Goal: Task Accomplishment & Management: Manage account settings

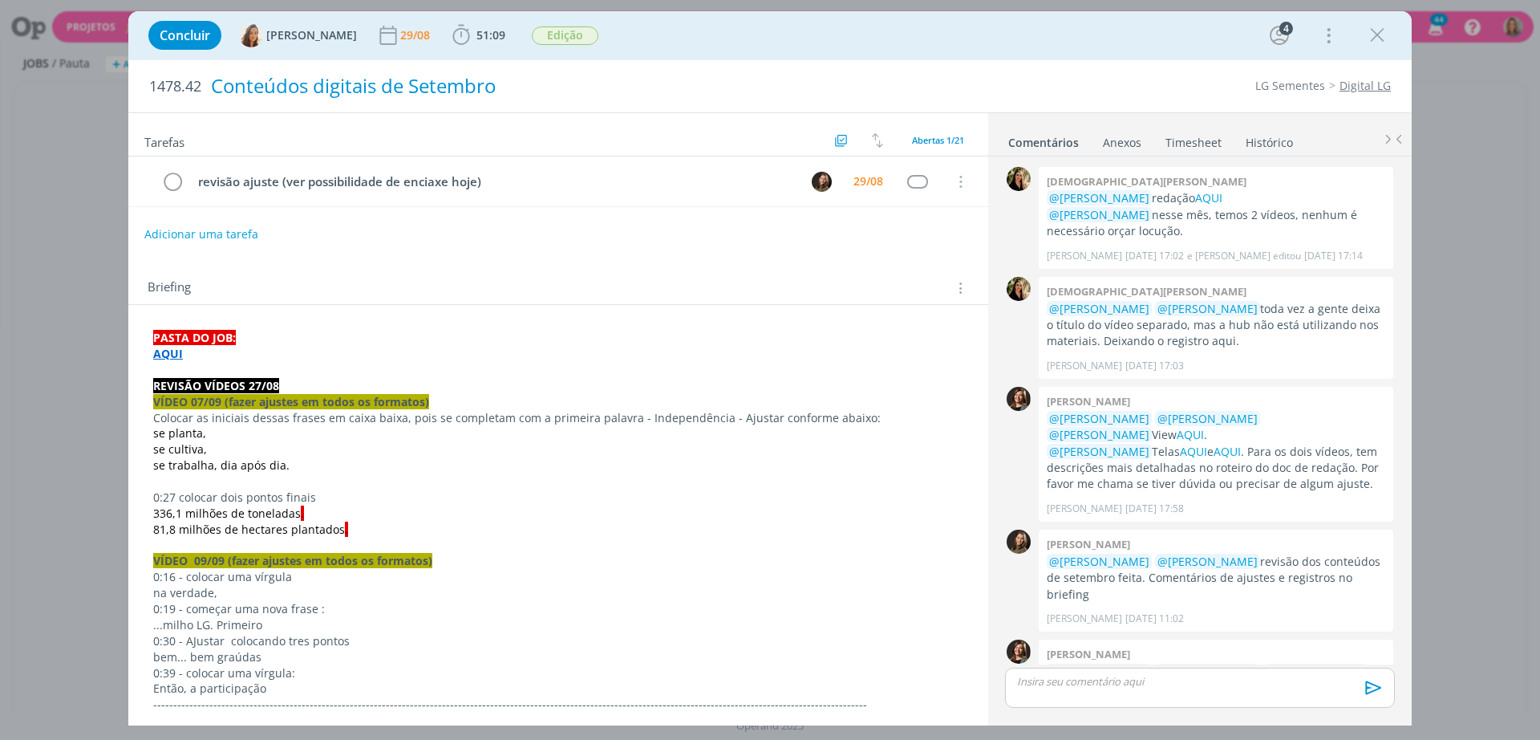
scroll to position [1237, 0]
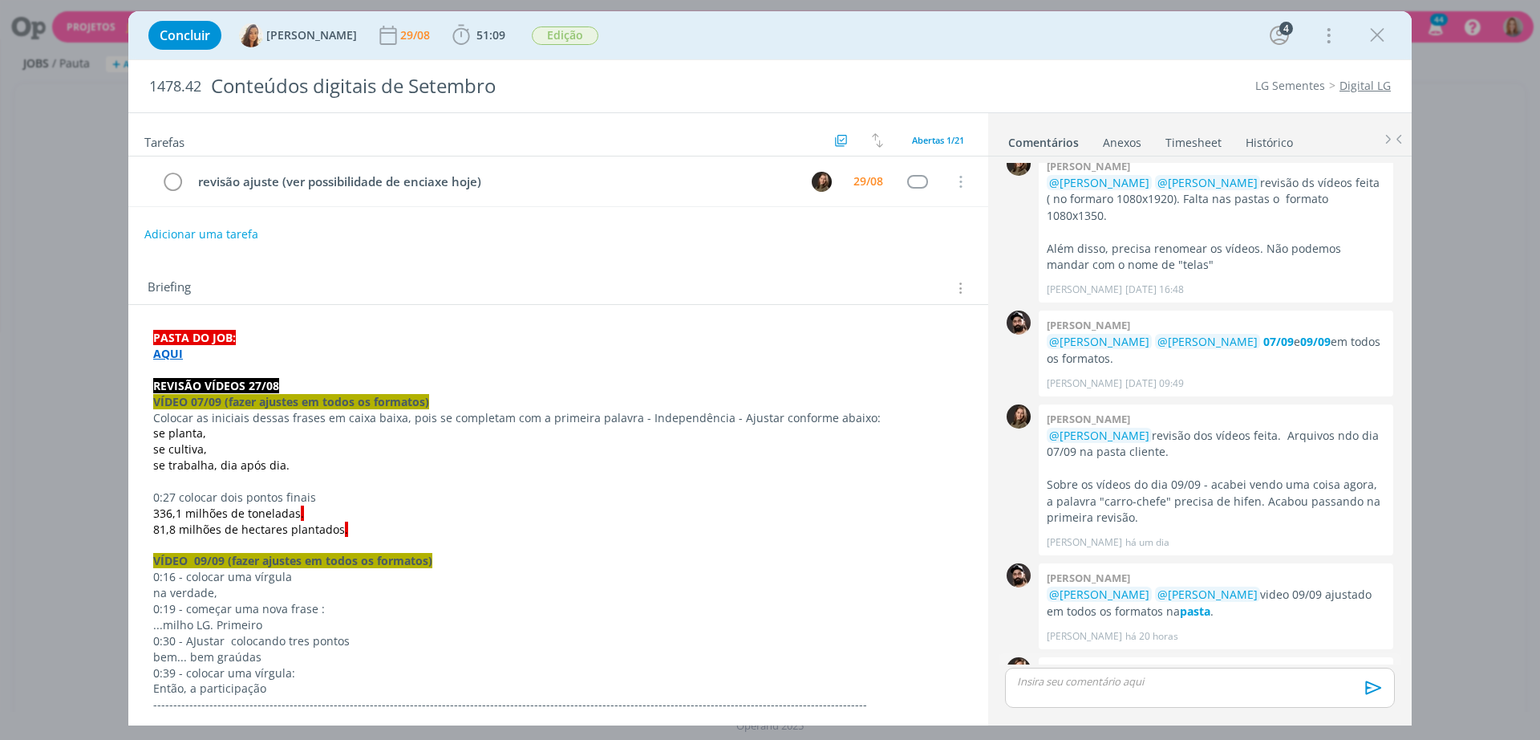
click at [1349, 680] on link "AQUI" at bounding box center [1358, 687] width 27 height 15
click at [1345, 680] on link "AQUI" at bounding box center [1358, 687] width 27 height 15
click at [679, 266] on div "Briefing Briefings Predefinidos Versões do Briefing Ver Briefing do Projeto" at bounding box center [558, 283] width 860 height 43
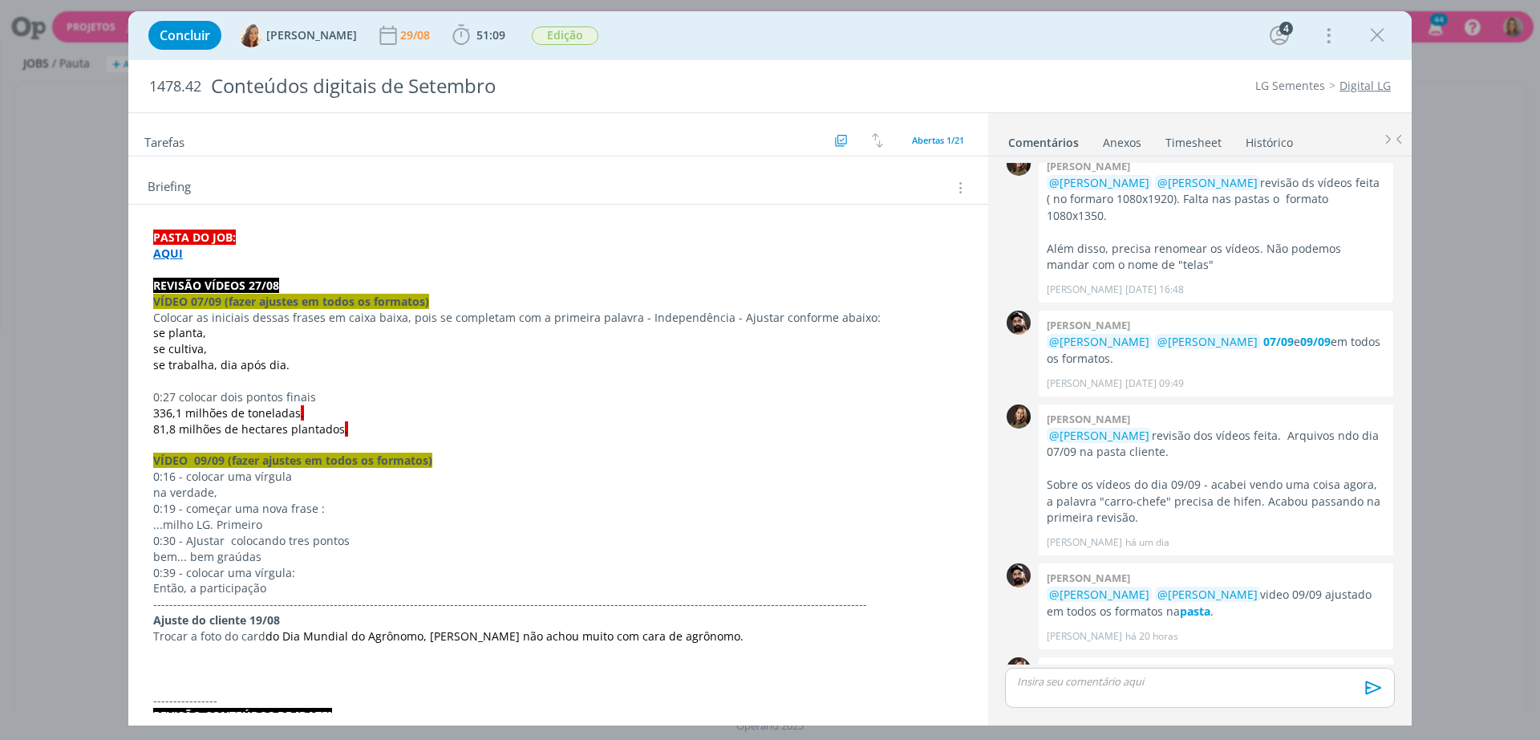
scroll to position [0, 0]
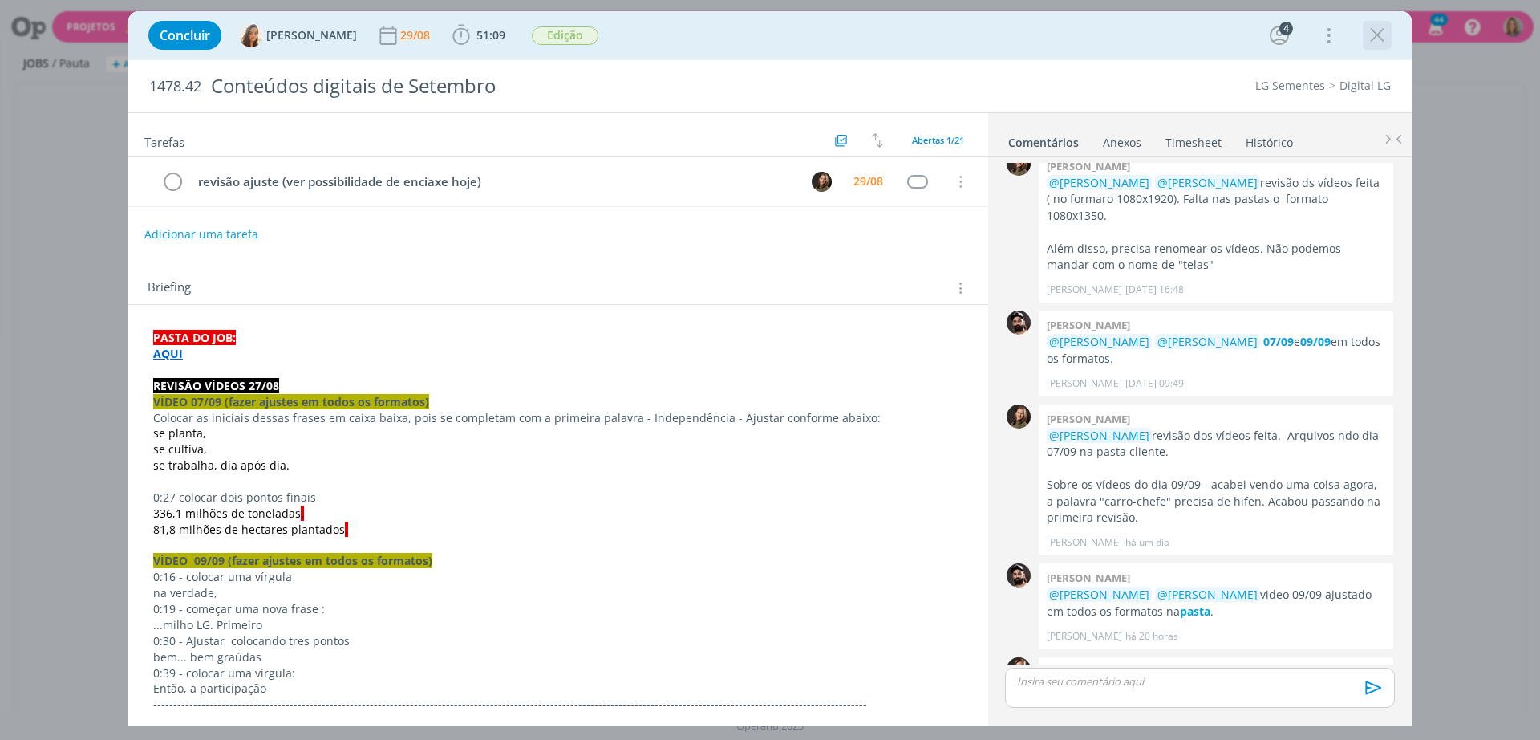
click at [1382, 28] on icon "dialog" at bounding box center [1377, 35] width 24 height 24
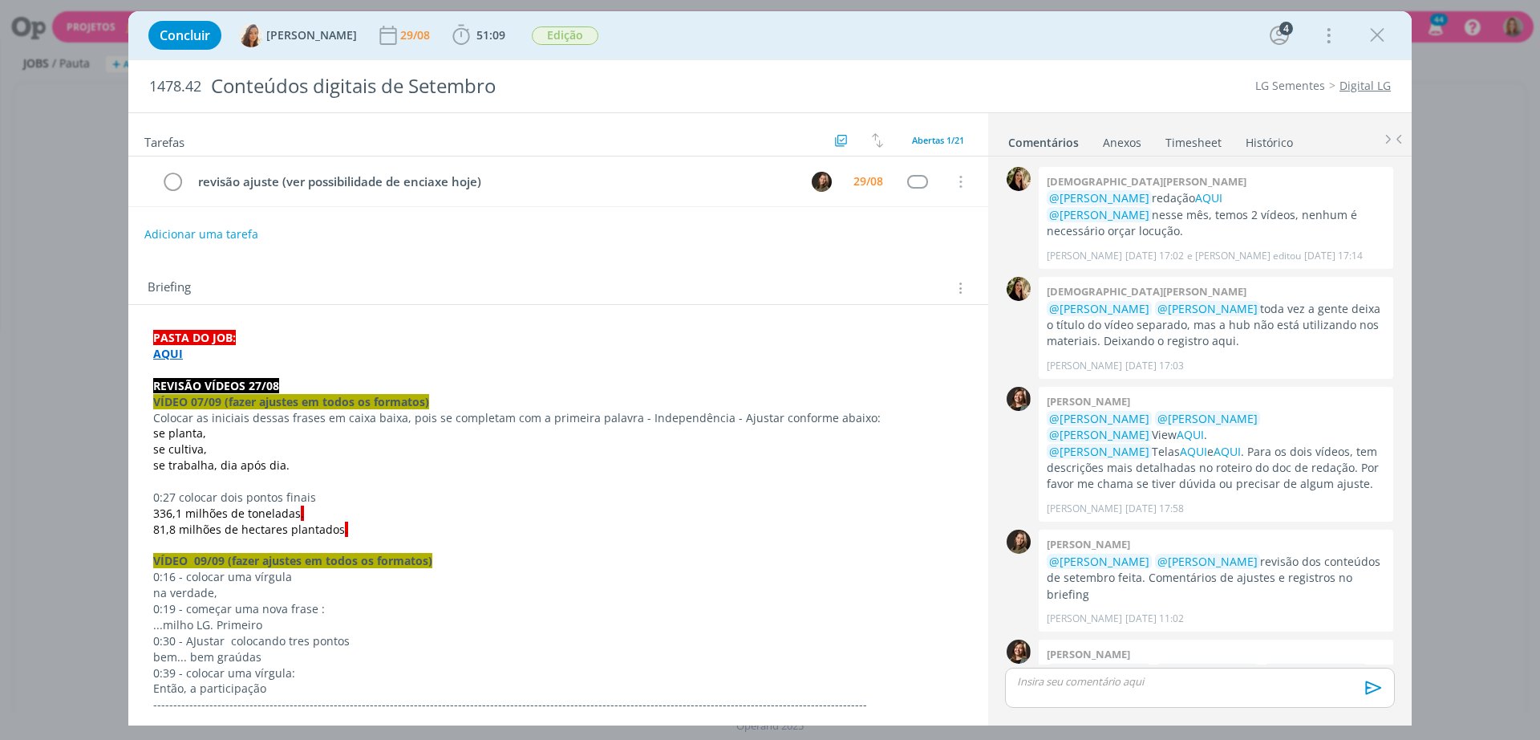
scroll to position [1237, 0]
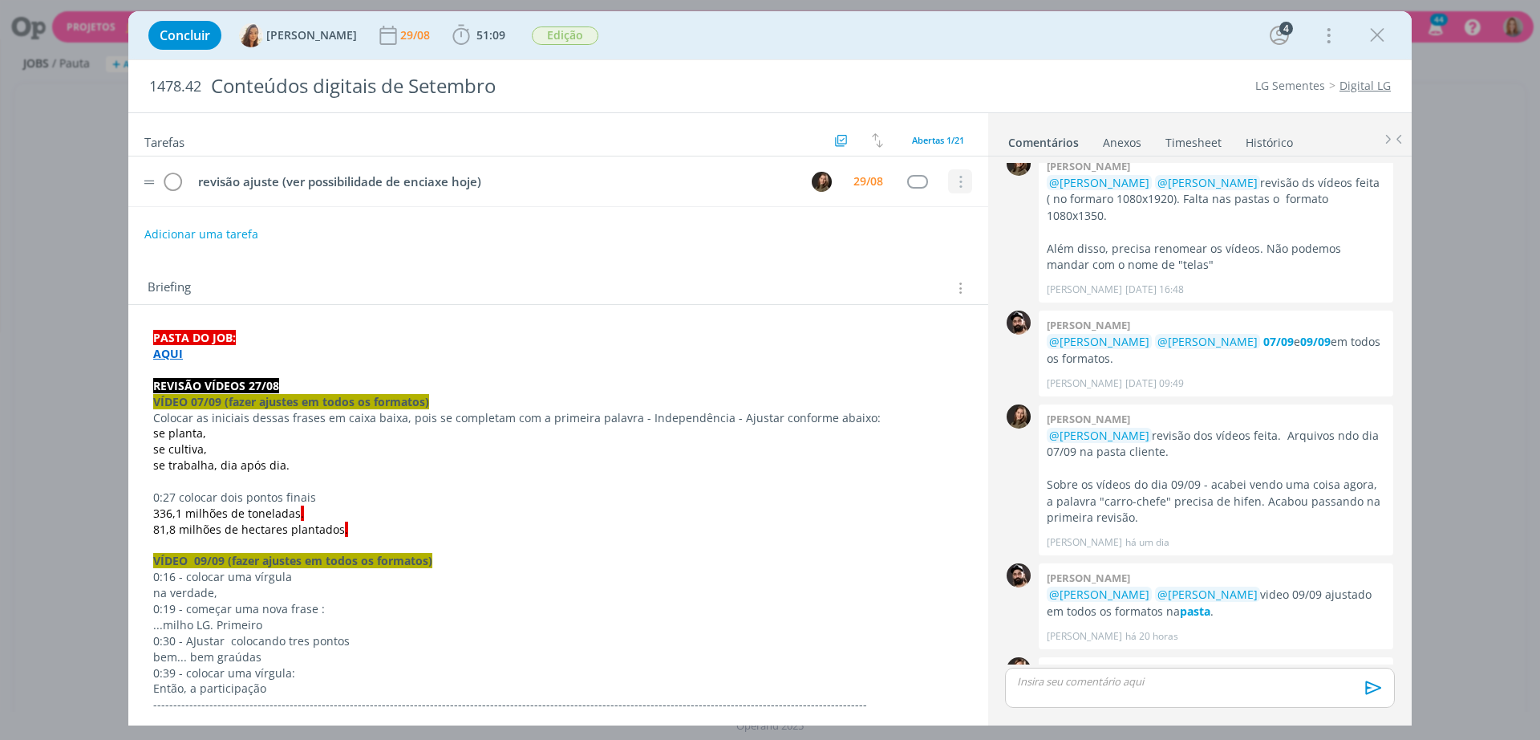
click at [954, 176] on icon "dialog" at bounding box center [960, 182] width 18 height 14
click at [929, 185] on link "Cancelar" at bounding box center [908, 176] width 127 height 26
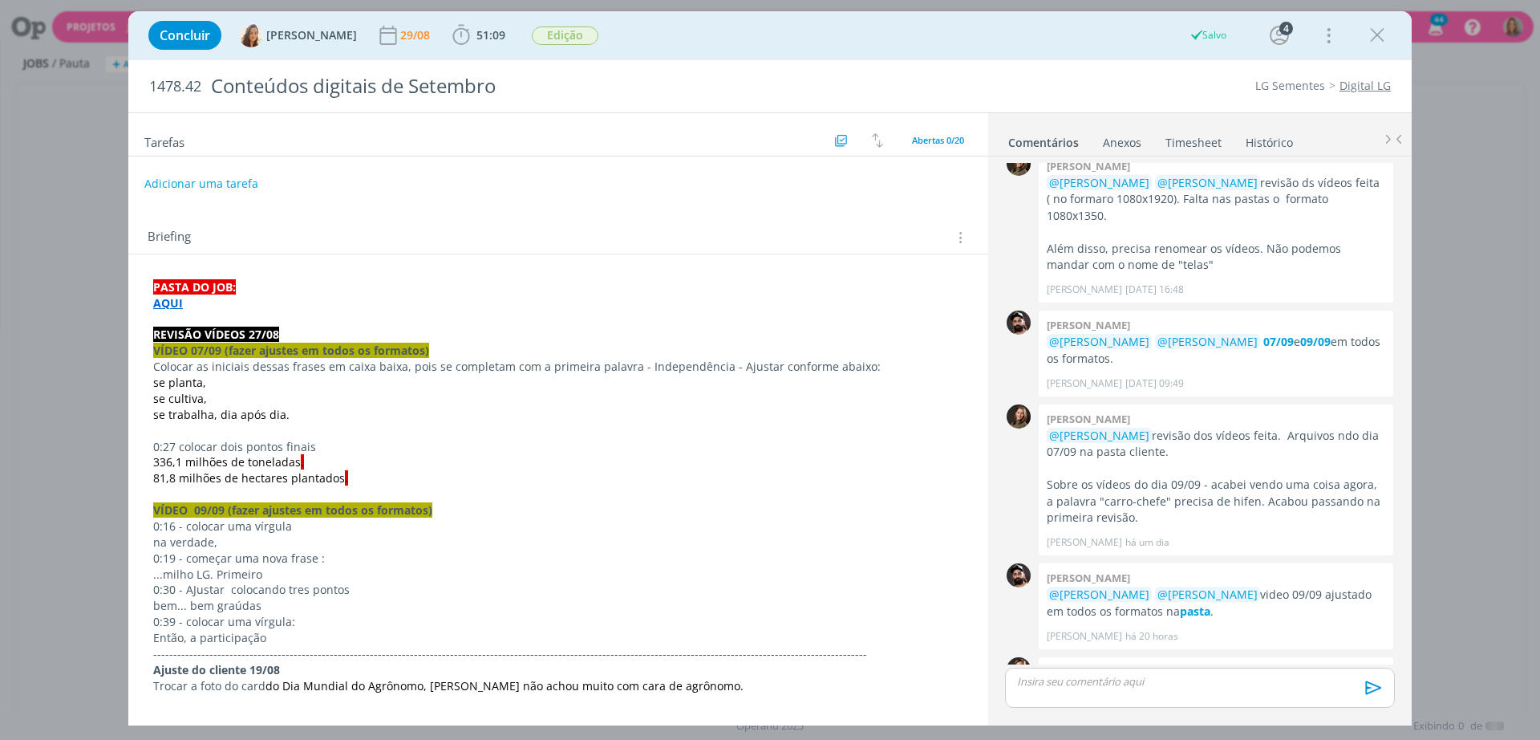
click at [1298, 688] on div "dialog" at bounding box center [1200, 687] width 390 height 40
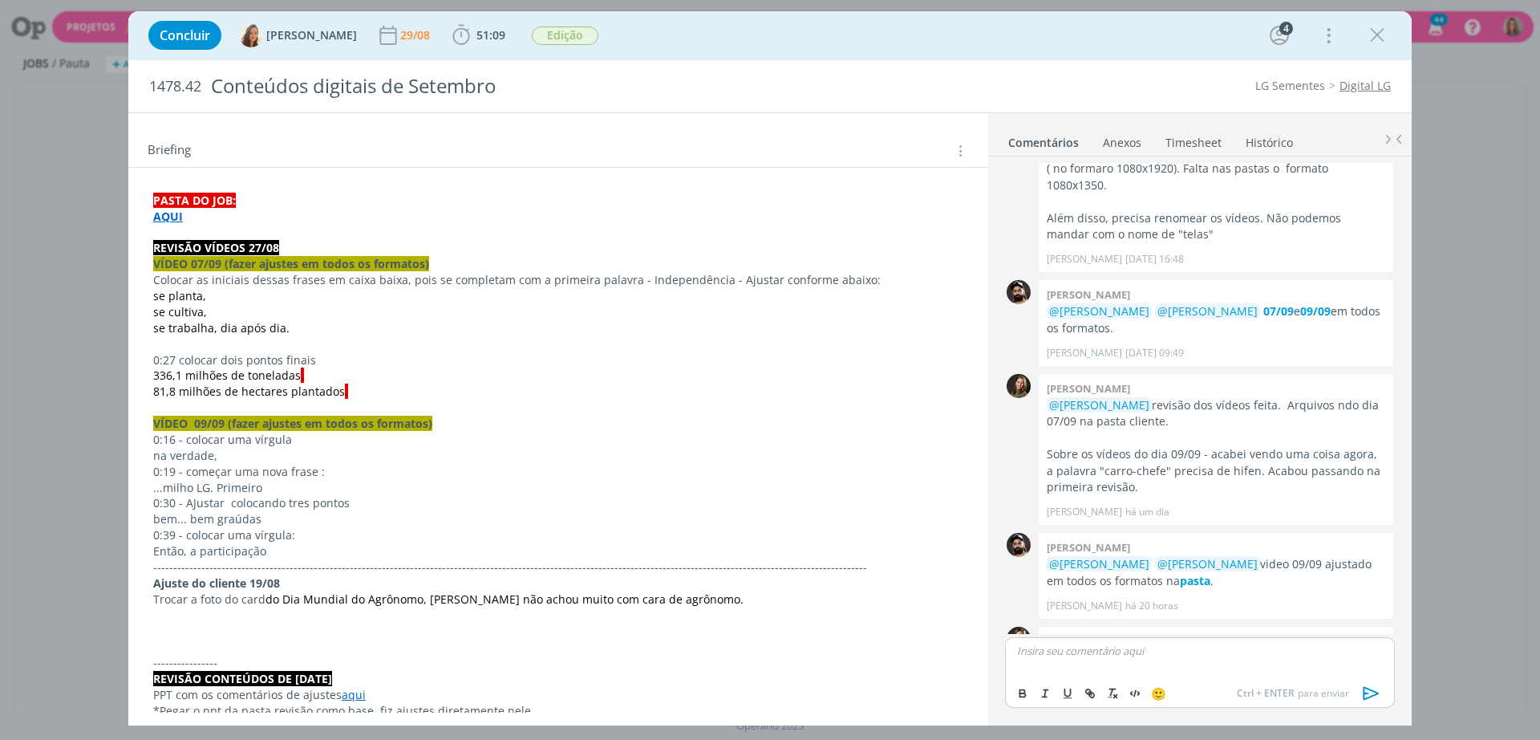
scroll to position [0, 0]
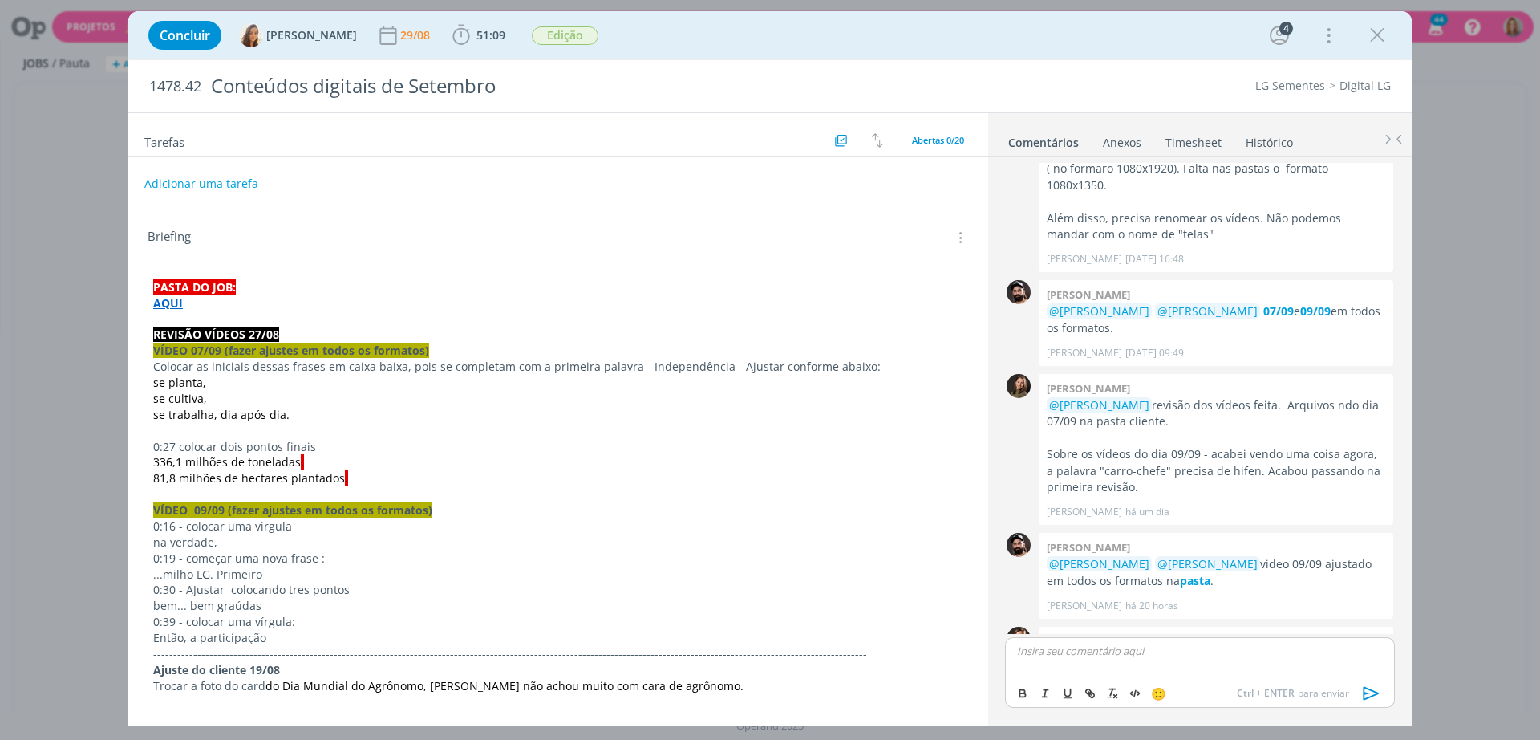
click at [1197, 651] on p "dialog" at bounding box center [1200, 650] width 364 height 14
click at [1372, 684] on icon "dialog" at bounding box center [1372, 693] width 24 height 24
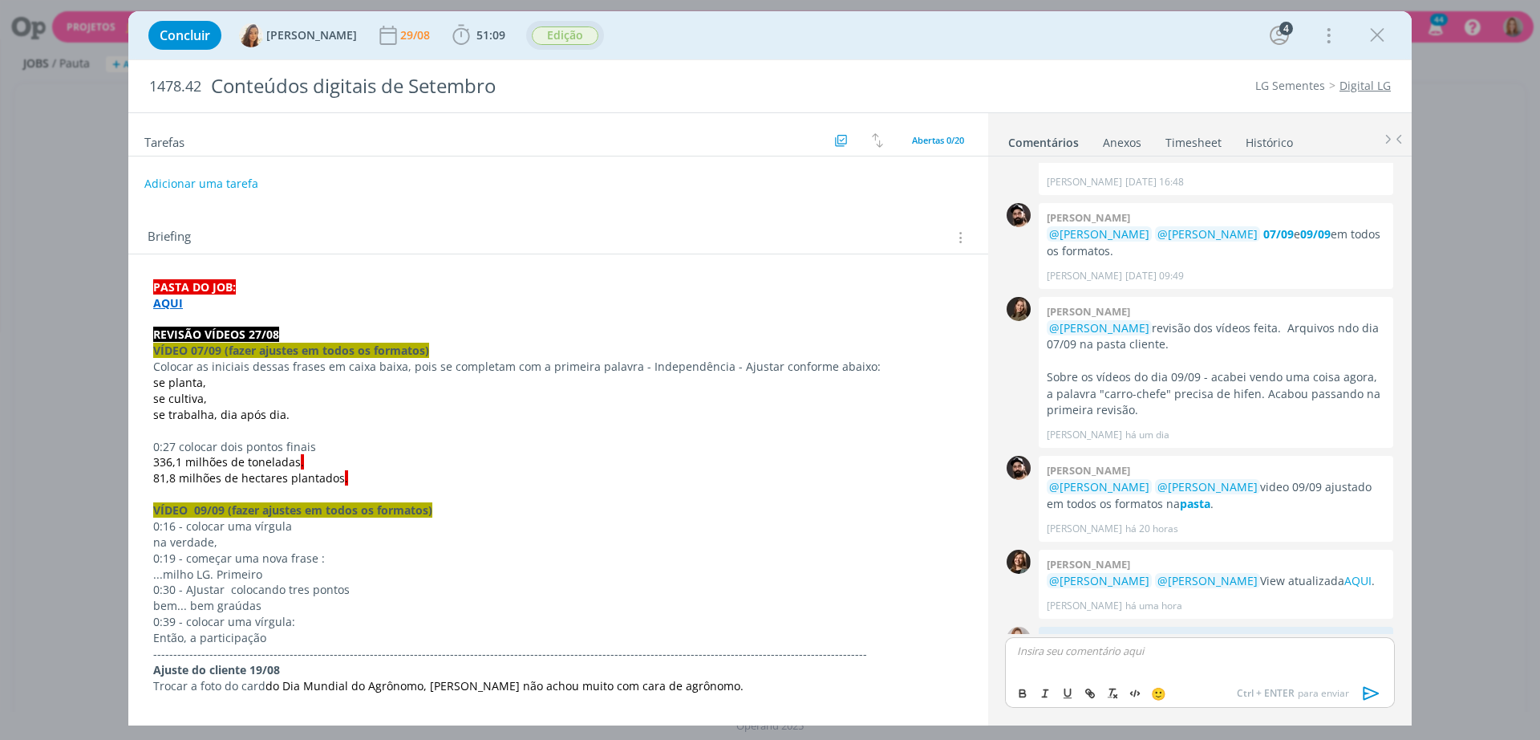
click at [576, 30] on span "Edição" at bounding box center [565, 35] width 67 height 18
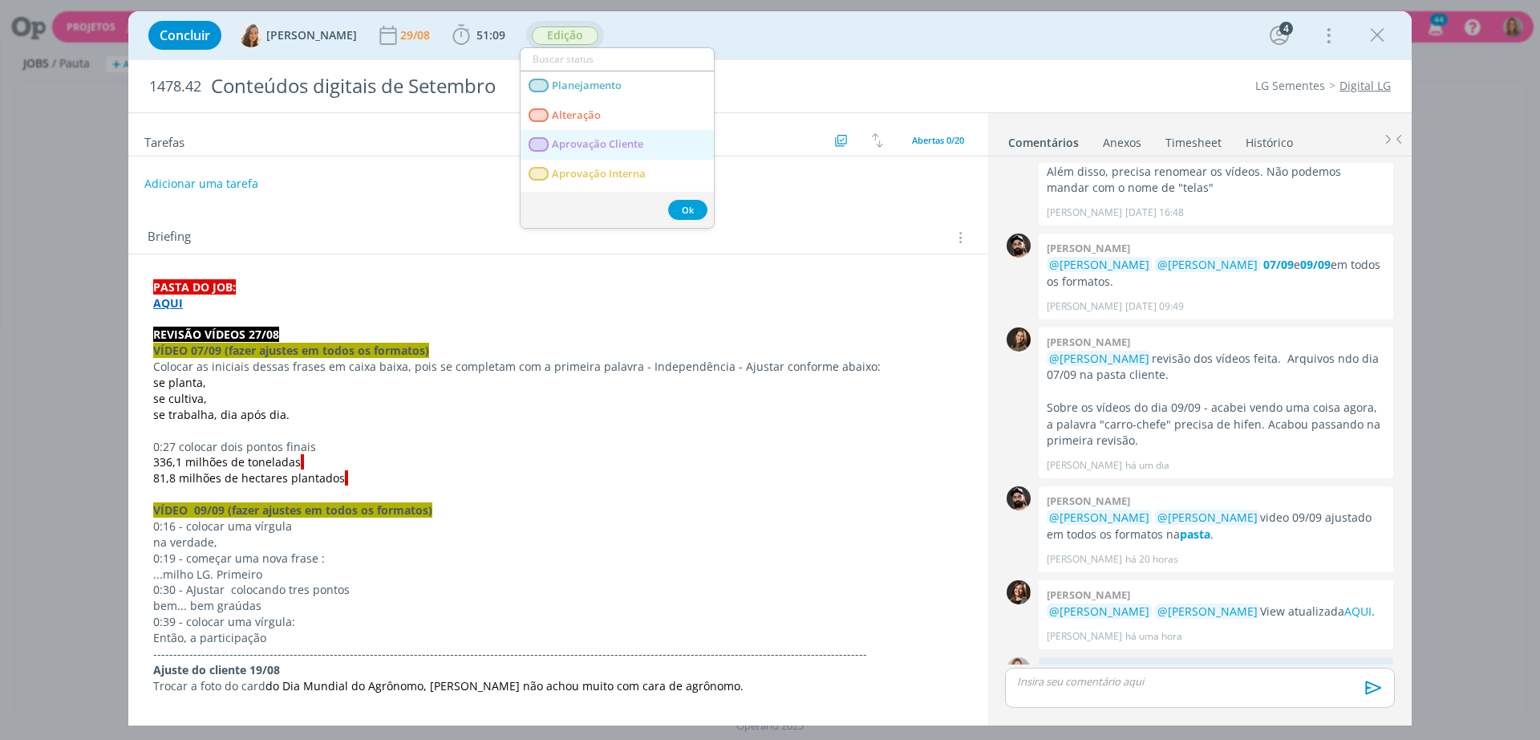
scroll to position [100, 0]
click at [609, 144] on link "Criação" at bounding box center [617, 133] width 193 height 30
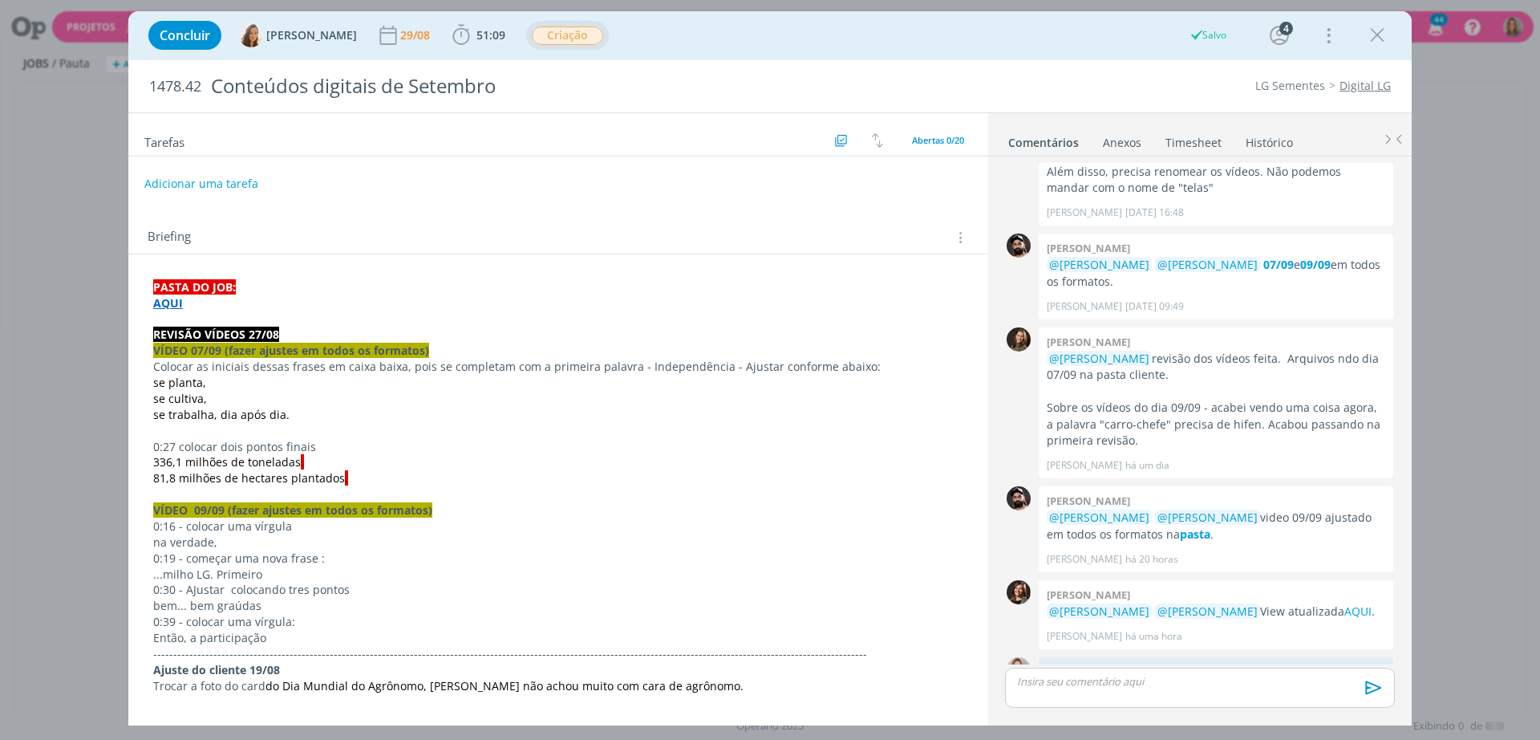
click at [556, 39] on span "Criação" at bounding box center [567, 35] width 71 height 18
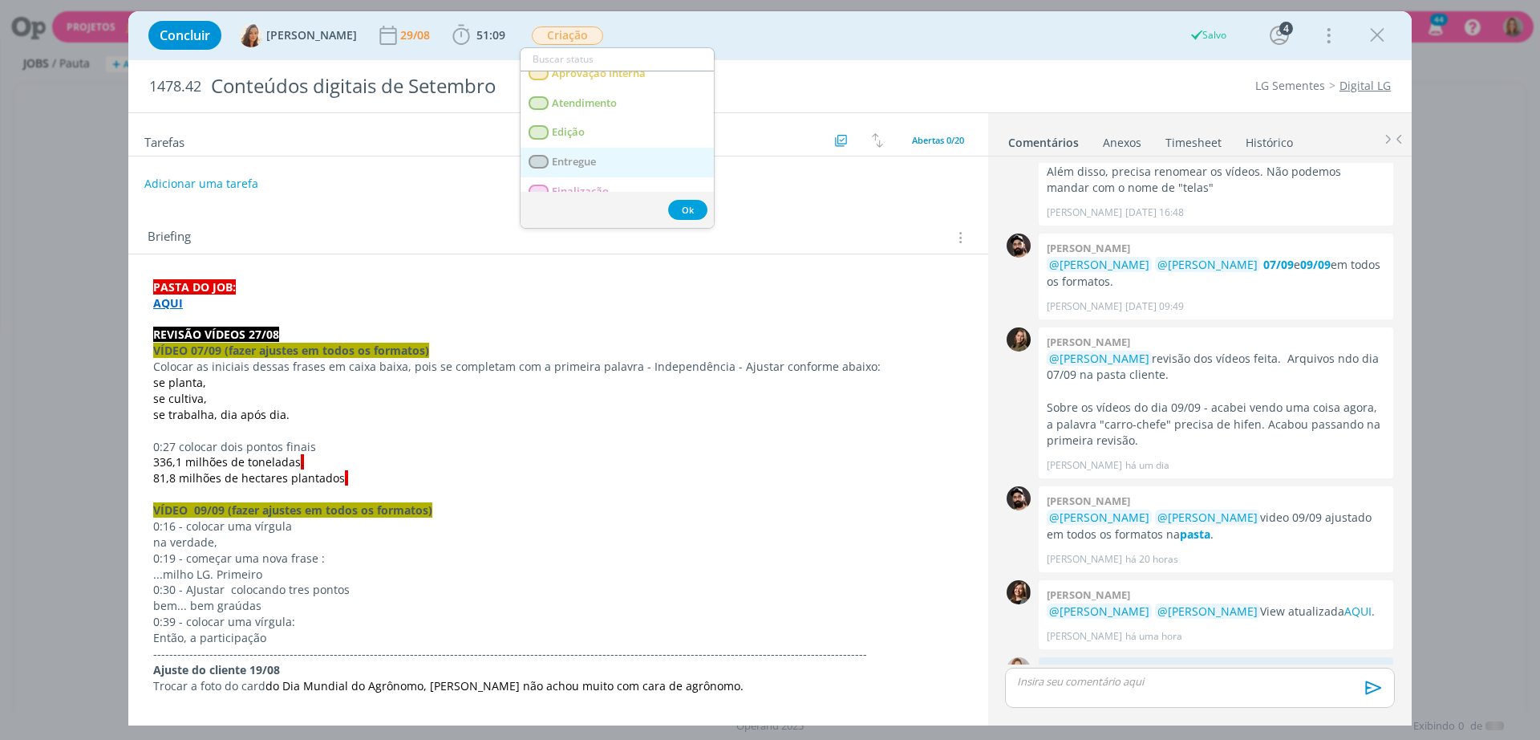
click at [591, 159] on span "Entregue" at bounding box center [574, 162] width 44 height 13
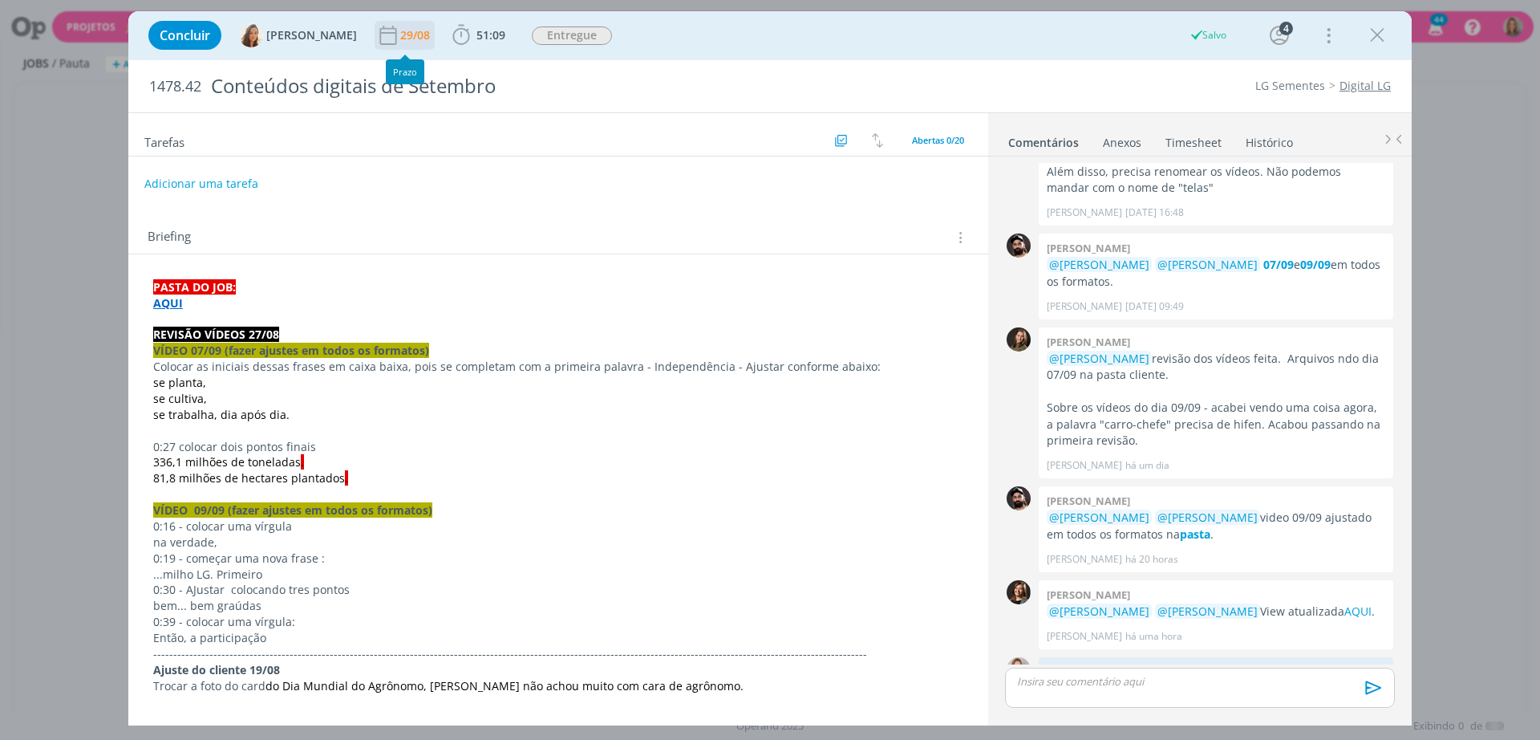
click at [406, 43] on div "29/08" at bounding box center [416, 35] width 33 height 29
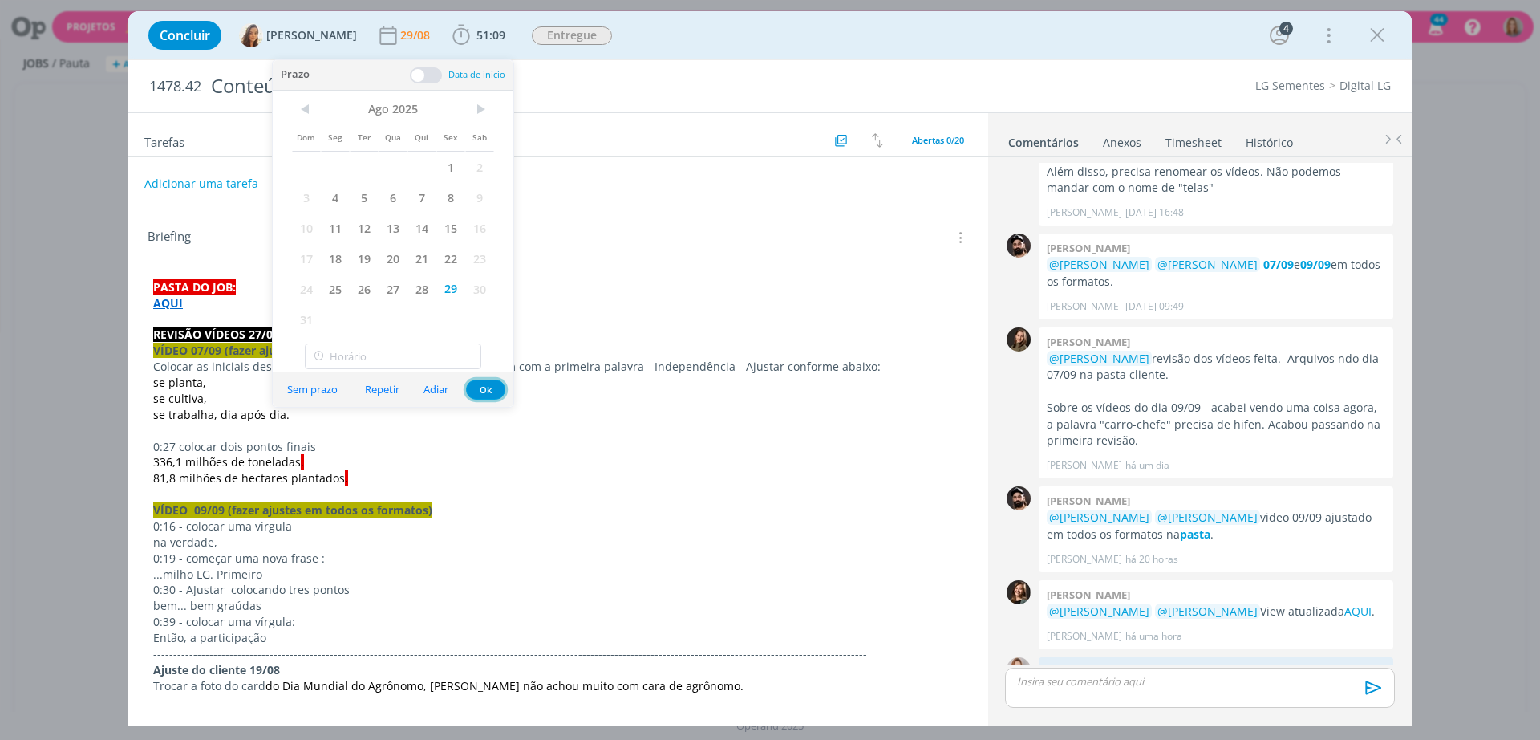
click at [492, 389] on button "Ok" at bounding box center [485, 389] width 39 height 20
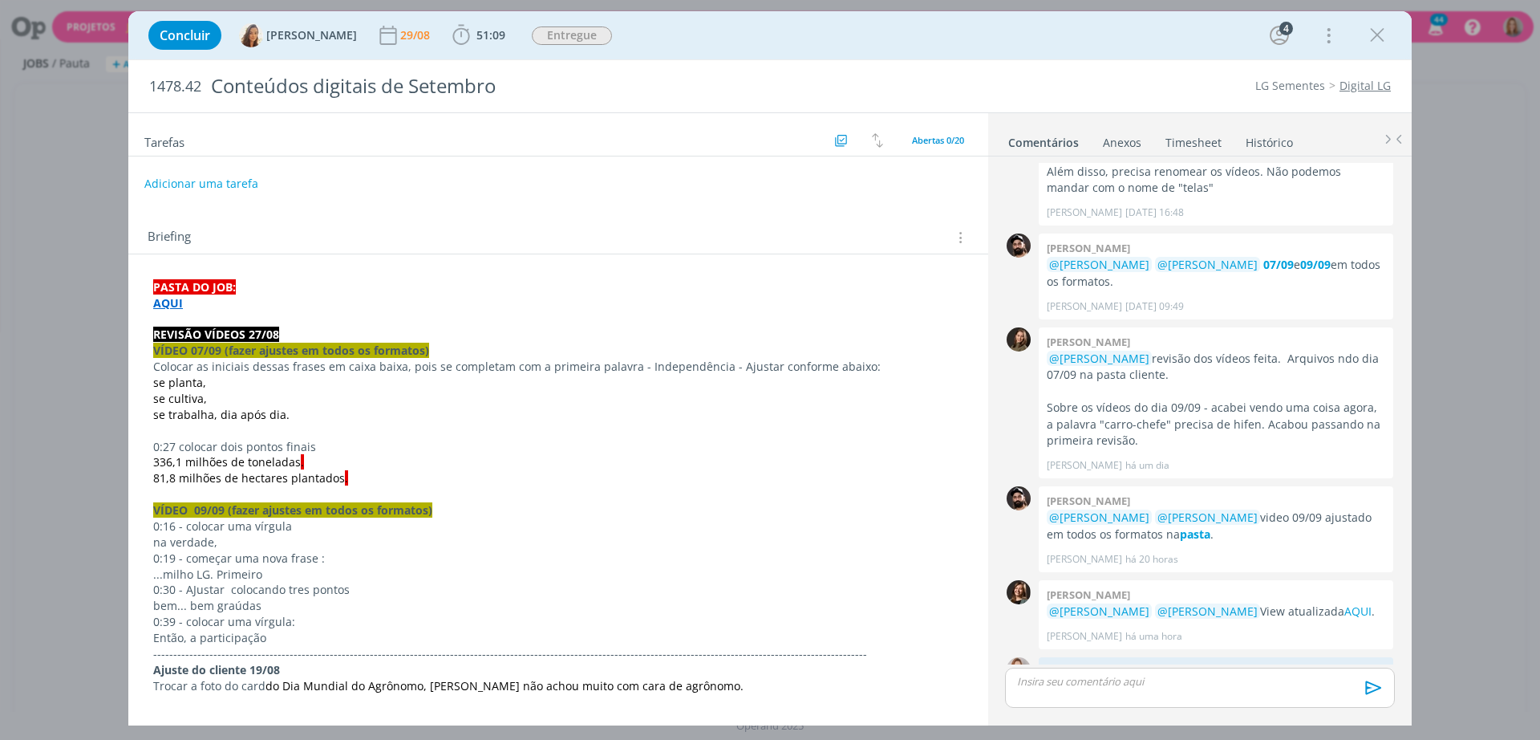
click at [651, 188] on div "Adicionar uma tarefa" at bounding box center [558, 183] width 860 height 29
click at [1391, 27] on div "dialog" at bounding box center [1377, 35] width 29 height 29
drag, startPoint x: 1381, startPoint y: 29, endPoint x: 306, endPoint y: 22, distance: 1075.0
click at [1381, 29] on icon "dialog" at bounding box center [1377, 35] width 24 height 24
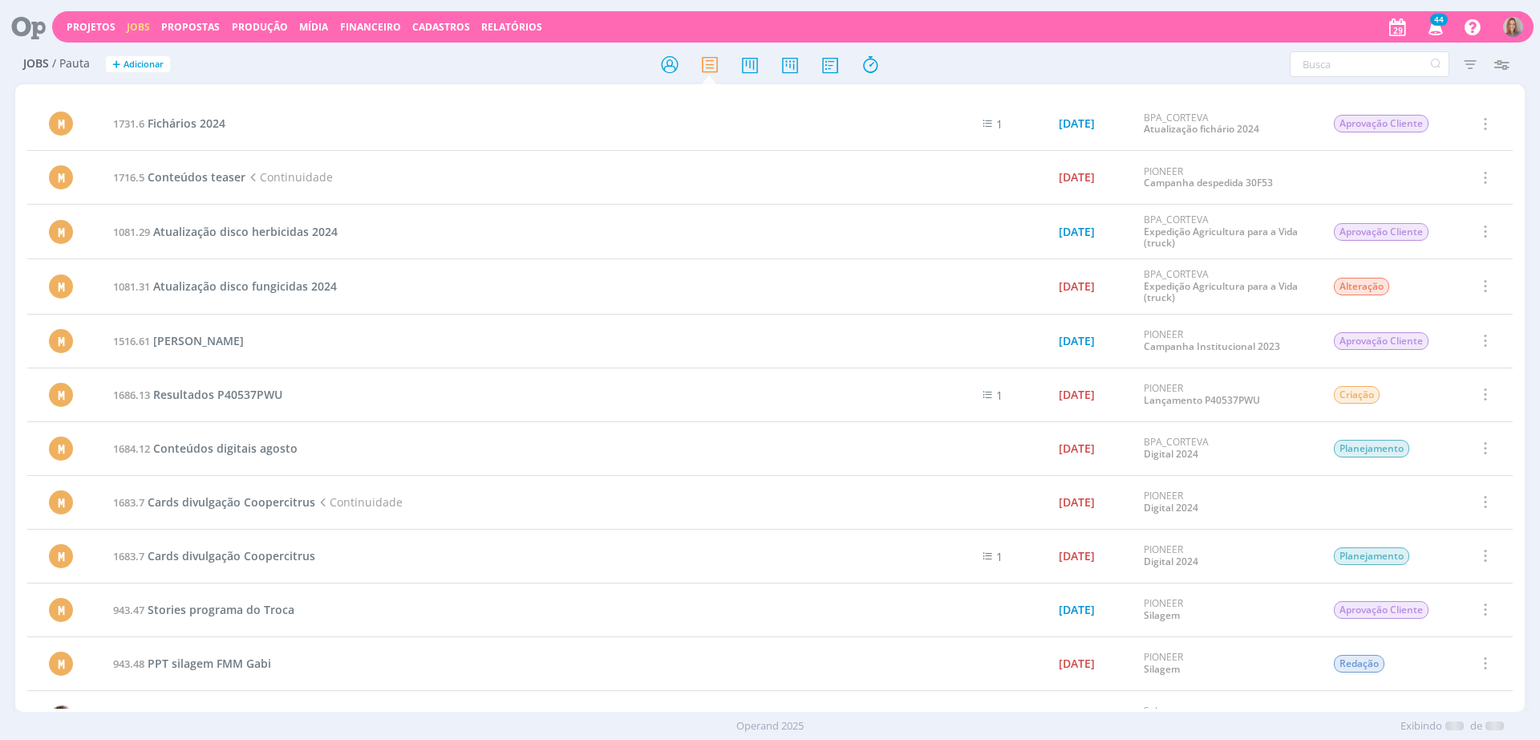
click at [34, 28] on icon at bounding box center [22, 26] width 33 height 31
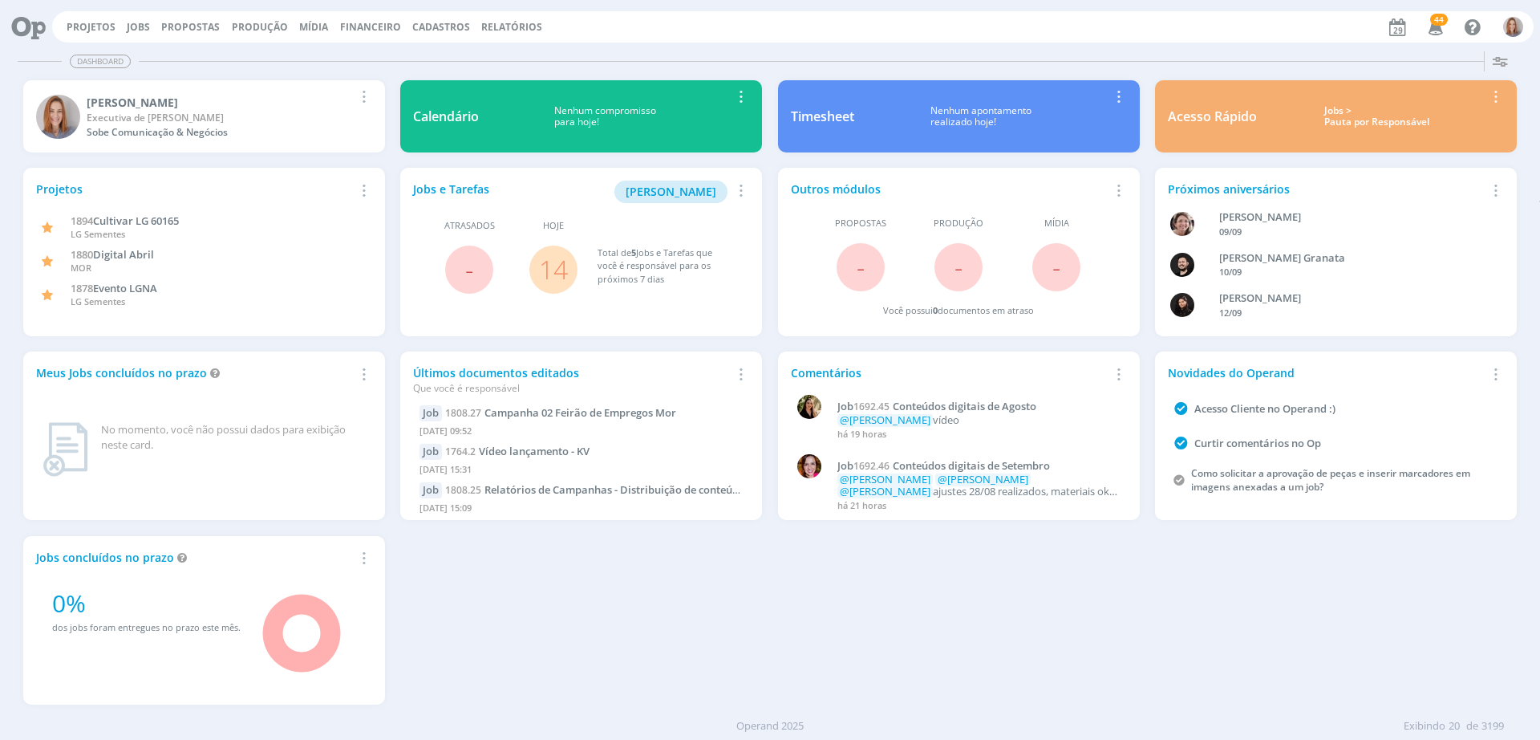
click at [550, 274] on link "14" at bounding box center [553, 269] width 29 height 34
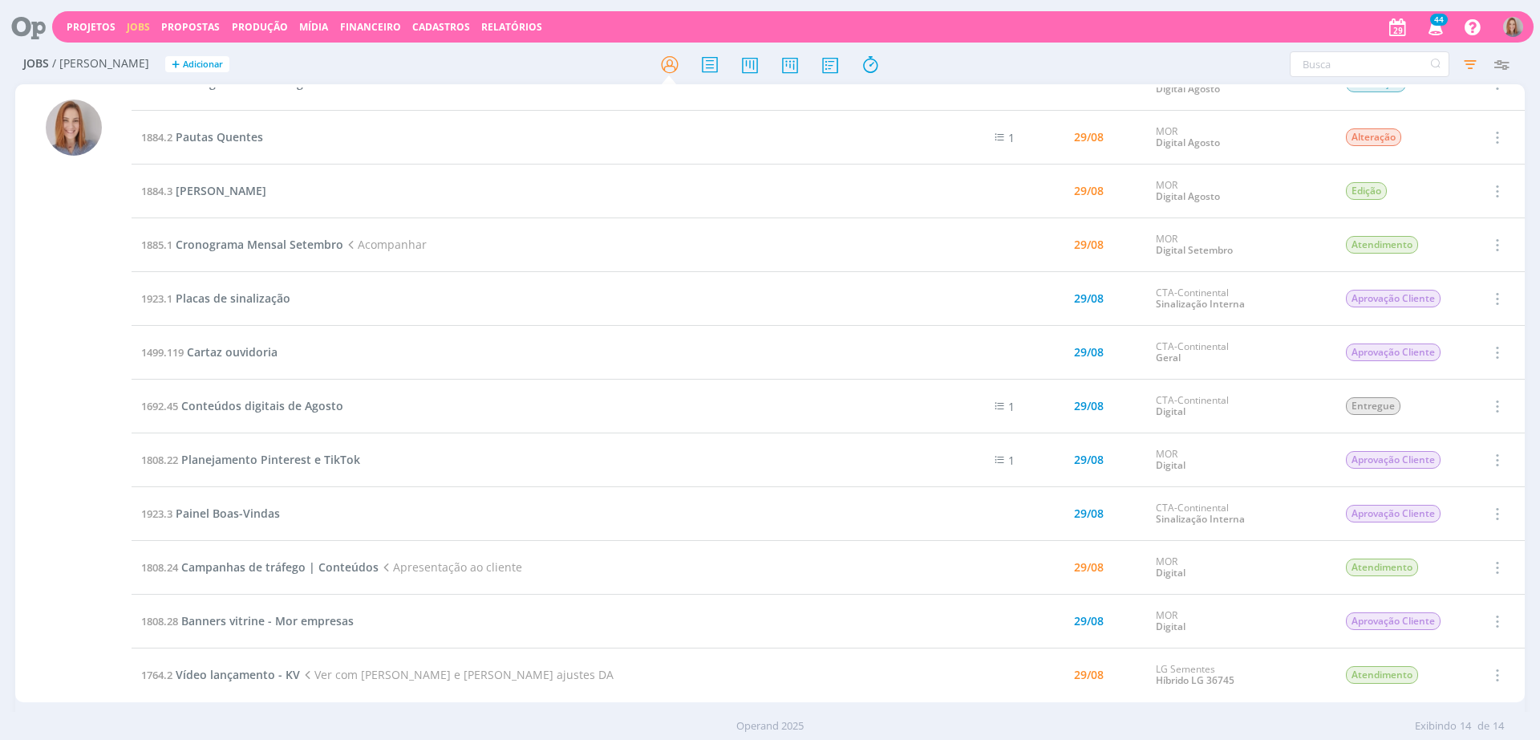
scroll to position [159, 0]
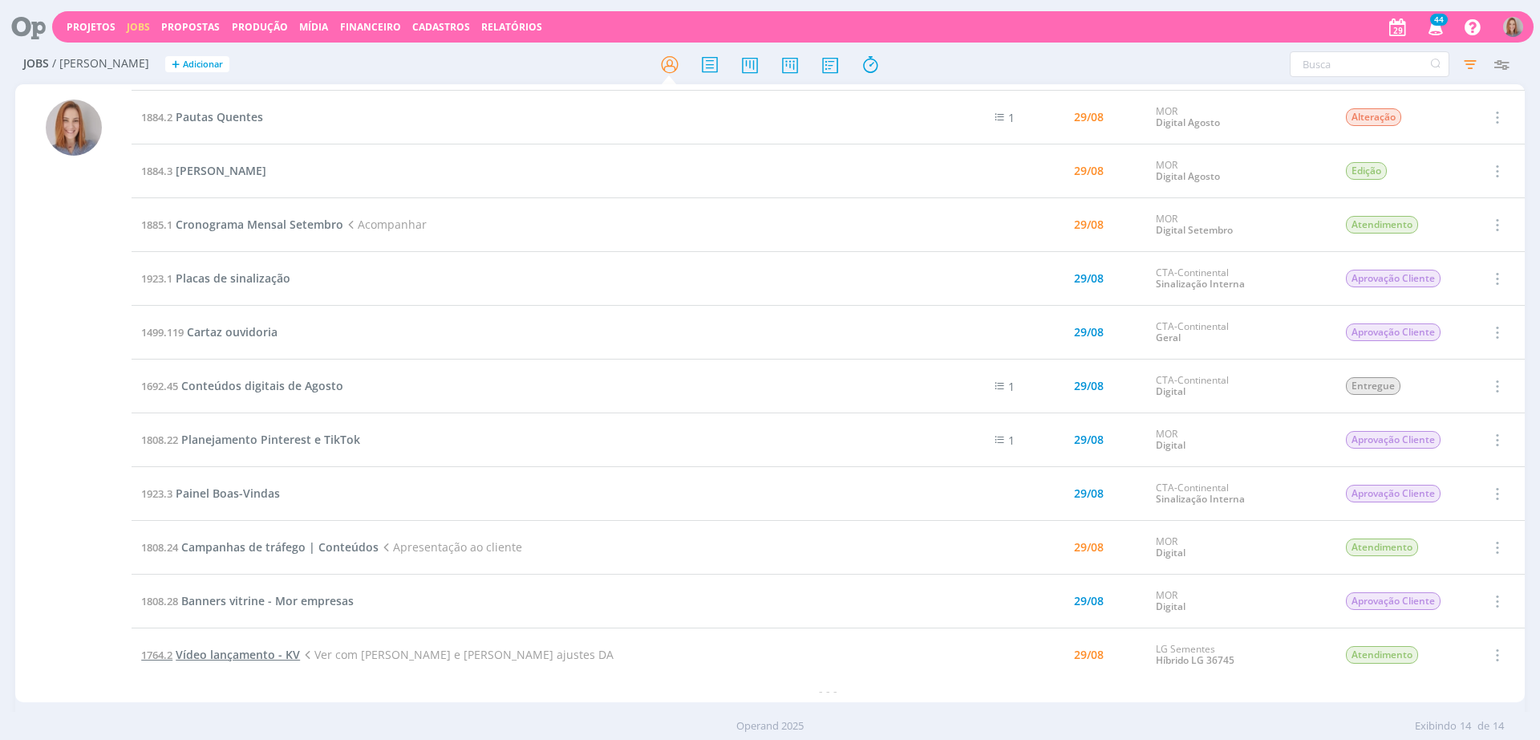
click at [264, 659] on span "Vídeo lançamento - KV" at bounding box center [238, 654] width 124 height 15
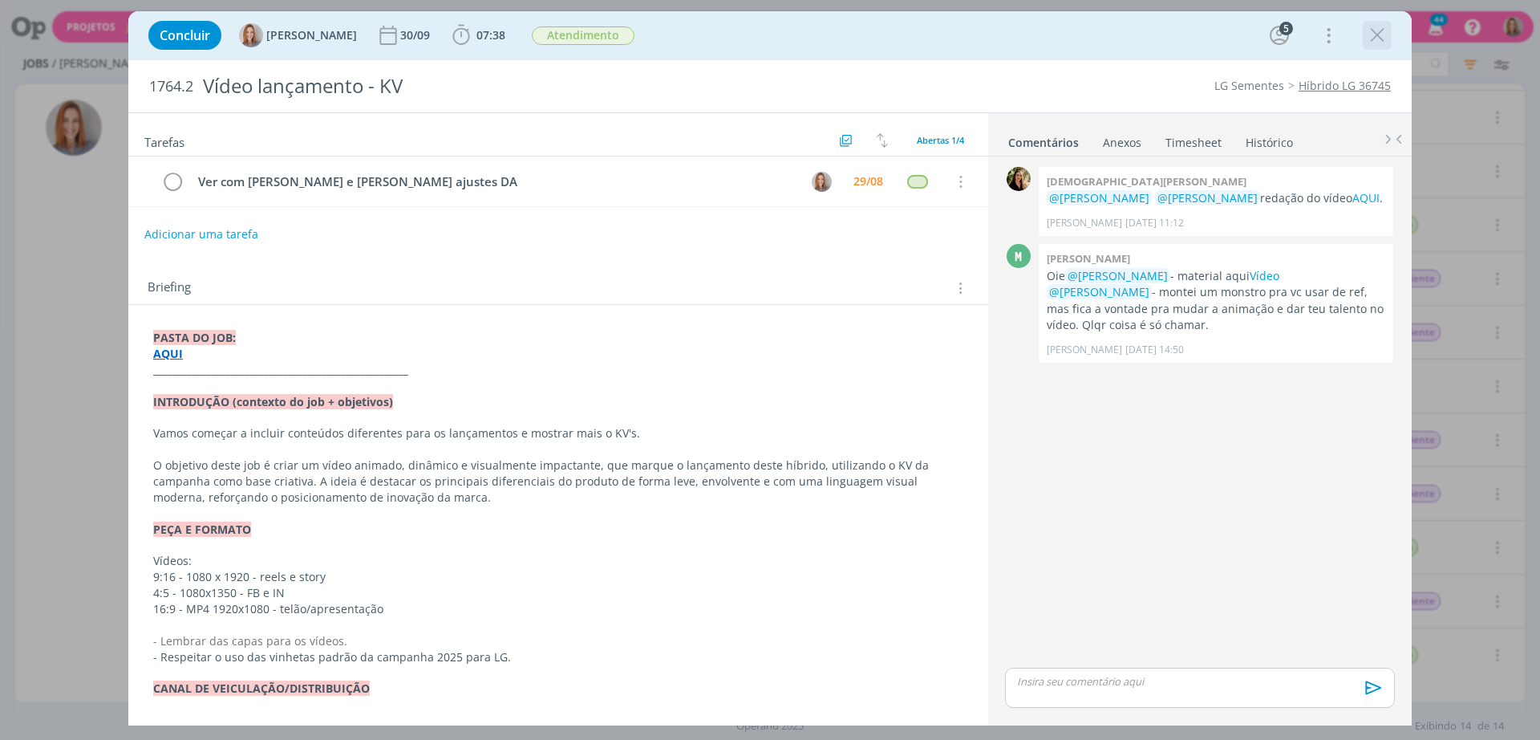
click at [1369, 29] on icon "dialog" at bounding box center [1377, 35] width 24 height 24
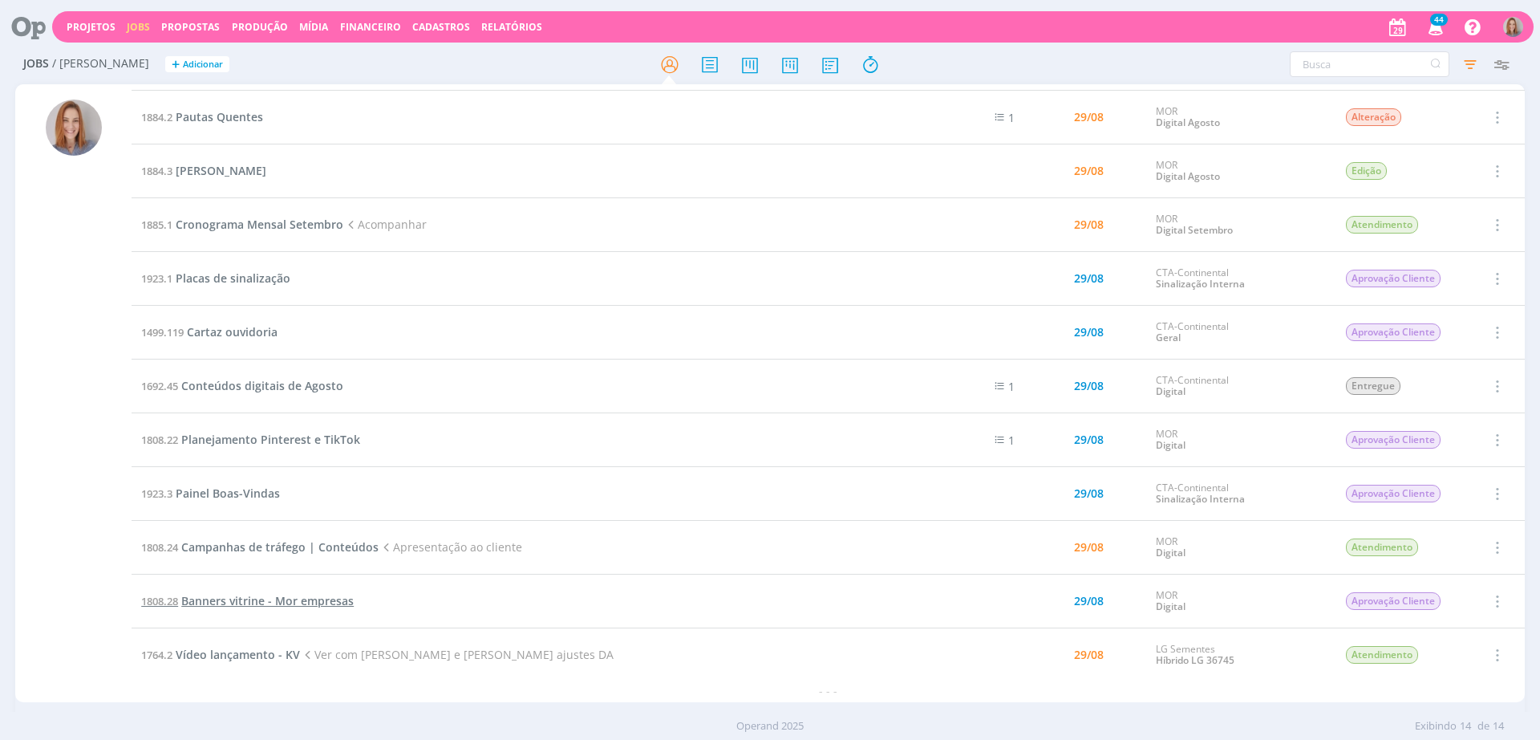
click at [209, 605] on span "Banners vitrine - Mor empresas" at bounding box center [267, 600] width 172 height 15
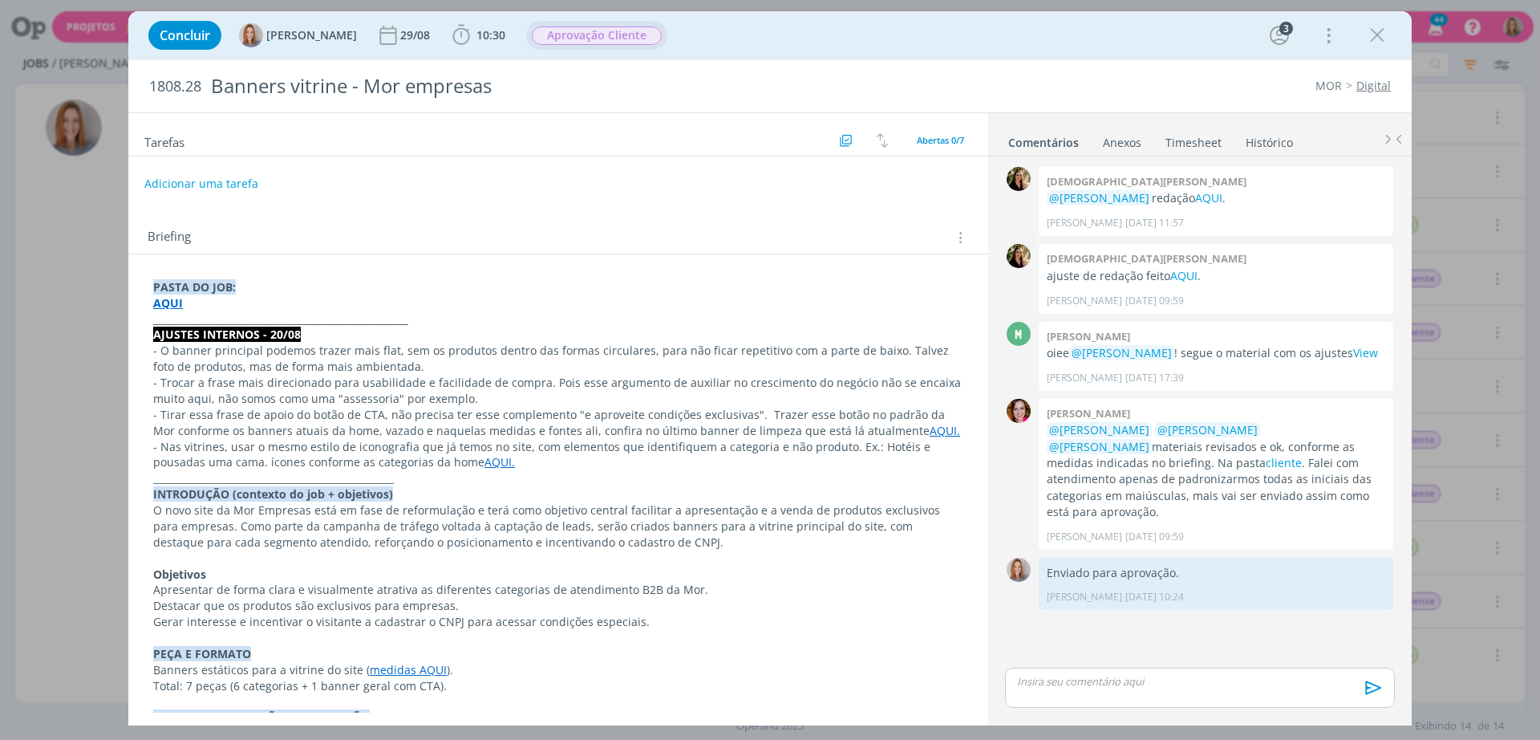
click at [575, 30] on span "Aprovação Cliente" at bounding box center [597, 35] width 130 height 18
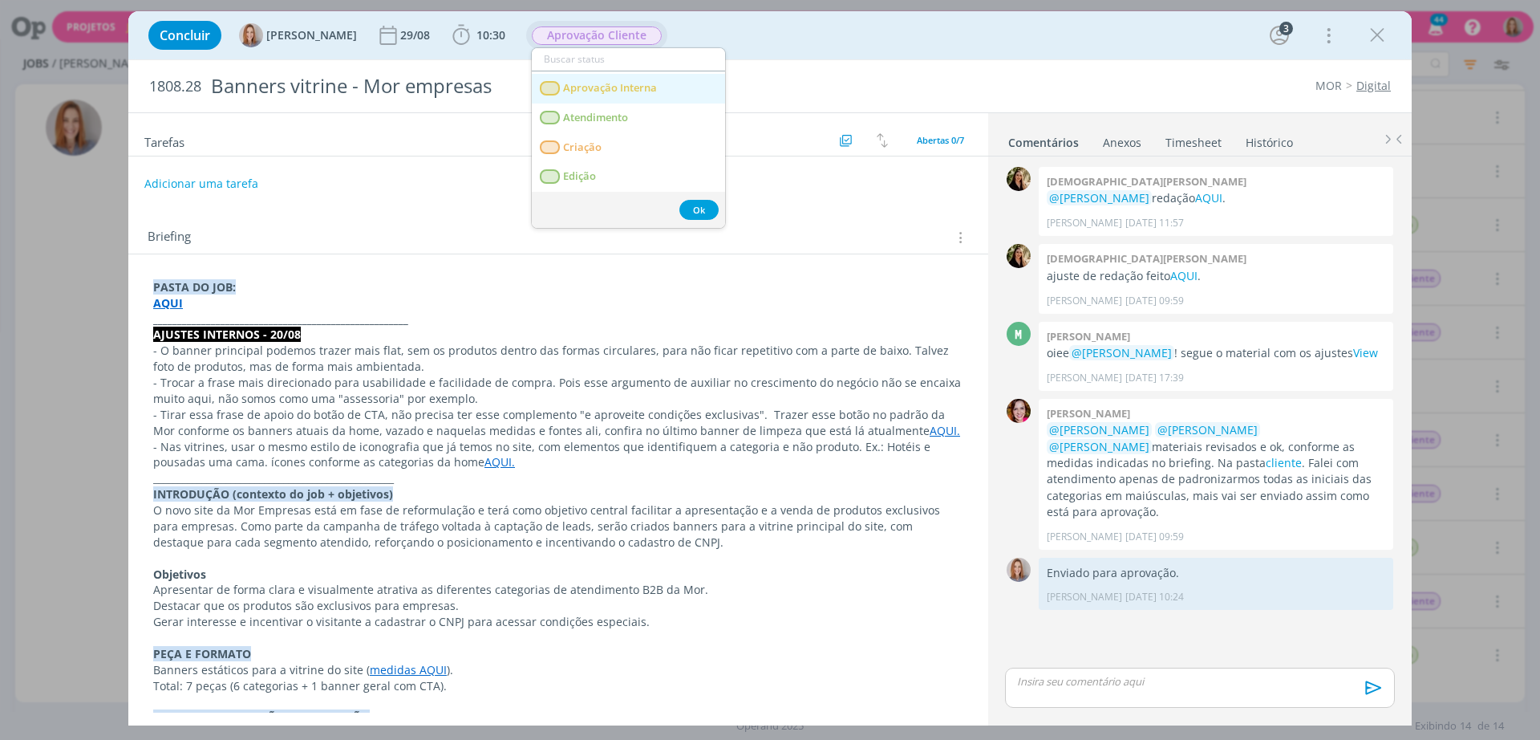
scroll to position [100, 0]
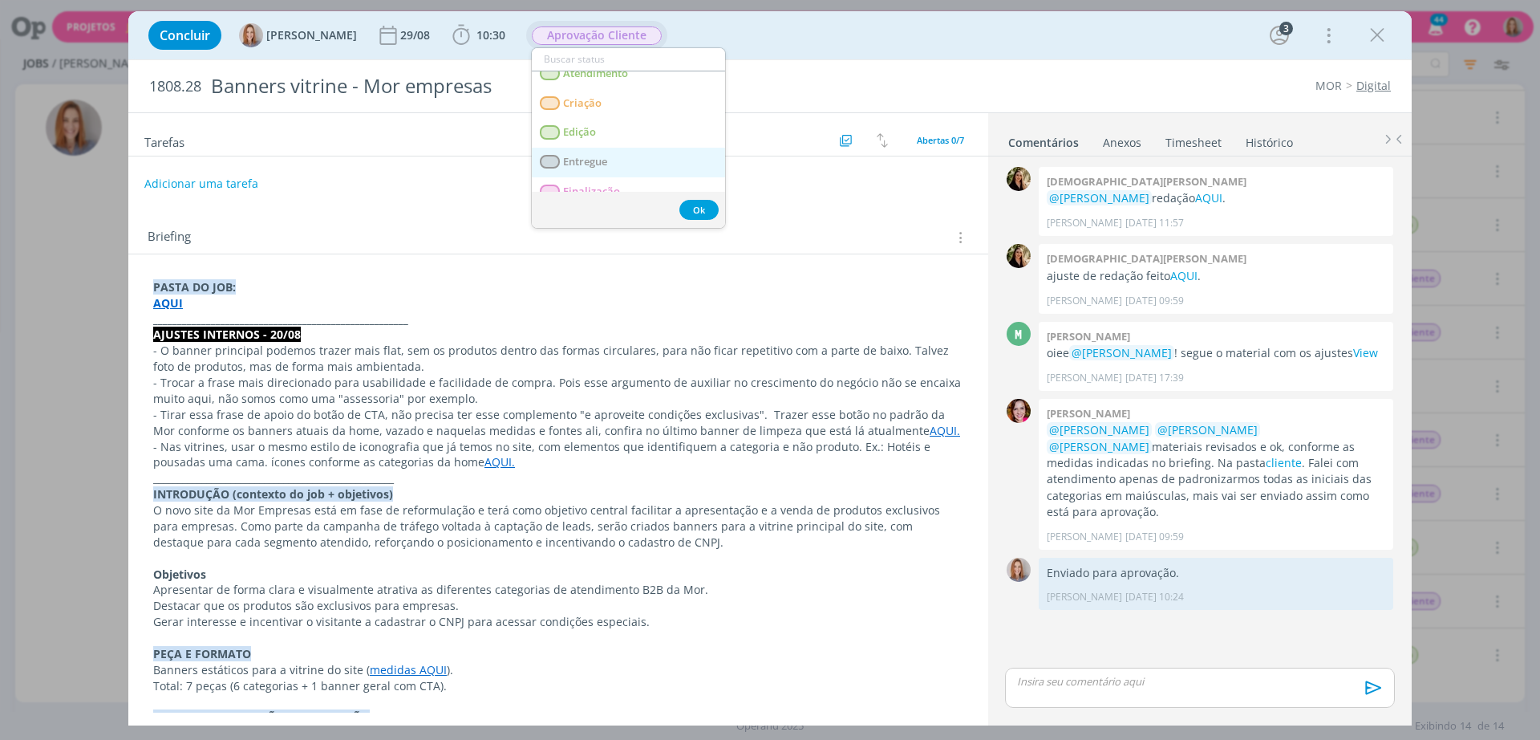
click at [607, 156] on span "Entregue" at bounding box center [585, 162] width 44 height 13
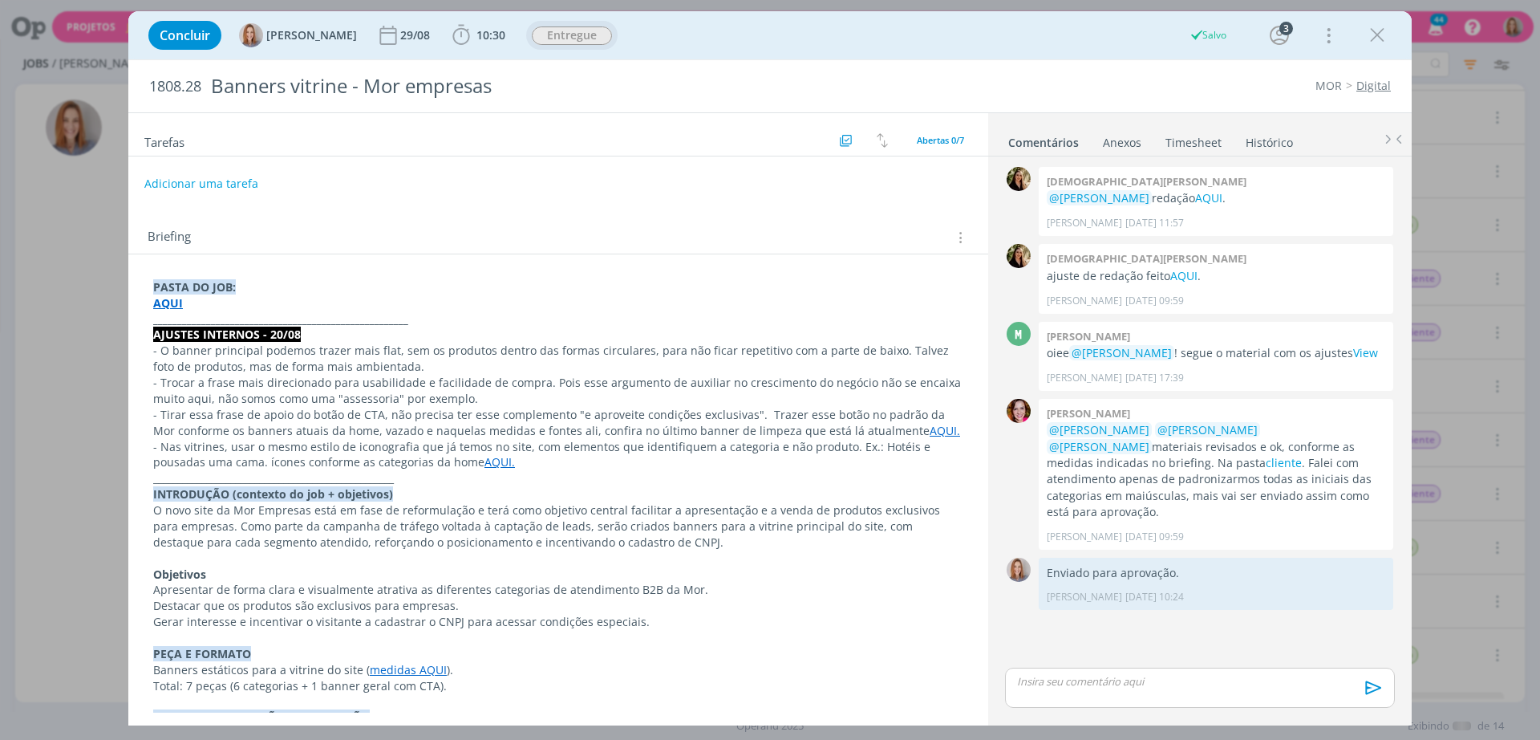
scroll to position [159, 0]
click at [188, 36] on span "Concluir" at bounding box center [185, 35] width 51 height 13
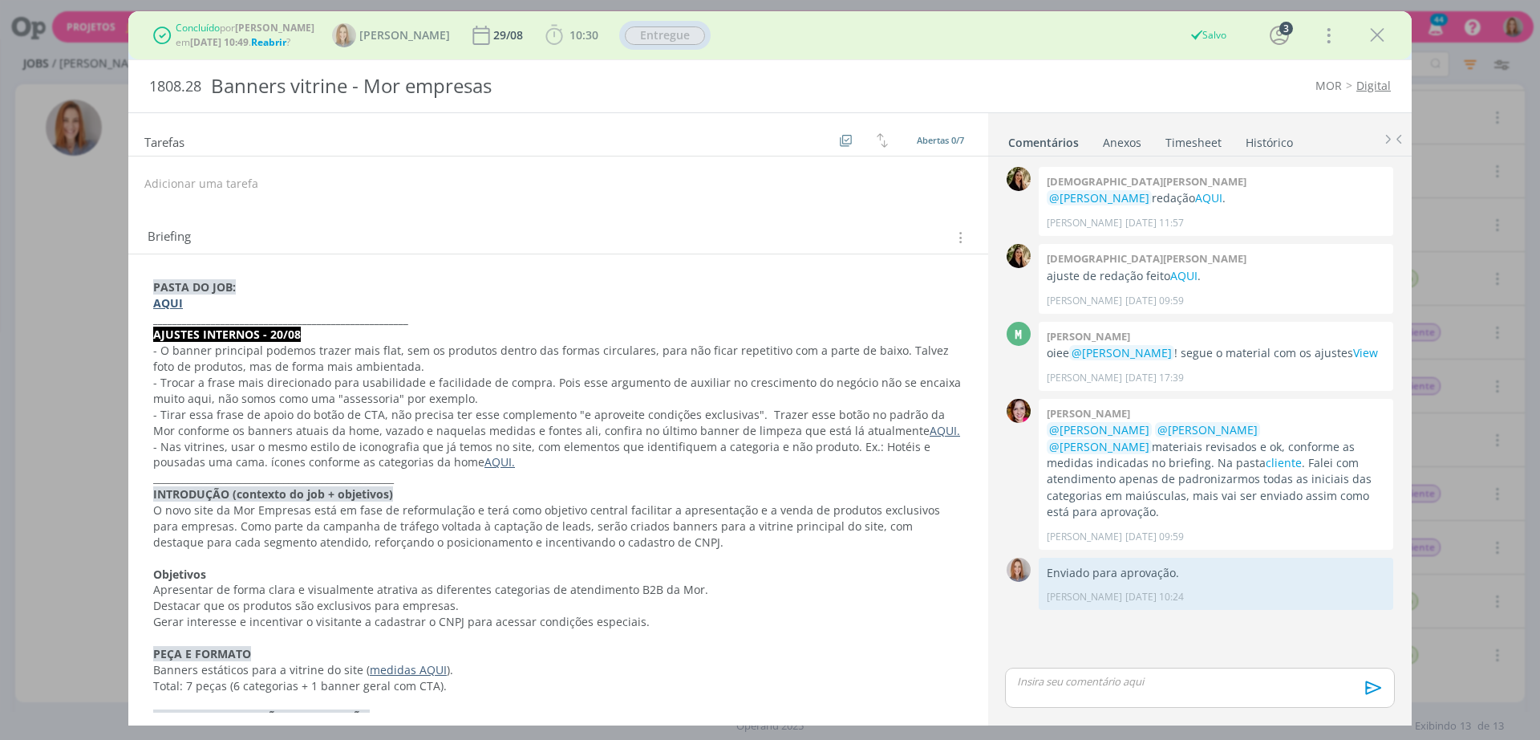
scroll to position [105, 0]
click at [1382, 33] on icon "dialog" at bounding box center [1377, 35] width 24 height 24
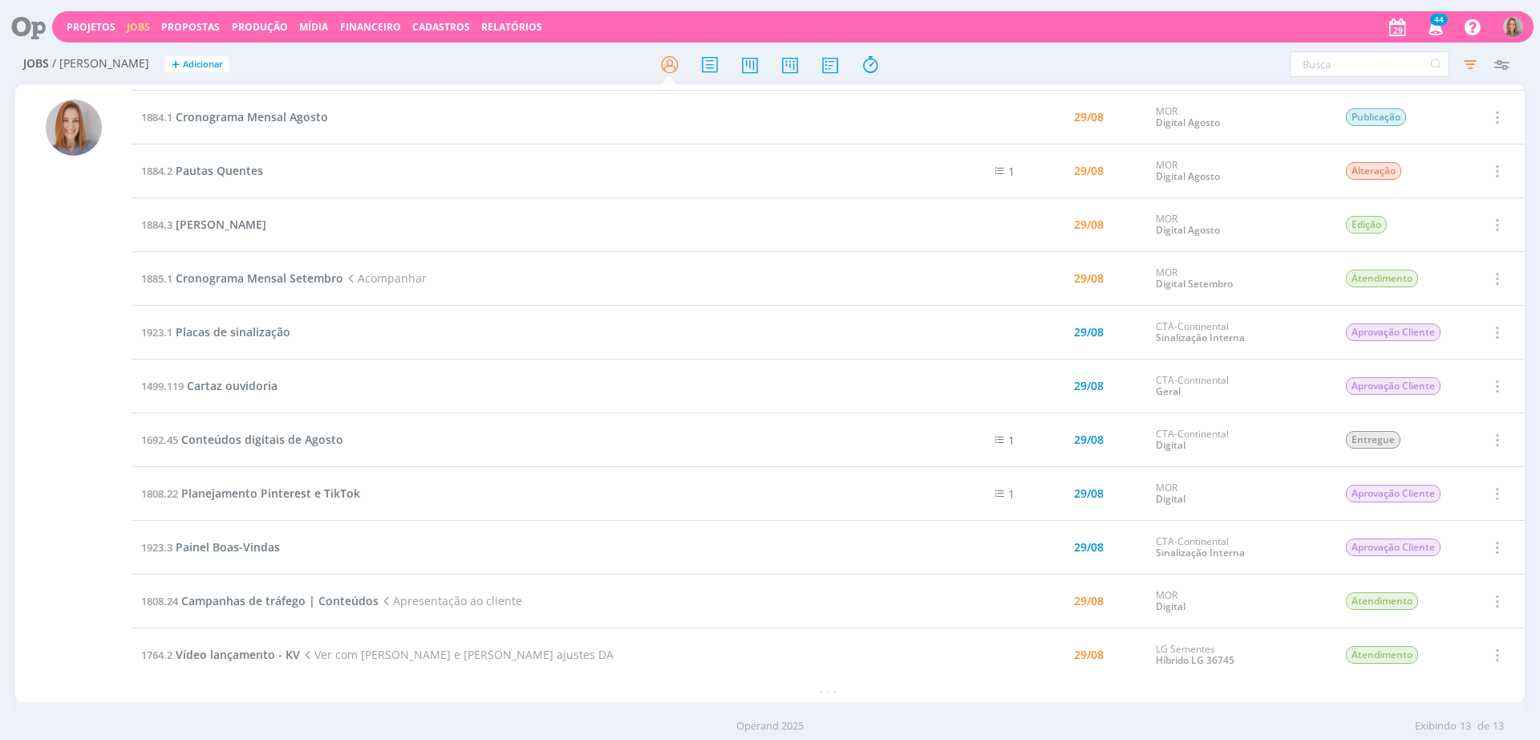
scroll to position [105, 0]
click at [295, 497] on span "Planejamento Pinterest e TikTok" at bounding box center [270, 492] width 179 height 15
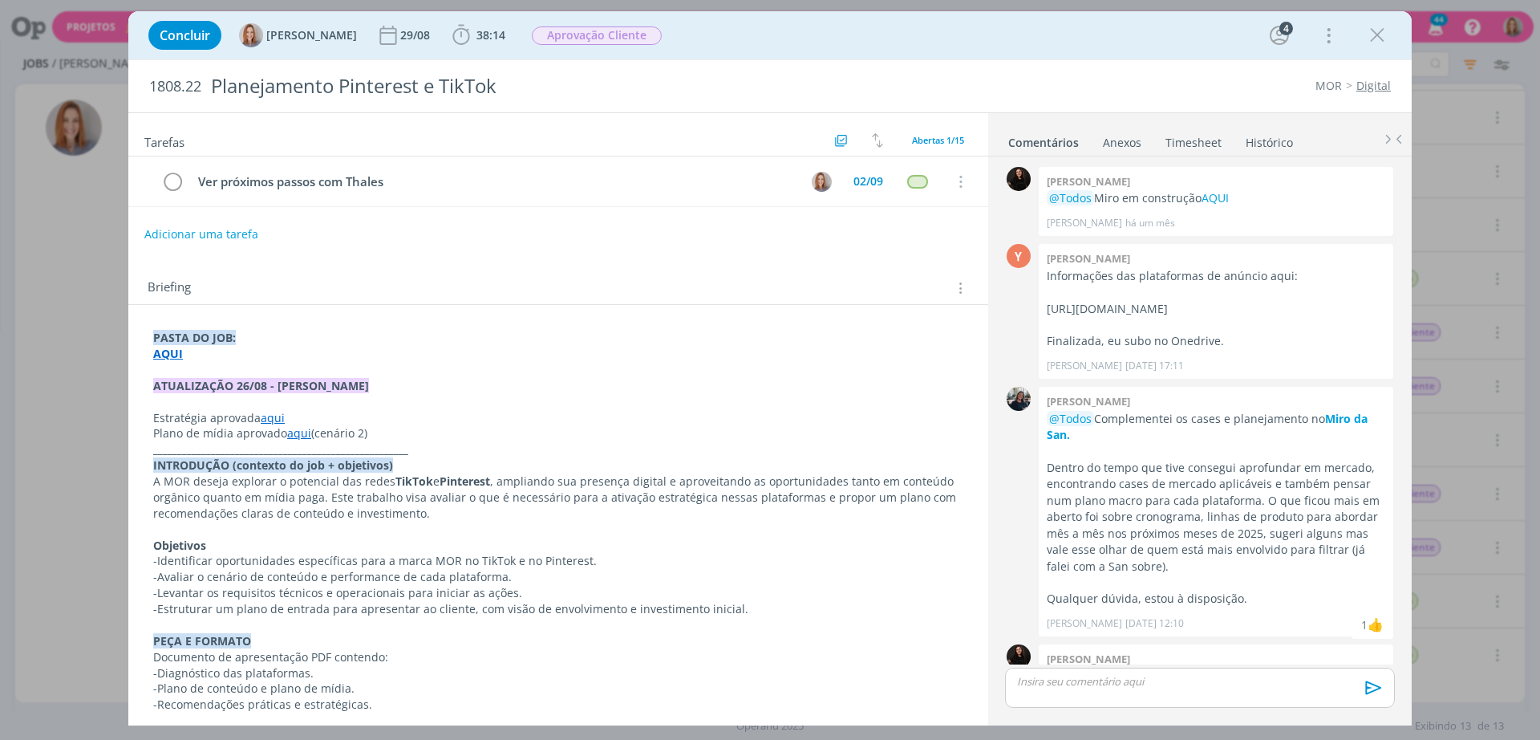
scroll to position [538, 0]
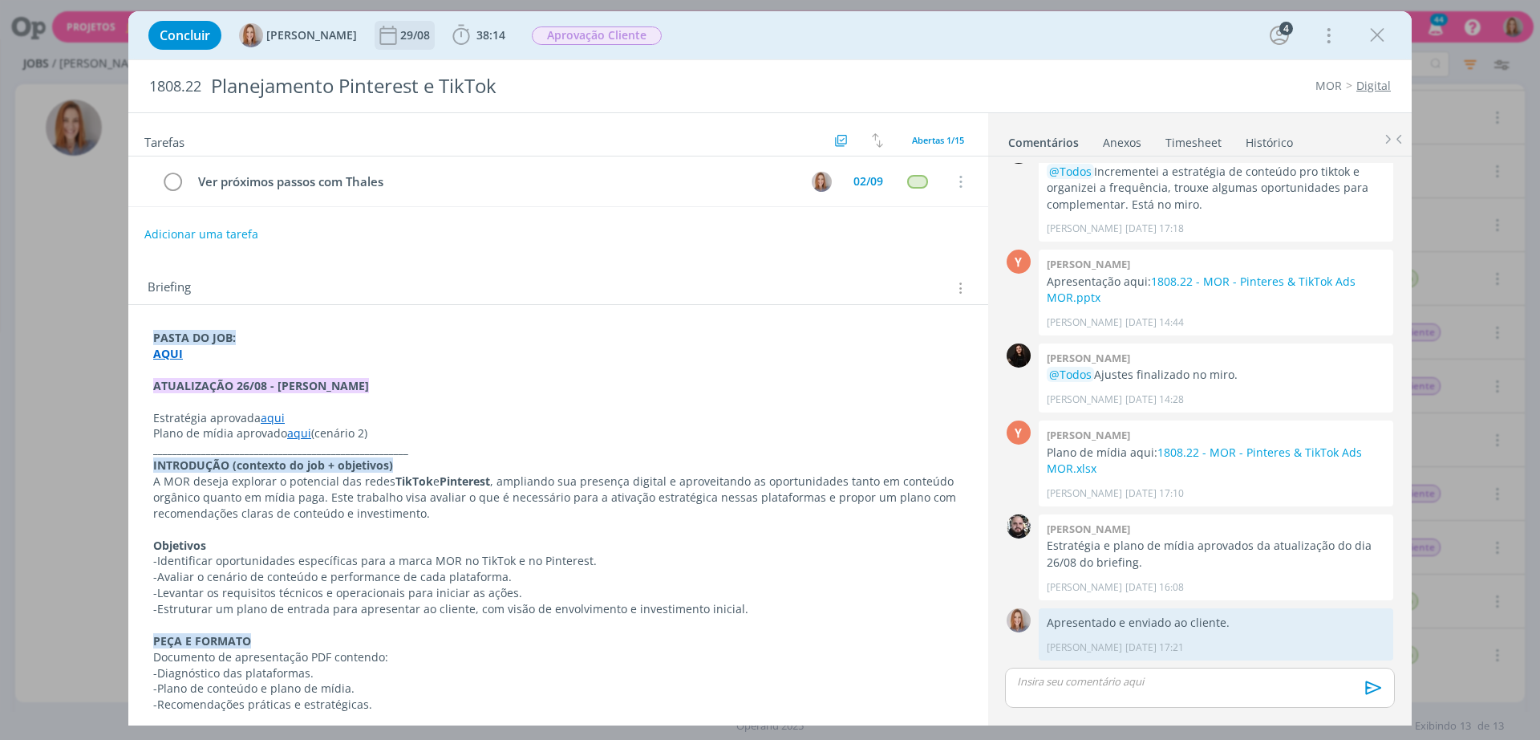
click at [392, 34] on icon "dialog" at bounding box center [388, 35] width 24 height 24
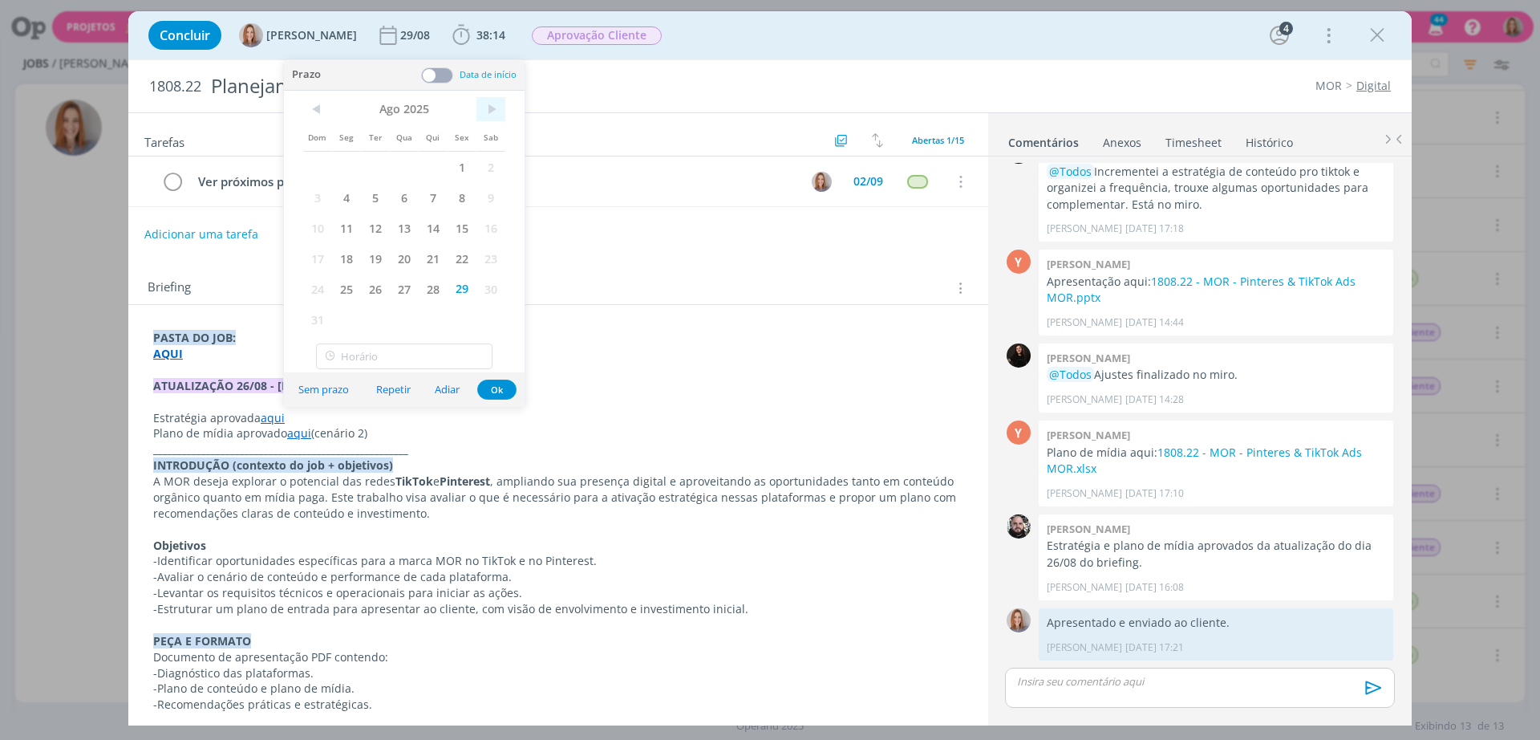
click at [483, 109] on span ">" at bounding box center [491, 109] width 29 height 24
click at [368, 285] on span "30" at bounding box center [375, 289] width 29 height 30
click at [491, 359] on button "Ok" at bounding box center [496, 359] width 39 height 20
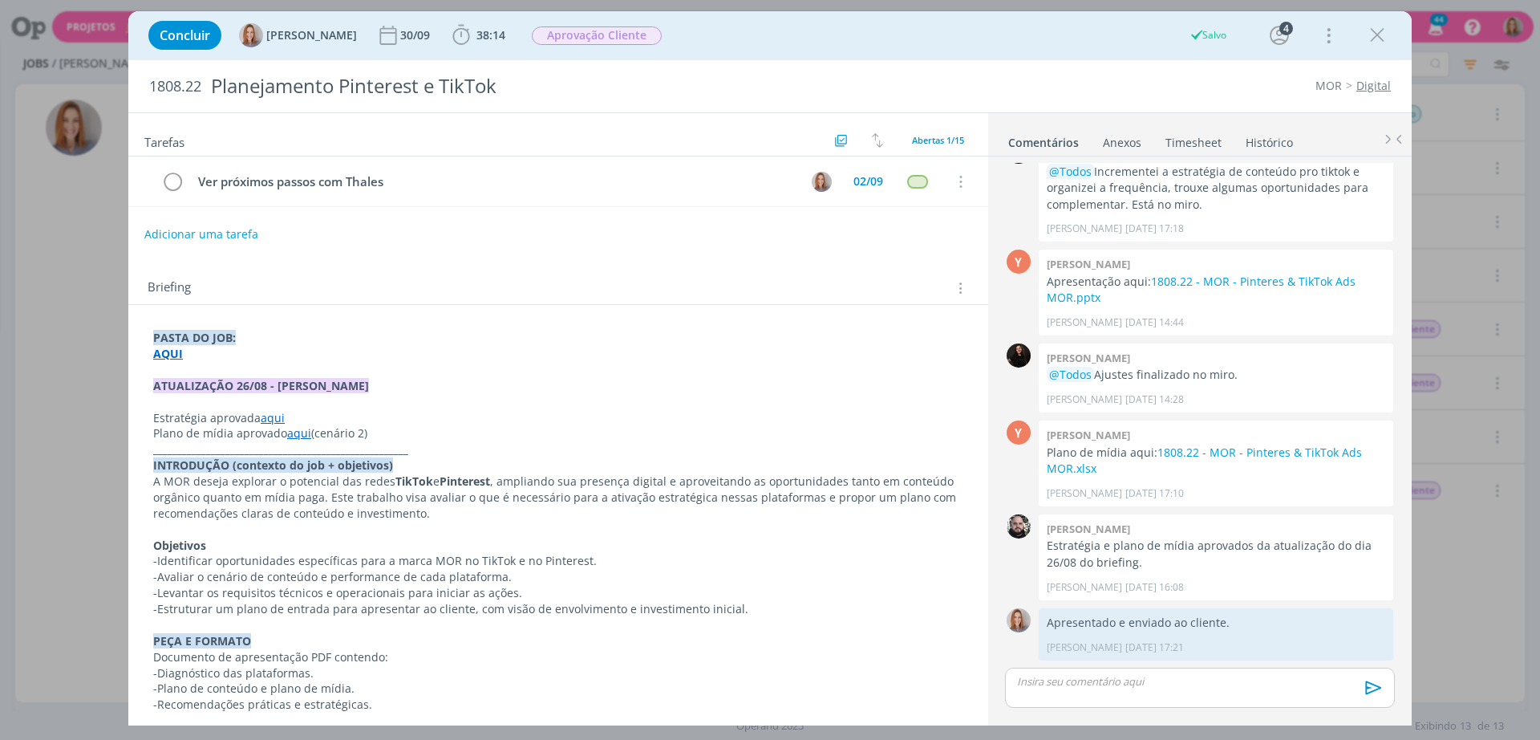
scroll to position [0, 0]
click at [1387, 39] on icon "dialog" at bounding box center [1377, 35] width 24 height 24
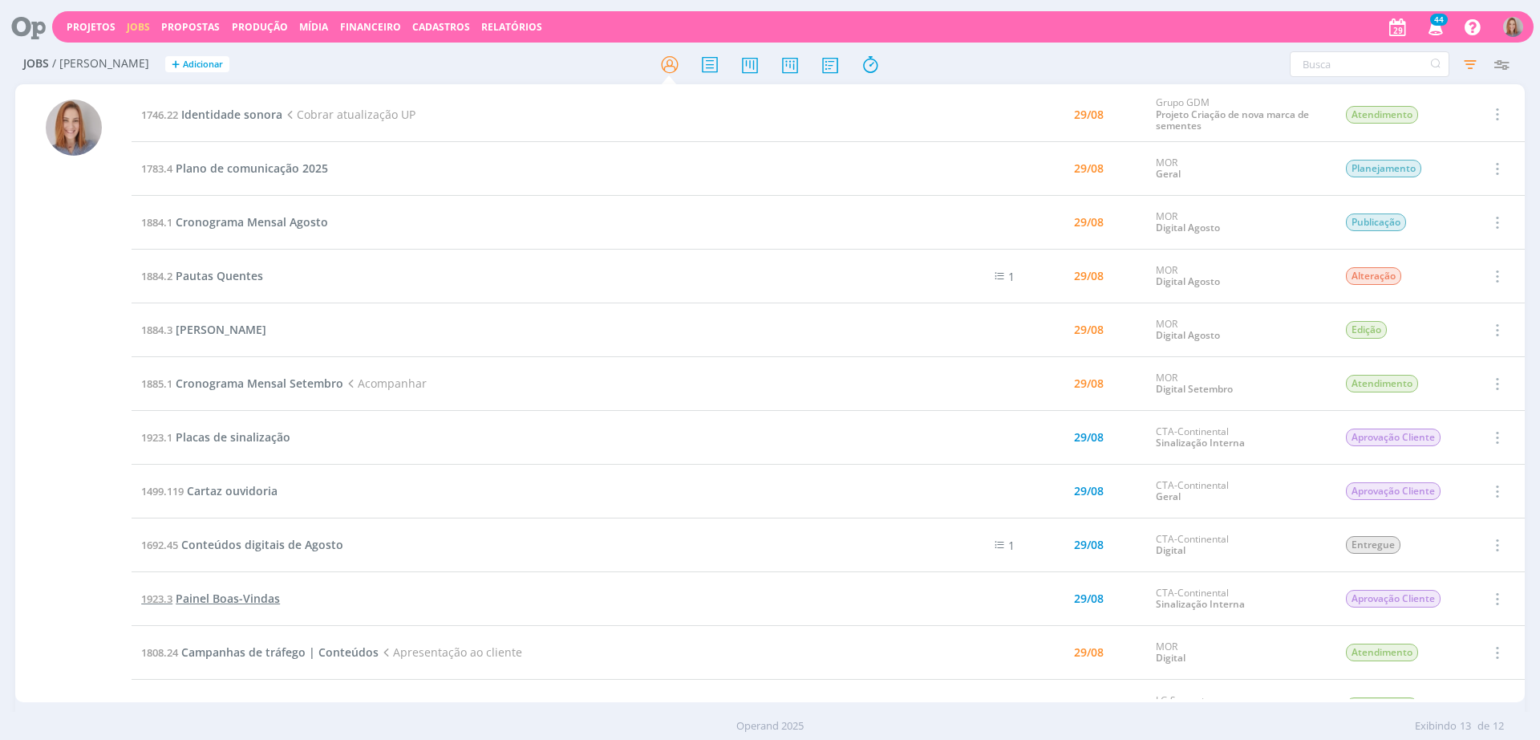
click at [230, 602] on span "Painel Boas-Vindas" at bounding box center [228, 597] width 104 height 15
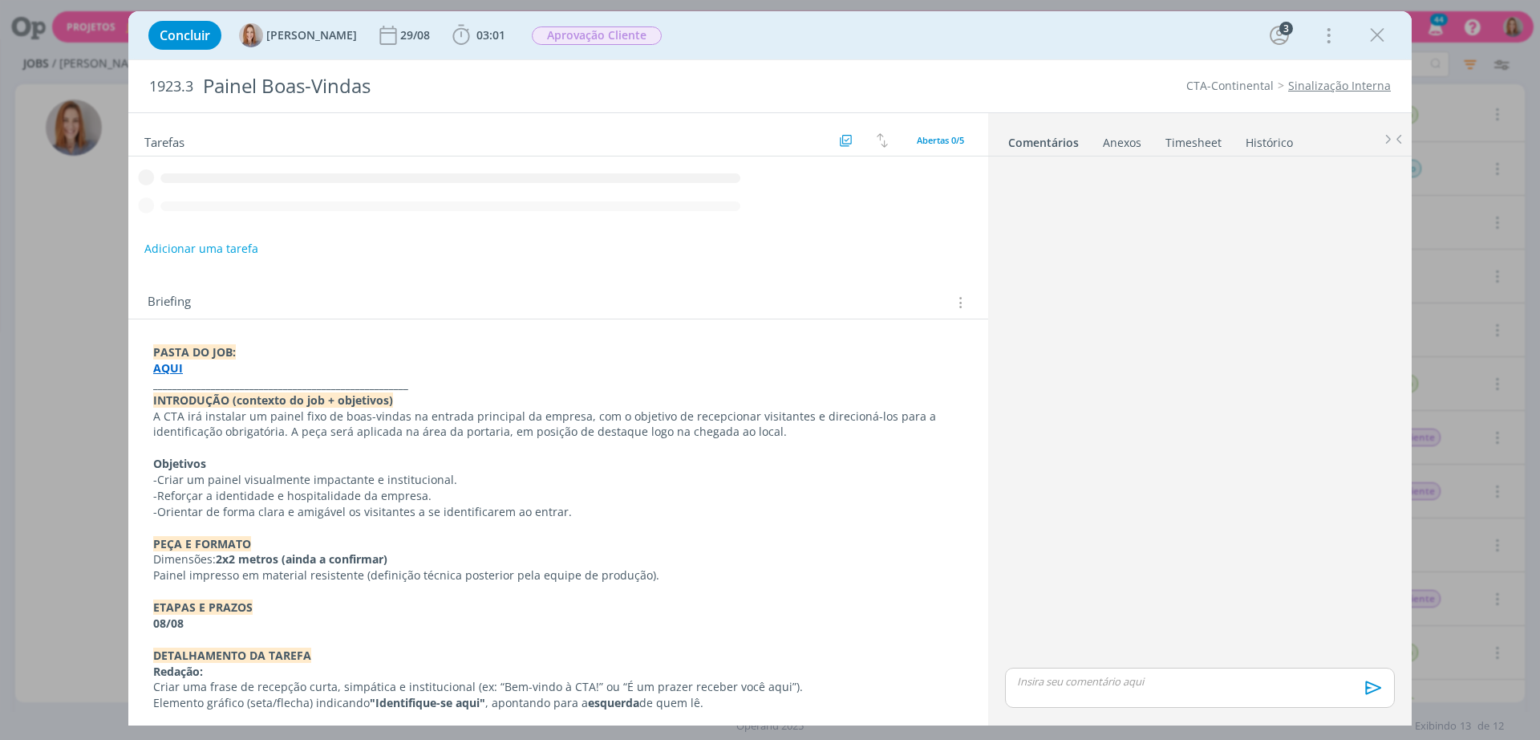
scroll to position [69, 0]
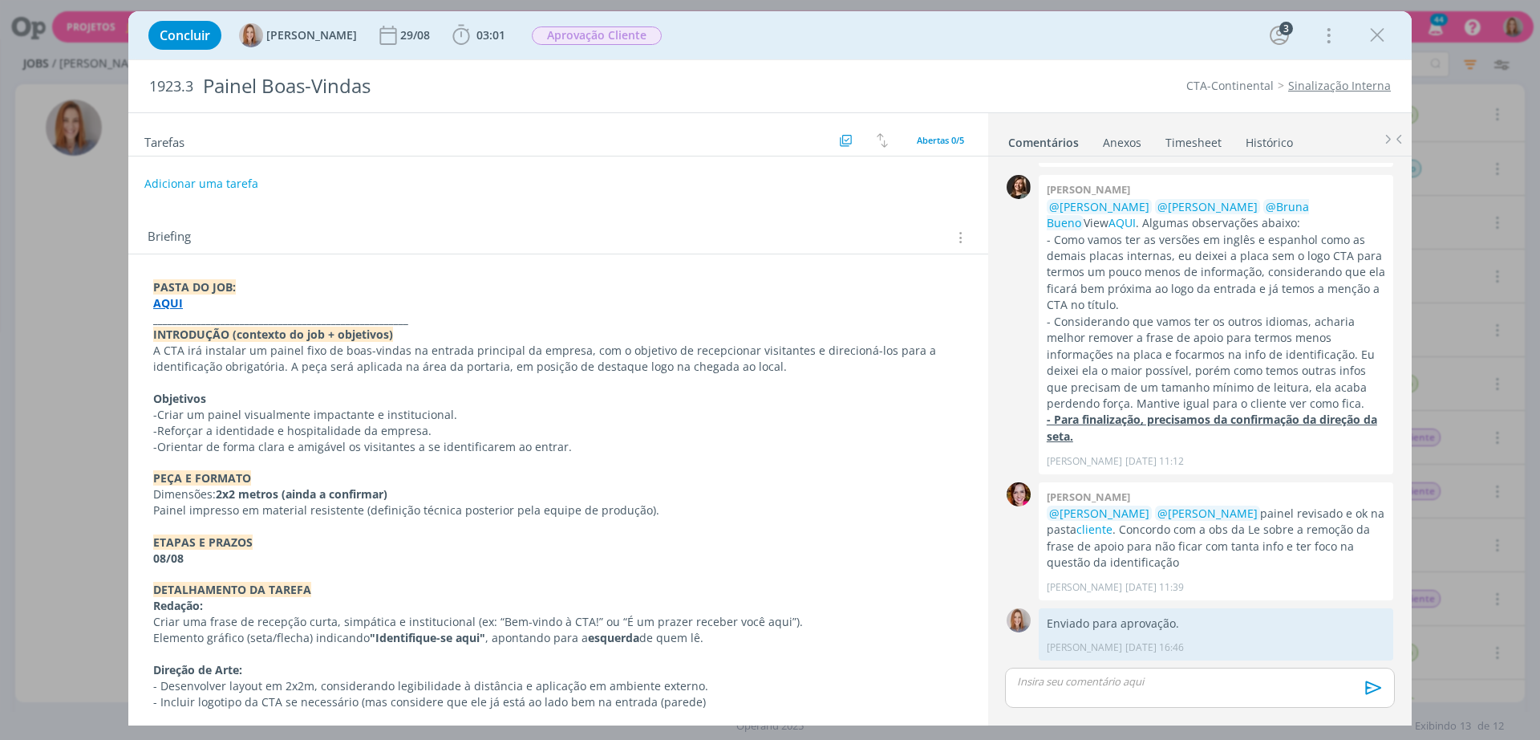
click at [539, 211] on div "Briefing Briefings Predefinidos Versões do Briefing Ver Briefing do Projeto" at bounding box center [558, 232] width 860 height 43
click at [528, 275] on div "PASTA DO JOB: AQUI _____________________________________________________ INTROD…" at bounding box center [558, 551] width 834 height 554
click at [1130, 684] on p "dialog" at bounding box center [1200, 681] width 364 height 14
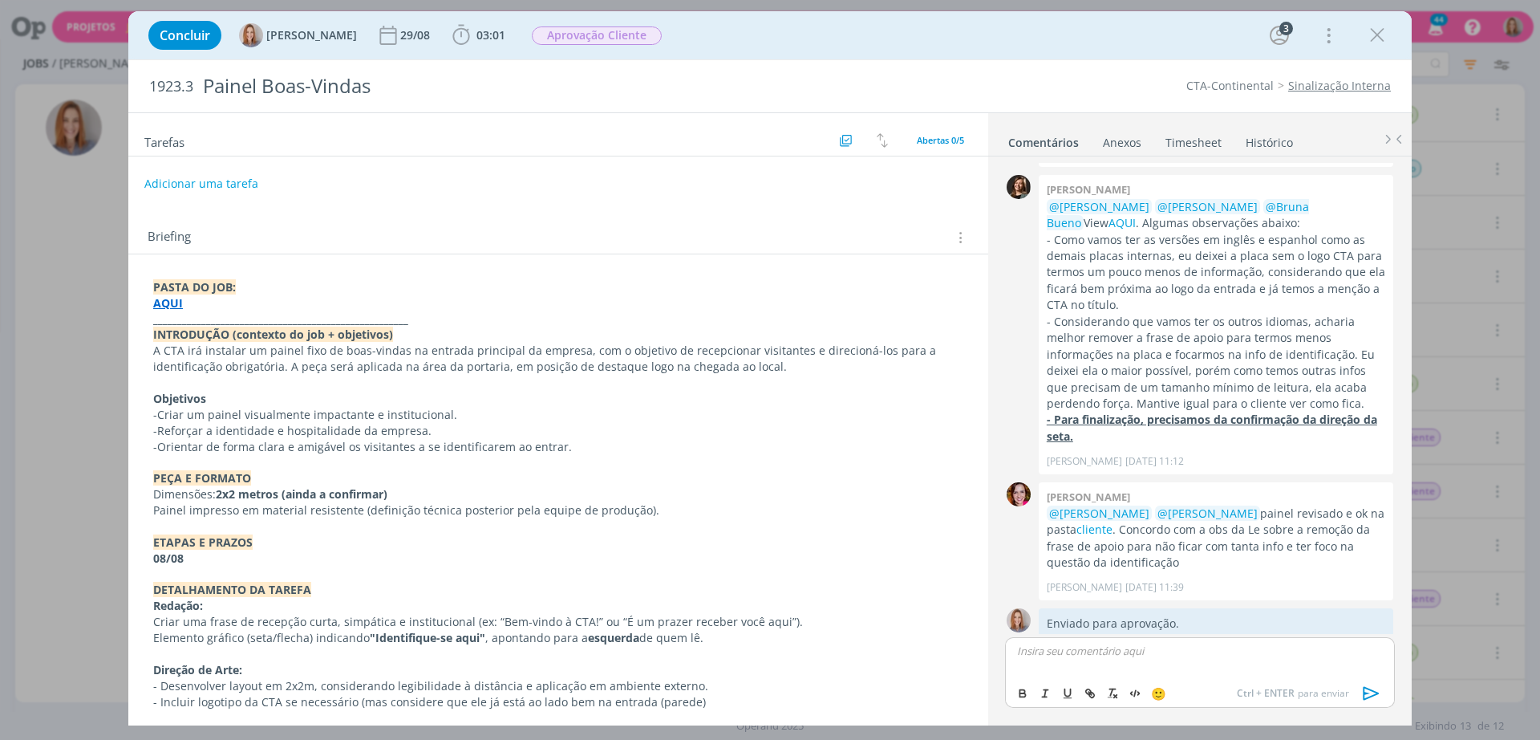
scroll to position [99, 0]
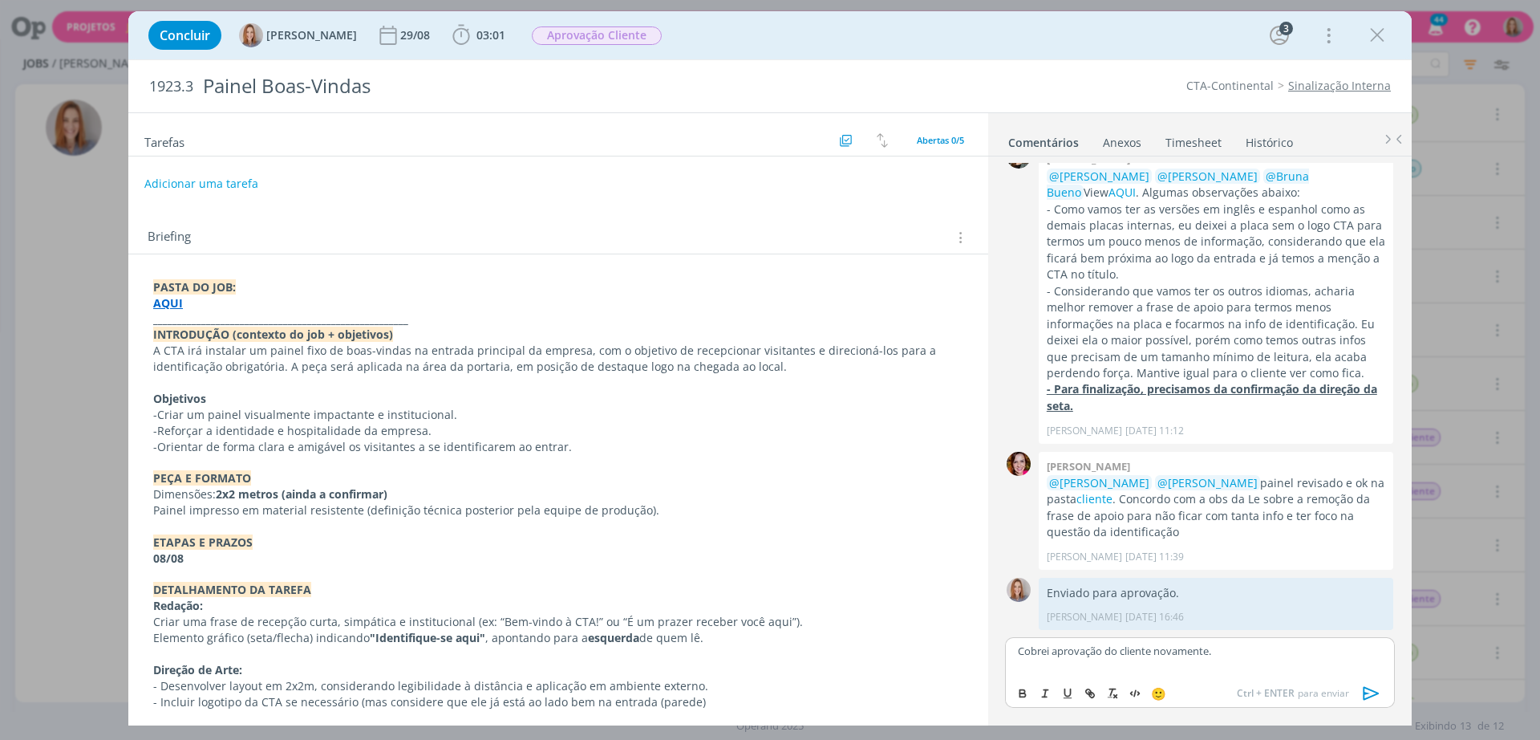
click at [1365, 688] on icon "dialog" at bounding box center [1372, 693] width 16 height 14
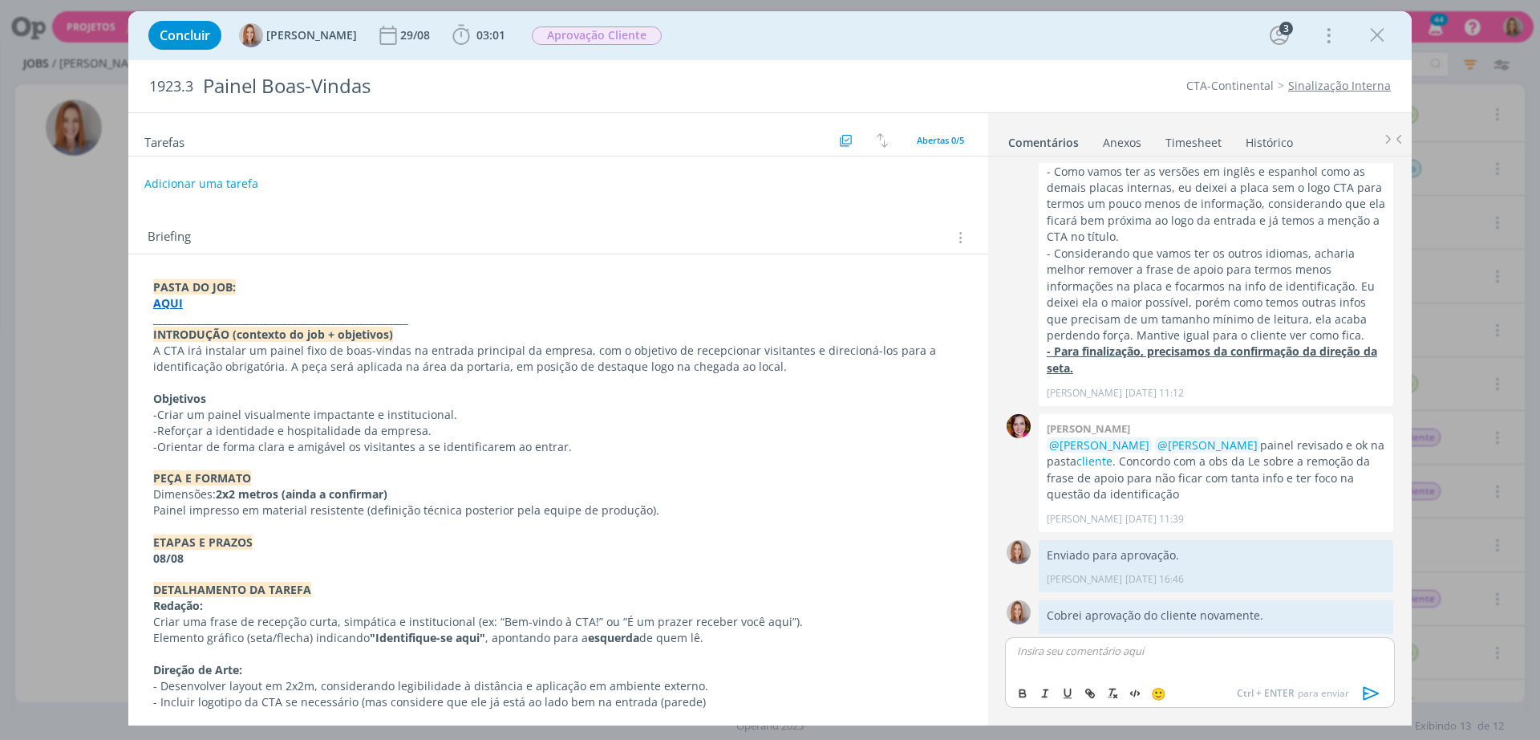
scroll to position [160, 0]
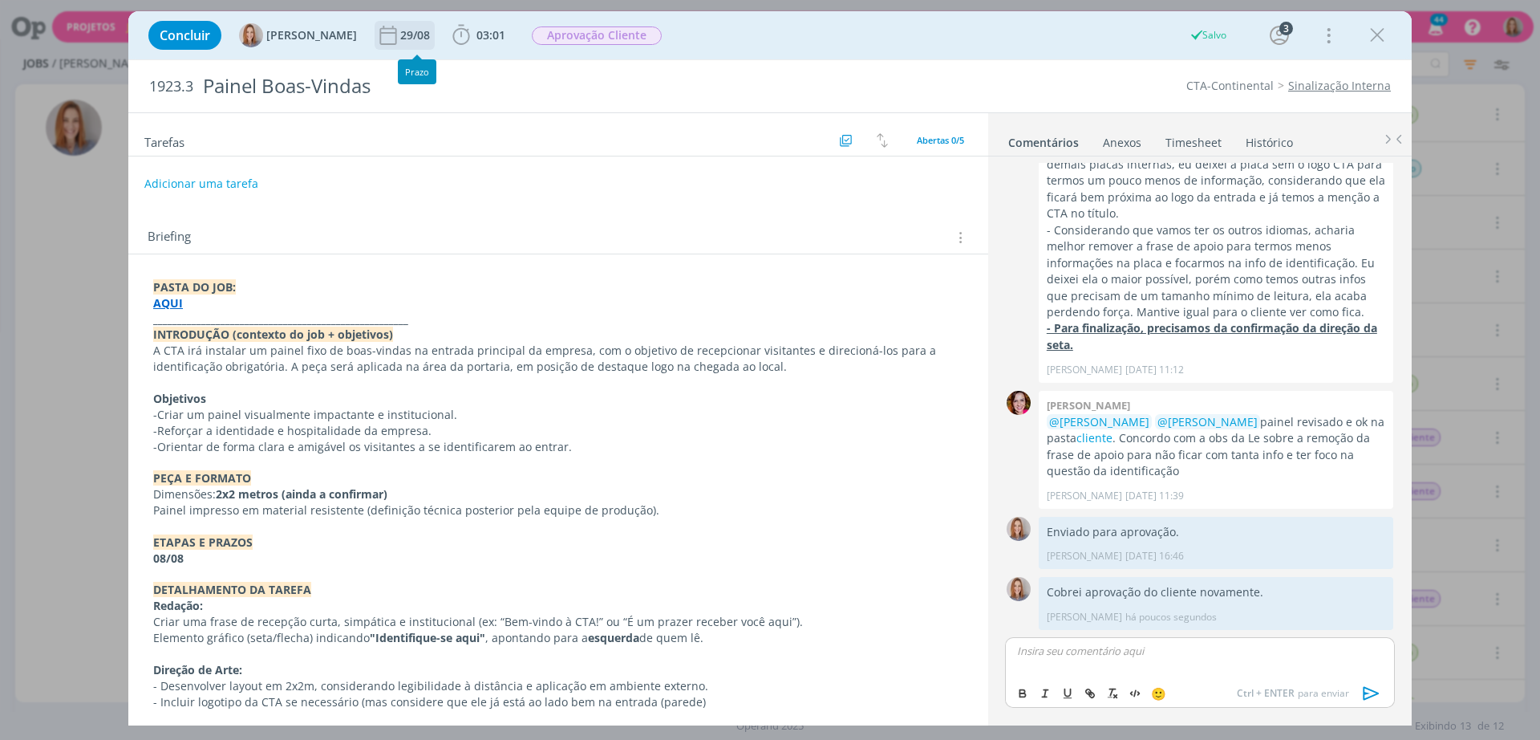
click at [400, 34] on div "29/08" at bounding box center [416, 35] width 33 height 11
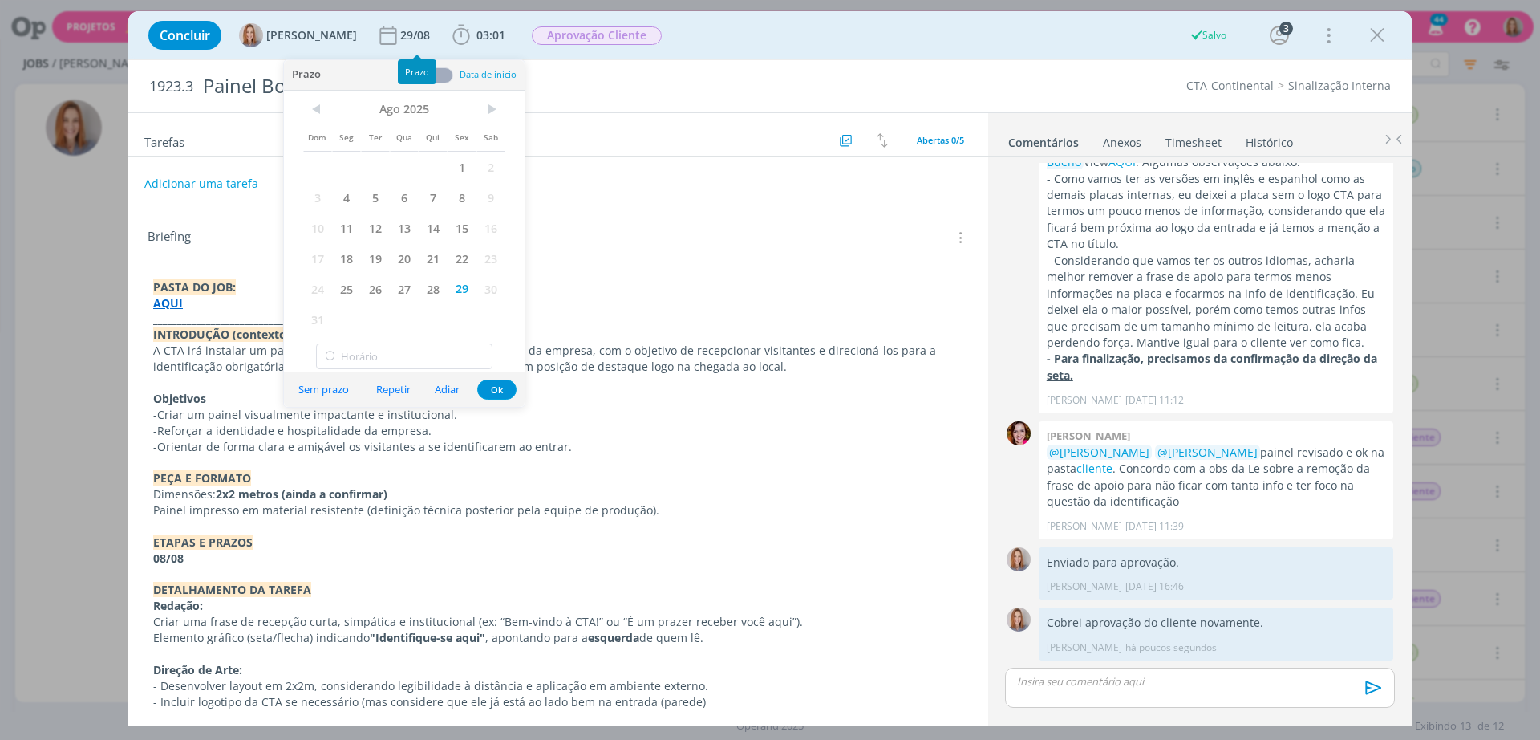
scroll to position [130, 0]
click at [490, 113] on span ">" at bounding box center [491, 109] width 29 height 24
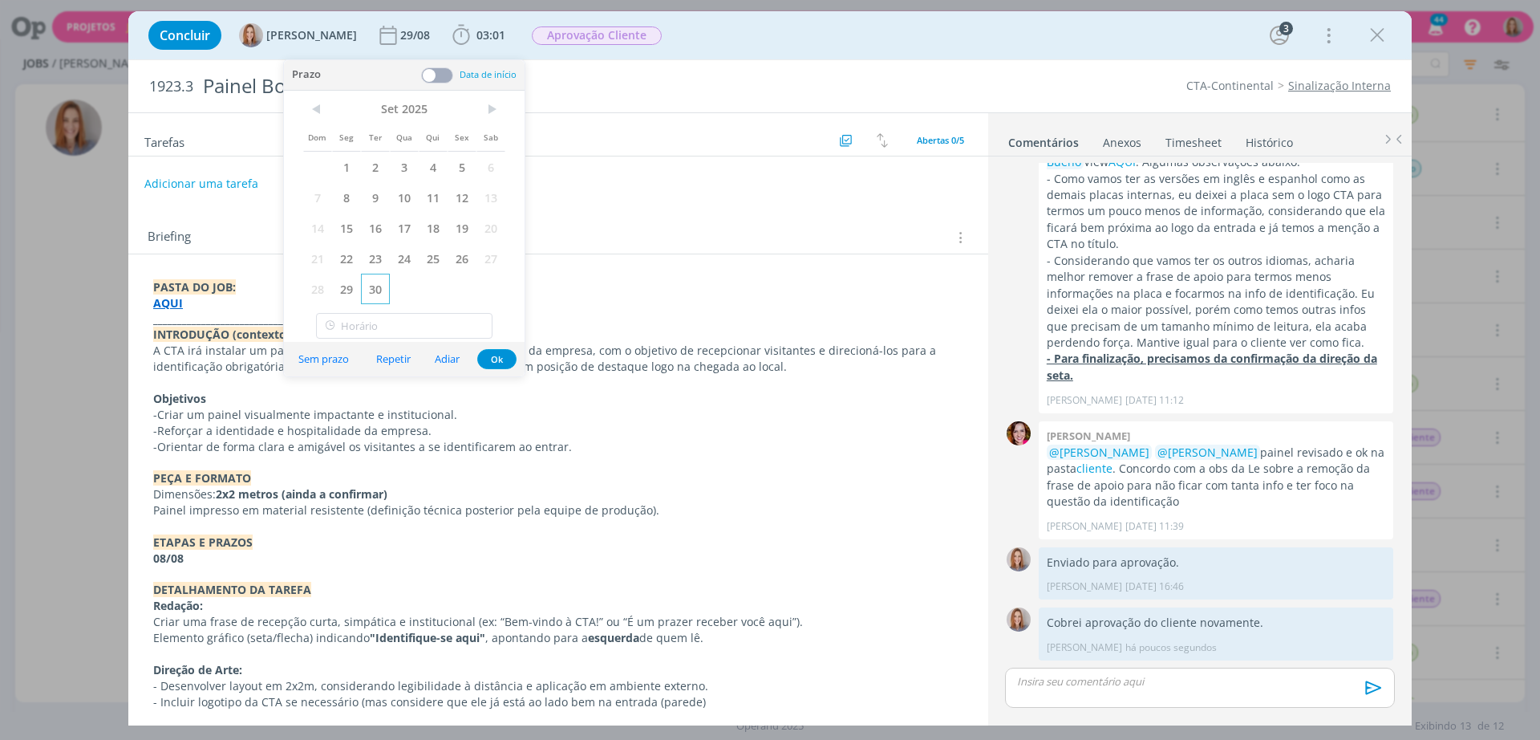
click at [383, 282] on span "30" at bounding box center [375, 289] width 29 height 30
click at [490, 360] on button "Ok" at bounding box center [496, 359] width 39 height 20
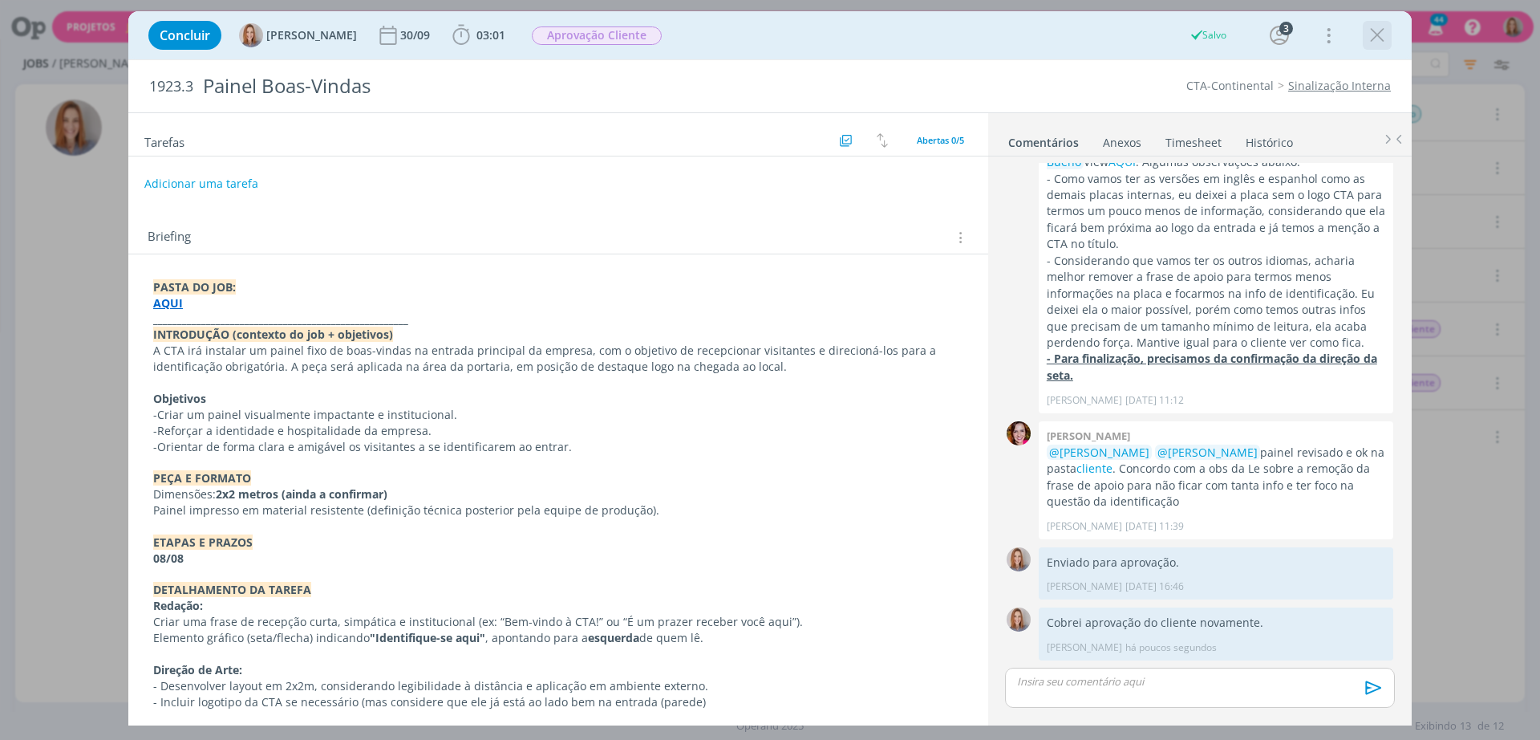
click at [1375, 39] on icon "dialog" at bounding box center [1377, 35] width 24 height 24
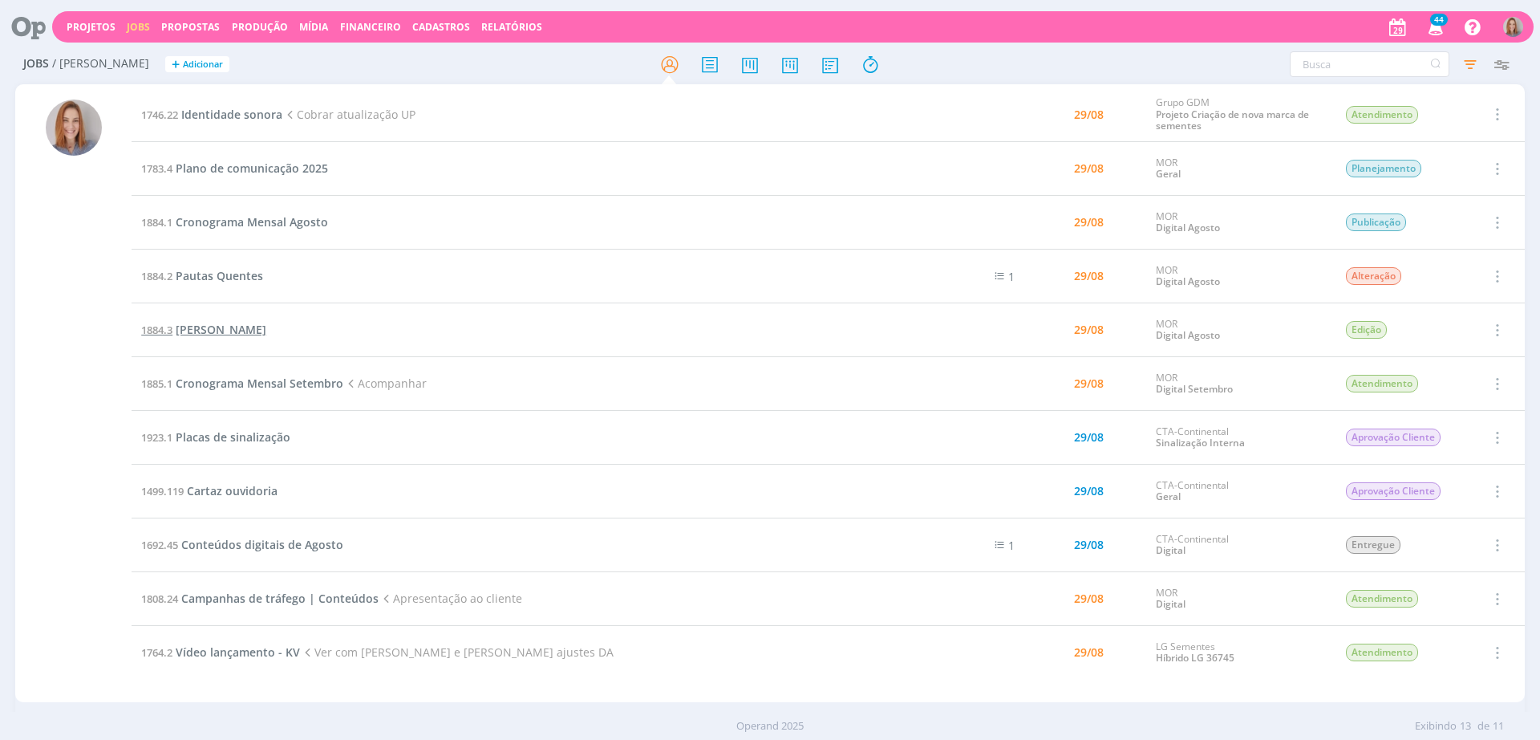
click at [233, 327] on span "Pautas Mornas" at bounding box center [221, 329] width 91 height 15
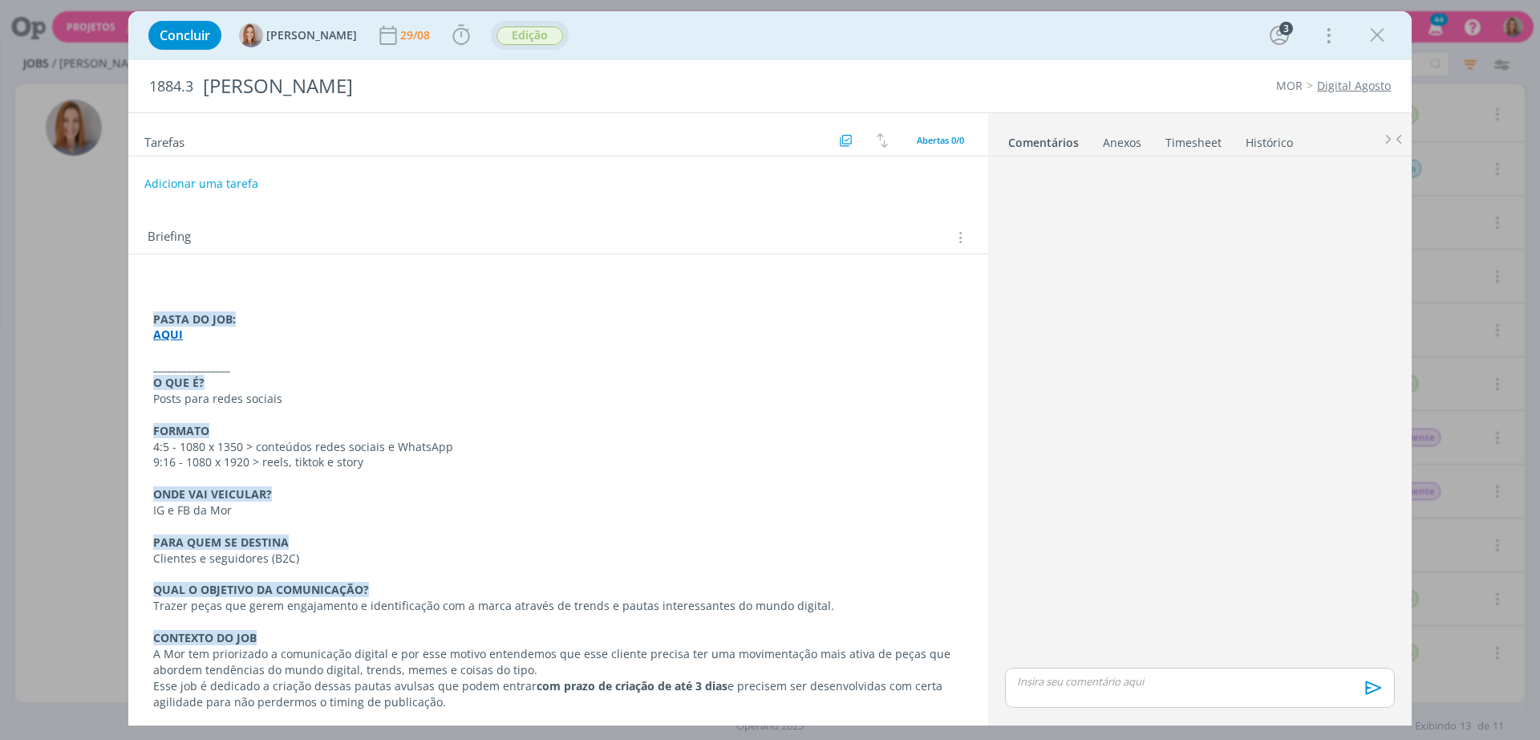
drag, startPoint x: 529, startPoint y: 25, endPoint x: 544, endPoint y: 47, distance: 26.0
click at [531, 26] on span "Edição" at bounding box center [530, 35] width 67 height 18
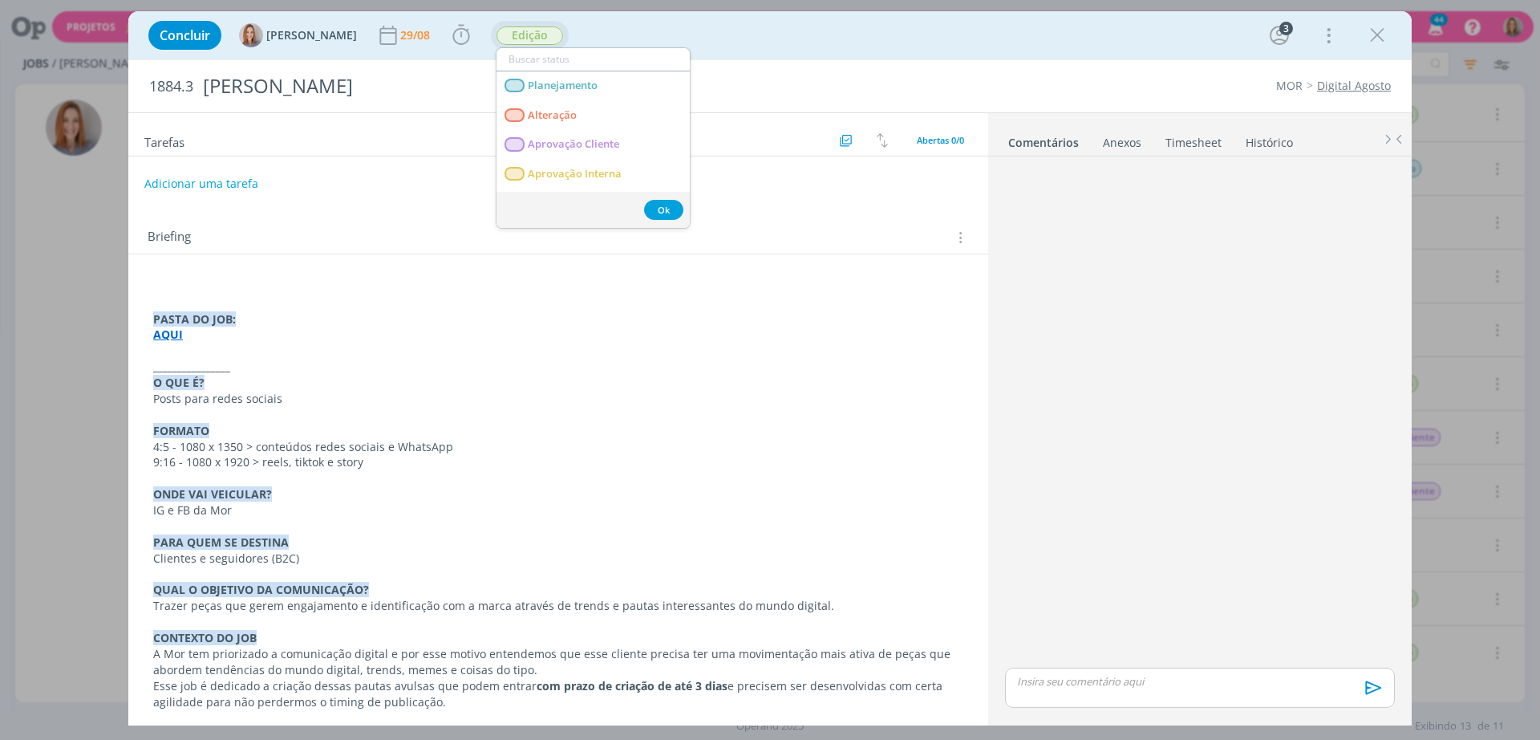
scroll to position [100, 0]
click at [566, 156] on span "Entregue" at bounding box center [550, 162] width 44 height 13
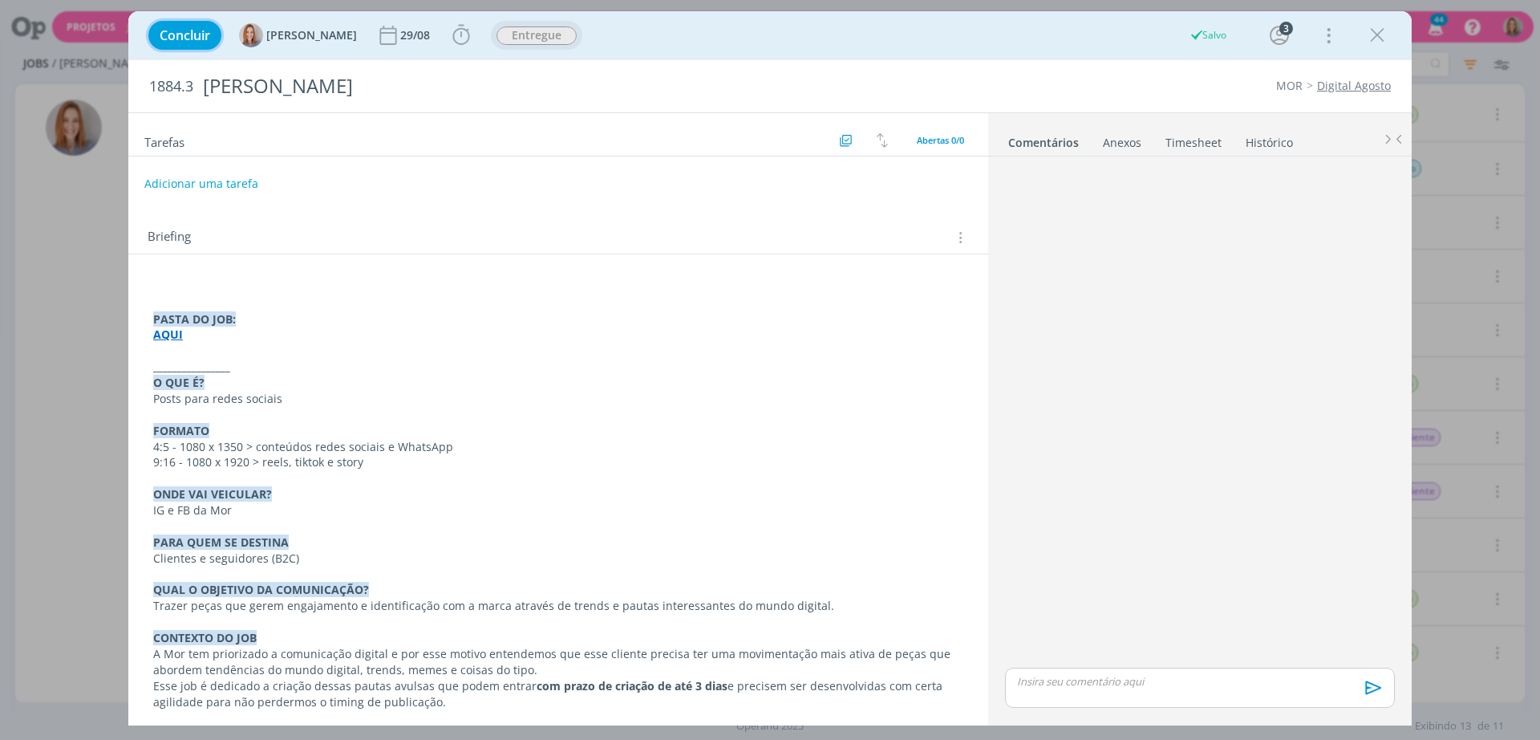
click at [187, 36] on span "Concluir" at bounding box center [185, 35] width 51 height 13
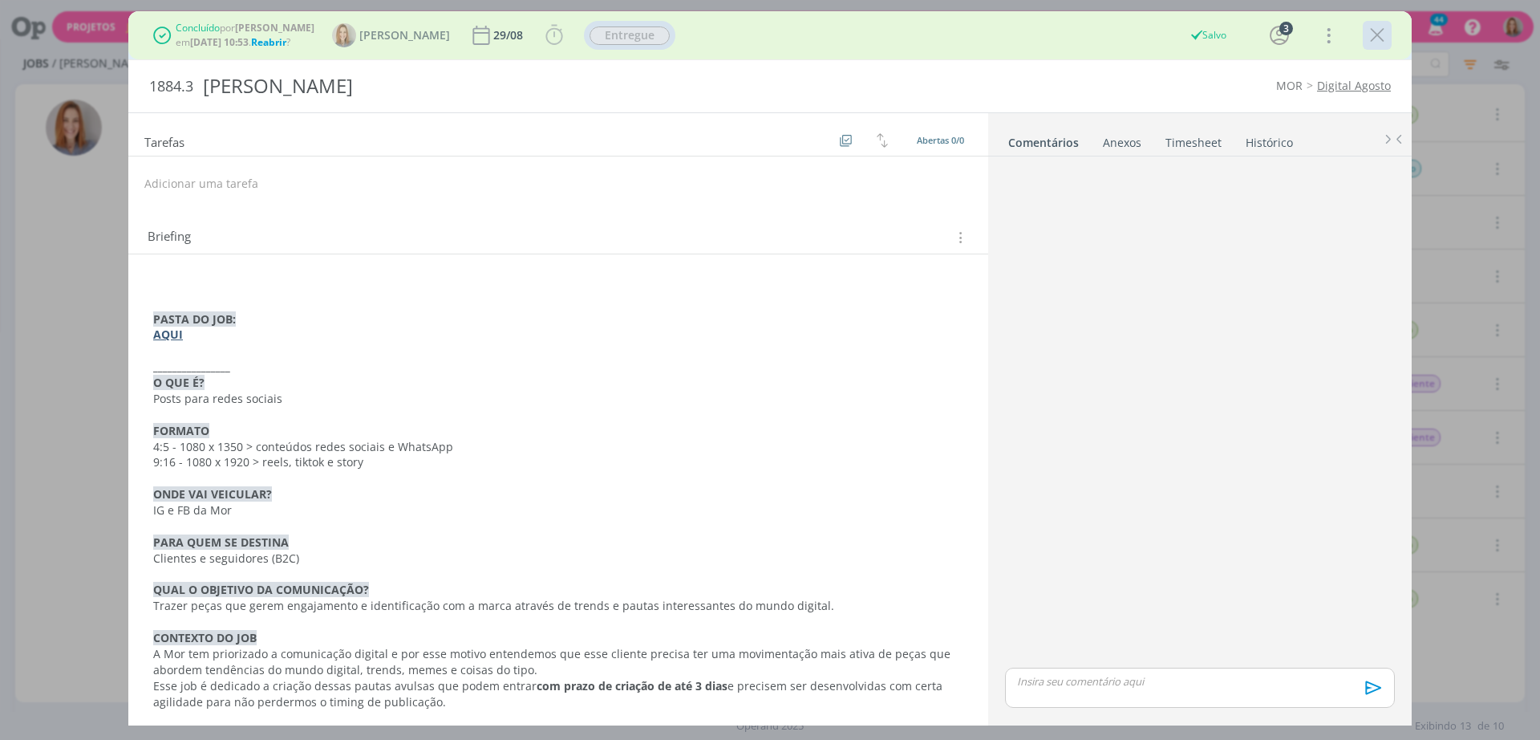
click at [1369, 42] on icon "dialog" at bounding box center [1377, 35] width 24 height 24
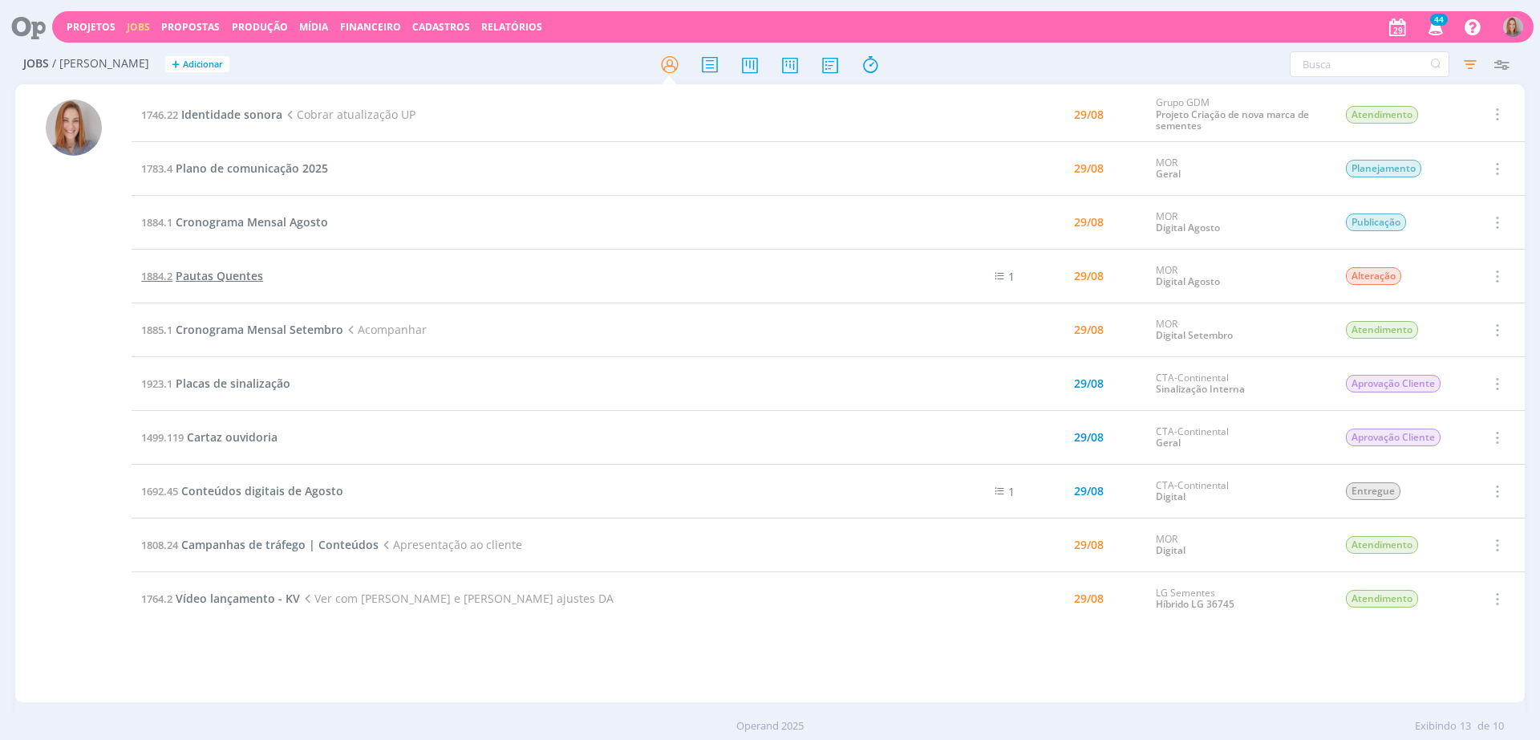
click at [261, 279] on span "Pautas Quentes" at bounding box center [219, 275] width 87 height 15
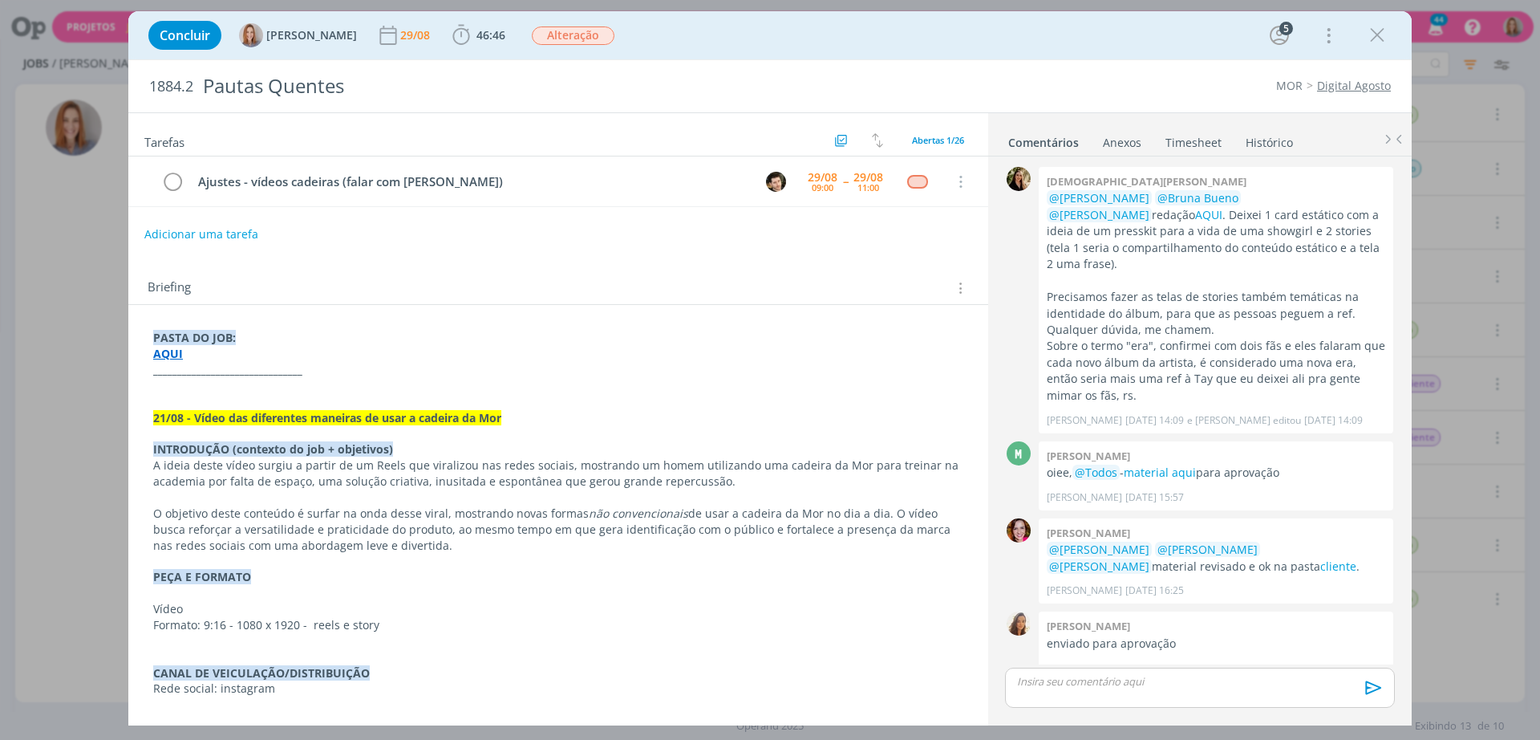
scroll to position [334, 0]
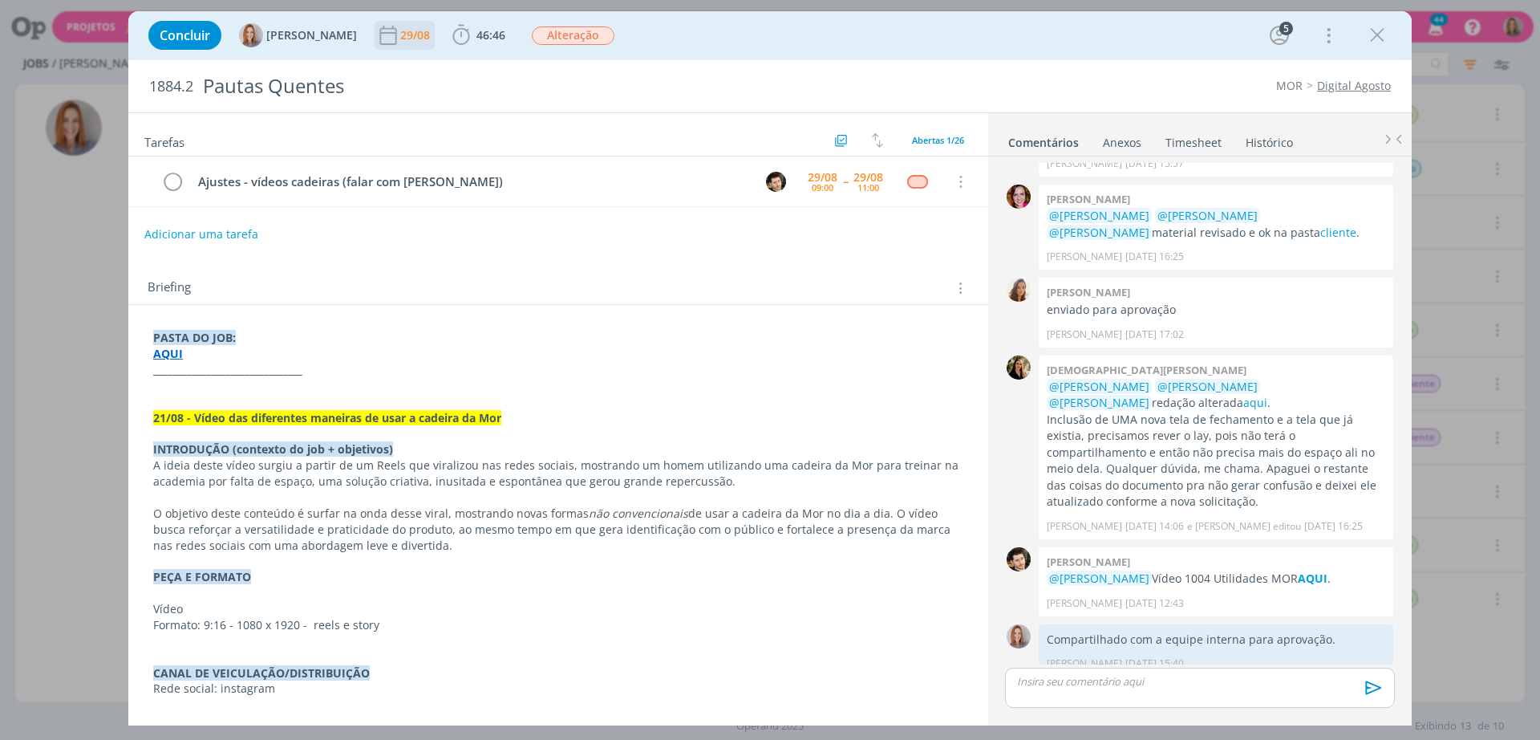
click at [401, 34] on div "29/08" at bounding box center [416, 35] width 33 height 11
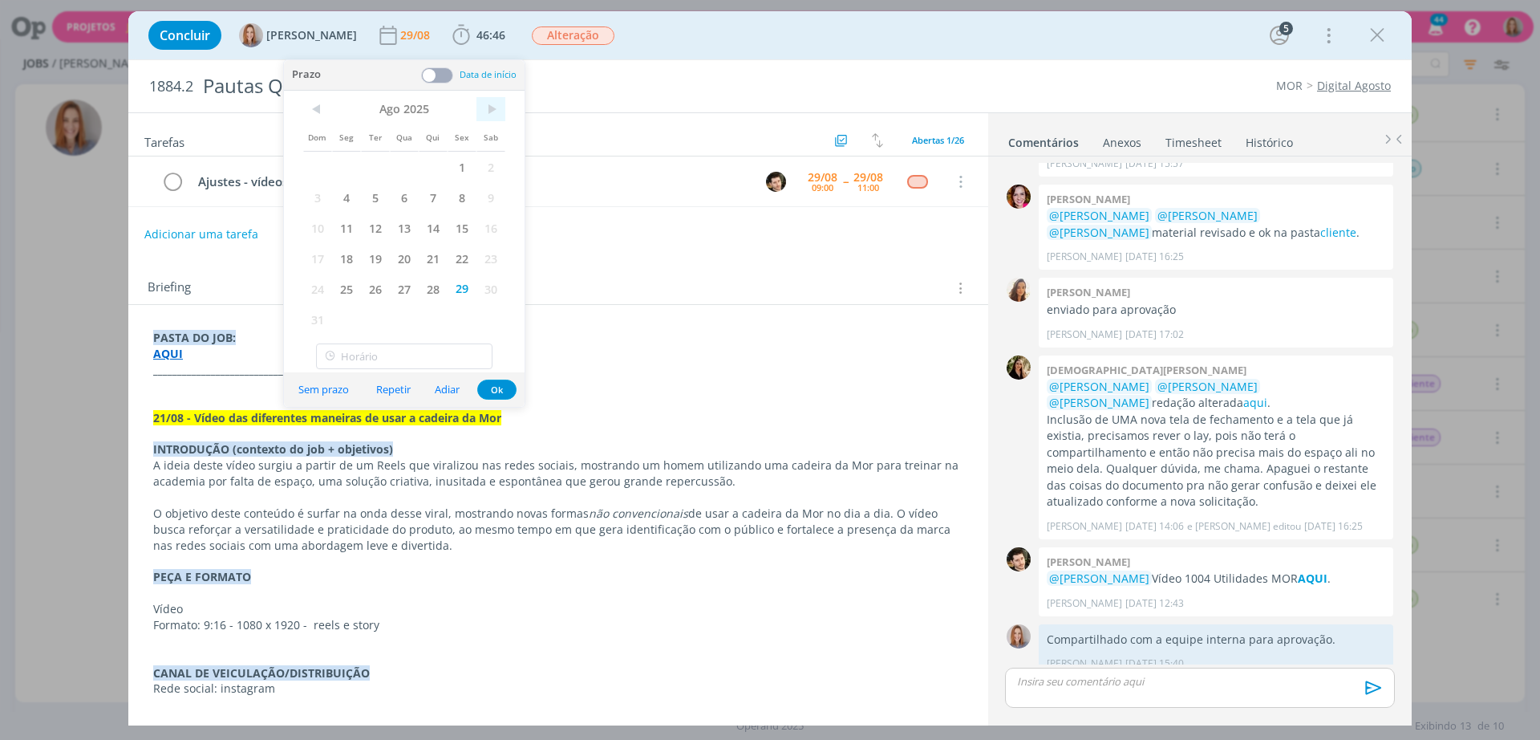
click at [494, 104] on span ">" at bounding box center [491, 109] width 29 height 24
click at [466, 167] on span "5" at bounding box center [462, 167] width 29 height 30
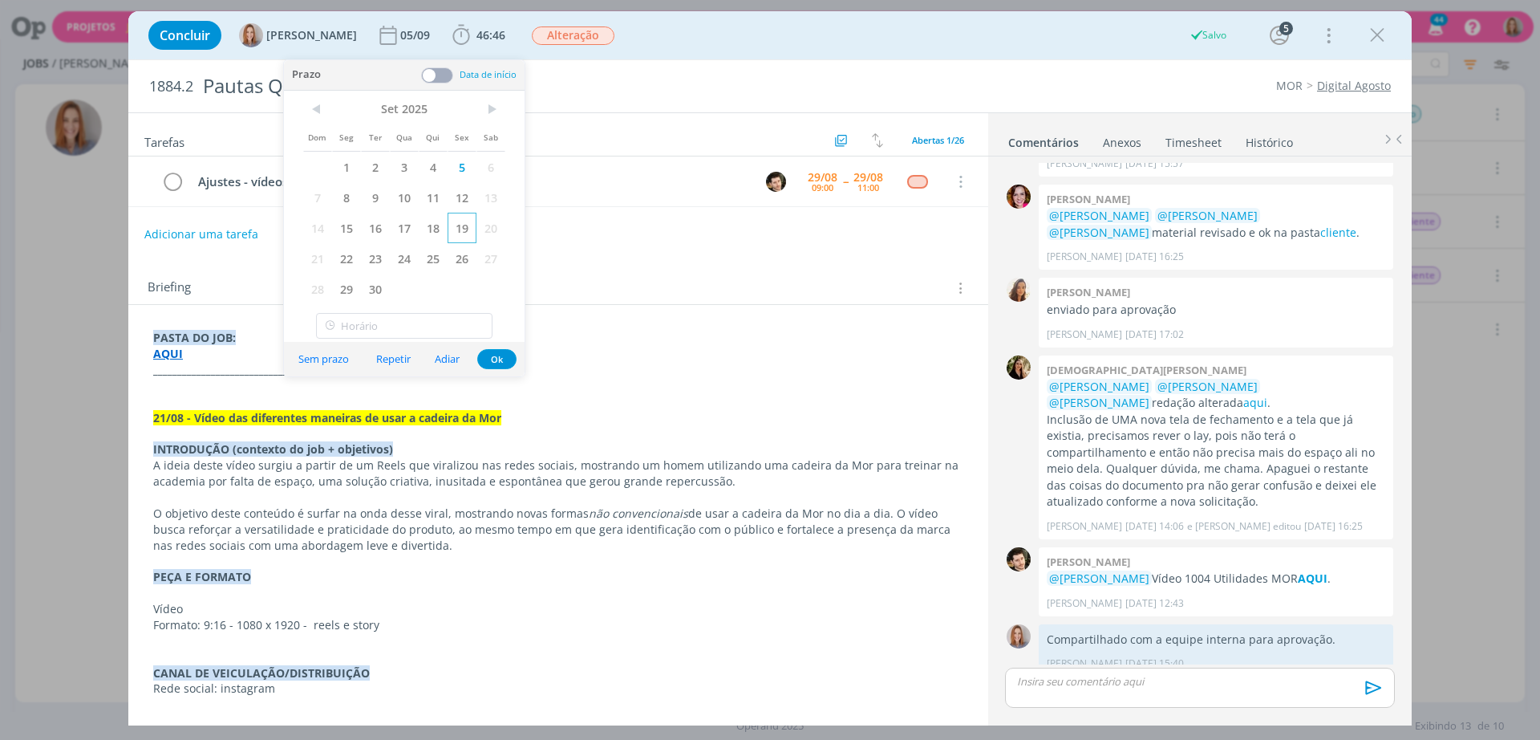
click at [464, 226] on span "19" at bounding box center [462, 228] width 29 height 30
click at [497, 364] on button "Ok" at bounding box center [496, 359] width 39 height 20
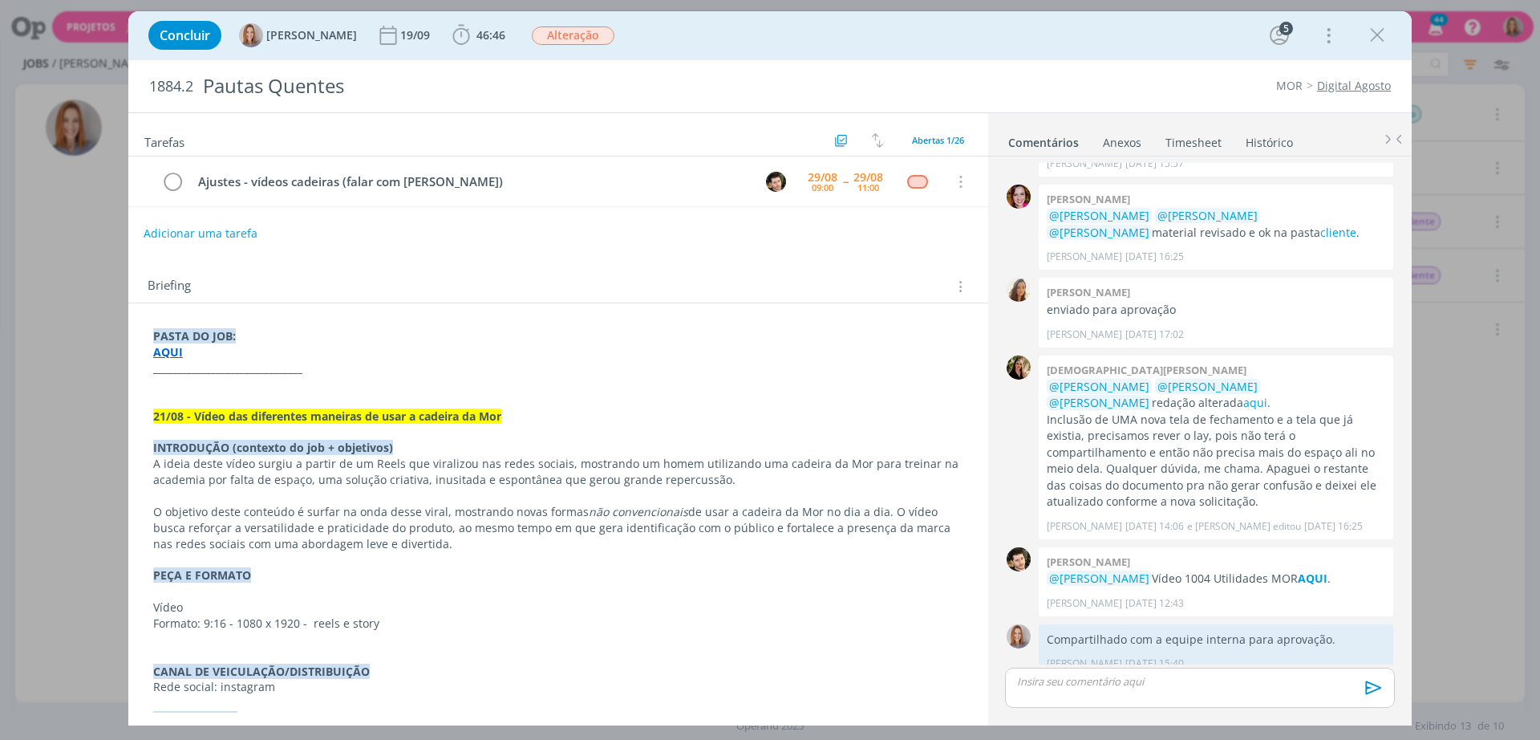
click at [230, 227] on button "Adicionar uma tarefa" at bounding box center [201, 233] width 114 height 27
drag, startPoint x: 230, startPoint y: 227, endPoint x: 240, endPoint y: 241, distance: 17.4
click at [240, 241] on input "dialog" at bounding box center [452, 232] width 592 height 22
click at [788, 233] on icon "dialog" at bounding box center [795, 234] width 20 height 20
type input "Cobrar retorno"
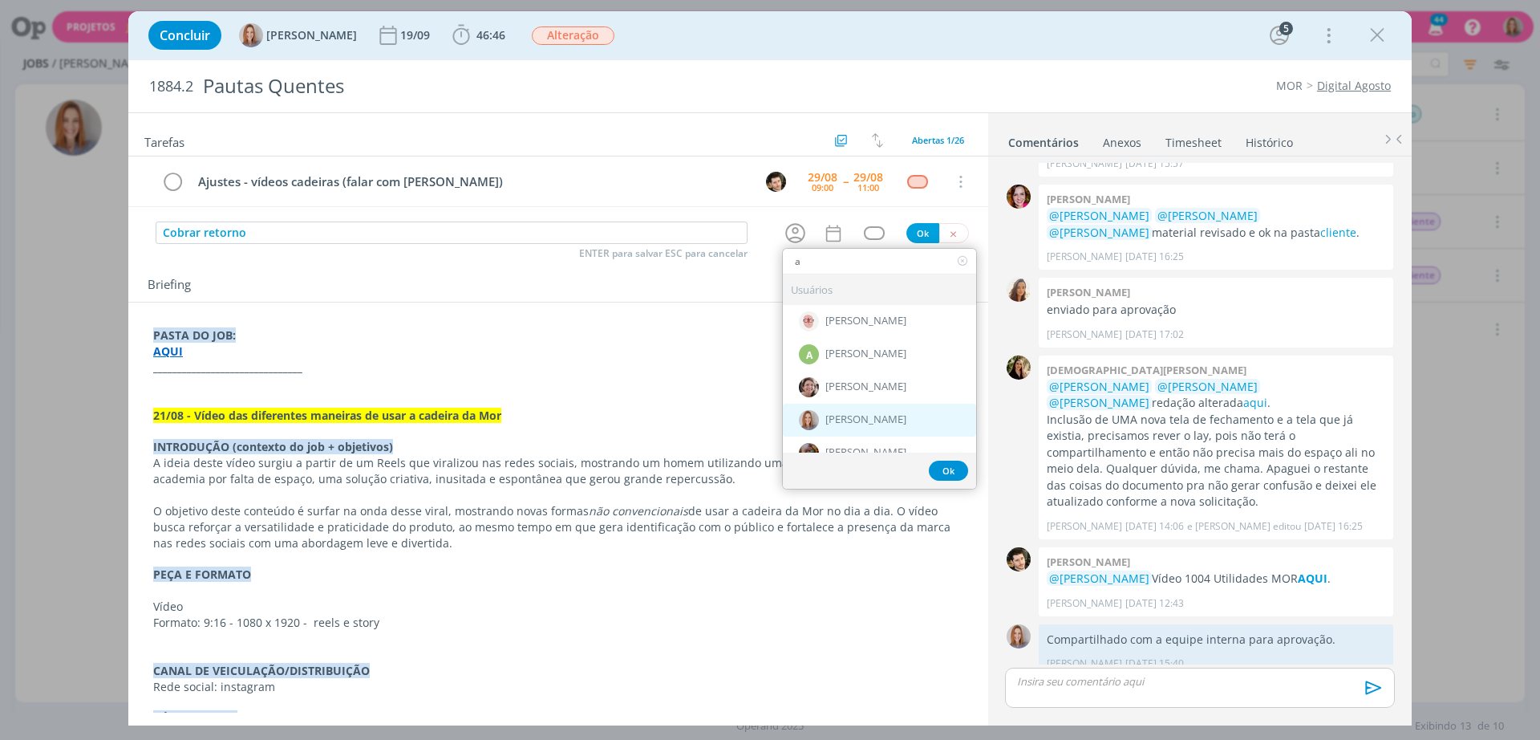
type input "a"
click at [840, 414] on span "[PERSON_NAME]" at bounding box center [866, 420] width 81 height 13
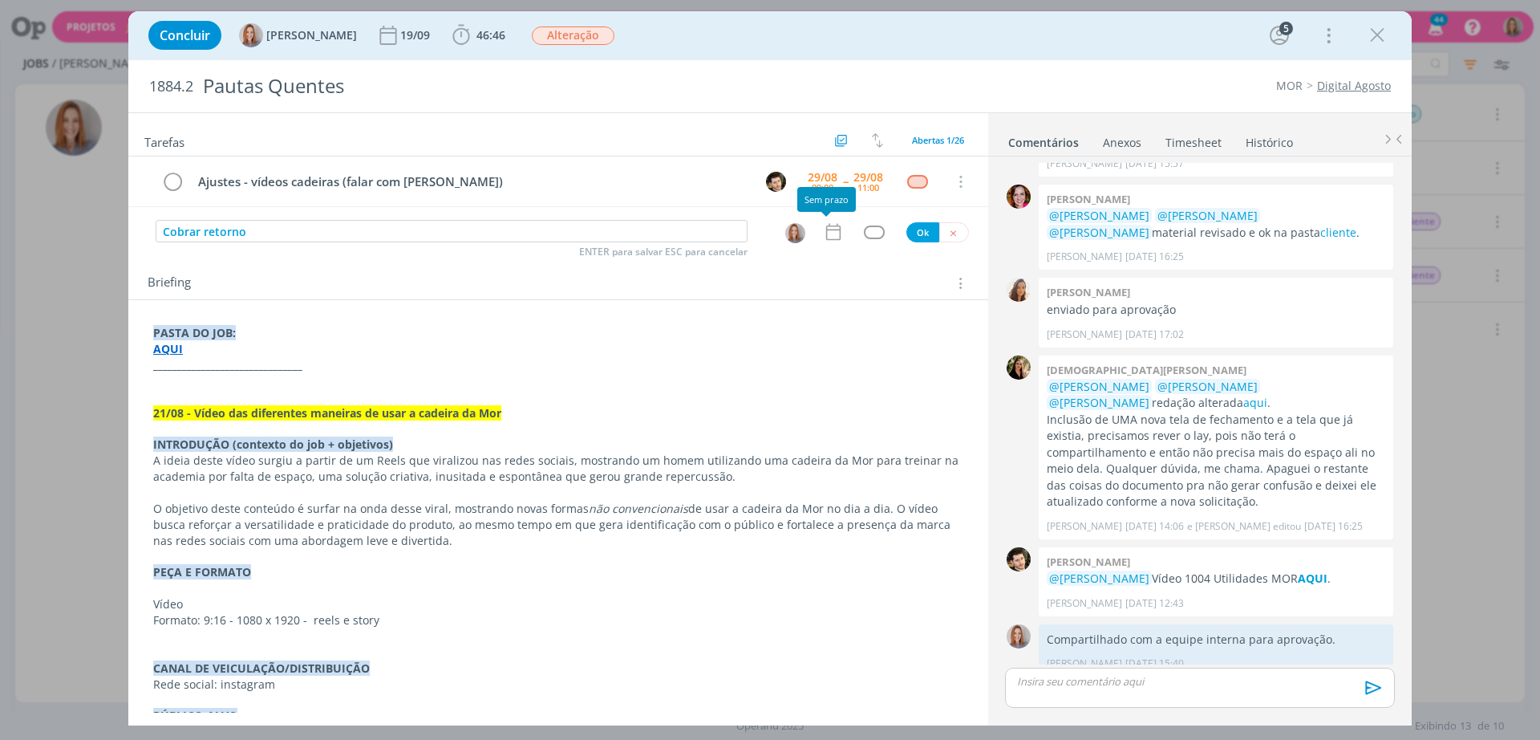
click at [827, 238] on icon "dialog" at bounding box center [833, 231] width 21 height 21
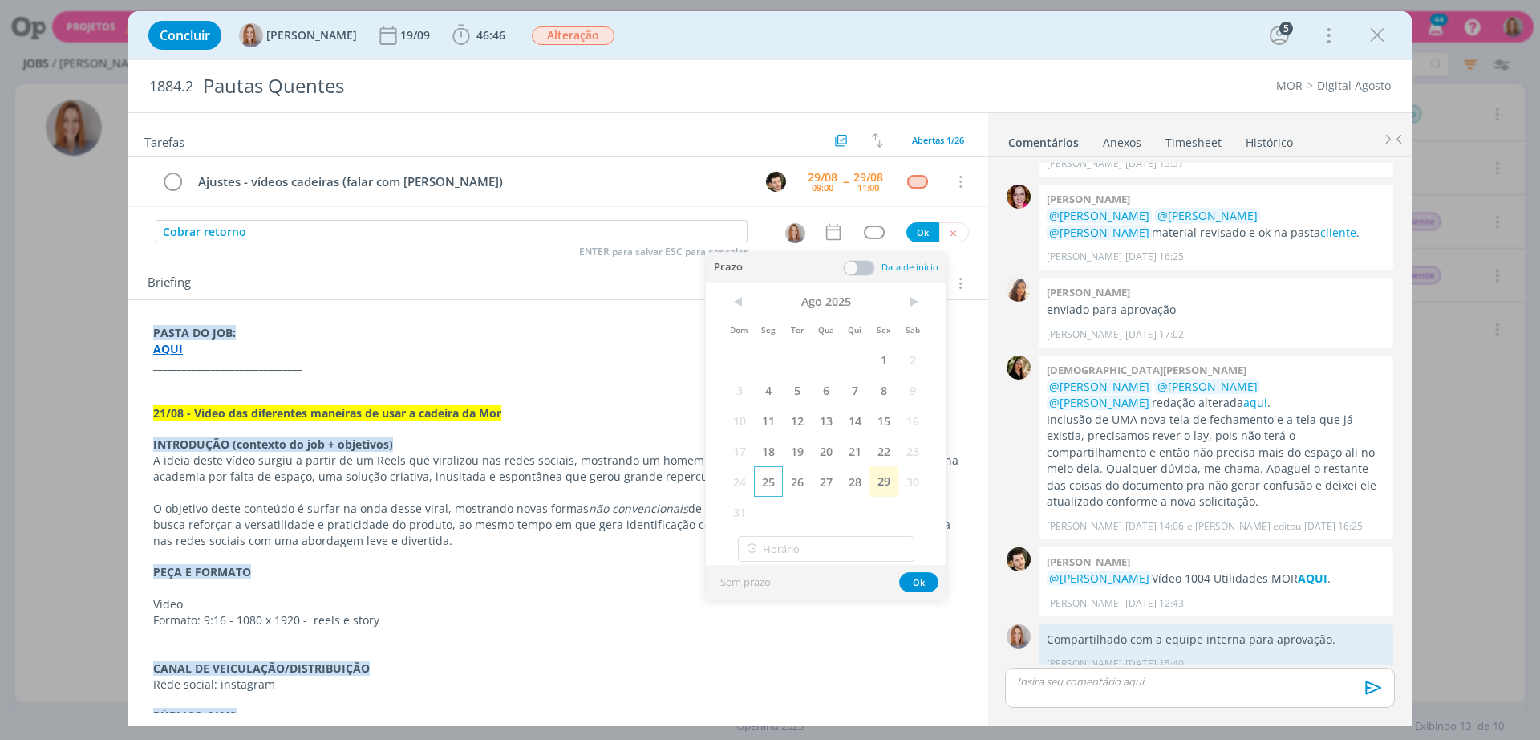
click at [772, 481] on span "25" at bounding box center [768, 481] width 29 height 30
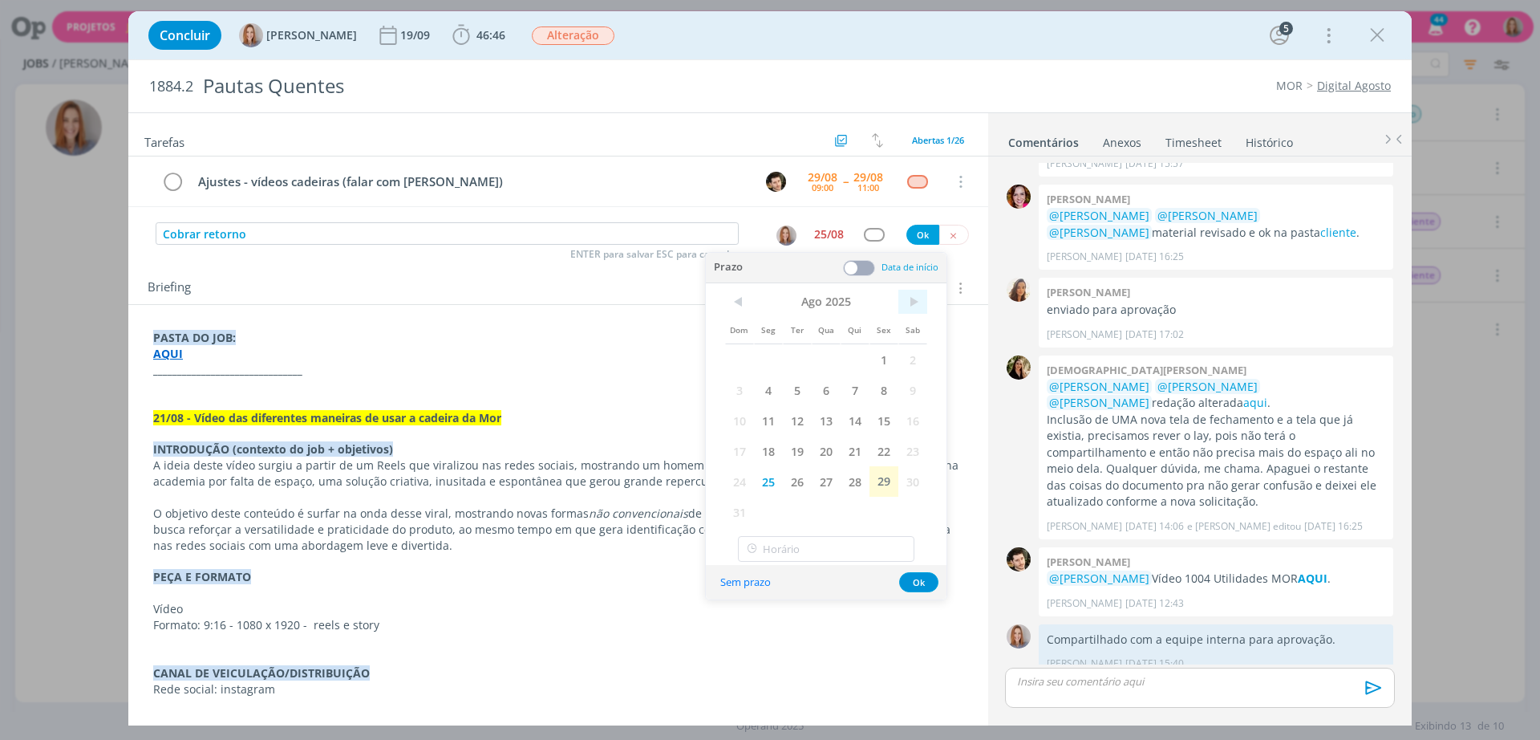
click at [911, 300] on span ">" at bounding box center [913, 302] width 29 height 24
click at [770, 357] on span "1" at bounding box center [768, 359] width 29 height 30
click at [928, 553] on button "Ok" at bounding box center [918, 552] width 39 height 20
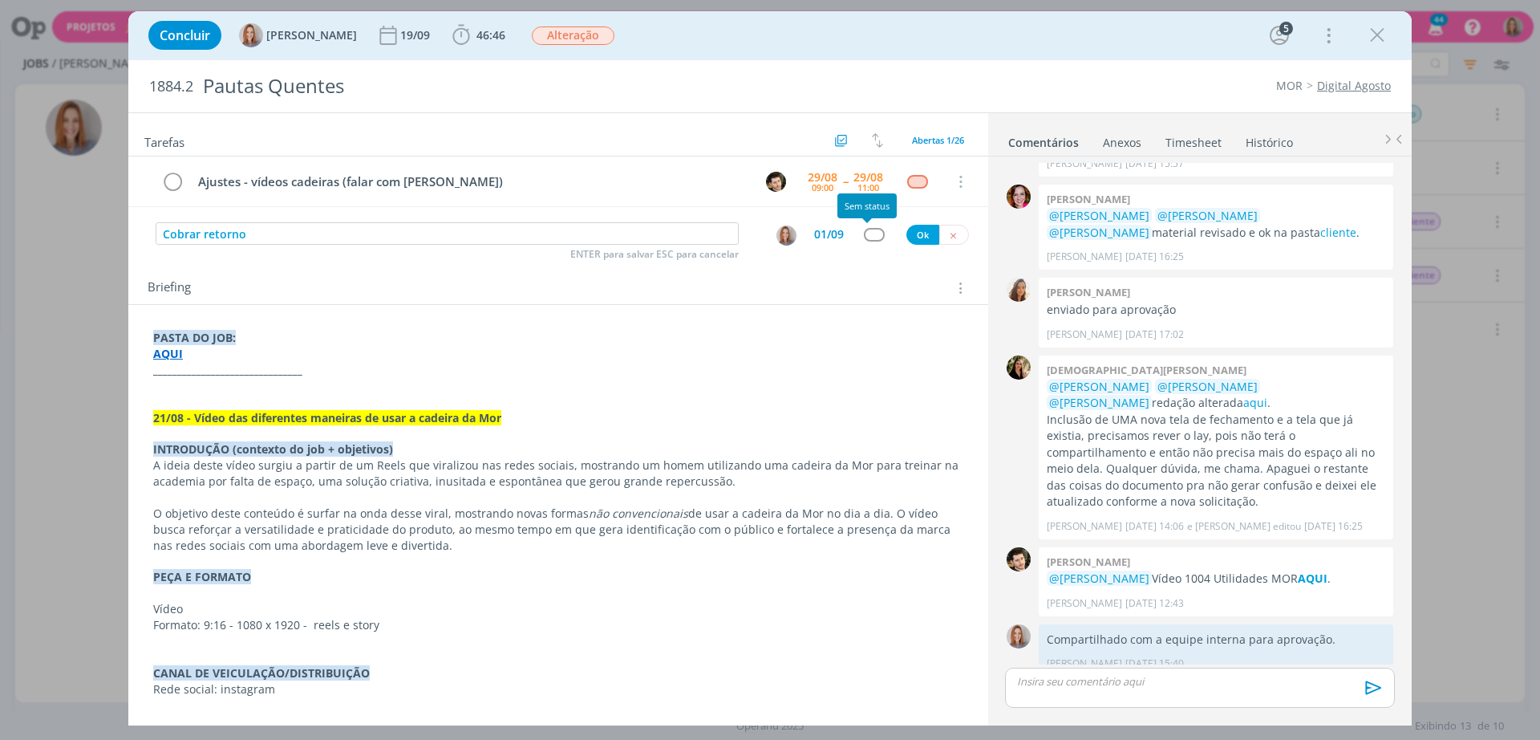
click at [867, 234] on div "dialog" at bounding box center [874, 235] width 20 height 14
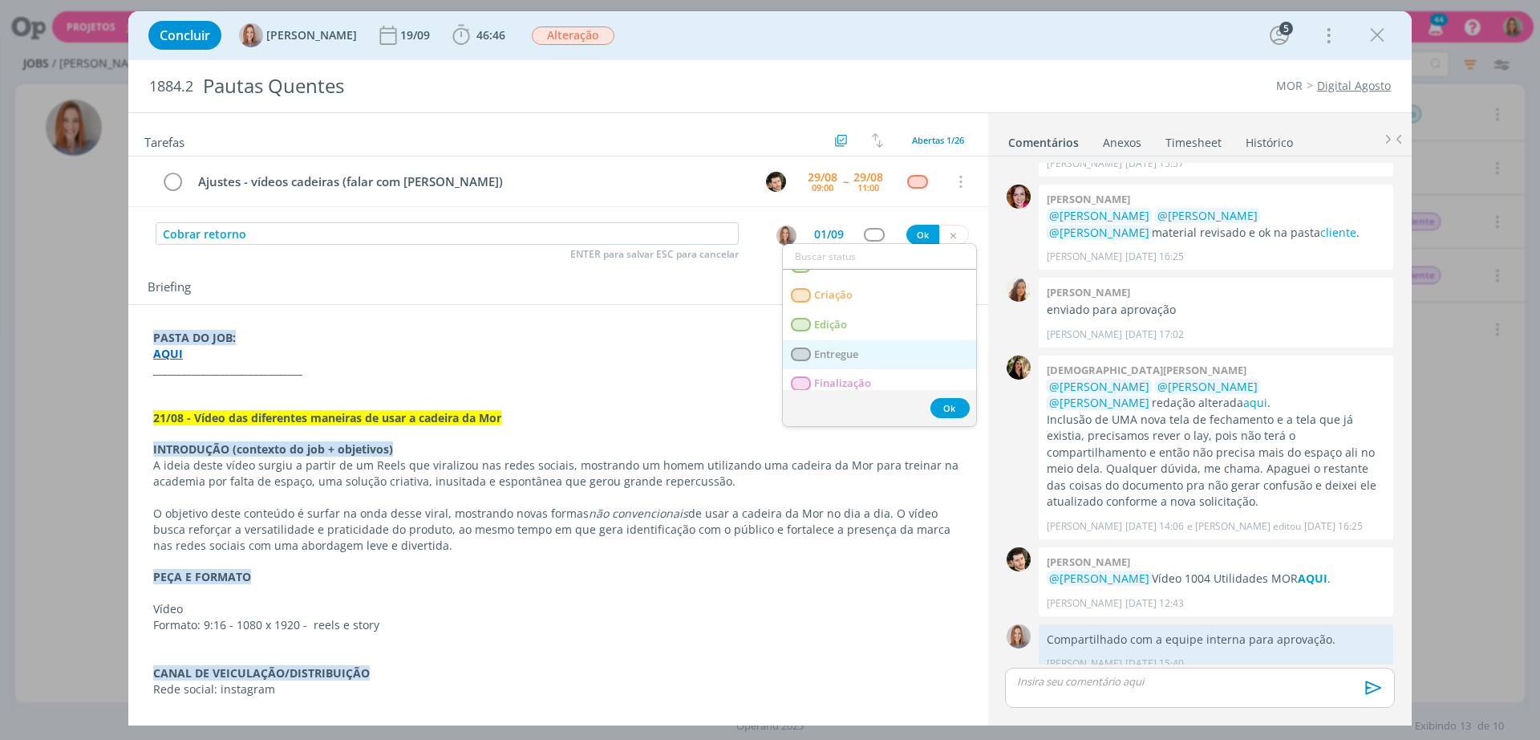
scroll to position [100, 0]
click at [859, 302] on span "Atendimento" at bounding box center [846, 301] width 65 height 13
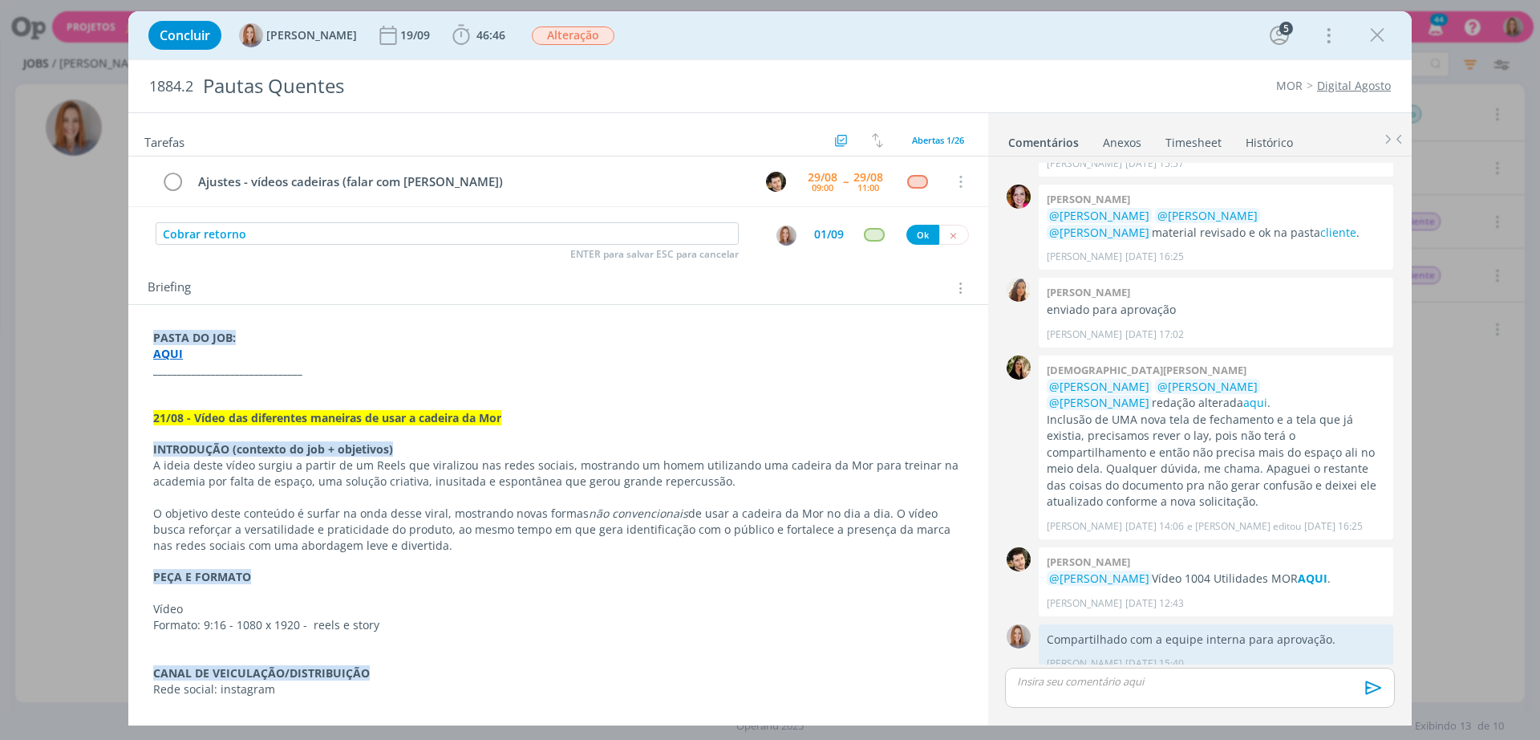
click at [918, 218] on div "Ajustes - vídeos cadeiras (falar com Bilheri) 29/08 09:00 -- 29/08 11:00 Cancel…" at bounding box center [558, 187] width 860 height 63
click at [923, 237] on button "Ok" at bounding box center [923, 235] width 33 height 20
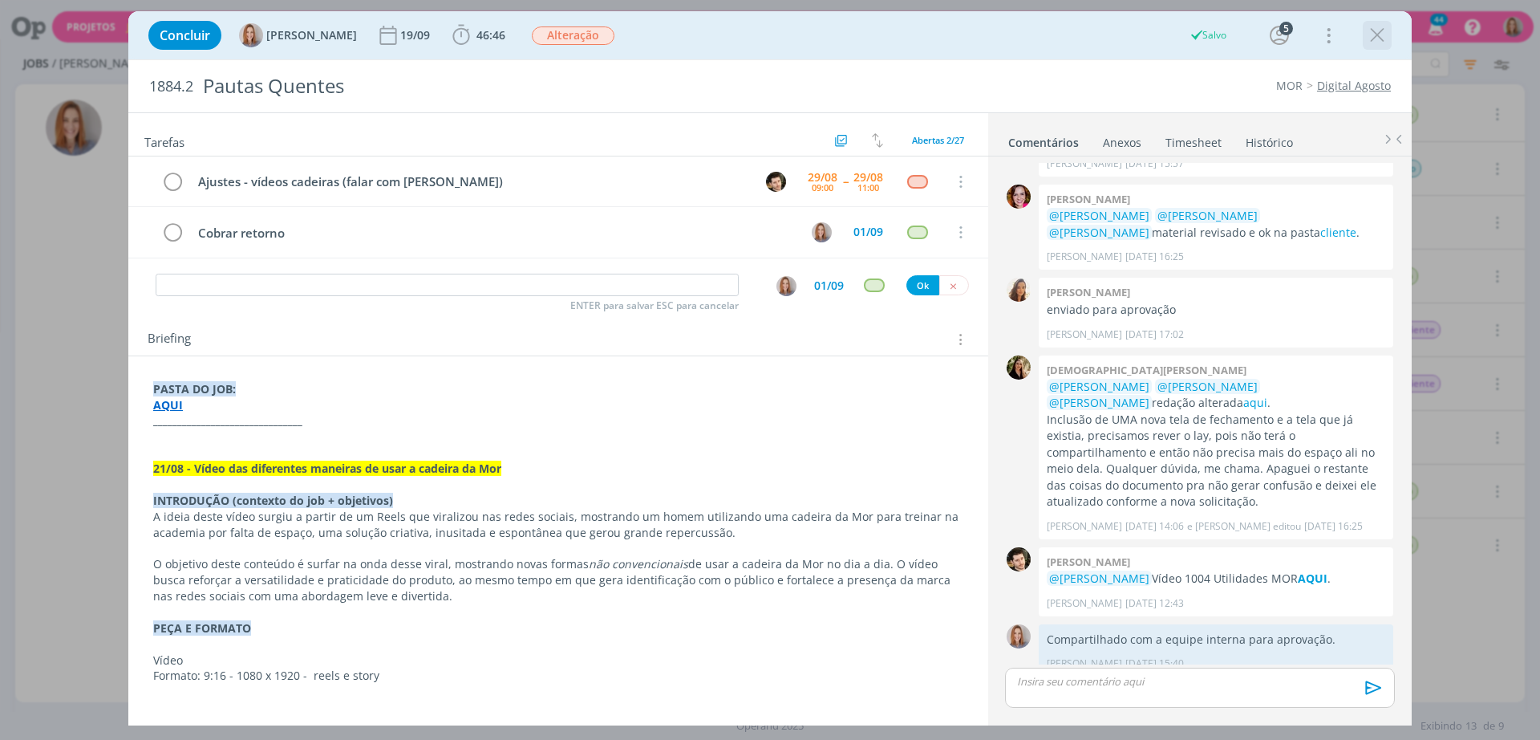
click at [1372, 30] on icon "dialog" at bounding box center [1377, 35] width 24 height 24
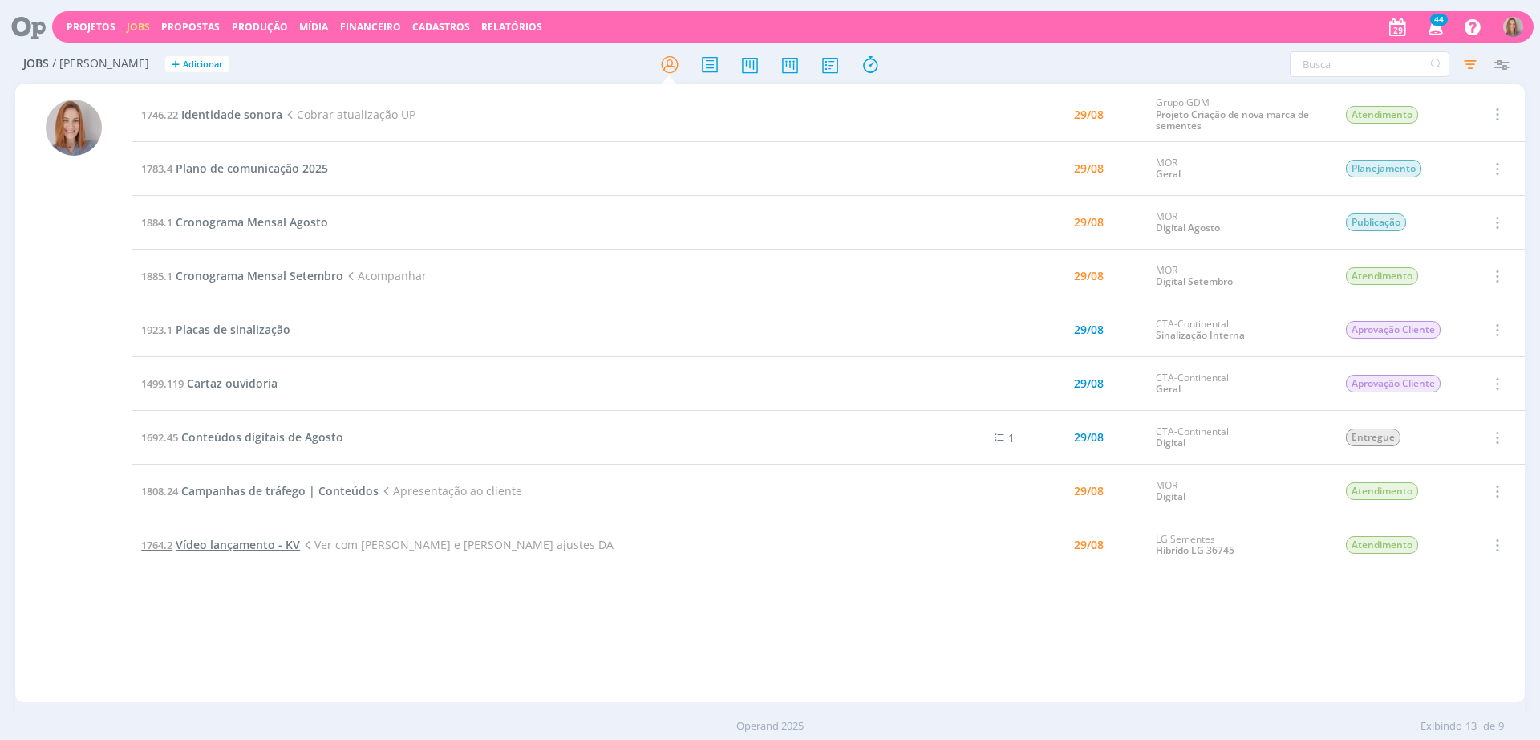
click at [254, 542] on span "Vídeo lançamento - KV" at bounding box center [238, 544] width 124 height 15
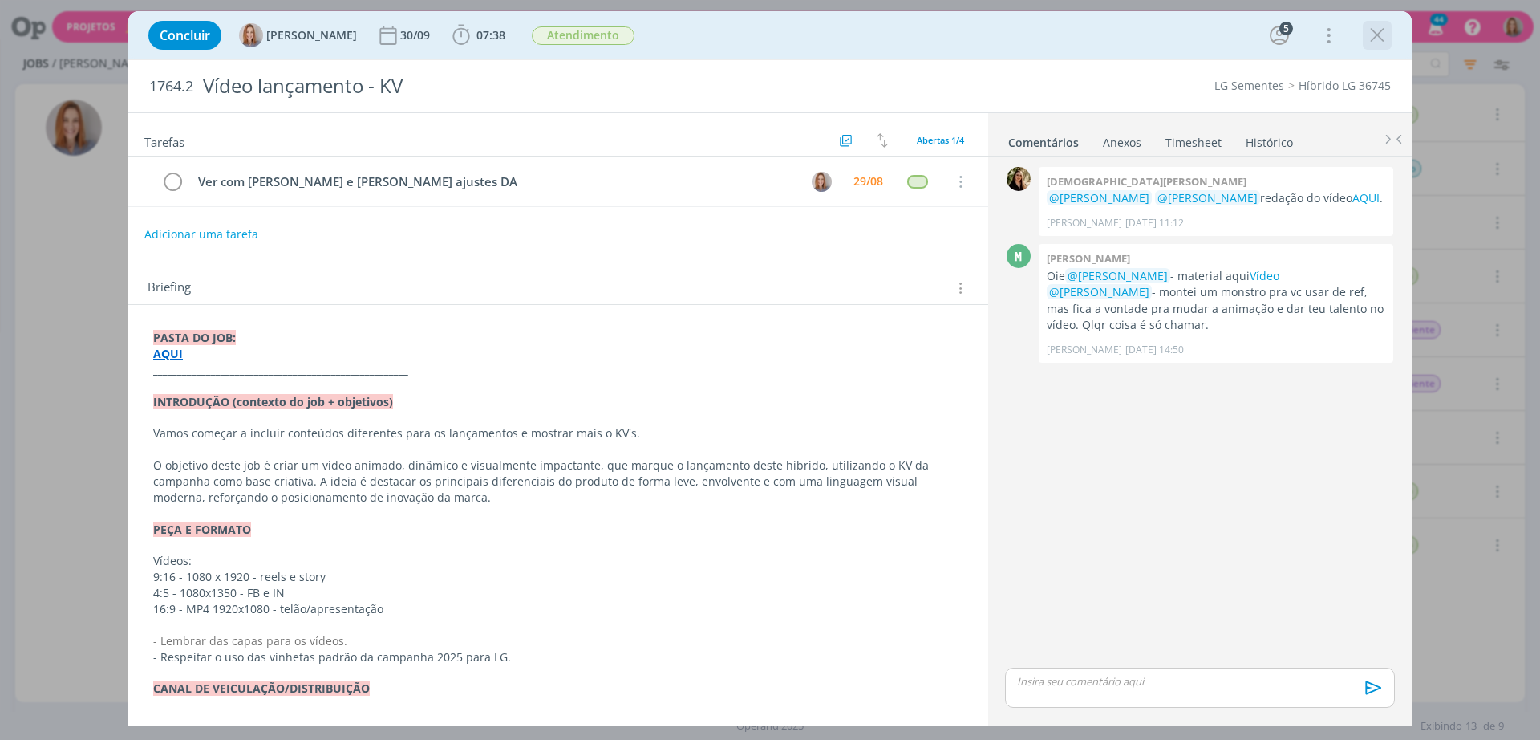
click at [1378, 36] on icon "dialog" at bounding box center [1377, 35] width 24 height 24
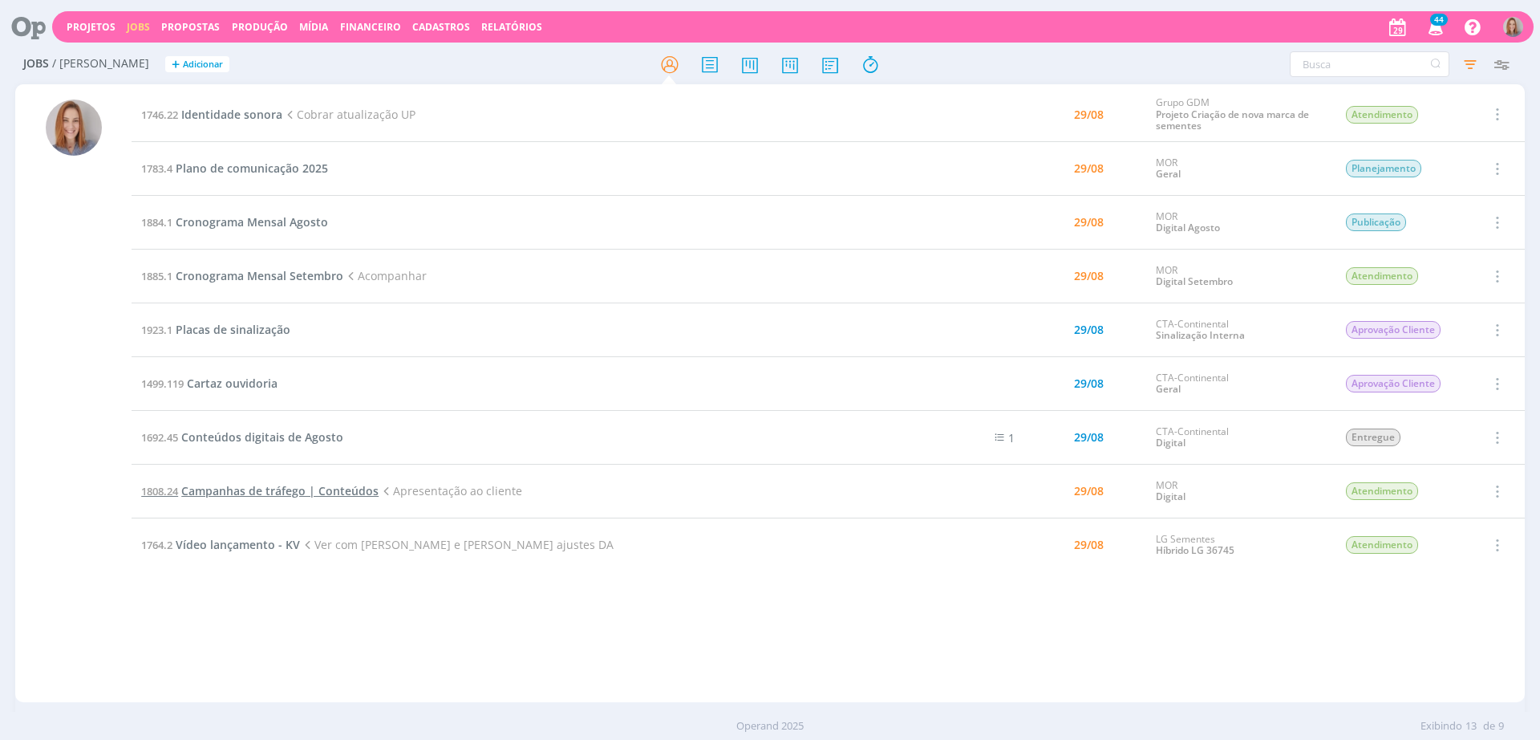
click at [227, 487] on span "Campanhas de tráfego | Conteúdos" at bounding box center [279, 490] width 197 height 15
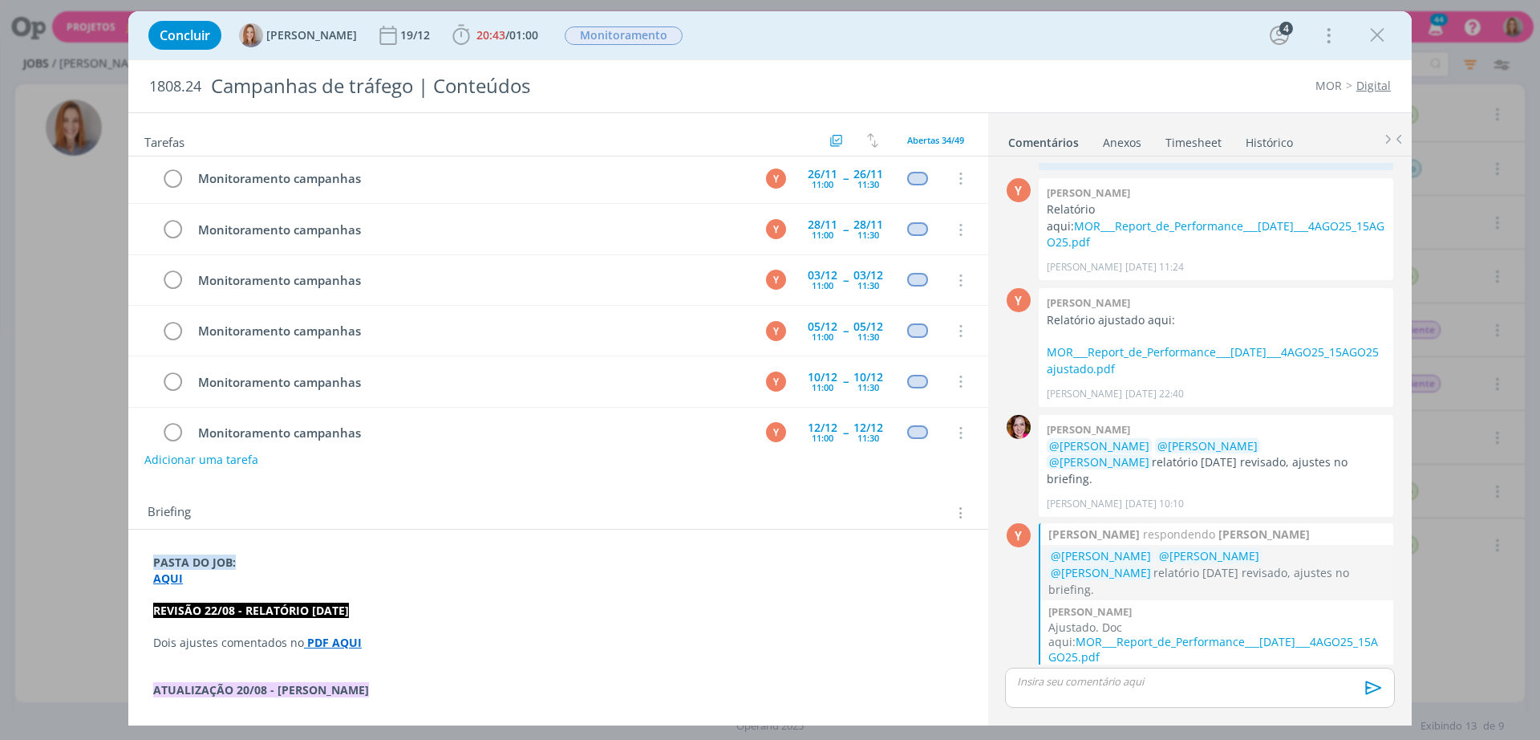
scroll to position [1450, 0]
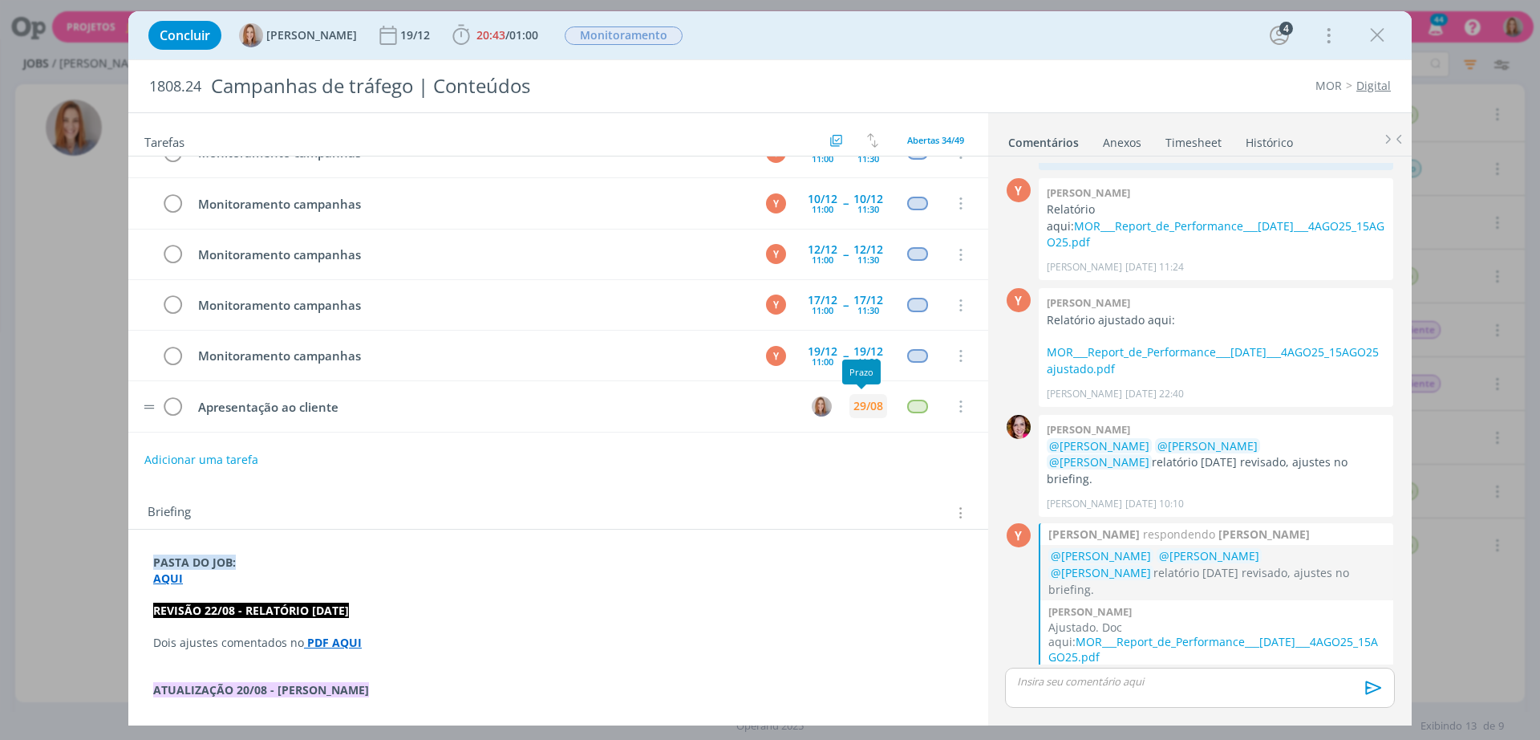
click at [862, 406] on div "29/08" at bounding box center [869, 405] width 30 height 11
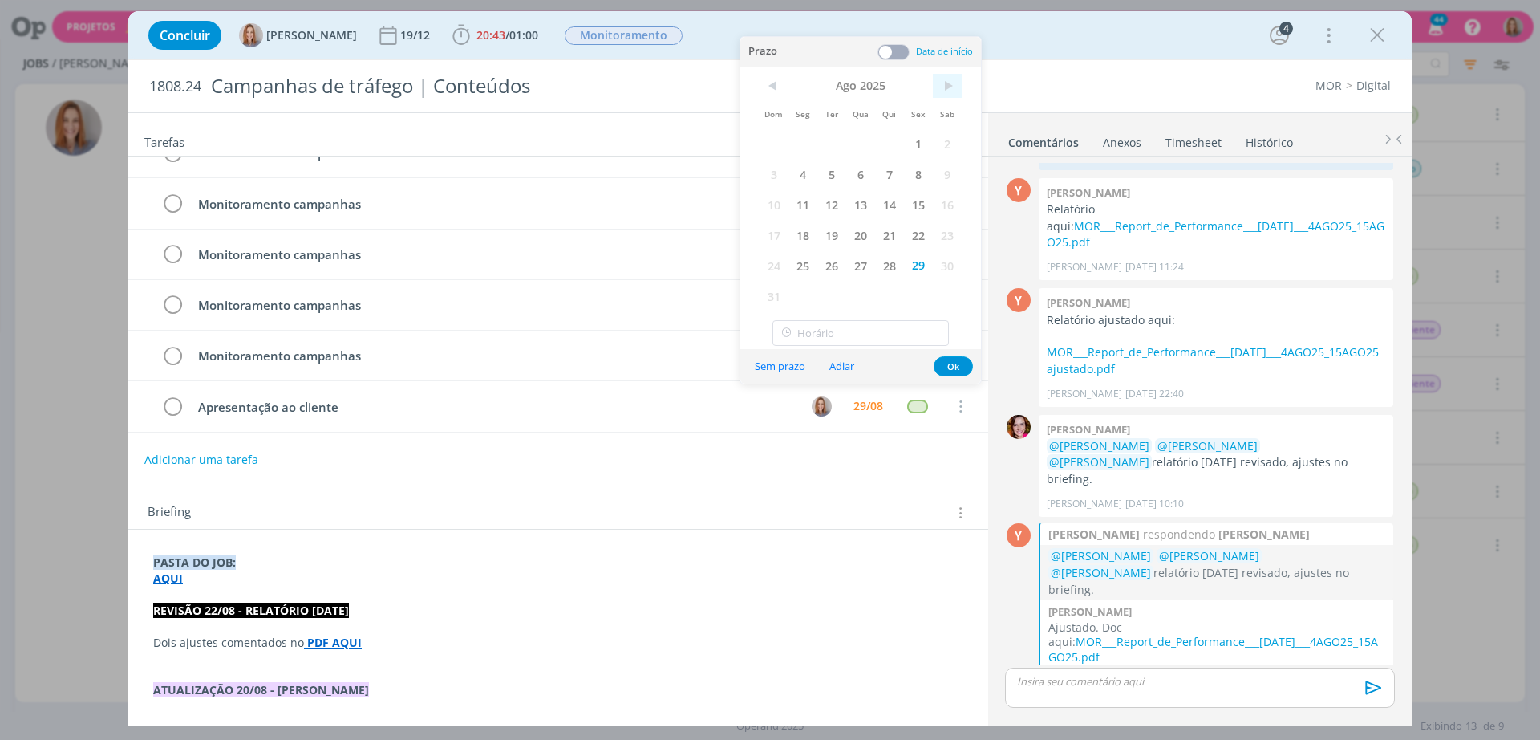
click at [951, 87] on span ">" at bounding box center [947, 86] width 29 height 24
drag, startPoint x: 798, startPoint y: 144, endPoint x: 915, endPoint y: 273, distance: 173.8
click at [799, 145] on span "1" at bounding box center [803, 143] width 29 height 30
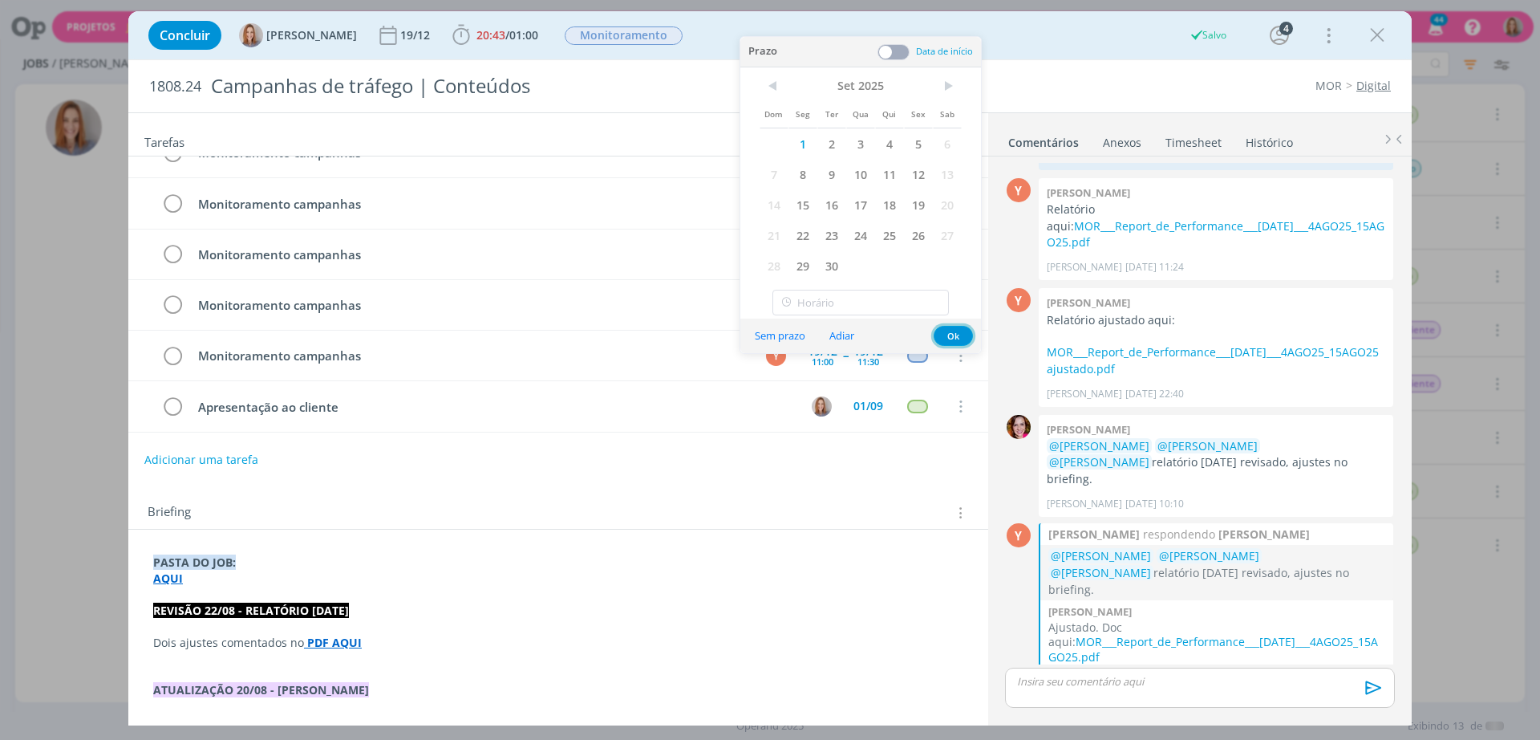
click at [955, 334] on button "Ok" at bounding box center [953, 336] width 39 height 20
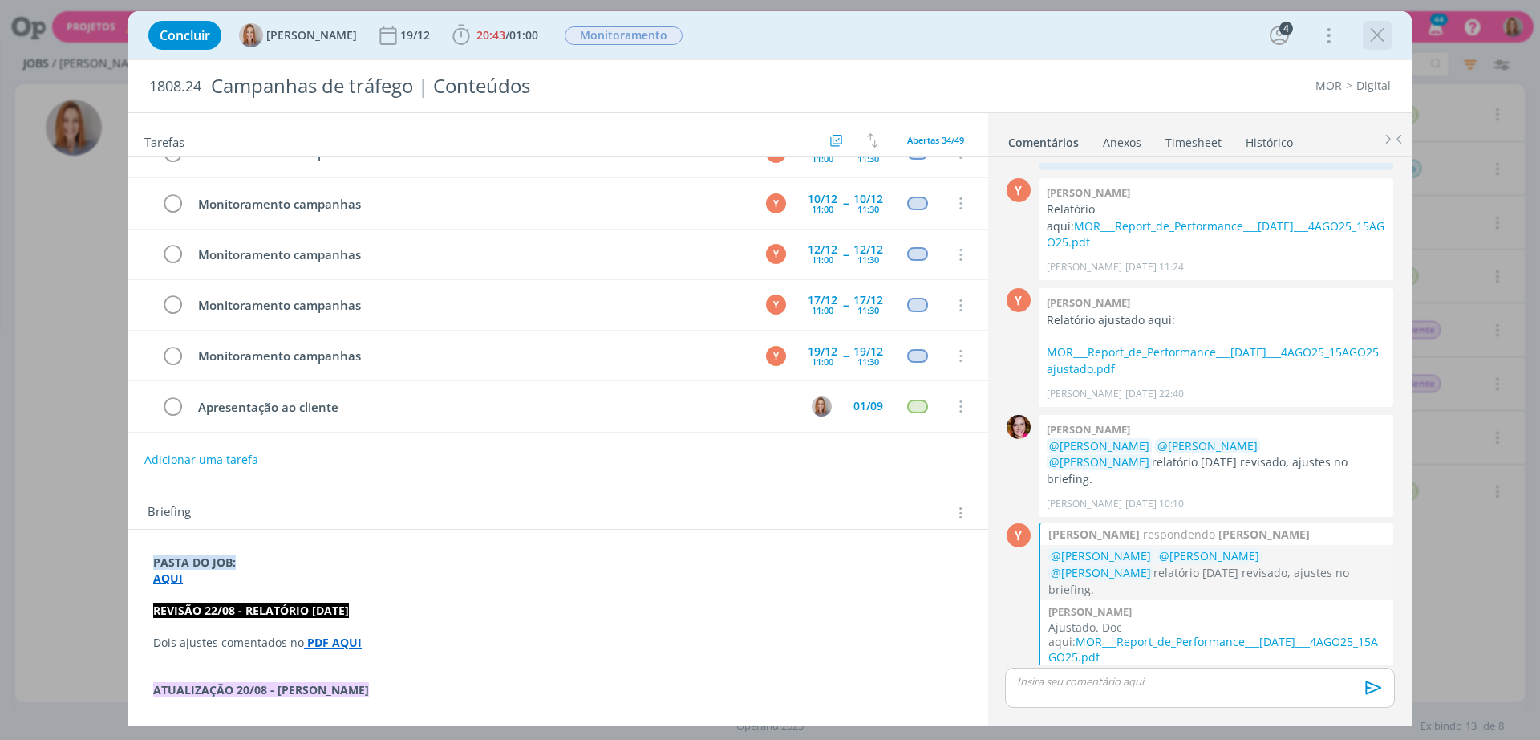
click at [1371, 35] on icon "dialog" at bounding box center [1377, 35] width 24 height 24
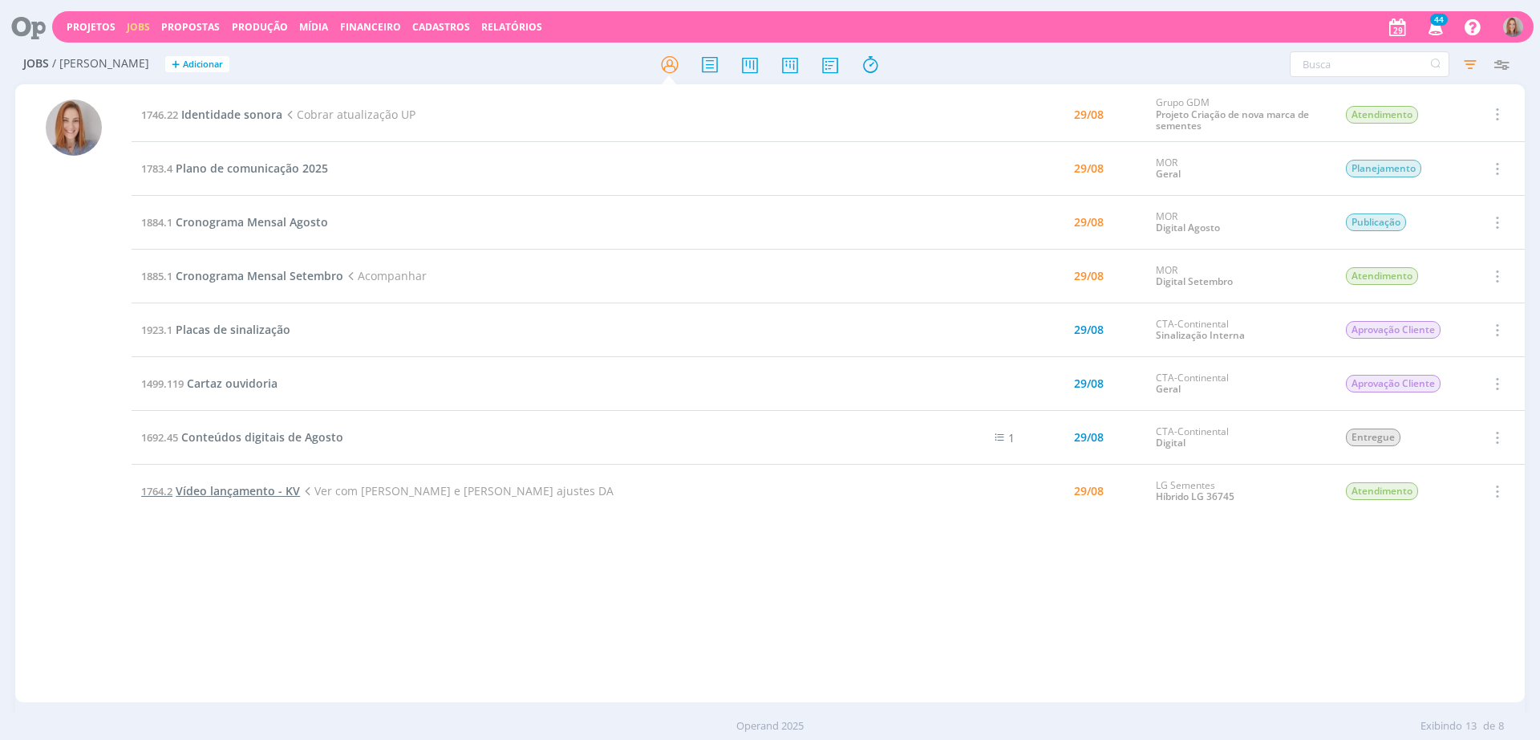
click at [260, 491] on span "Vídeo lançamento - KV" at bounding box center [238, 490] width 124 height 15
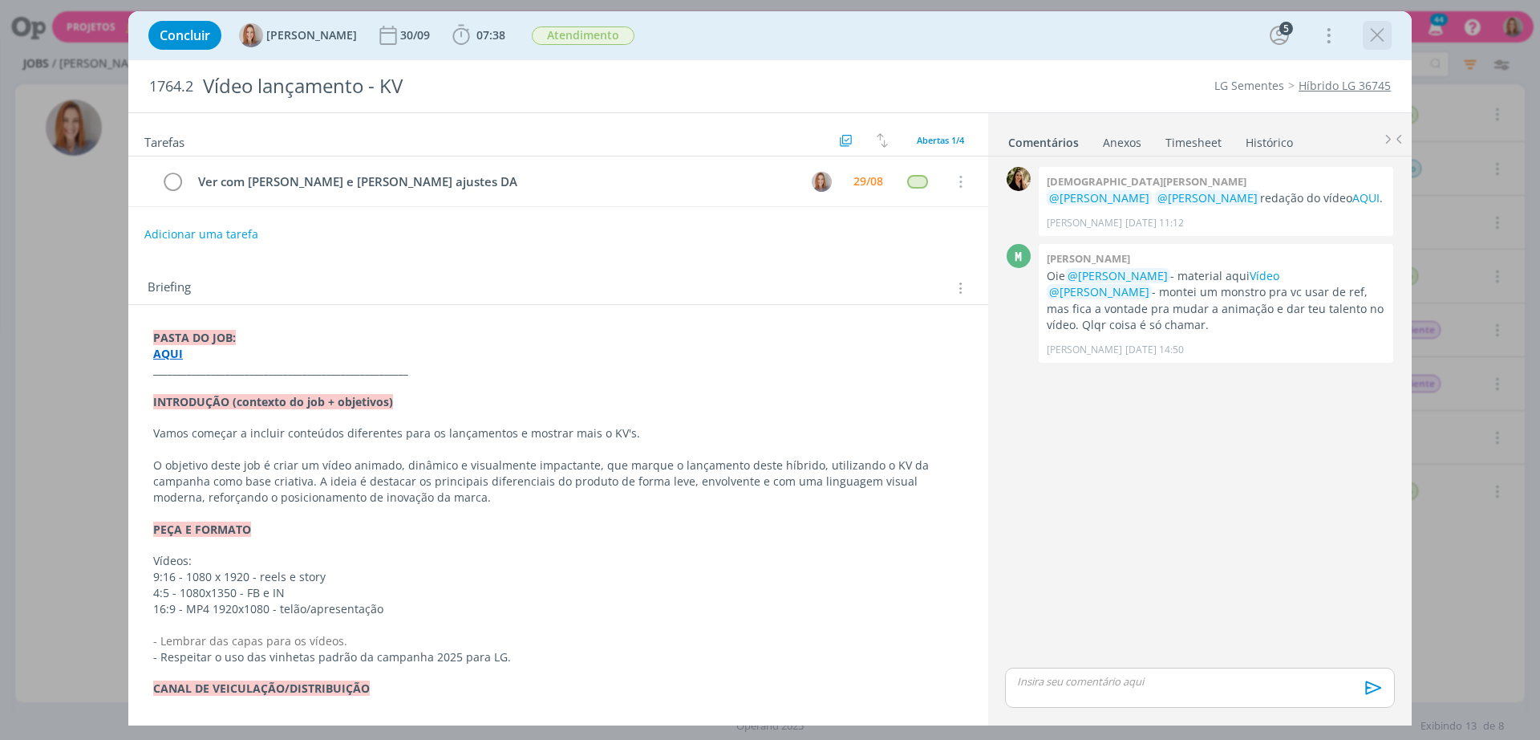
click at [1373, 36] on icon "dialog" at bounding box center [1377, 35] width 24 height 24
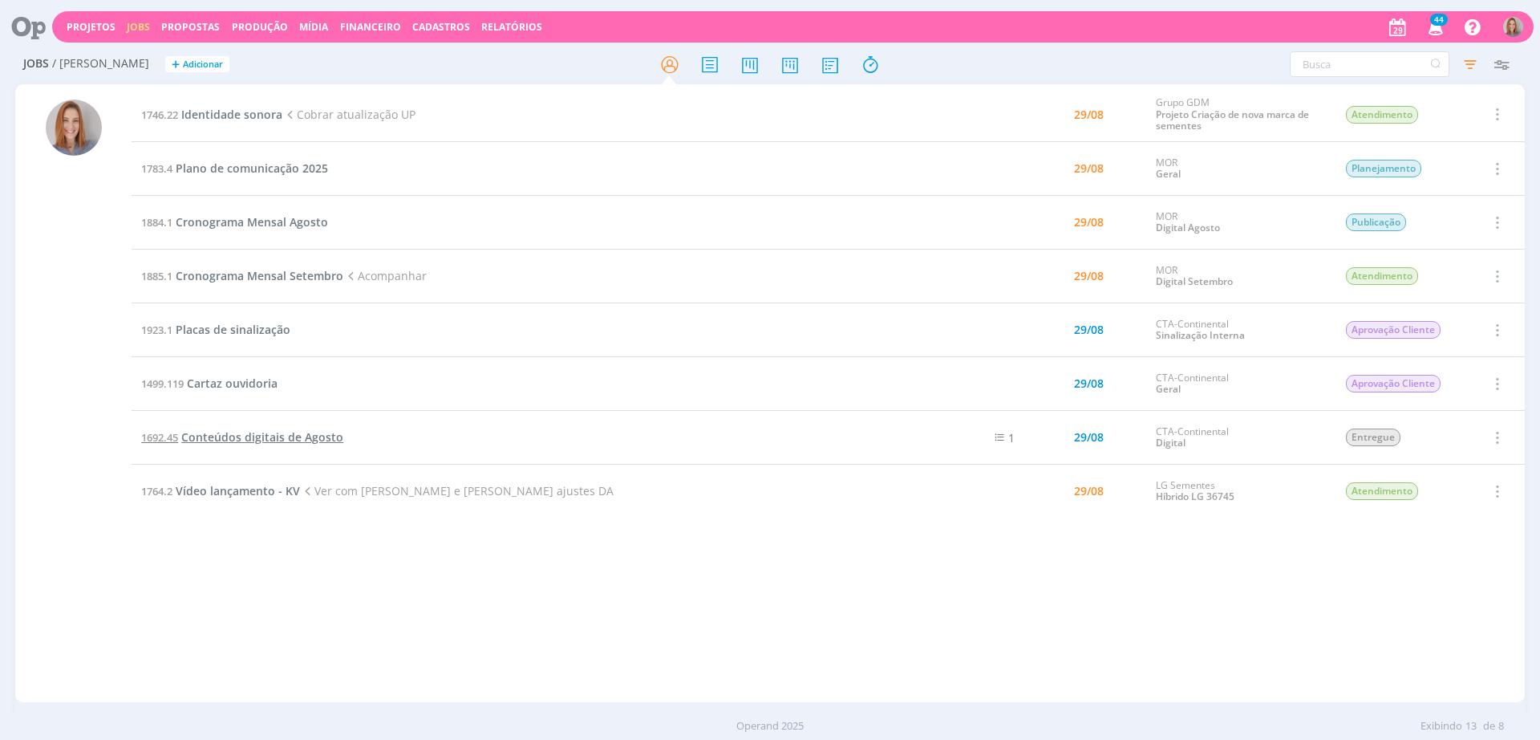
click at [232, 439] on span "Conteúdos digitais de Agosto" at bounding box center [262, 436] width 162 height 15
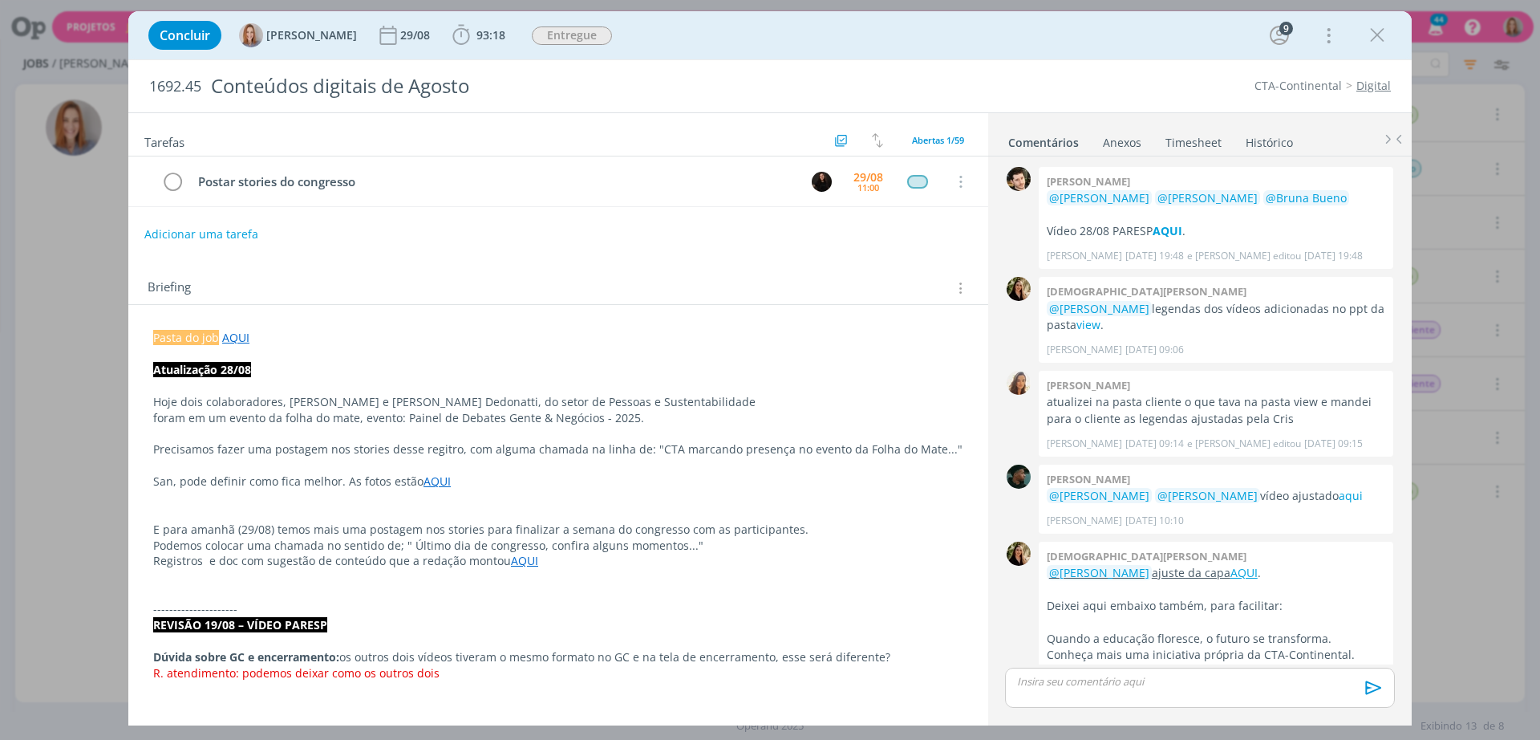
scroll to position [1387, 0]
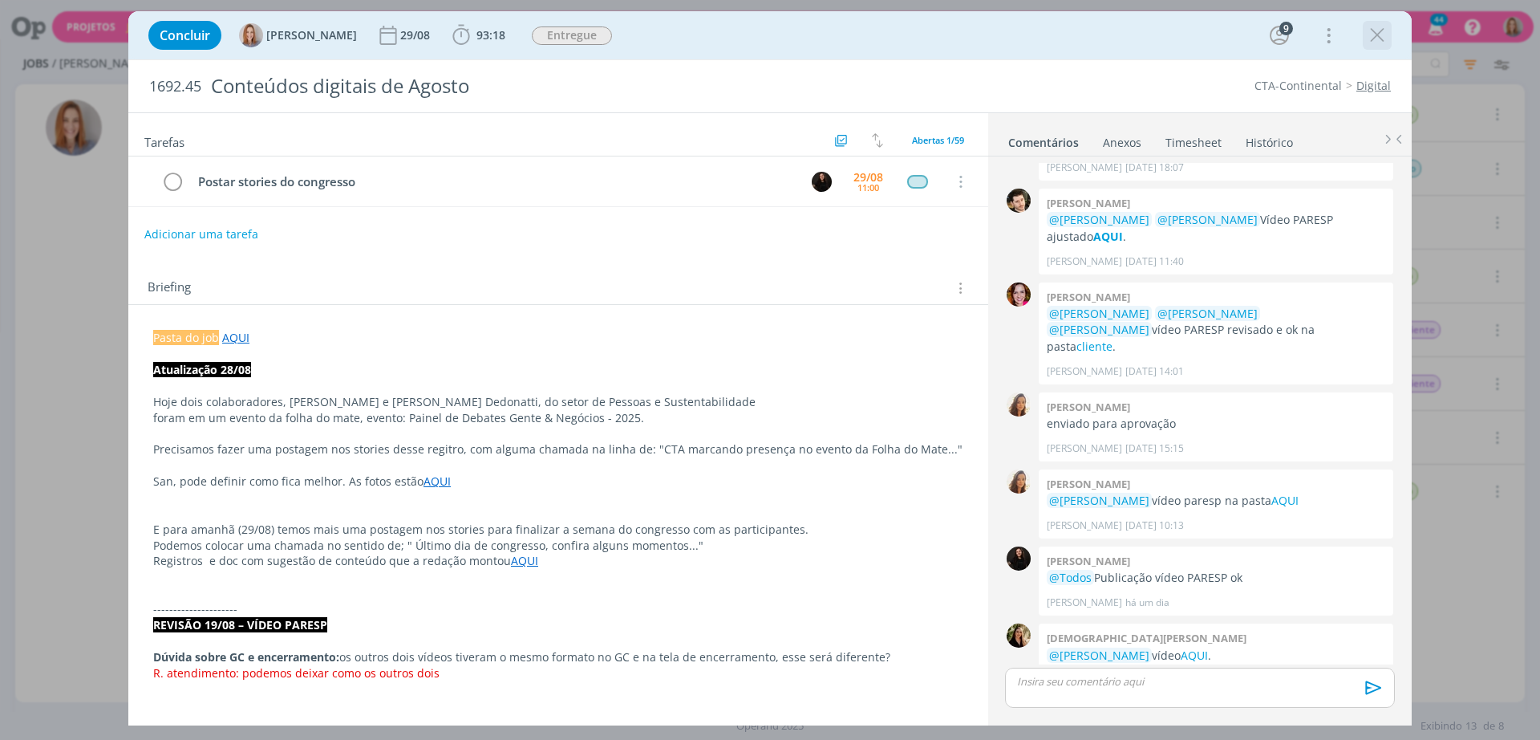
click at [1387, 34] on icon "dialog" at bounding box center [1377, 35] width 24 height 24
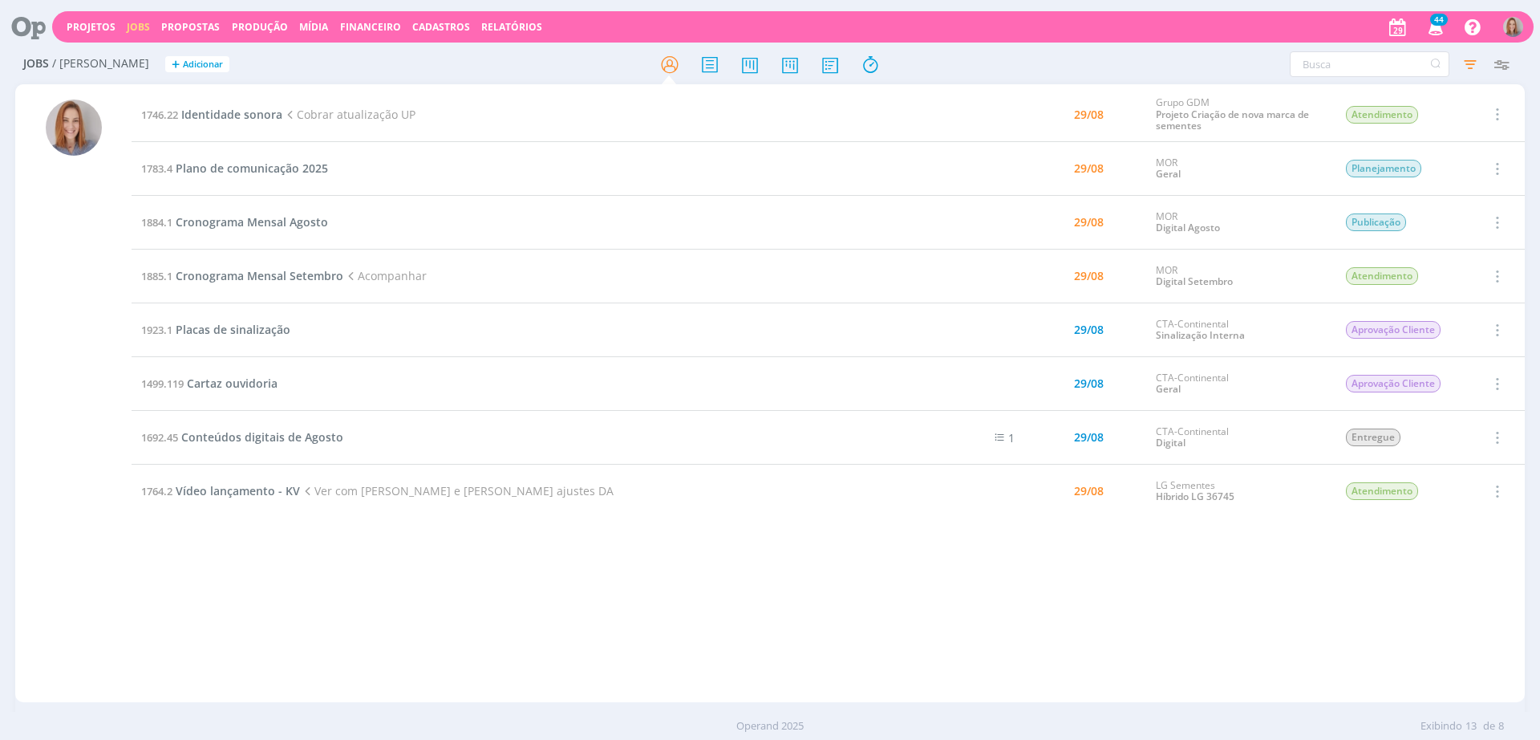
click at [205, 375] on td "1499.119 Cartaz ouvidoria" at bounding box center [533, 384] width 803 height 54
click at [217, 380] on span "Cartaz ouvidoria" at bounding box center [232, 382] width 91 height 15
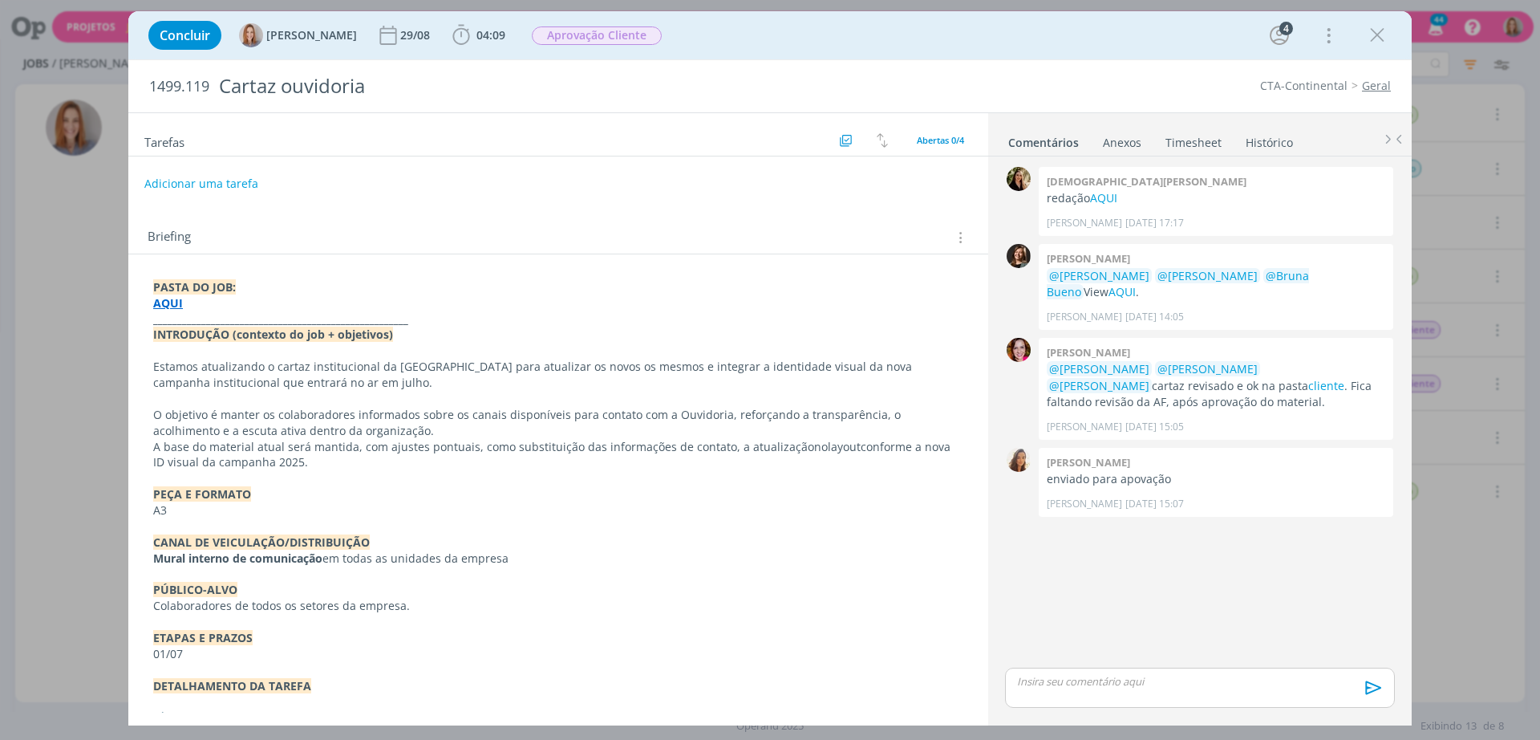
click at [636, 260] on div "PASTA DO JOB: AQUI _____________________________________________________ INTROD…" at bounding box center [558, 695] width 860 height 882
click at [1103, 691] on div "dialog" at bounding box center [1200, 687] width 390 height 40
click at [1357, 687] on button "dialog" at bounding box center [1372, 693] width 32 height 19
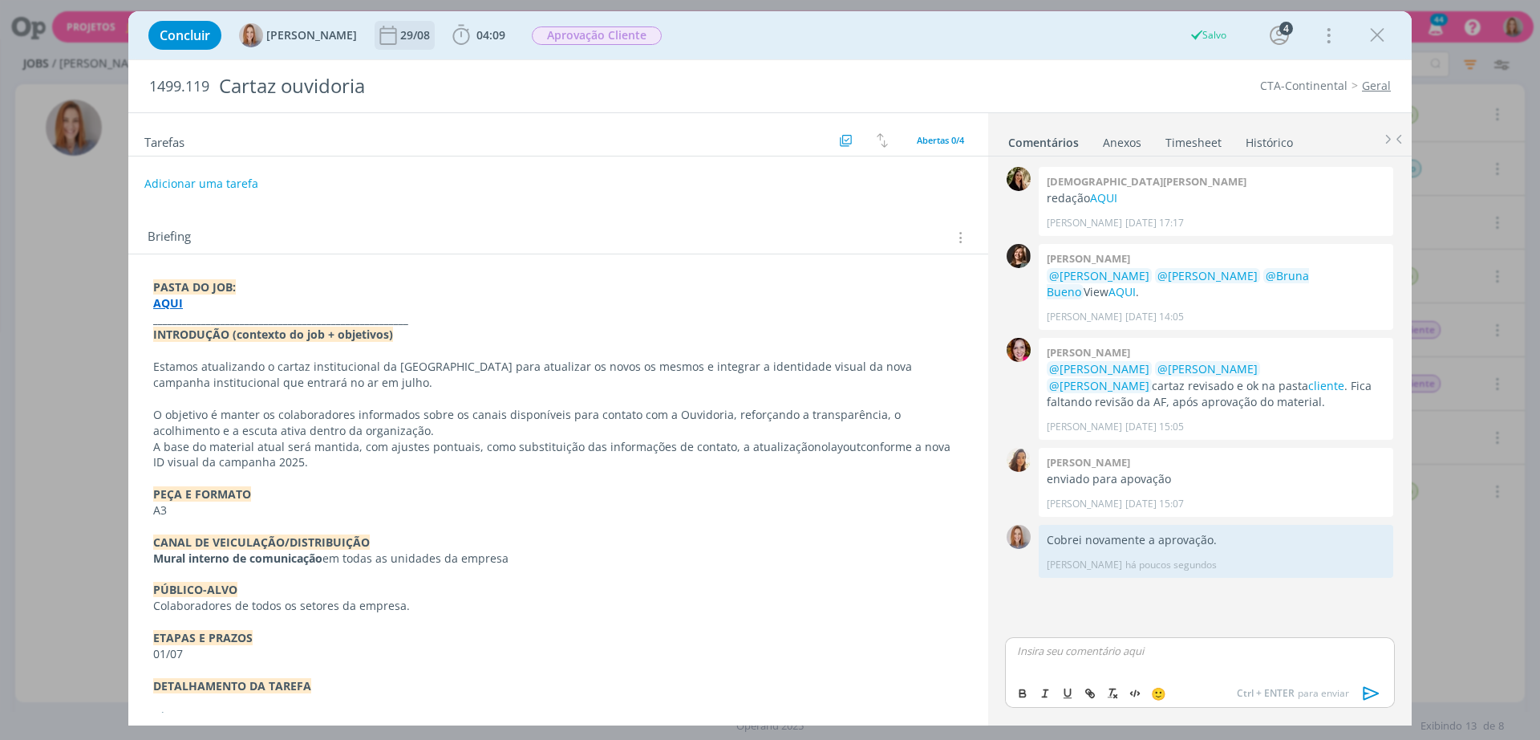
click at [428, 39] on div "29/08" at bounding box center [416, 35] width 33 height 11
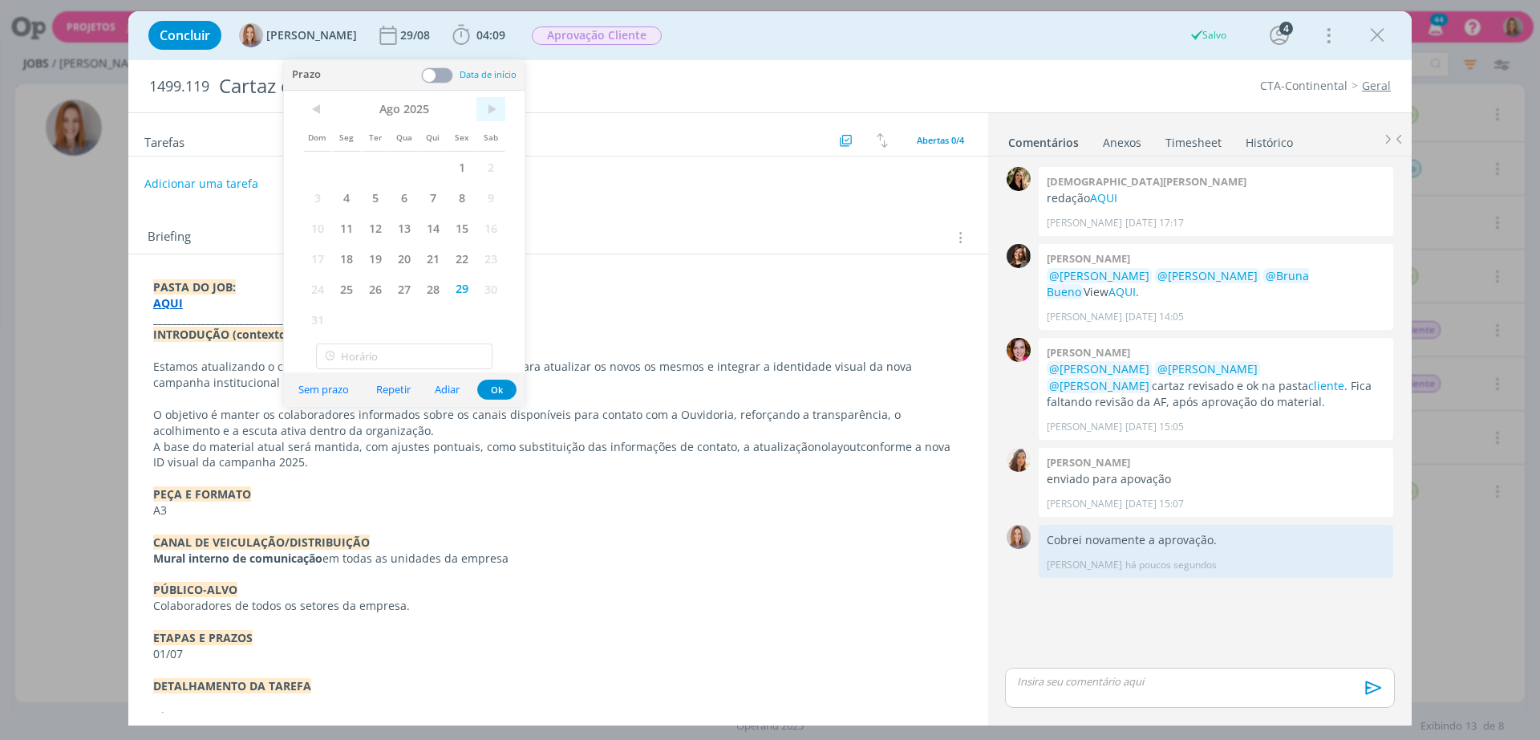
click at [485, 112] on span ">" at bounding box center [491, 109] width 29 height 24
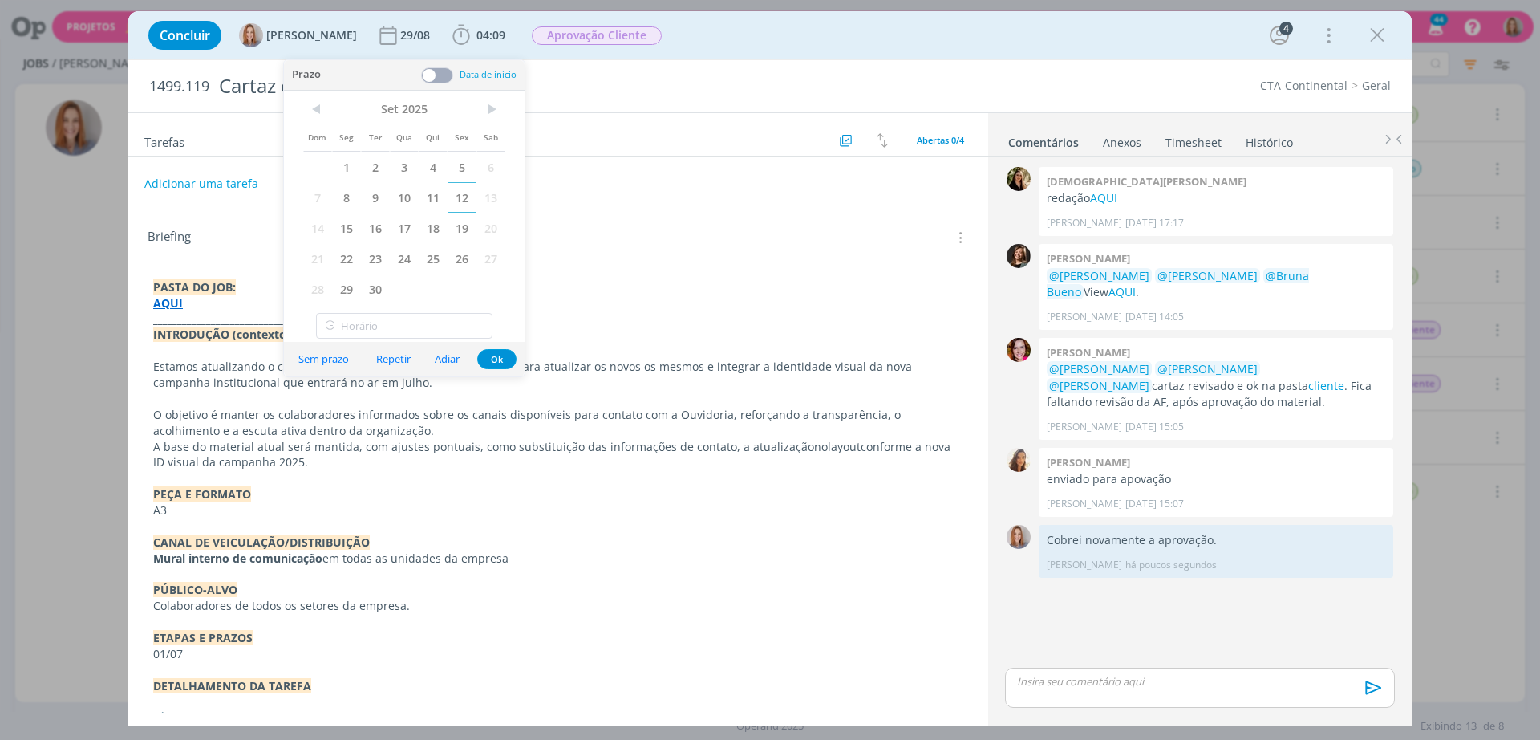
click at [465, 200] on span "12" at bounding box center [462, 197] width 29 height 30
click at [497, 361] on button "Ok" at bounding box center [496, 359] width 39 height 20
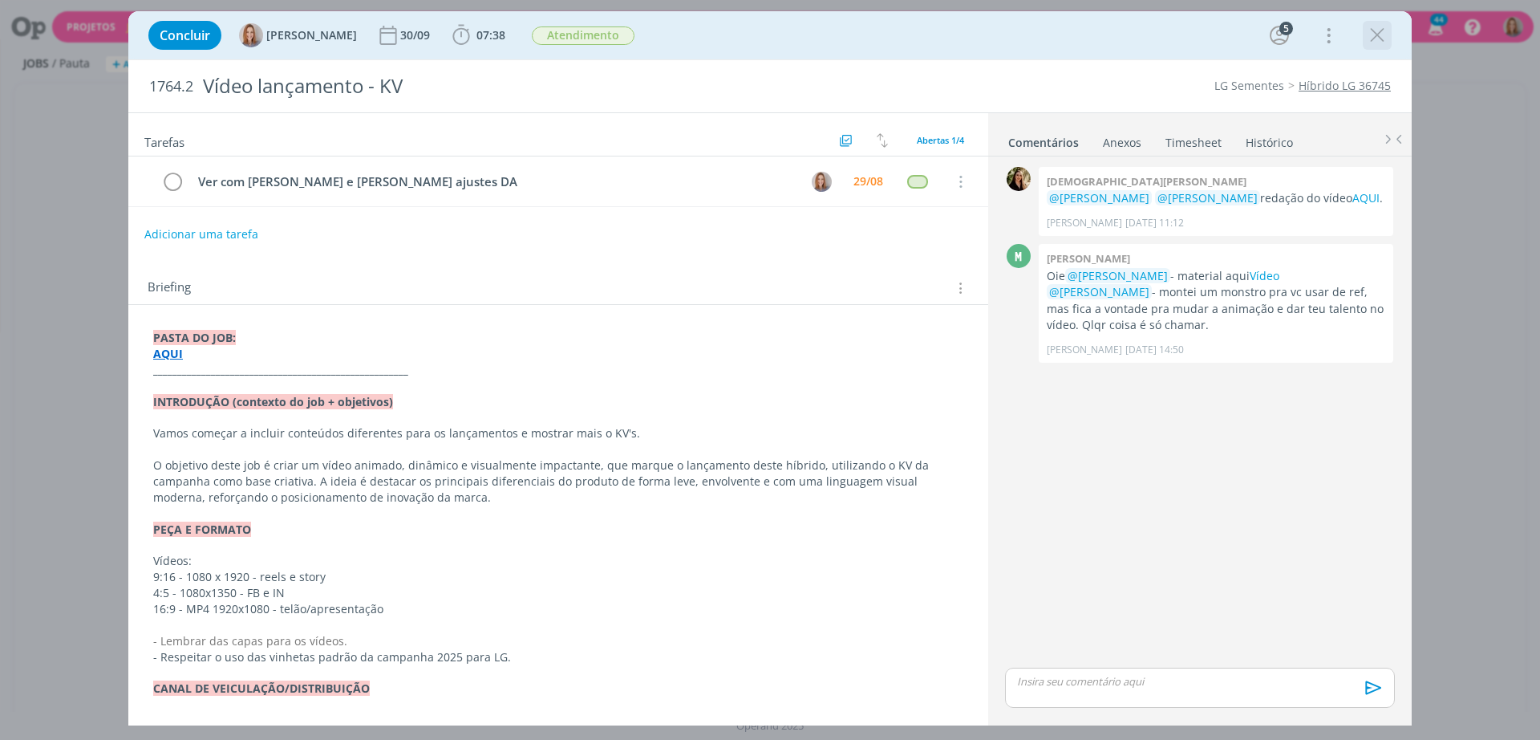
click at [1381, 41] on icon "dialog" at bounding box center [1377, 35] width 24 height 24
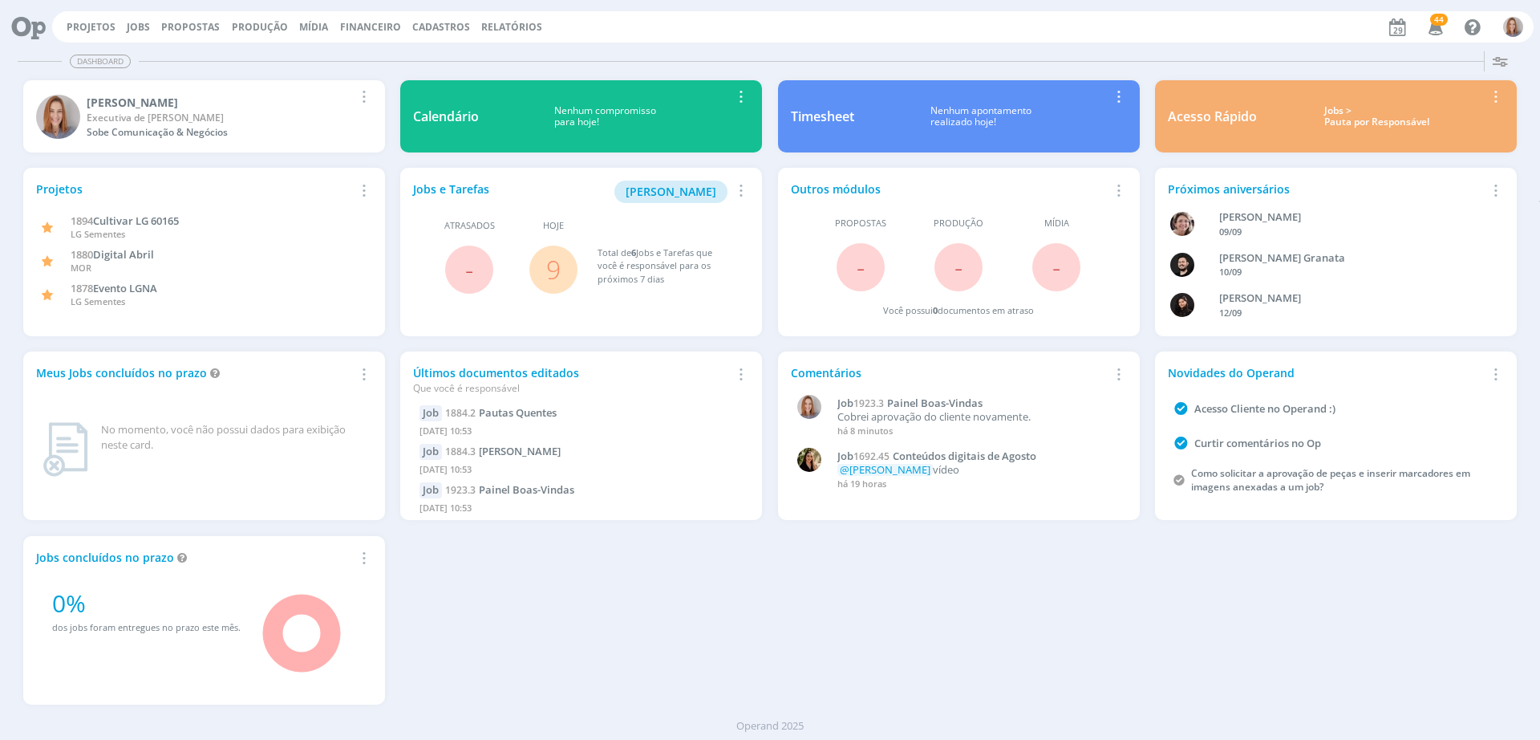
click at [553, 264] on link "9" at bounding box center [553, 269] width 14 height 34
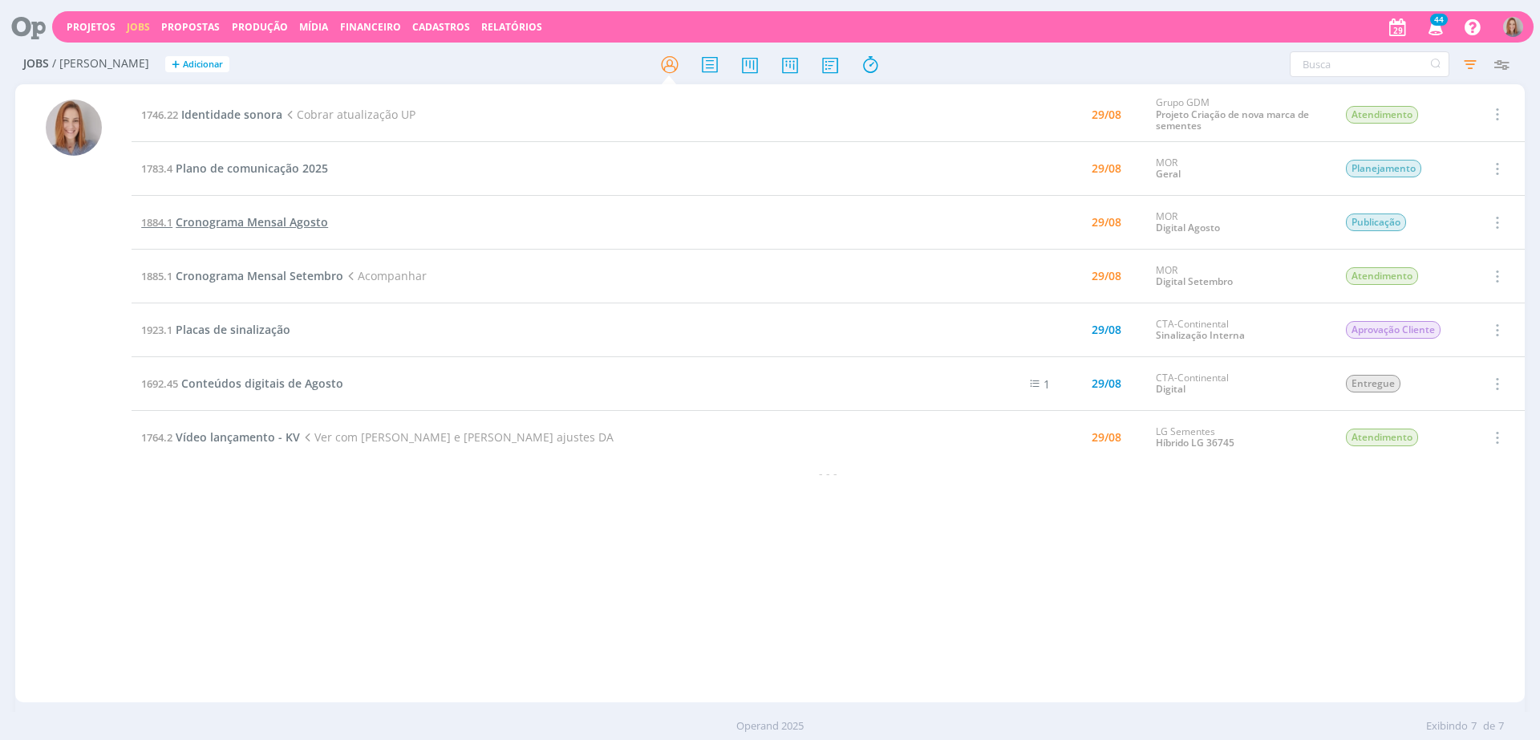
click at [231, 227] on span "Cronograma Mensal Agosto" at bounding box center [252, 221] width 152 height 15
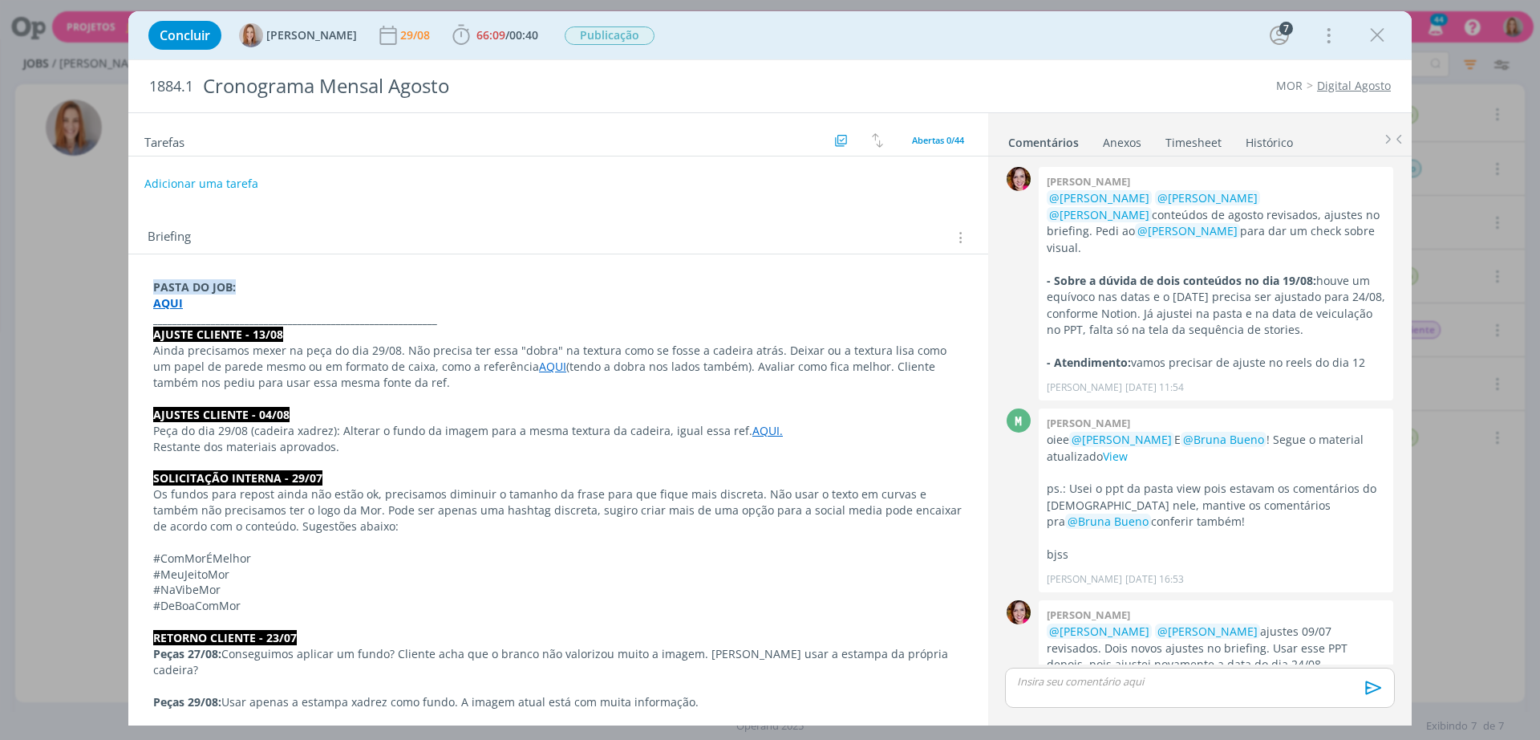
scroll to position [1598, 0]
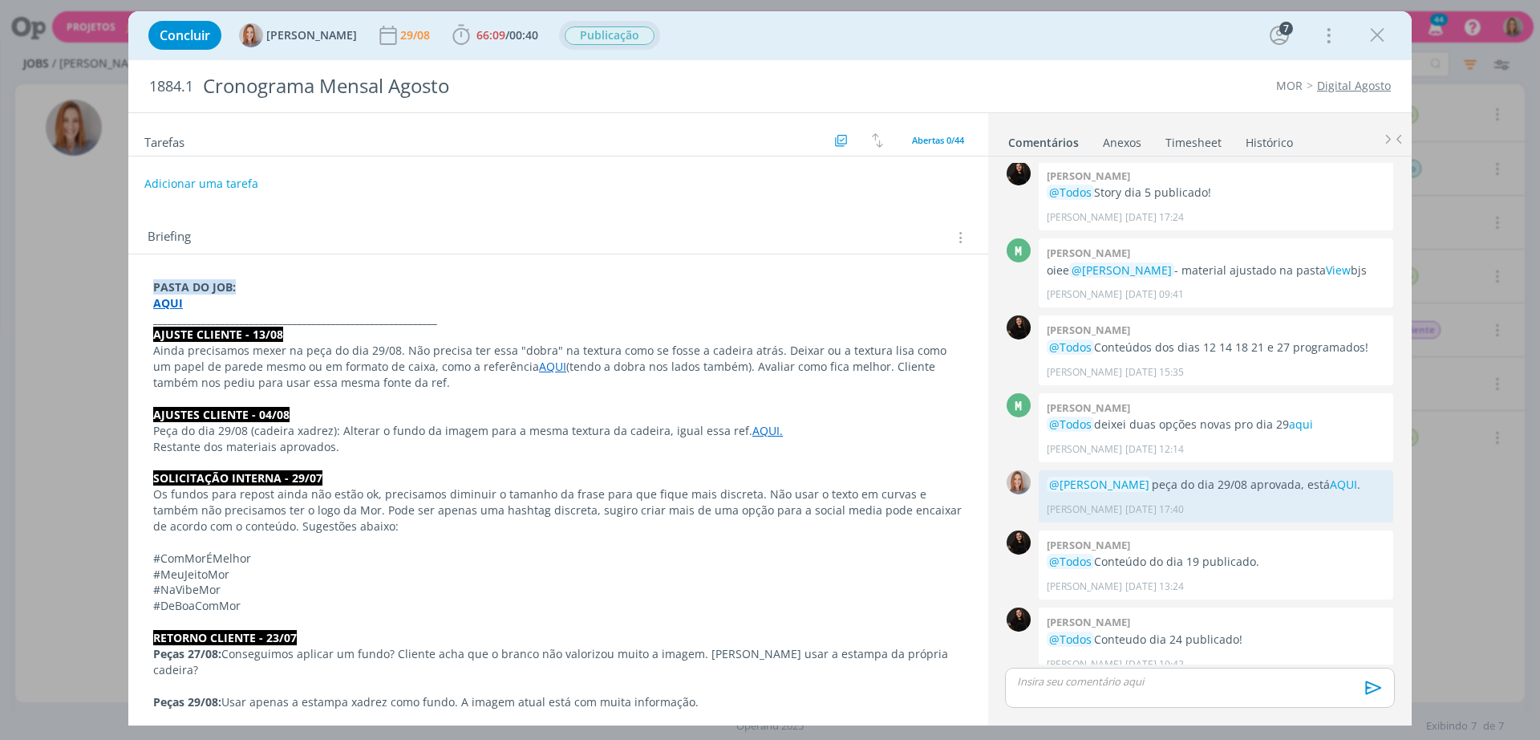
click at [615, 34] on span "Publicação" at bounding box center [610, 35] width 90 height 18
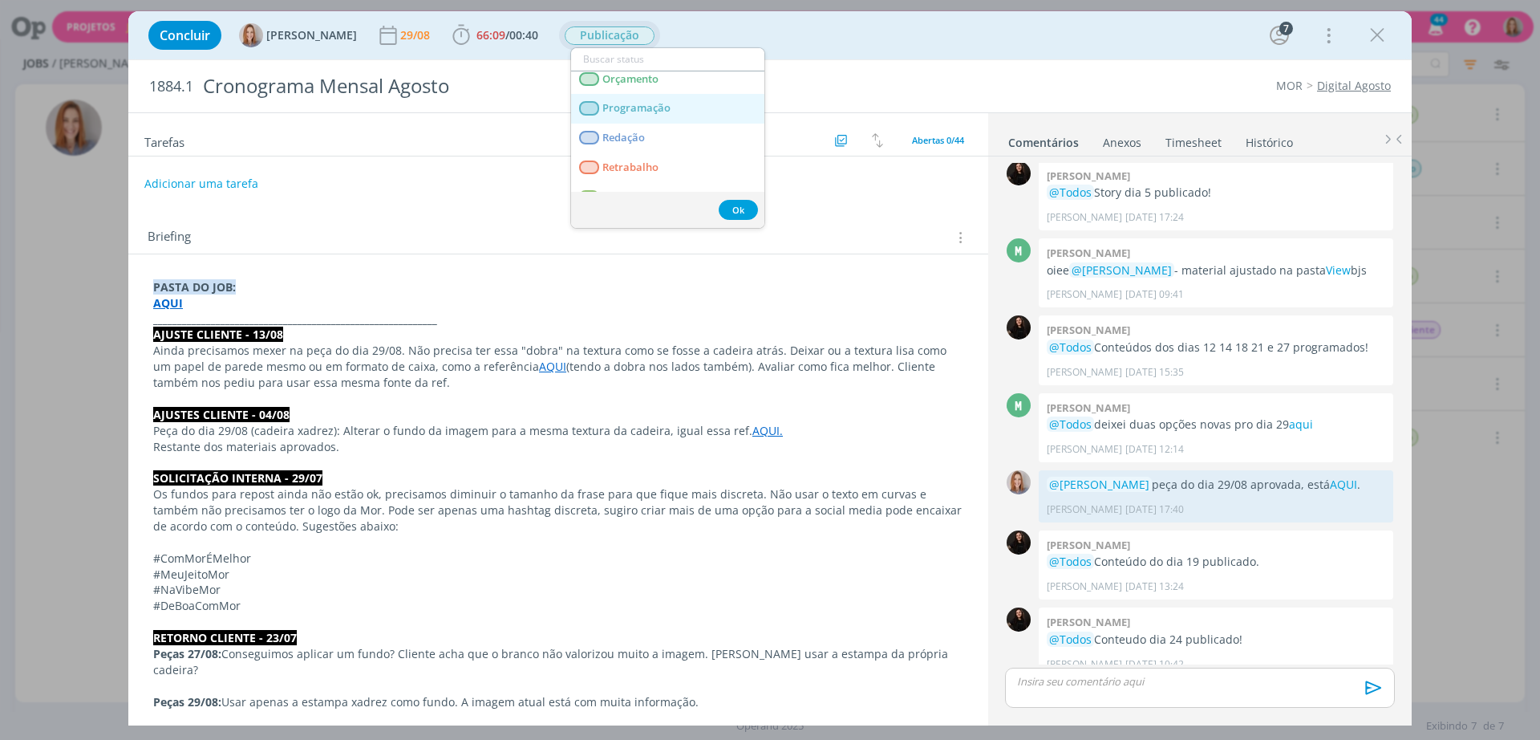
scroll to position [201, 0]
click at [626, 96] on span "Entregue" at bounding box center [624, 91] width 44 height 13
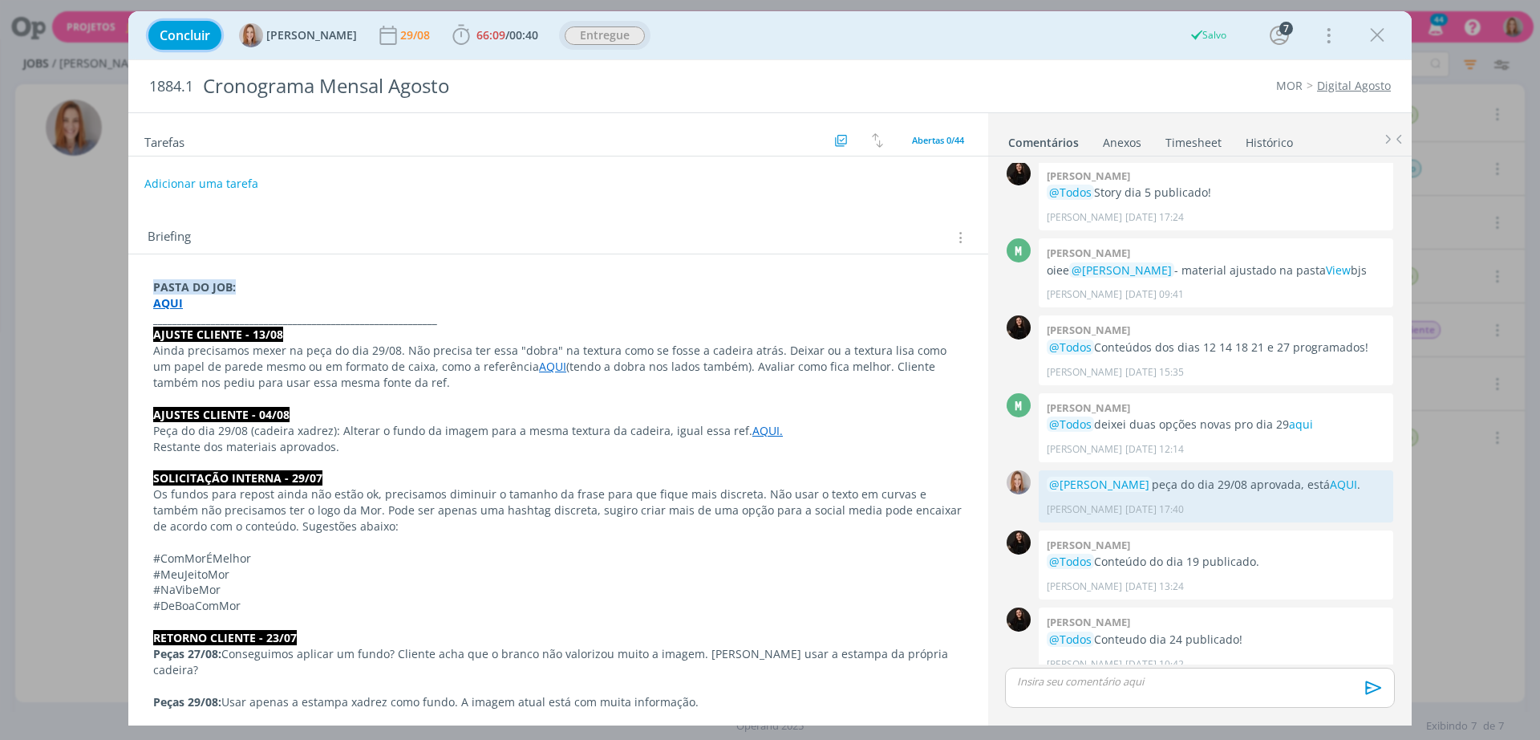
click at [200, 38] on span "Concluir" at bounding box center [185, 35] width 51 height 13
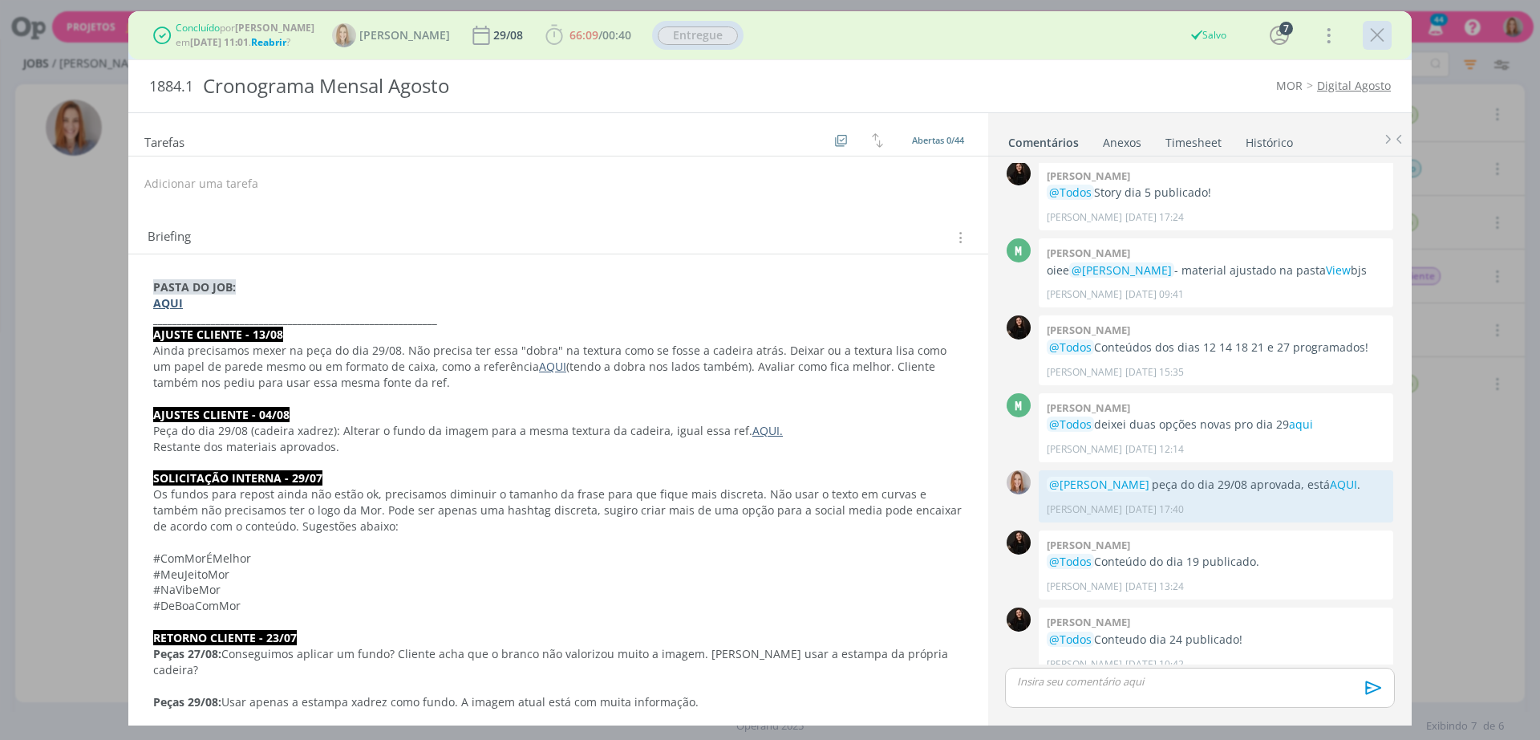
click at [1378, 32] on icon "dialog" at bounding box center [1377, 35] width 24 height 24
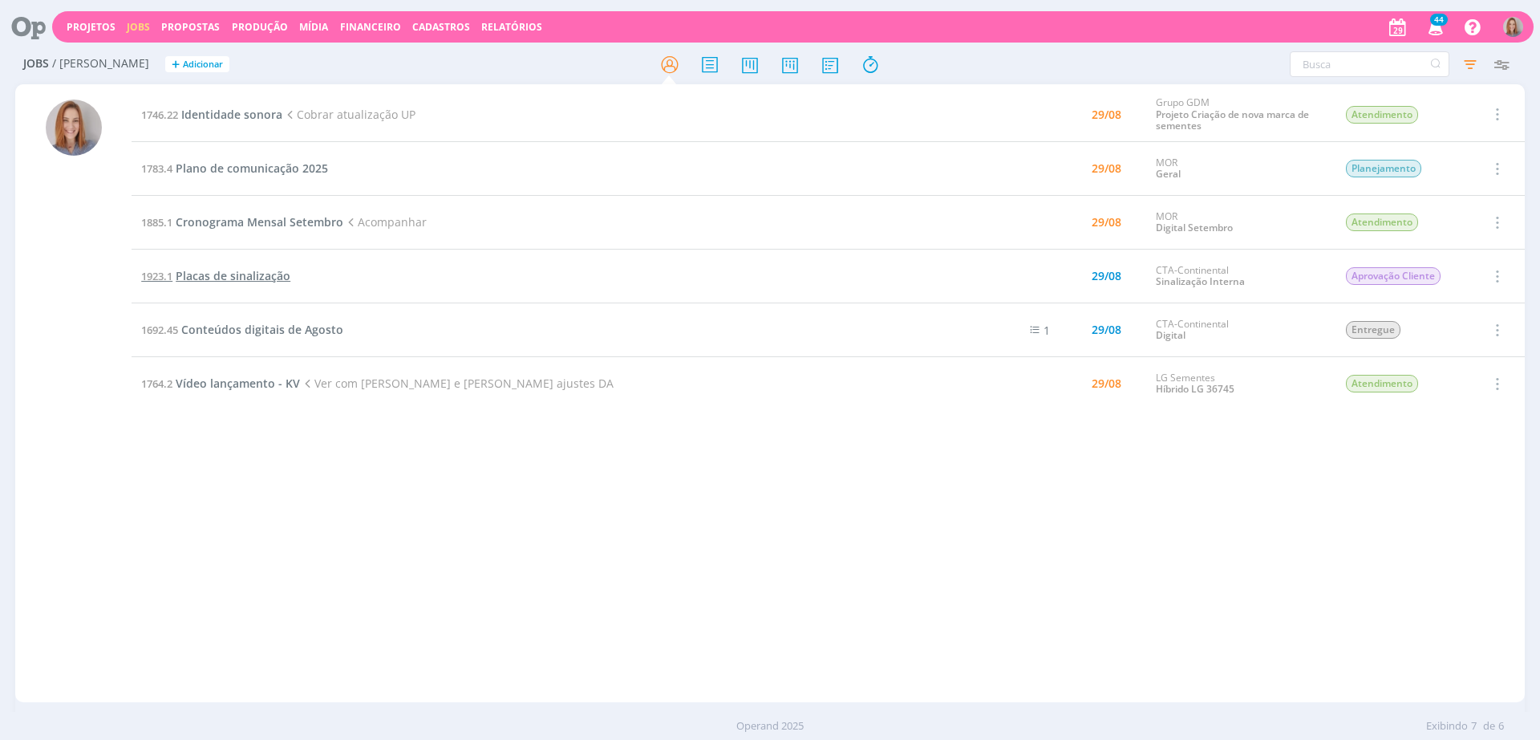
click at [233, 277] on span "Placas de sinalização" at bounding box center [233, 275] width 115 height 15
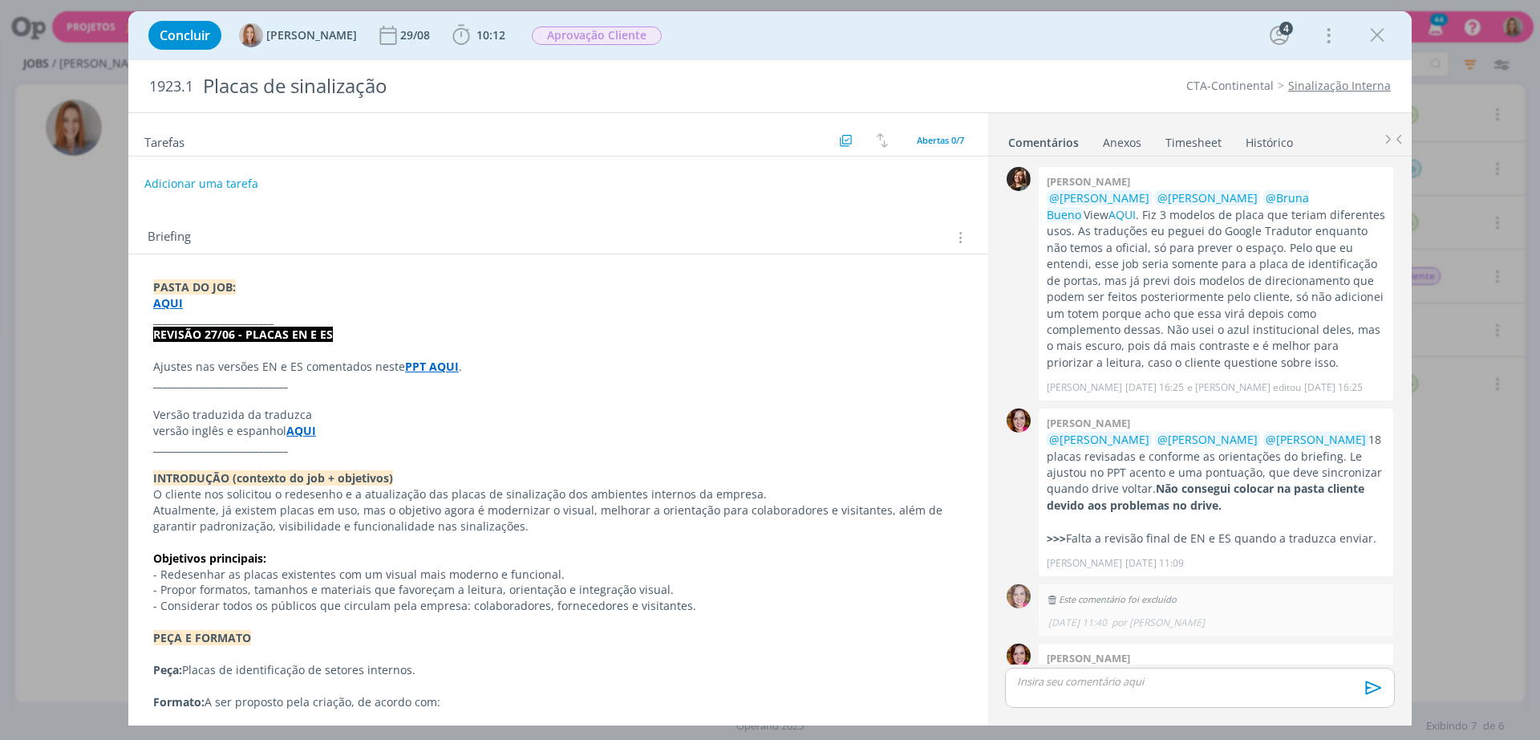
scroll to position [459, 0]
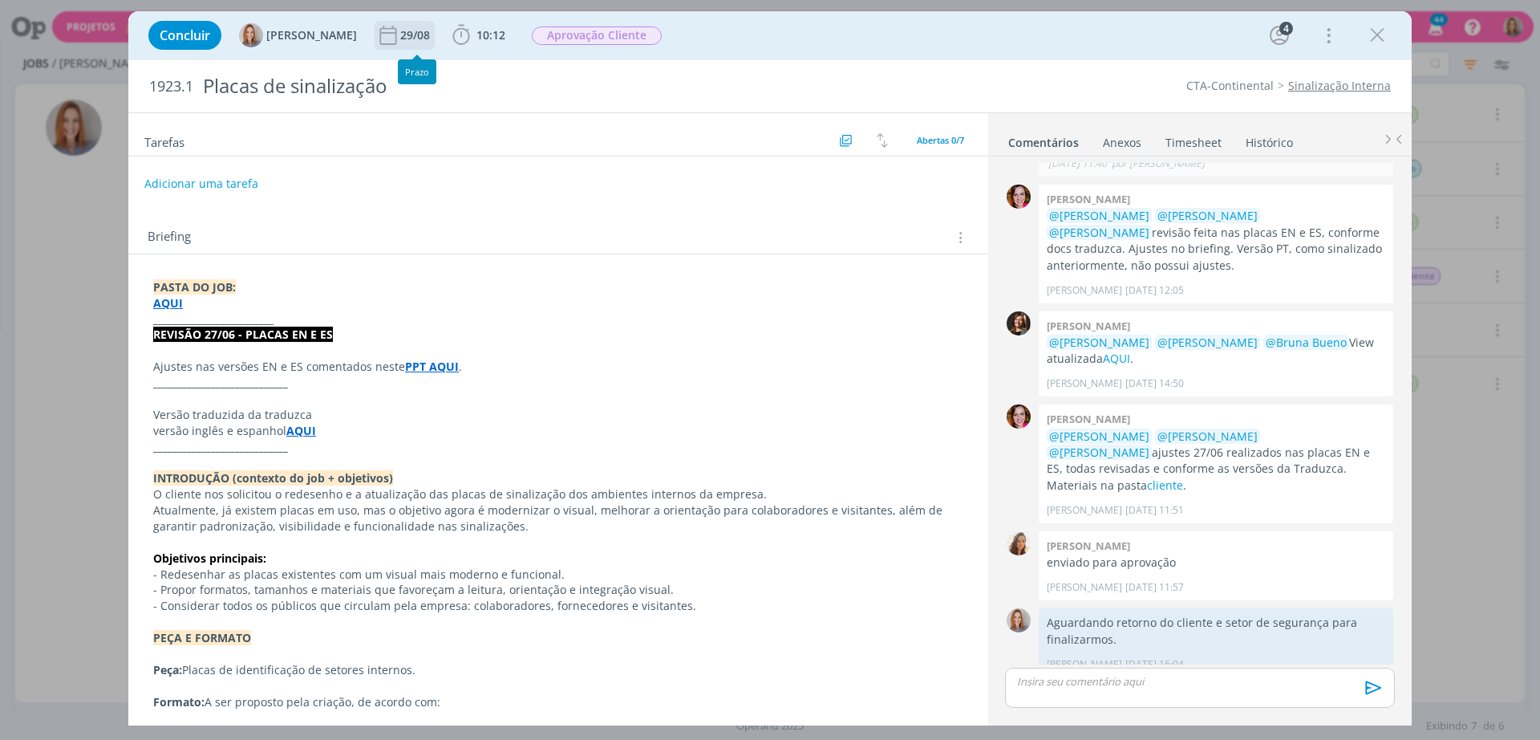
click at [426, 39] on div "29/08" at bounding box center [416, 35] width 33 height 11
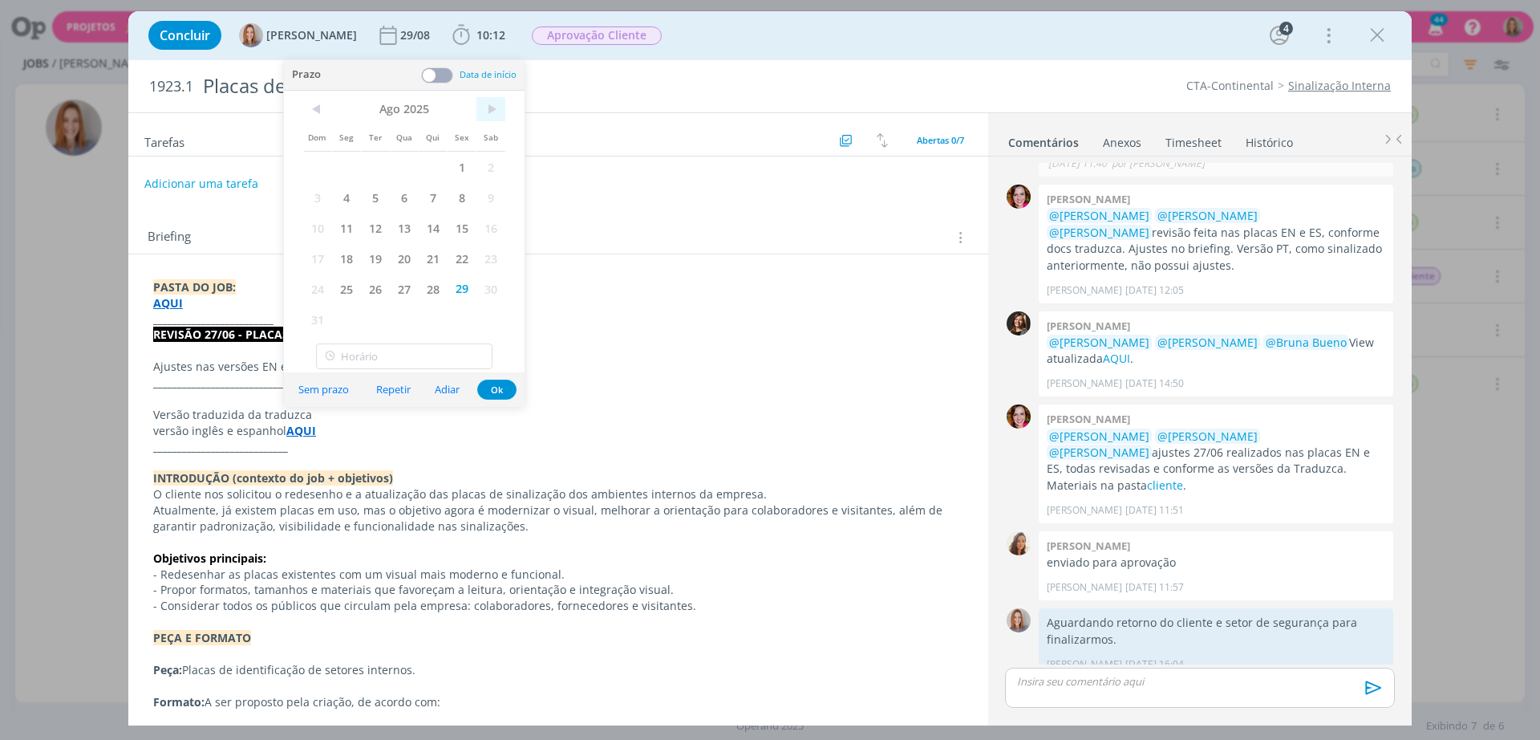
click at [497, 108] on span ">" at bounding box center [491, 109] width 29 height 24
click at [382, 281] on span "30" at bounding box center [375, 289] width 29 height 30
click at [493, 350] on button "Ok" at bounding box center [496, 359] width 39 height 20
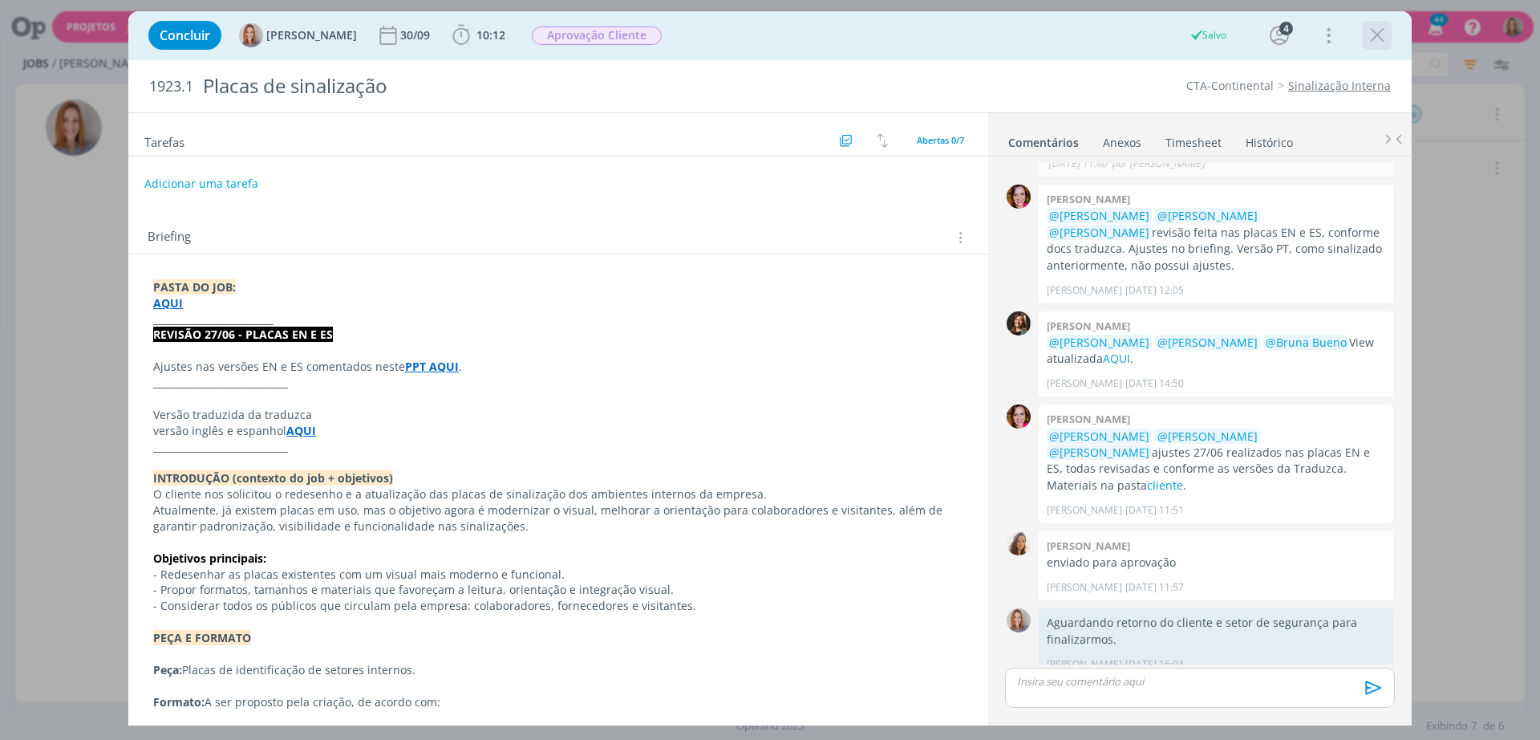
click at [1377, 34] on icon "dialog" at bounding box center [1377, 35] width 24 height 24
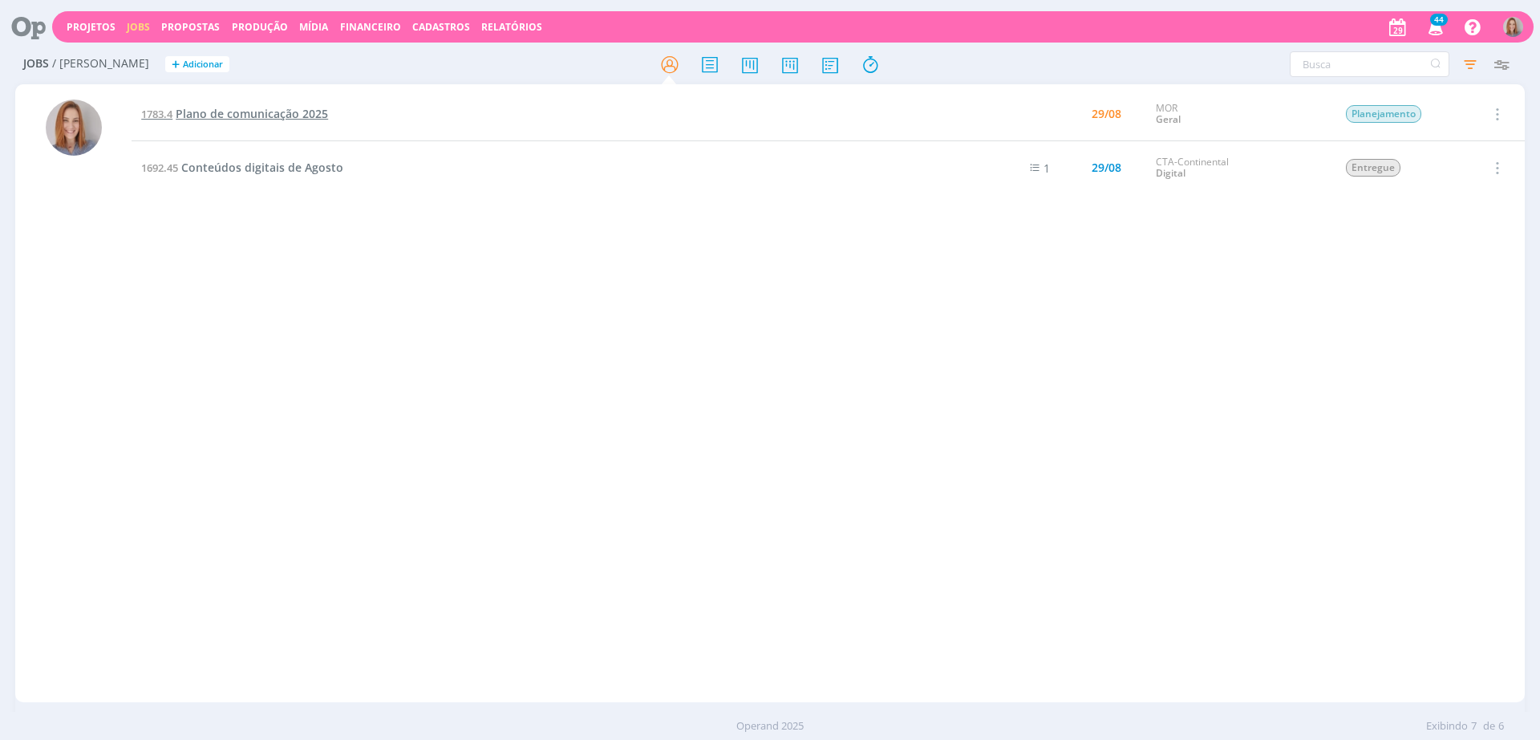
click at [221, 116] on span "Plano de comunicação 2025" at bounding box center [252, 113] width 152 height 15
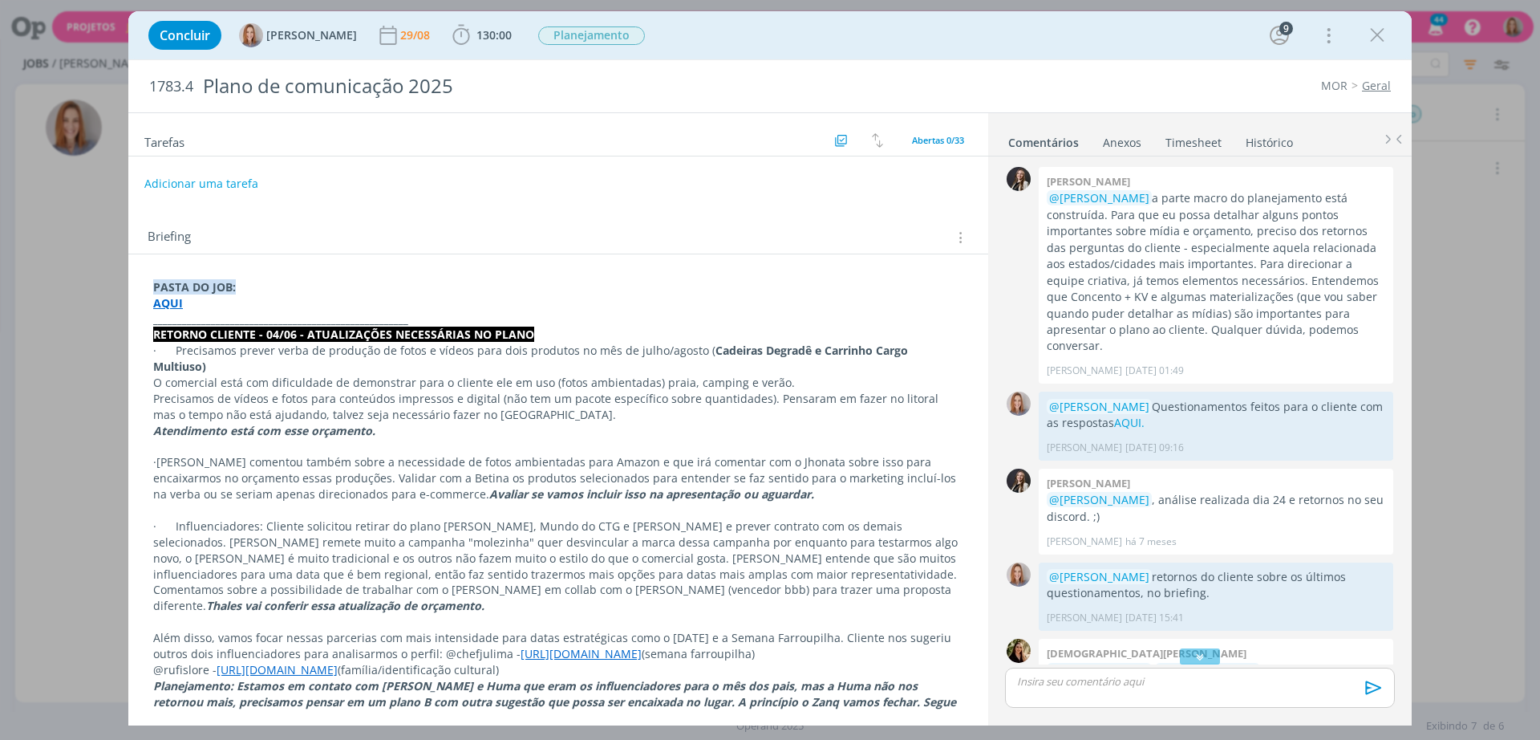
scroll to position [339, 0]
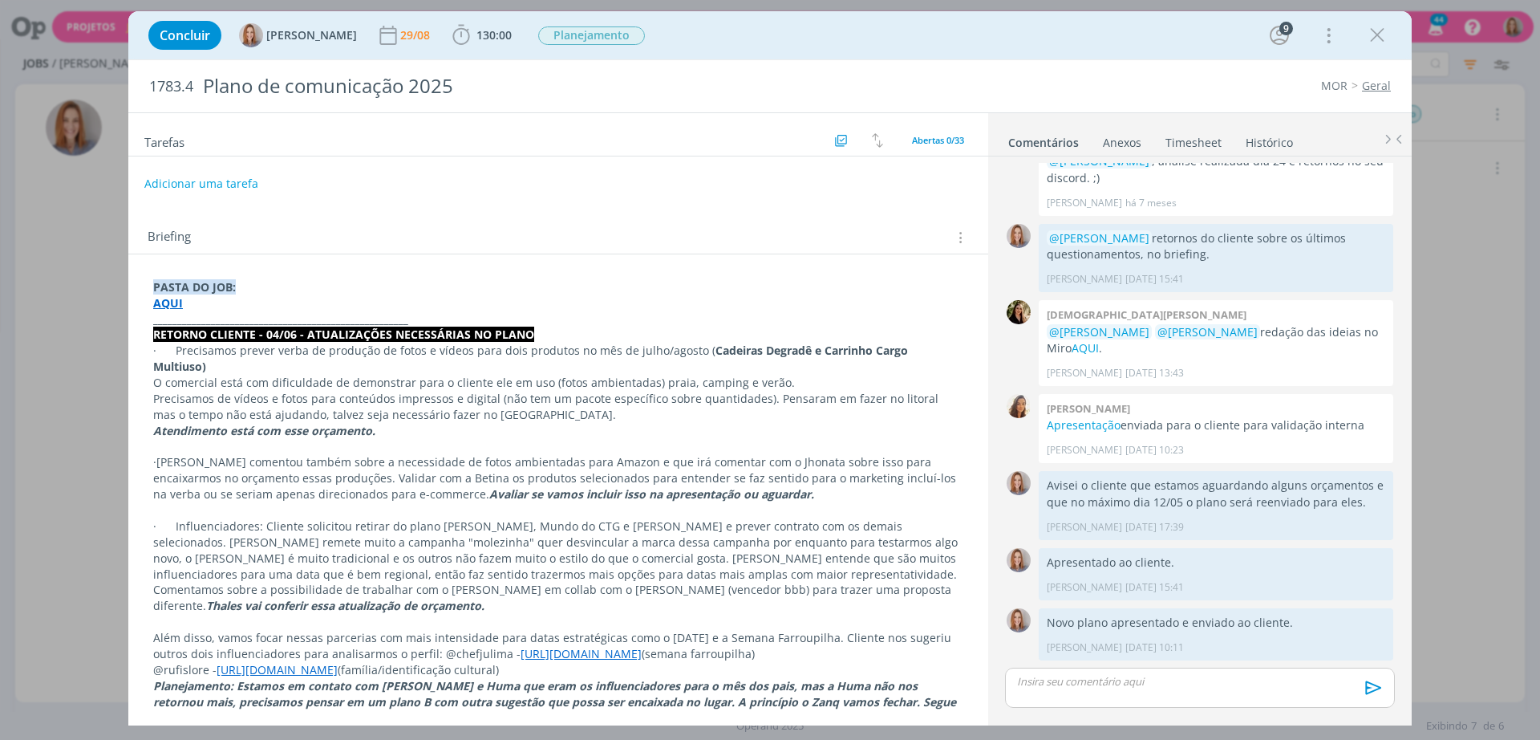
click at [1126, 681] on p "dialog" at bounding box center [1200, 681] width 364 height 14
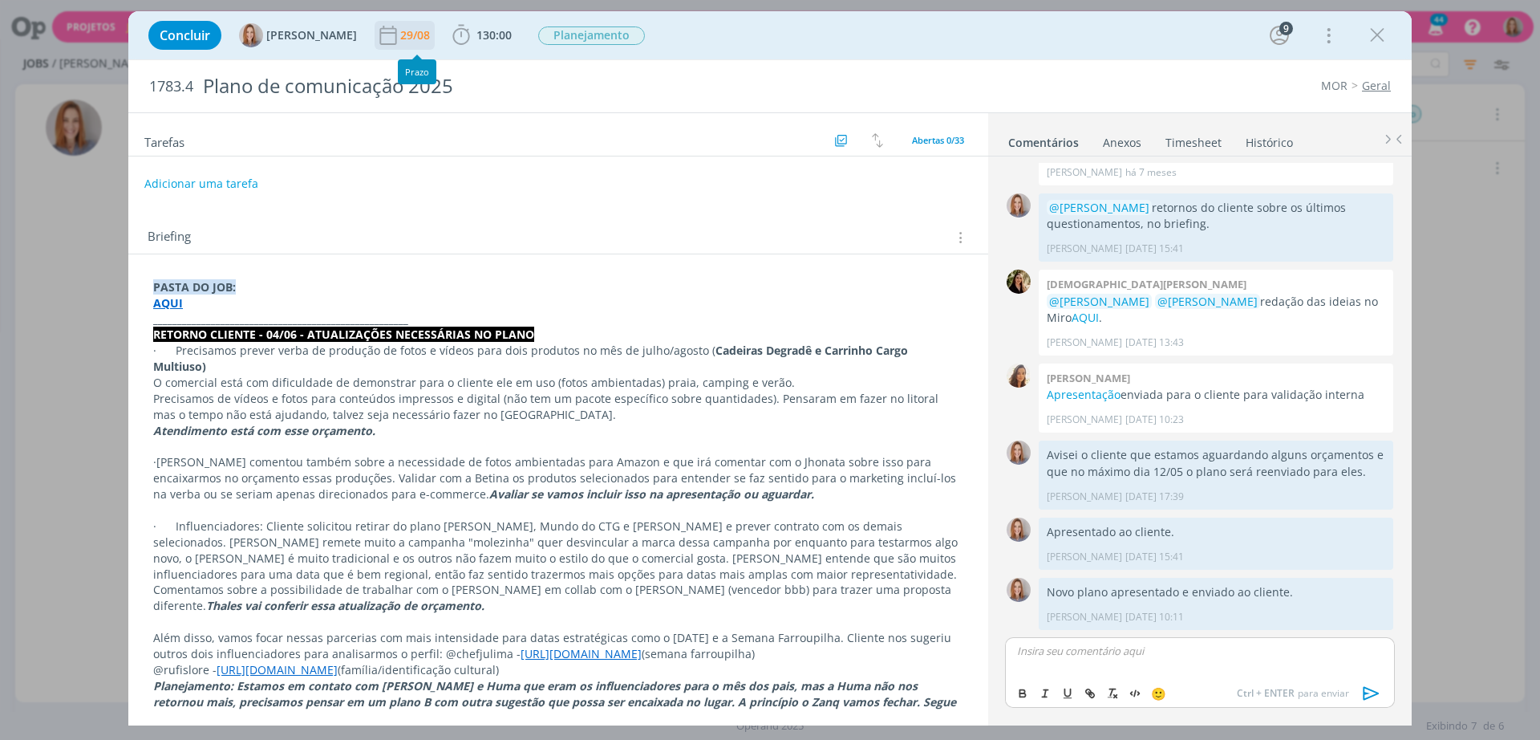
click at [408, 30] on div "29/08" at bounding box center [416, 35] width 33 height 11
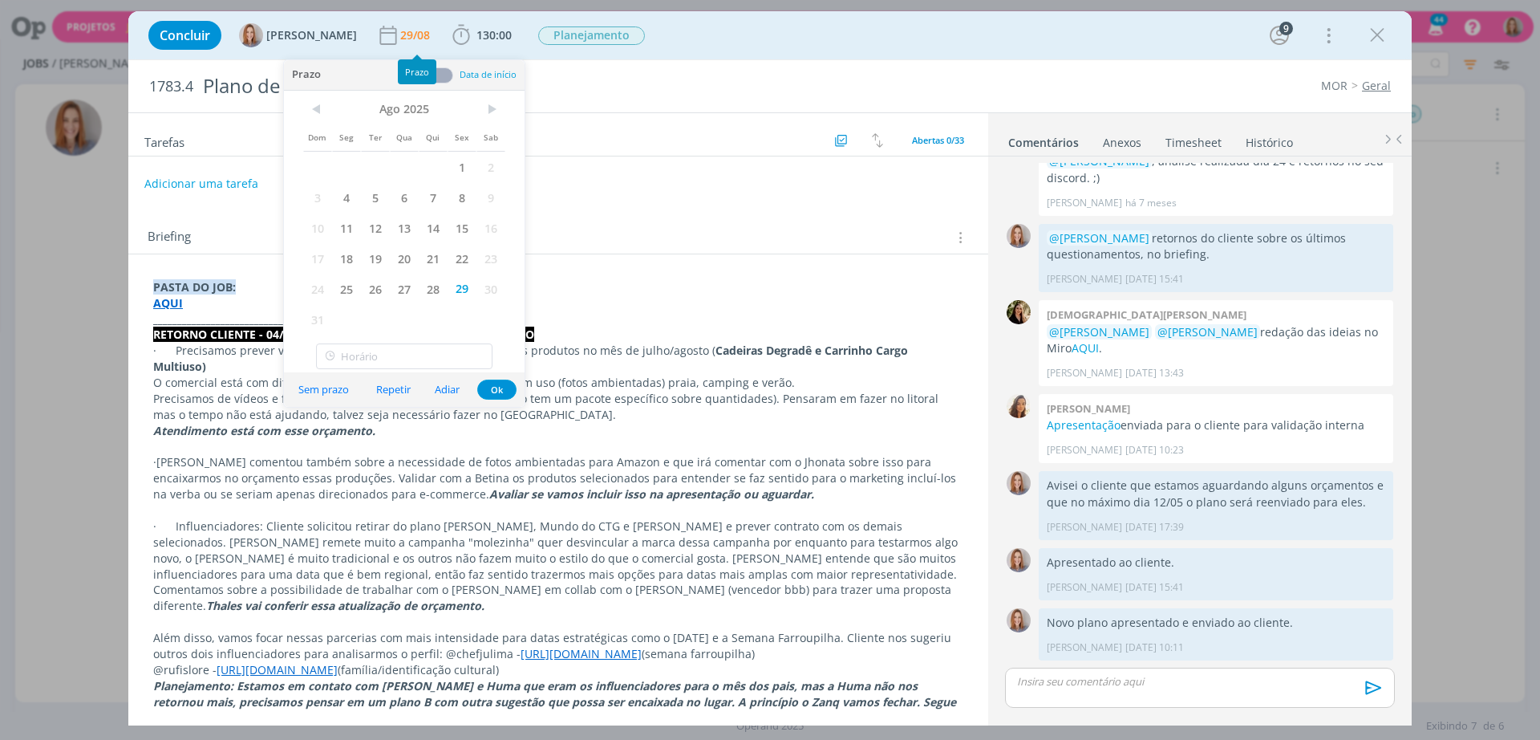
scroll to position [339, 0]
click at [497, 97] on span ">" at bounding box center [491, 109] width 29 height 24
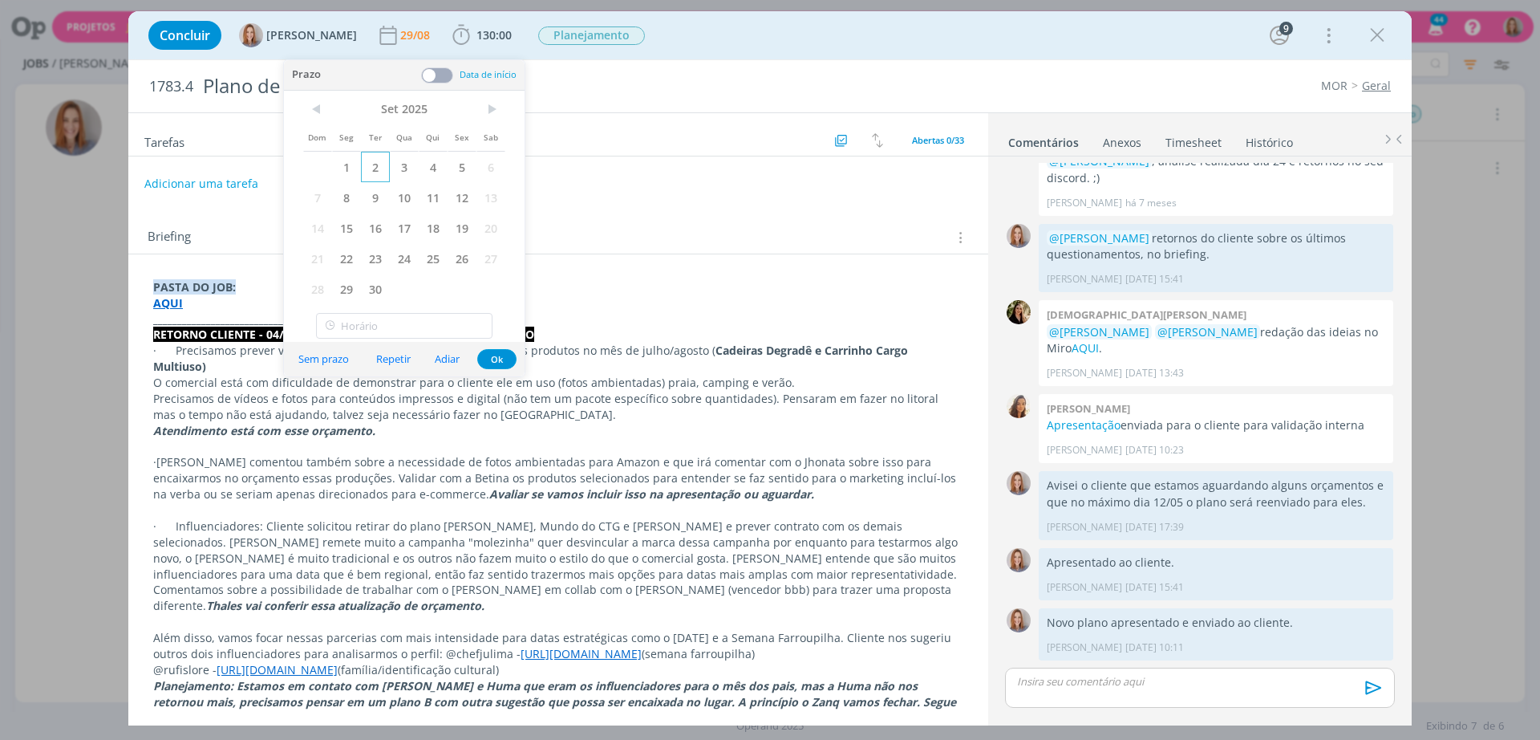
click at [379, 165] on span "2" at bounding box center [375, 167] width 29 height 30
click at [484, 359] on button "Ok" at bounding box center [496, 359] width 39 height 20
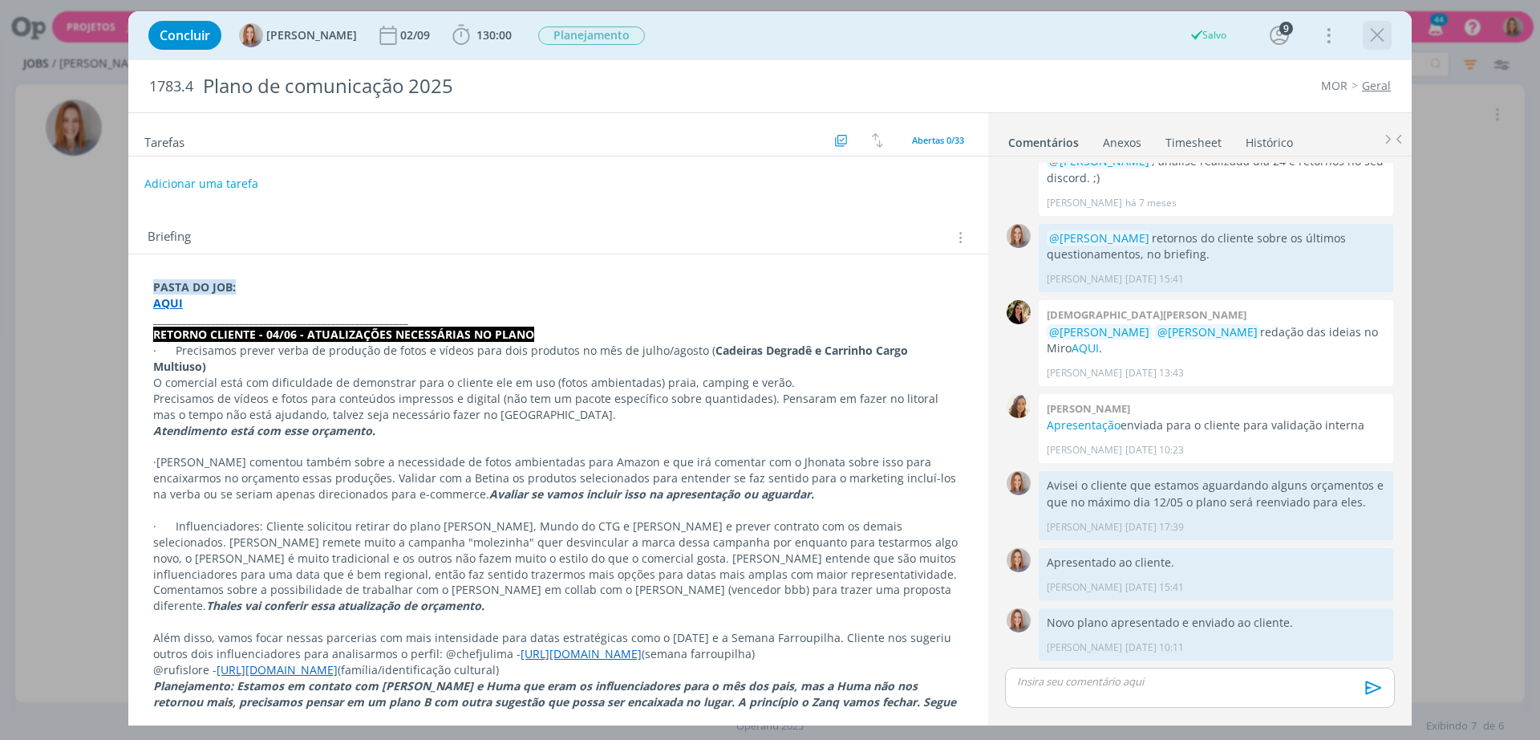
click at [1381, 37] on icon "dialog" at bounding box center [1377, 35] width 24 height 24
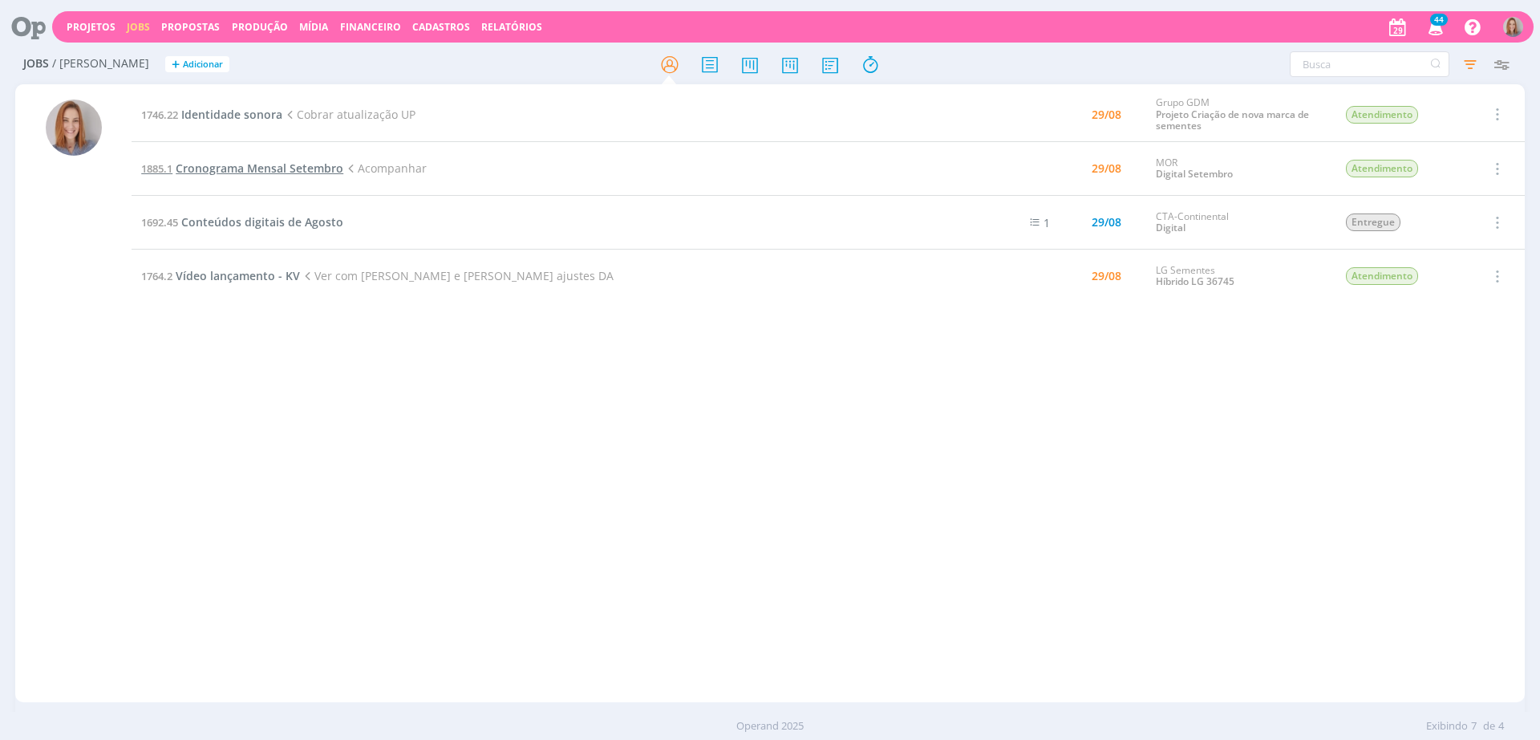
click at [277, 160] on span "Cronograma Mensal Setembro" at bounding box center [260, 167] width 168 height 15
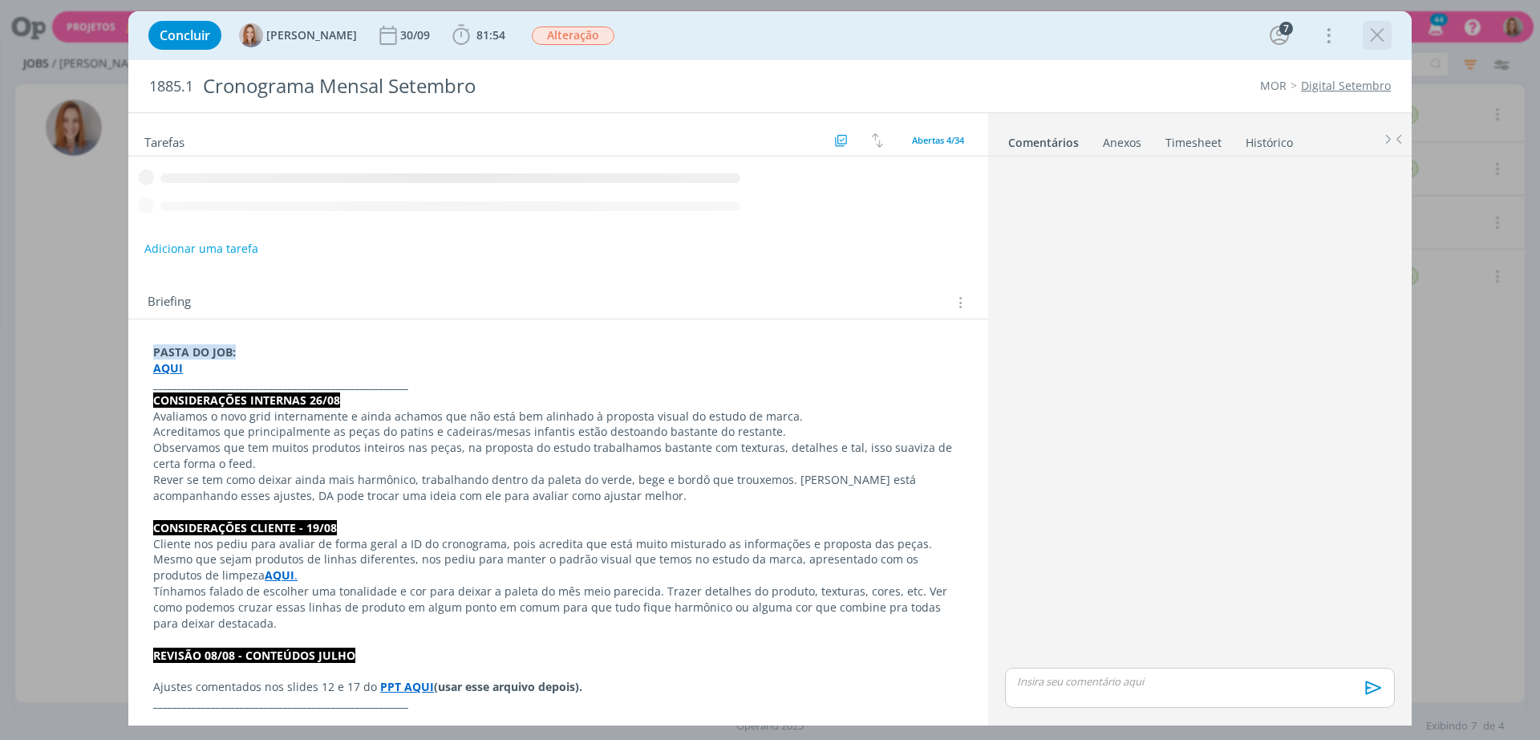
click at [1378, 36] on icon "dialog" at bounding box center [1377, 35] width 24 height 24
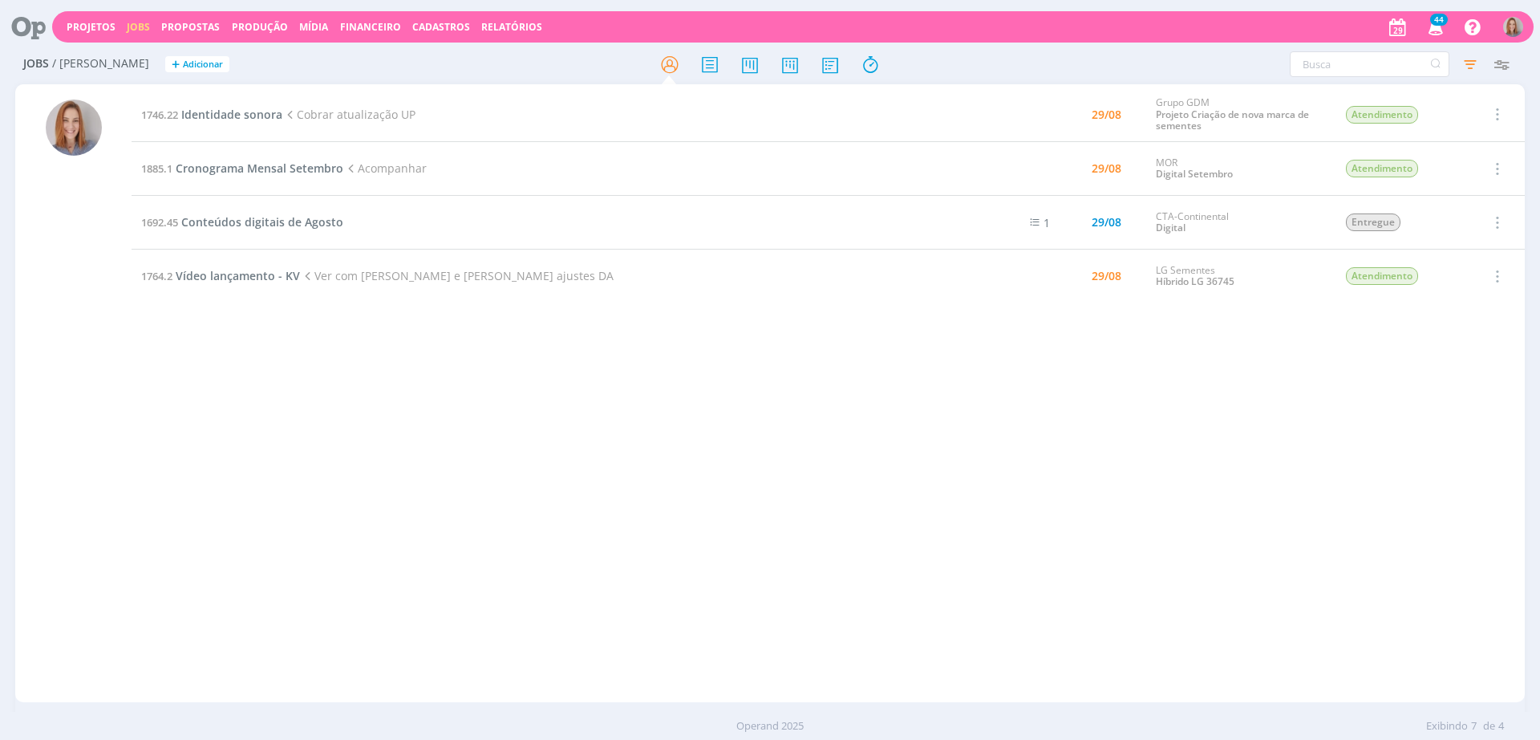
click at [266, 105] on td "1746.22 Identidade sonora Cobrar atualização UP" at bounding box center [551, 114] width 838 height 55
click at [432, 383] on div "1746.22 Identidade sonora Cobrar atualização UP 29/08 Grupo GDM Projeto Criação…" at bounding box center [829, 392] width 1394 height 611
click at [264, 161] on span "Cronograma Mensal Setembro" at bounding box center [260, 167] width 168 height 15
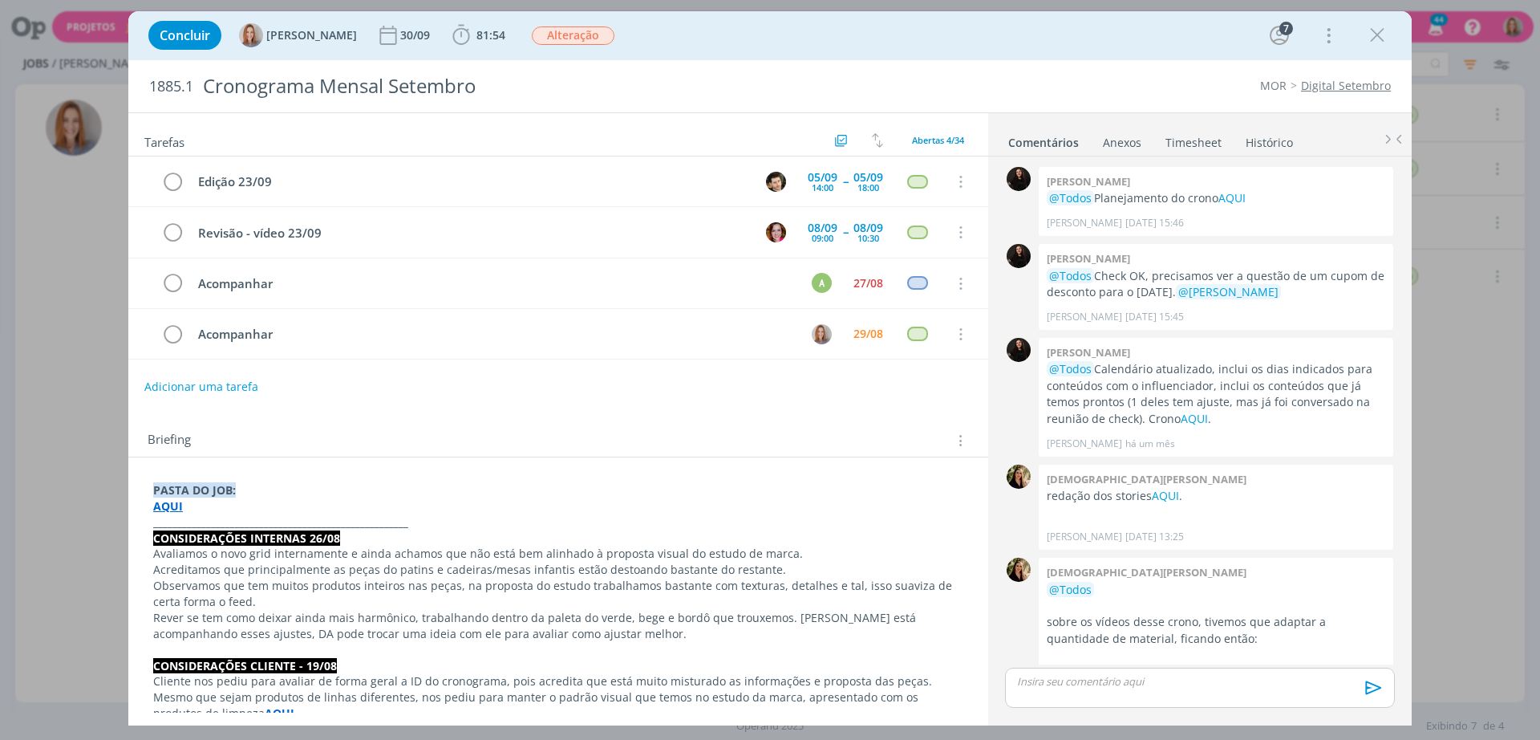
scroll to position [2615, 0]
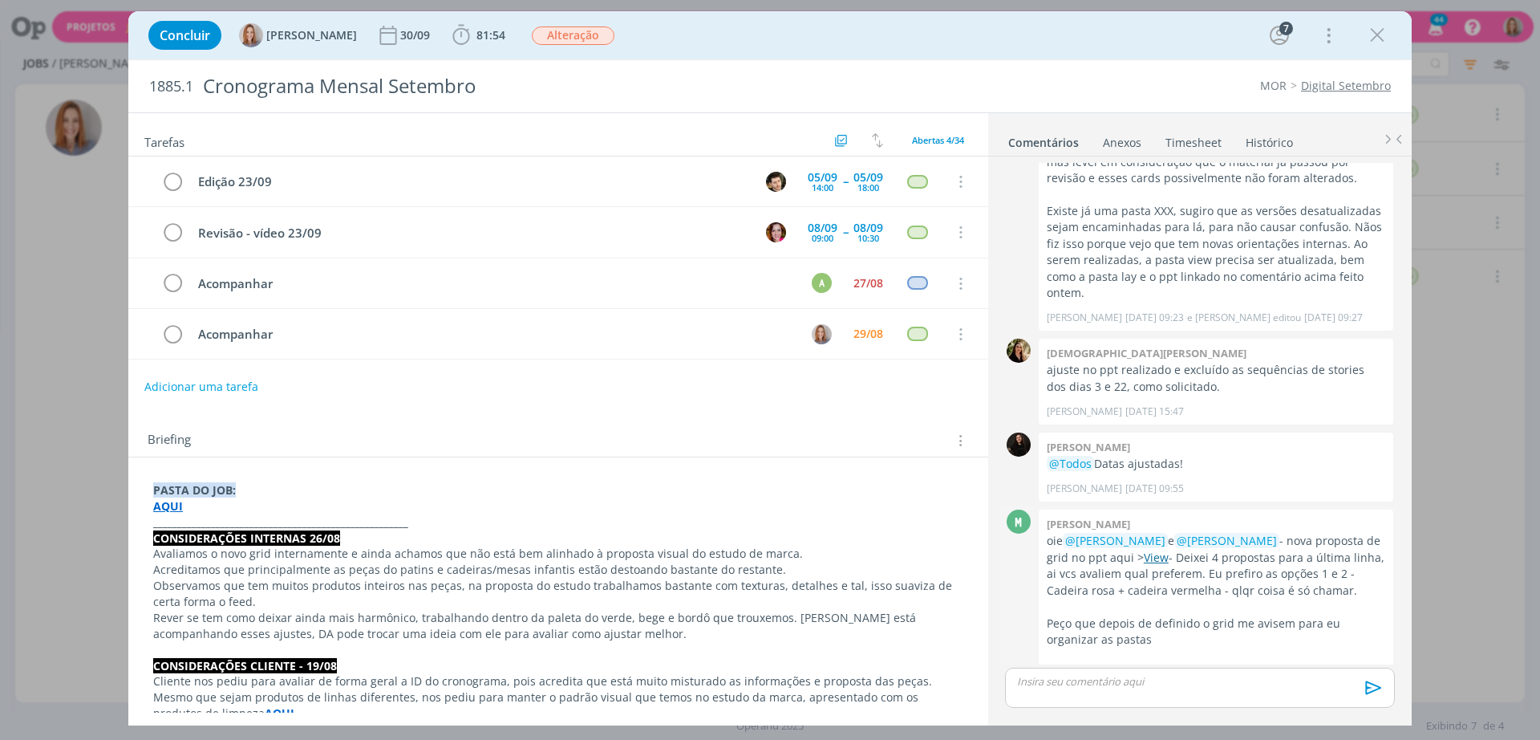
click at [1169, 550] on link "View" at bounding box center [1156, 557] width 25 height 15
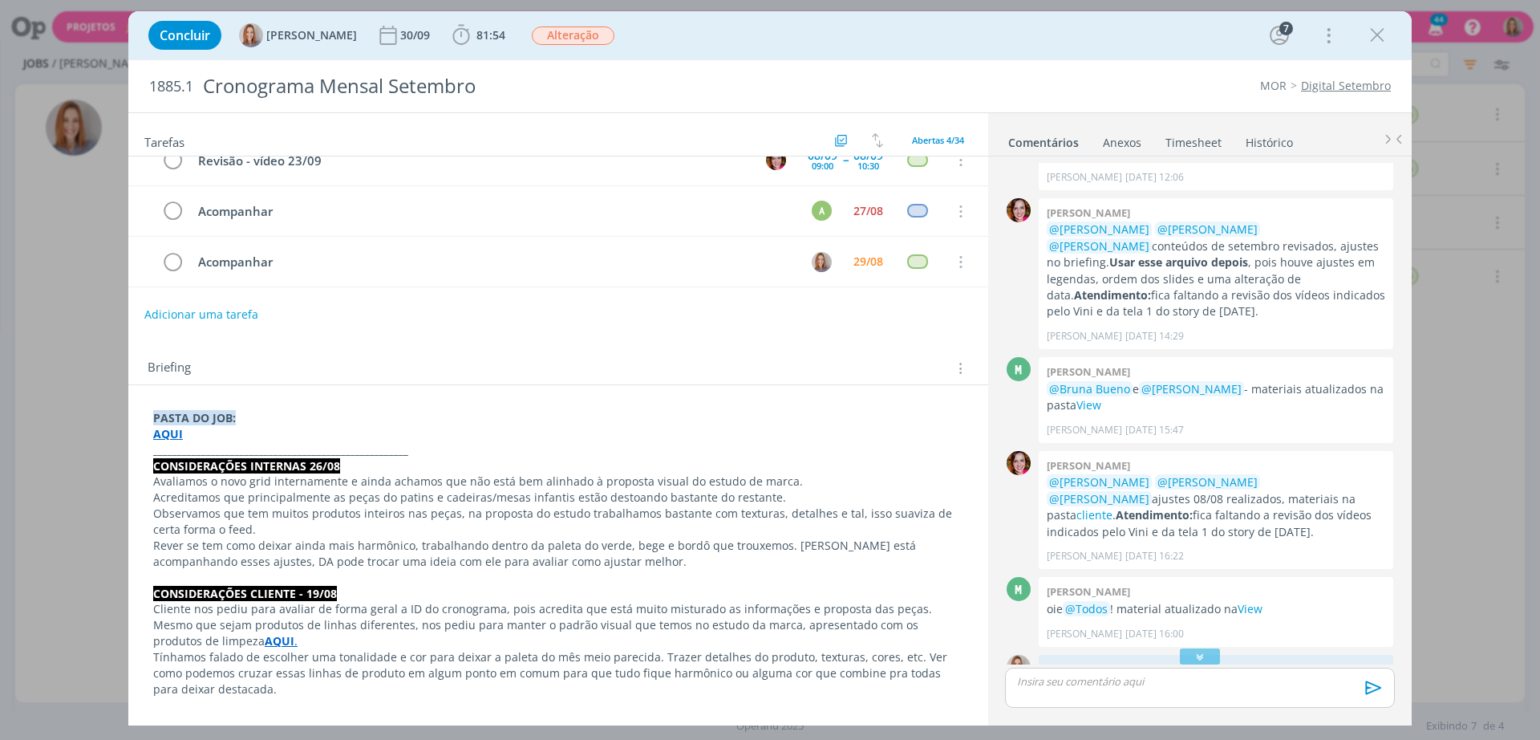
scroll to position [0, 0]
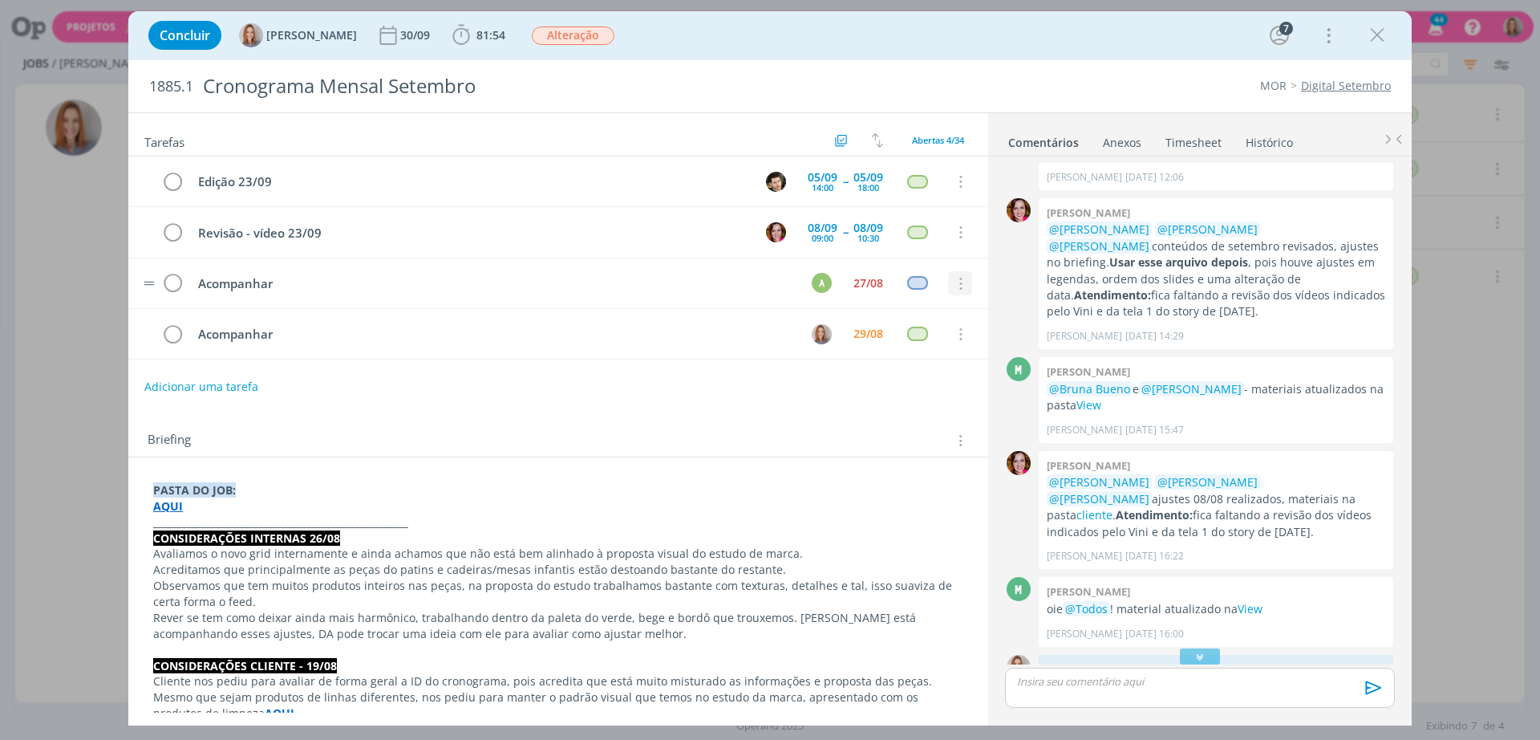
click at [957, 279] on icon "dialog" at bounding box center [960, 284] width 18 height 14
click at [921, 316] on link "Cancelar" at bounding box center [908, 311] width 127 height 26
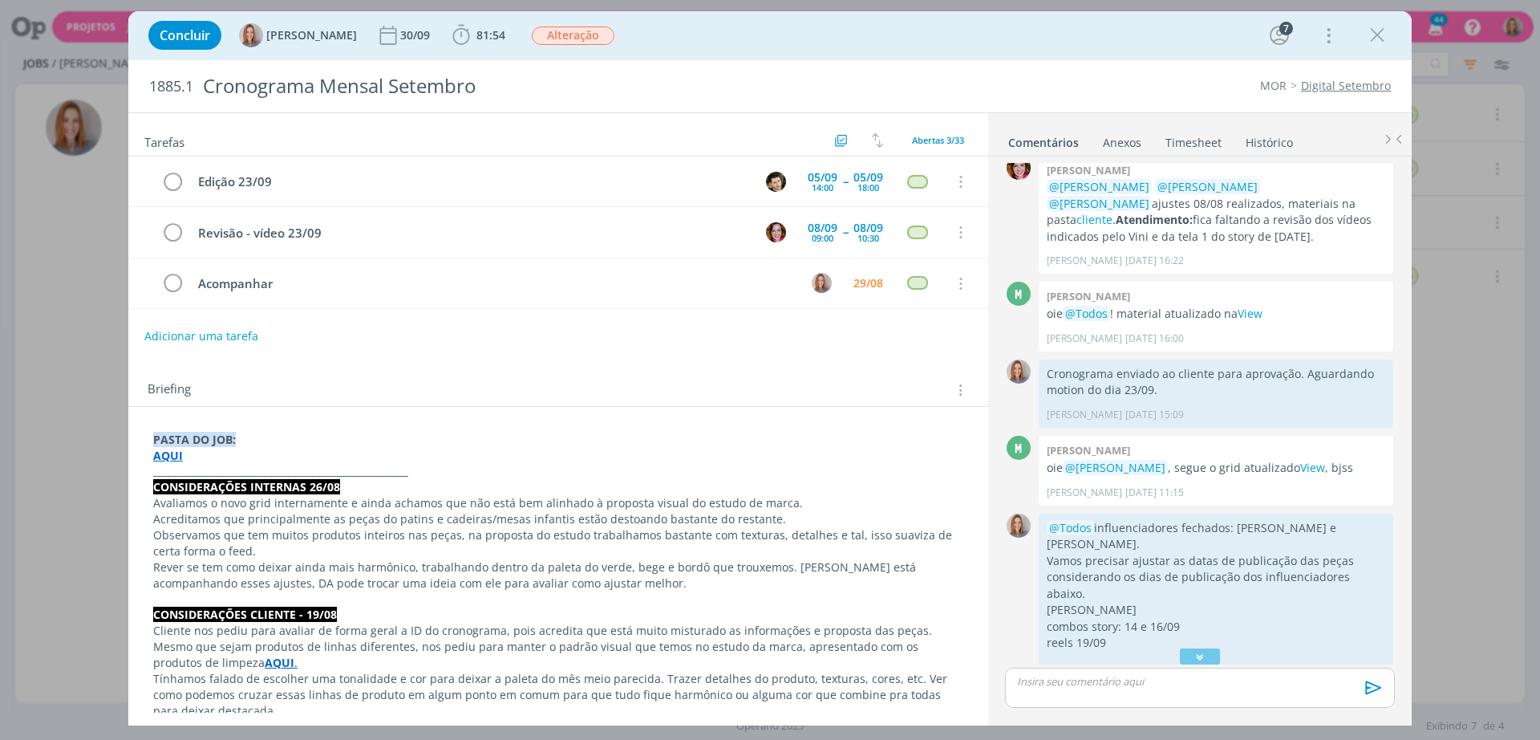
scroll to position [1412, 0]
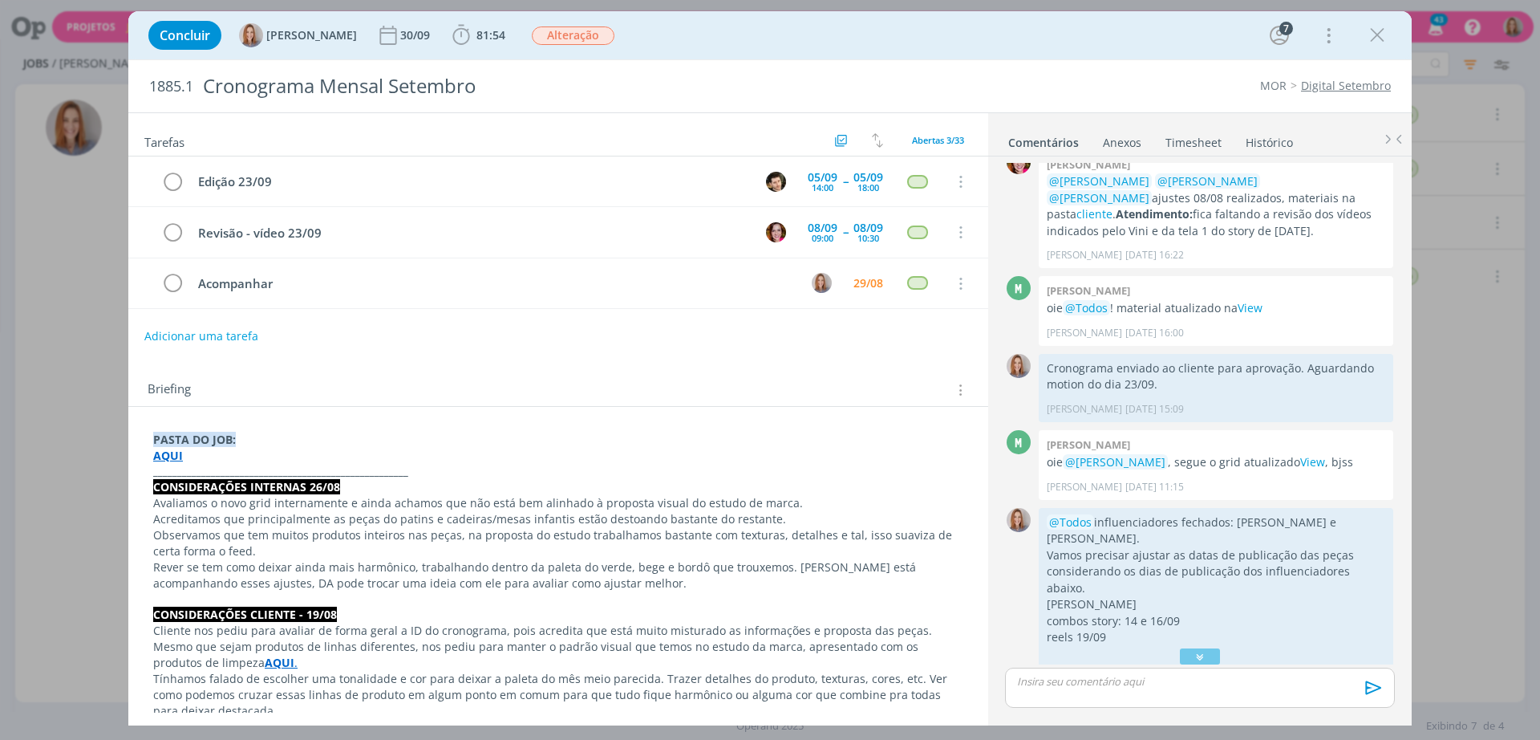
click at [440, 467] on p "_____________________________________________________" at bounding box center [558, 471] width 810 height 16
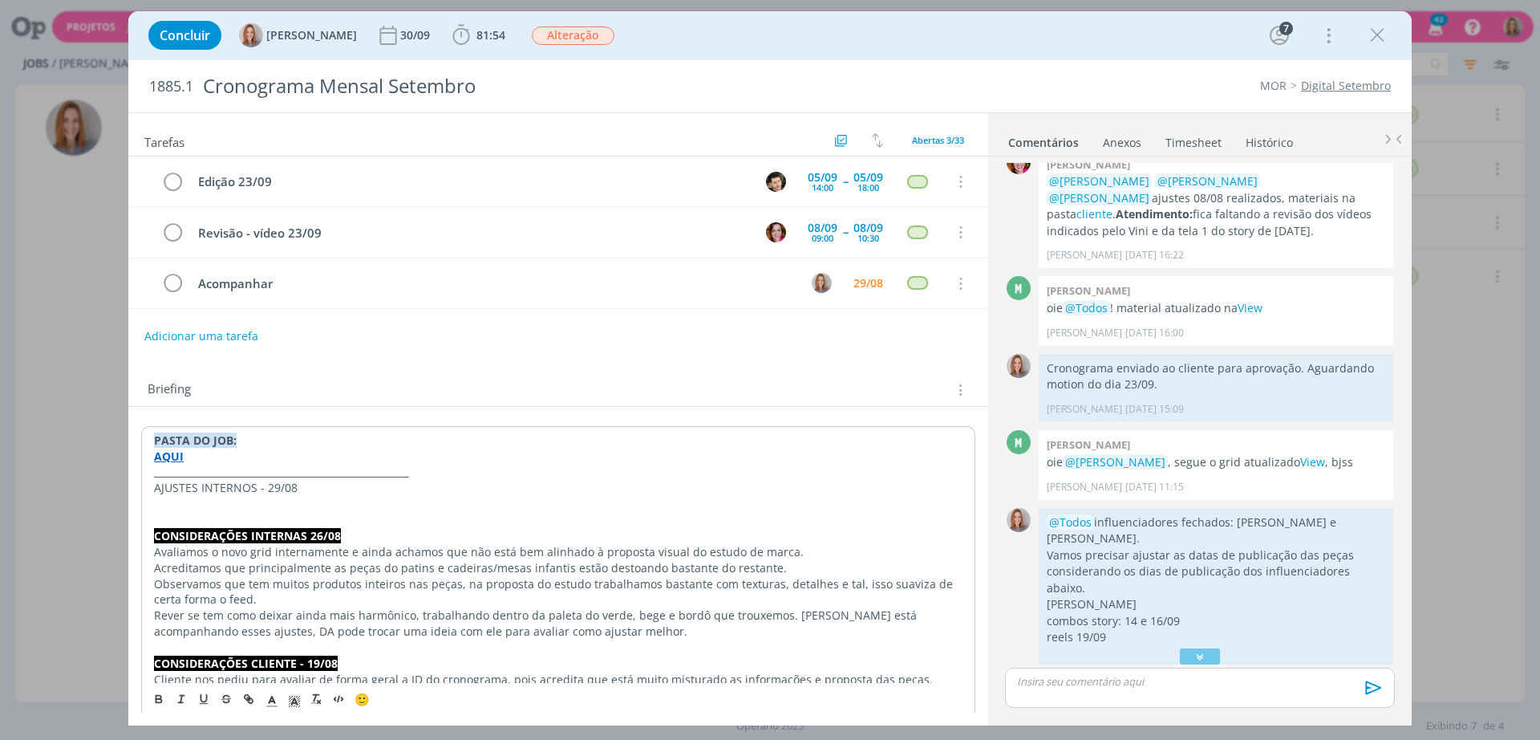
click at [174, 490] on p "AJUSTES INTERNOS - 29/08" at bounding box center [558, 488] width 809 height 16
click at [293, 701] on polyline "dialog" at bounding box center [295, 701] width 6 height 6
click at [293, 614] on span "dialog" at bounding box center [296, 612] width 13 height 13
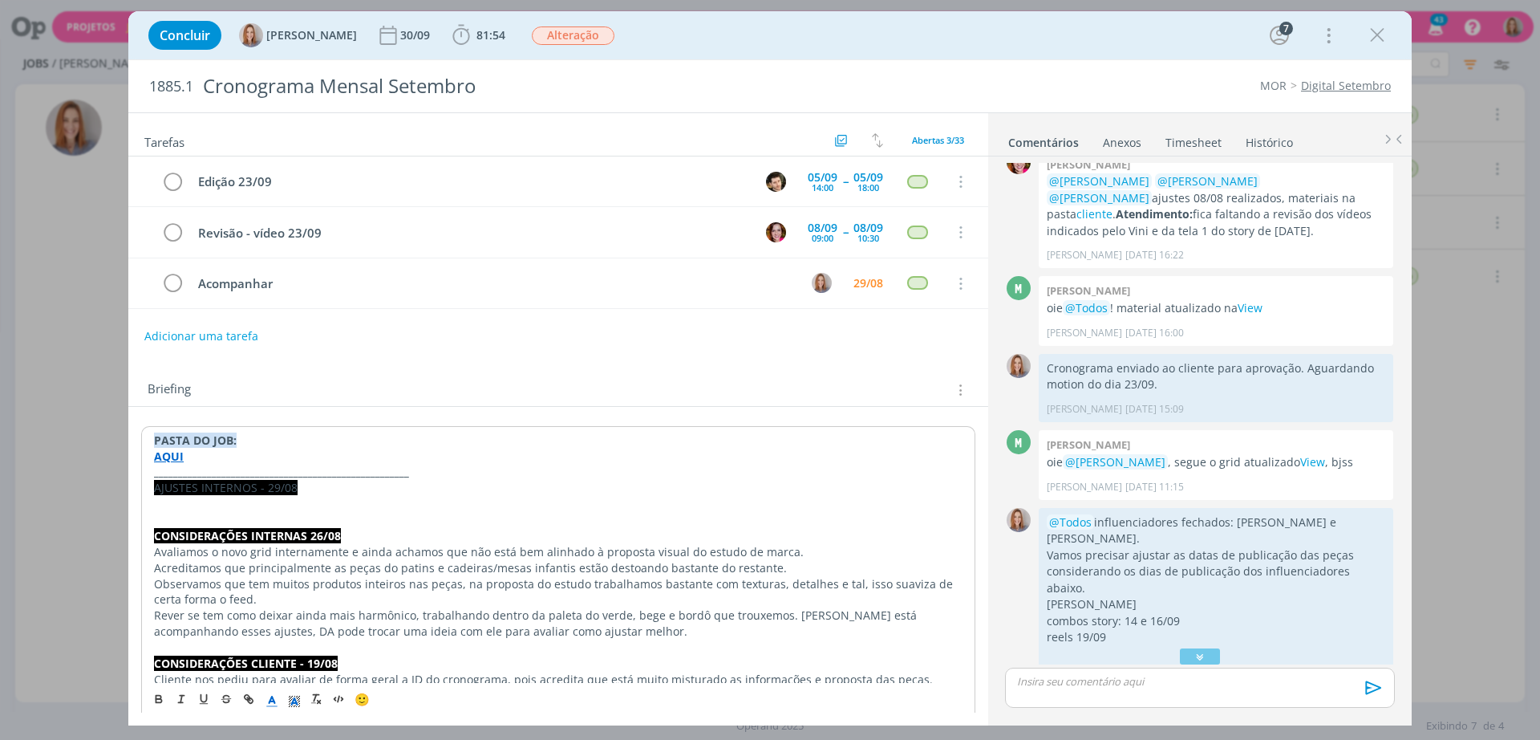
click at [279, 692] on span "dialog" at bounding box center [272, 697] width 22 height 19
click at [271, 623] on span "dialog" at bounding box center [273, 628] width 13 height 13
click at [148, 700] on button "dialog" at bounding box center [159, 697] width 22 height 19
click at [164, 691] on button "dialog" at bounding box center [159, 697] width 22 height 19
click at [156, 705] on button "dialog" at bounding box center [159, 697] width 22 height 19
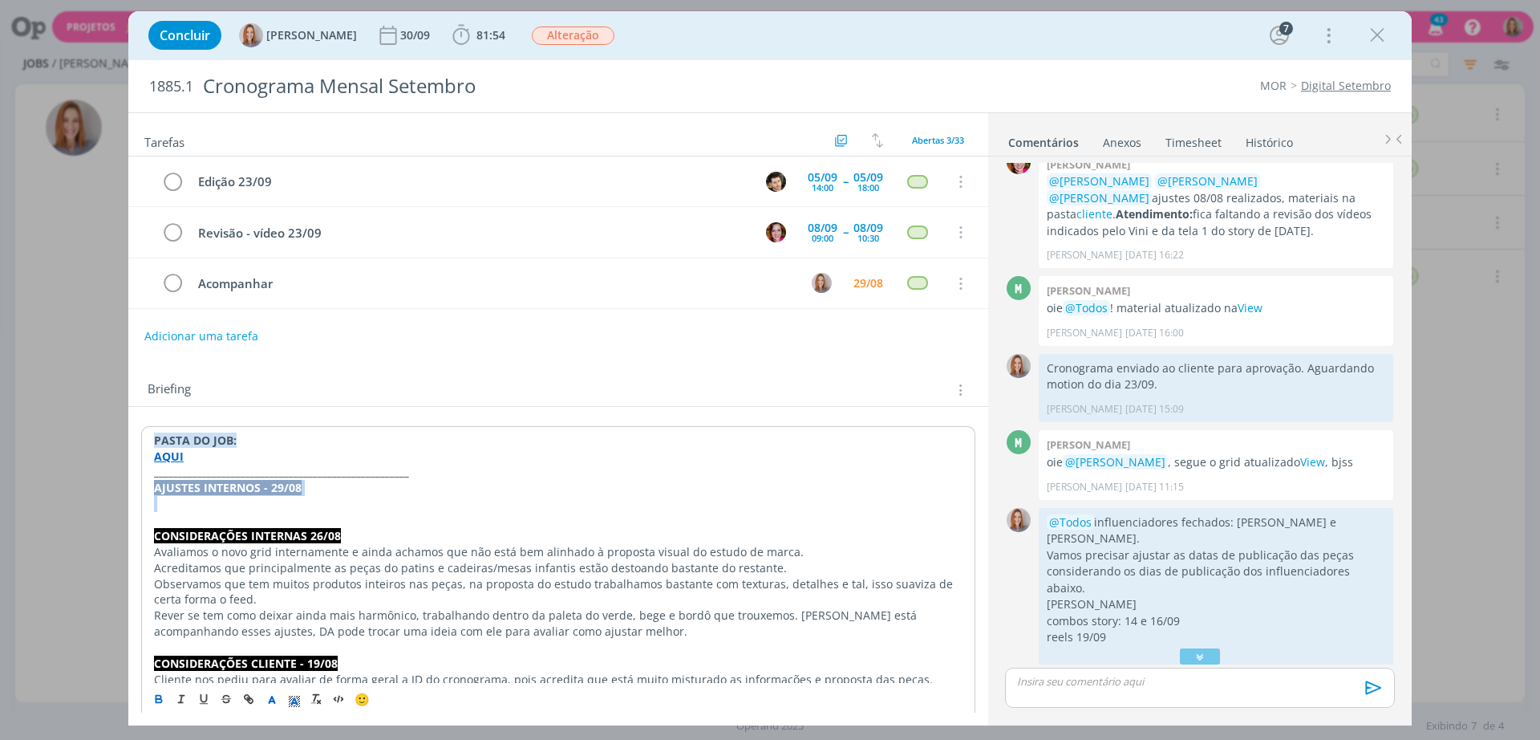
click at [227, 497] on p "dialog" at bounding box center [558, 504] width 809 height 16
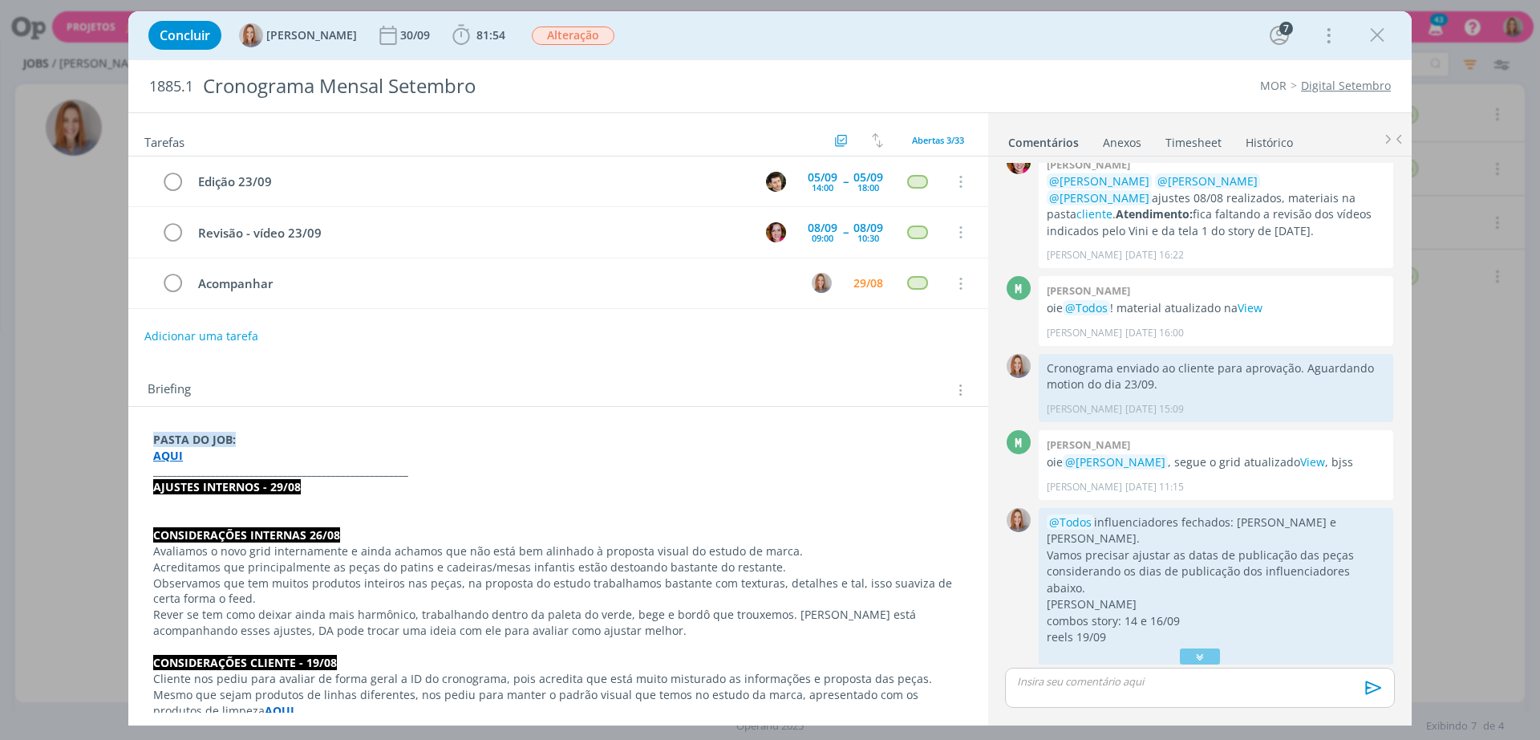
click at [285, 501] on p "dialog" at bounding box center [558, 503] width 810 height 16
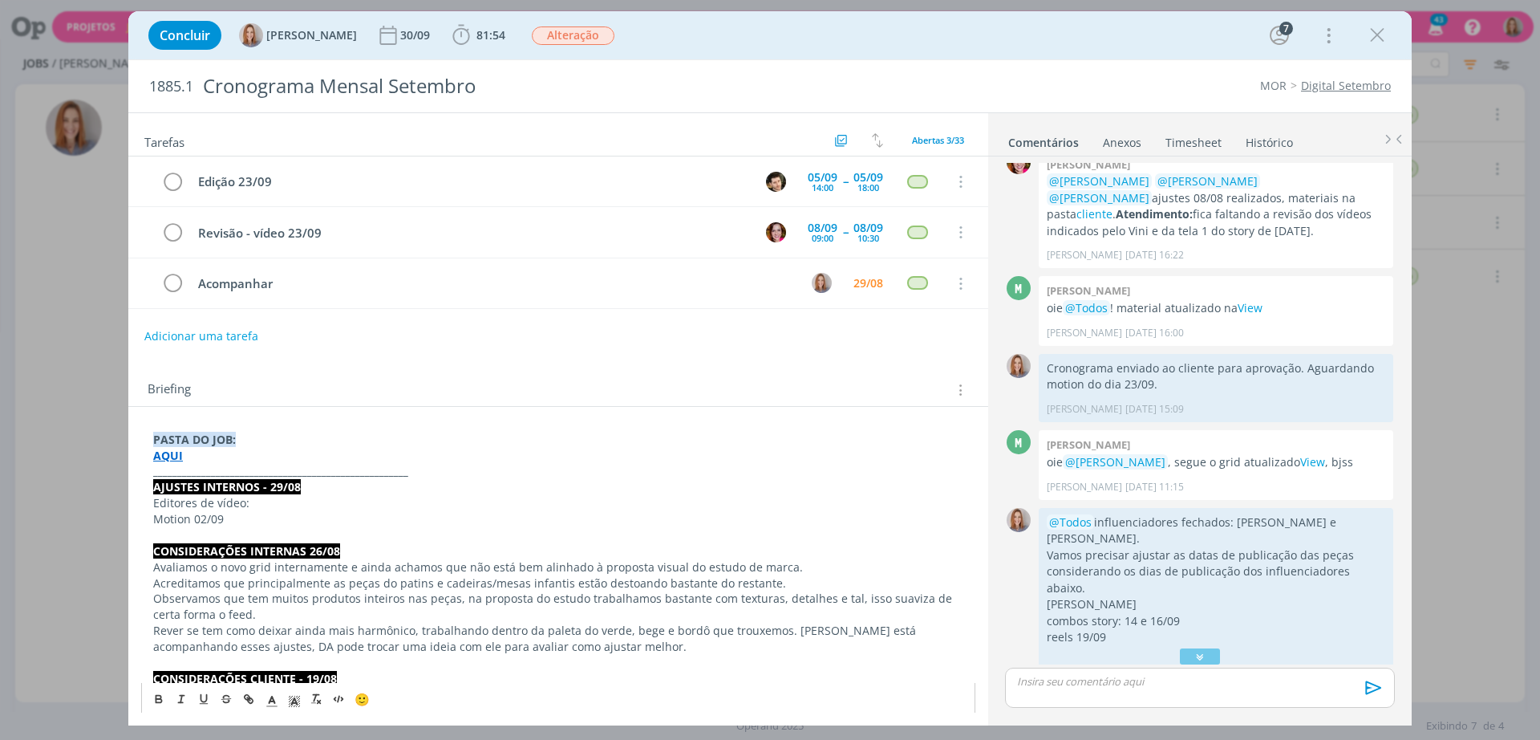
click at [341, 482] on p "AJUSTES INTERNOS - 29/08" at bounding box center [558, 487] width 810 height 16
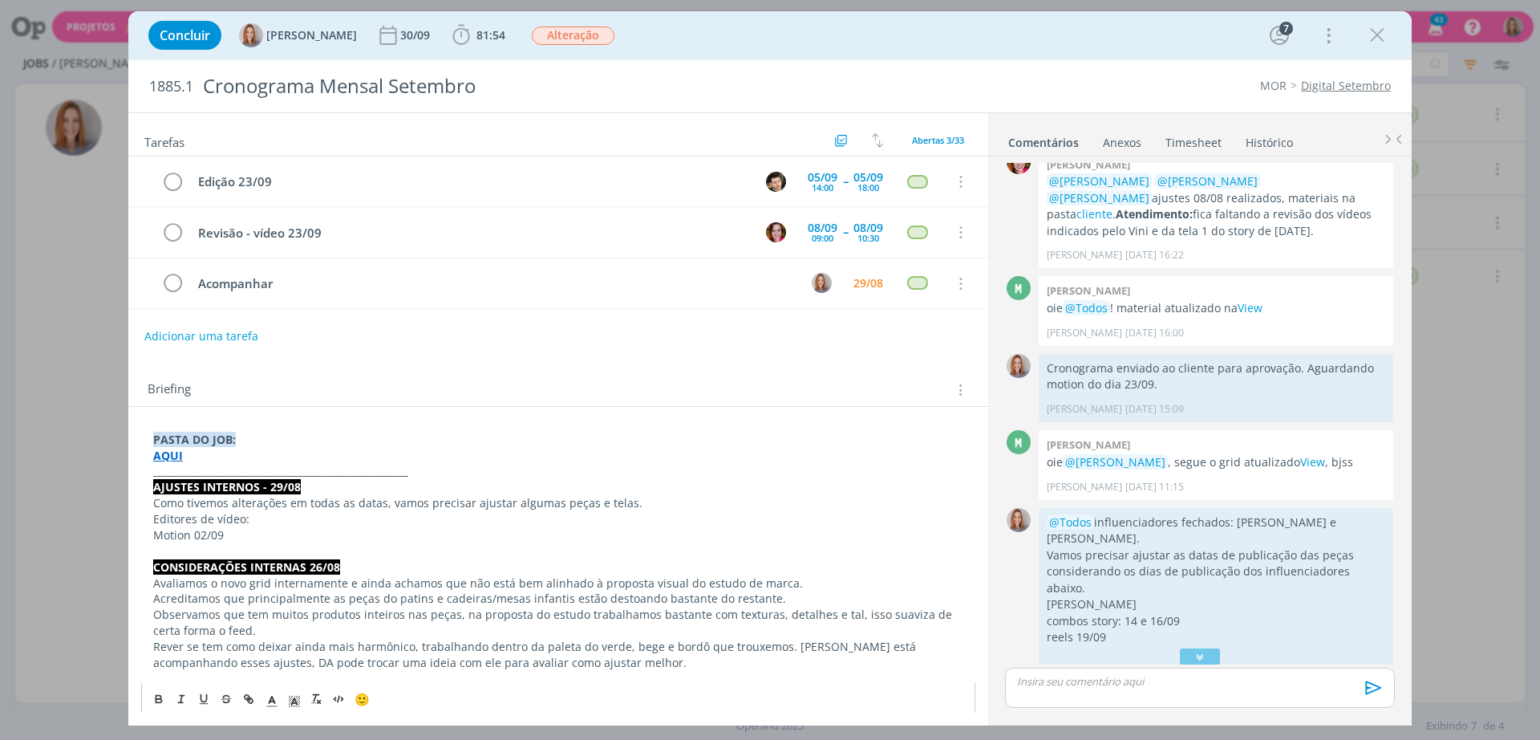
drag, startPoint x: 384, startPoint y: 501, endPoint x: 446, endPoint y: 504, distance: 61.9
click at [391, 501] on p "Como tivemos alterações em todas as datas, vamos precisar ajustar algumas peças…" at bounding box center [558, 503] width 810 height 16
click at [696, 502] on p "Como tivemos alterações em todas as datas e layout, vamos precisar ajustar algu…" at bounding box center [558, 503] width 810 height 16
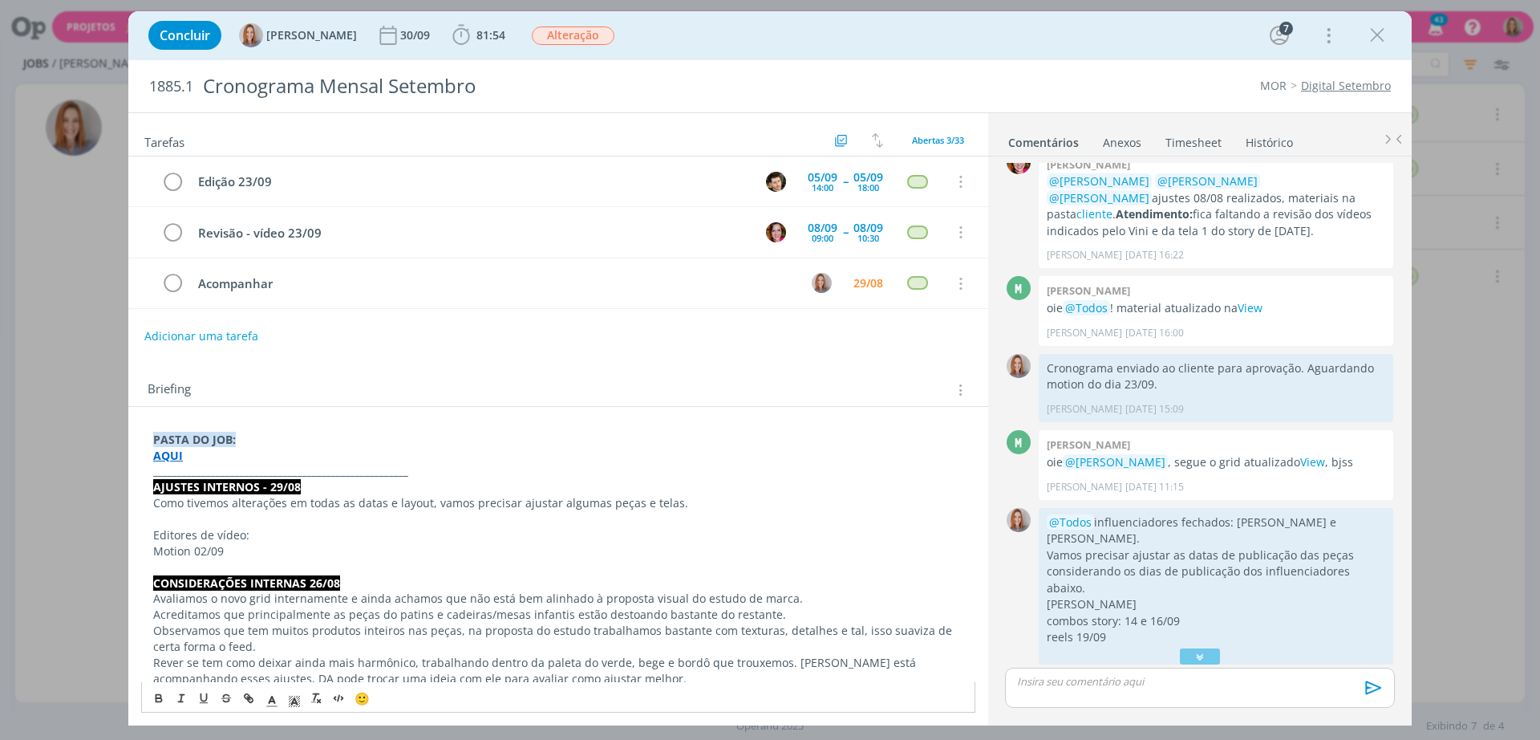
click at [234, 557] on p "Motion 02/09" at bounding box center [558, 551] width 810 height 16
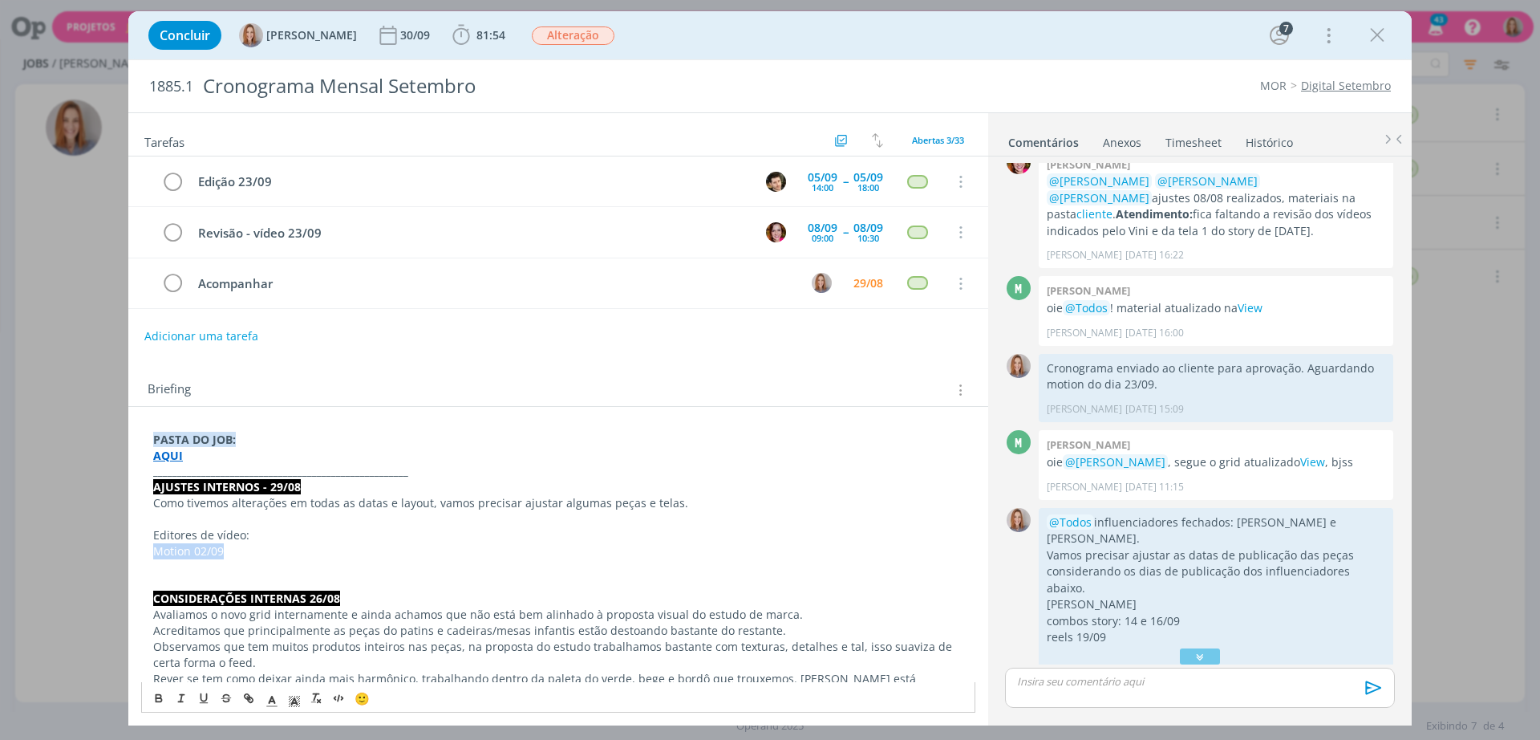
drag, startPoint x: 230, startPoint y: 553, endPoint x: 143, endPoint y: 549, distance: 87.5
copy p "Motion 02/09"
click at [181, 564] on p "dialog" at bounding box center [558, 567] width 810 height 16
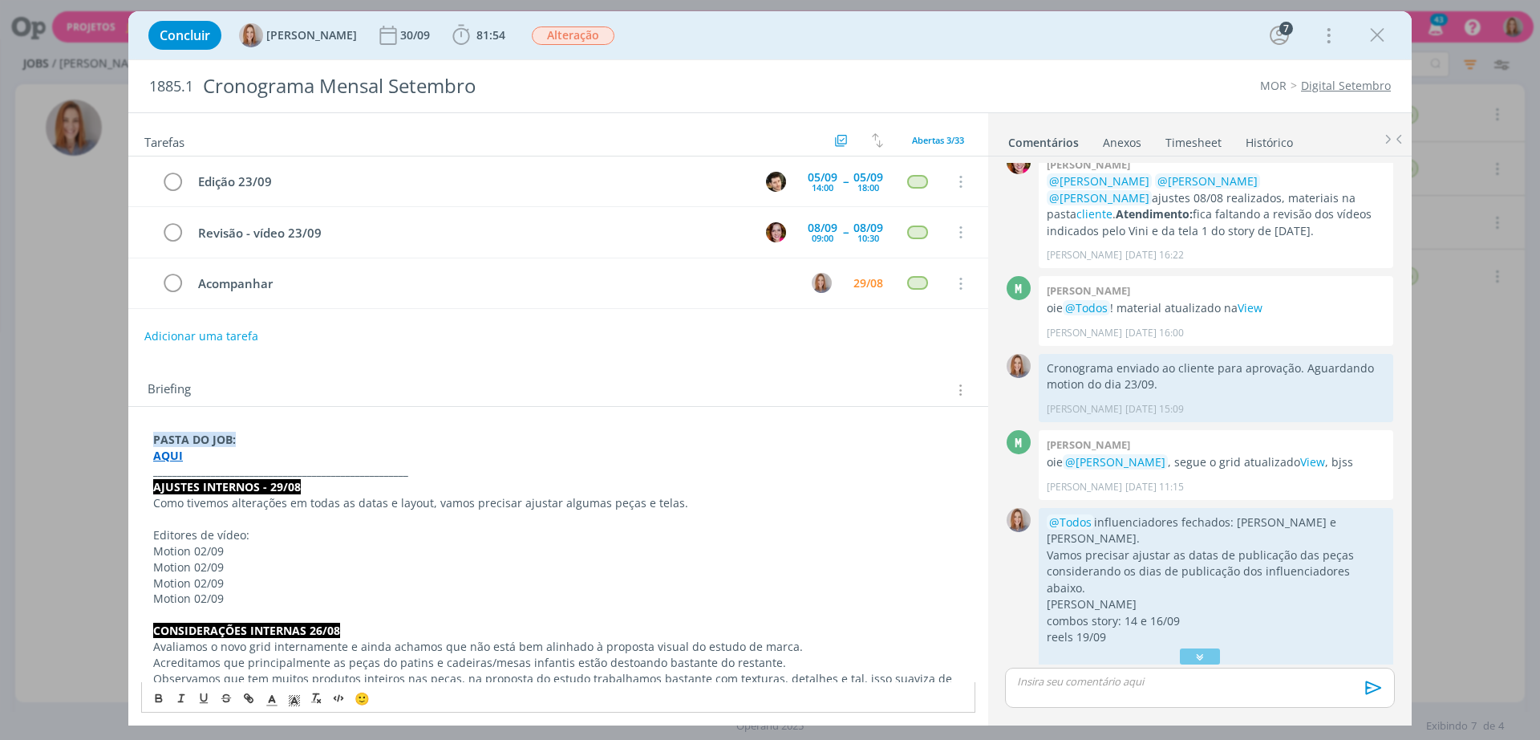
click at [207, 566] on span "Motion 02/09" at bounding box center [188, 566] width 71 height 15
click at [205, 579] on span "Motion 02/09" at bounding box center [188, 582] width 71 height 15
click at [201, 602] on span "Motion 02/09" at bounding box center [188, 597] width 71 height 15
click at [241, 602] on p "Motion 29/09" at bounding box center [558, 598] width 810 height 16
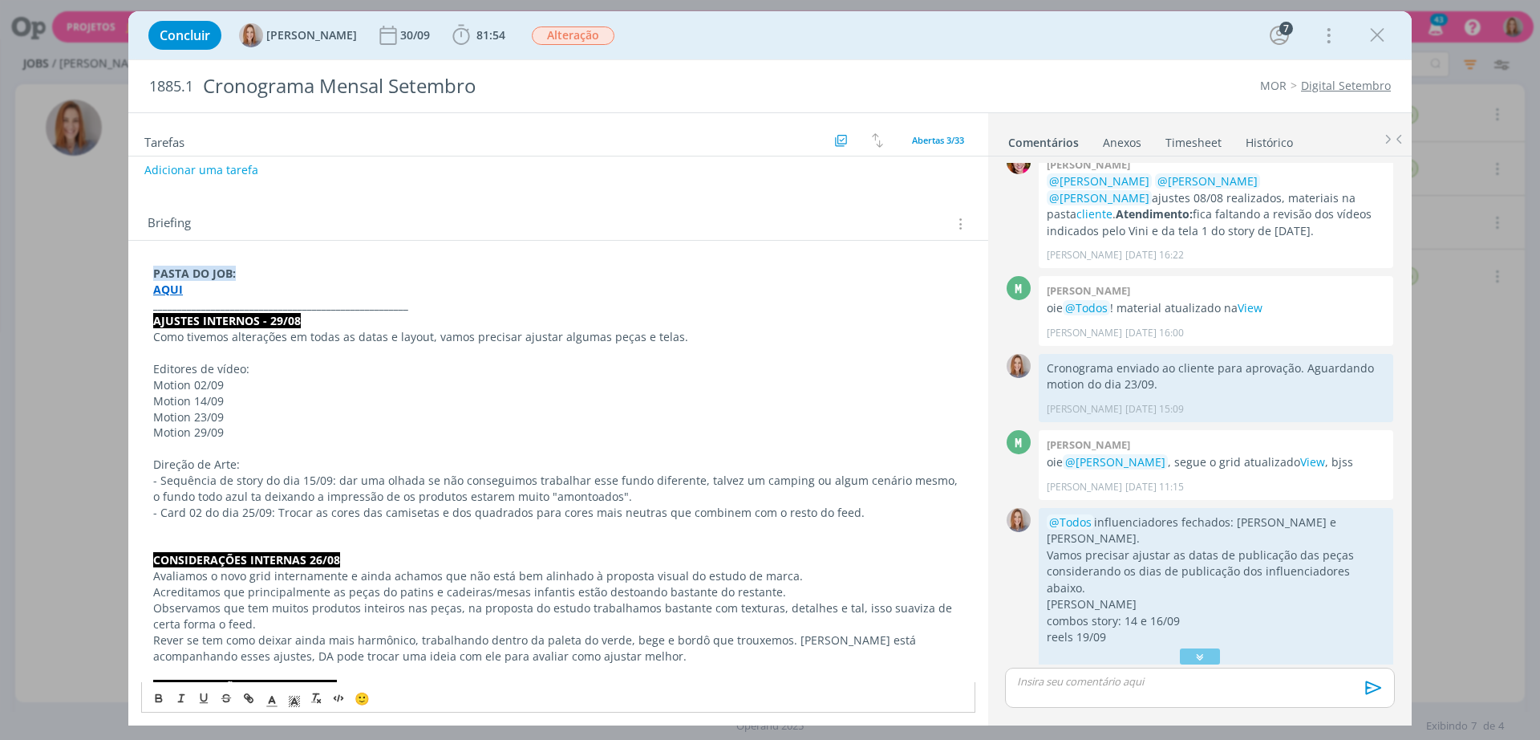
scroll to position [201, 0]
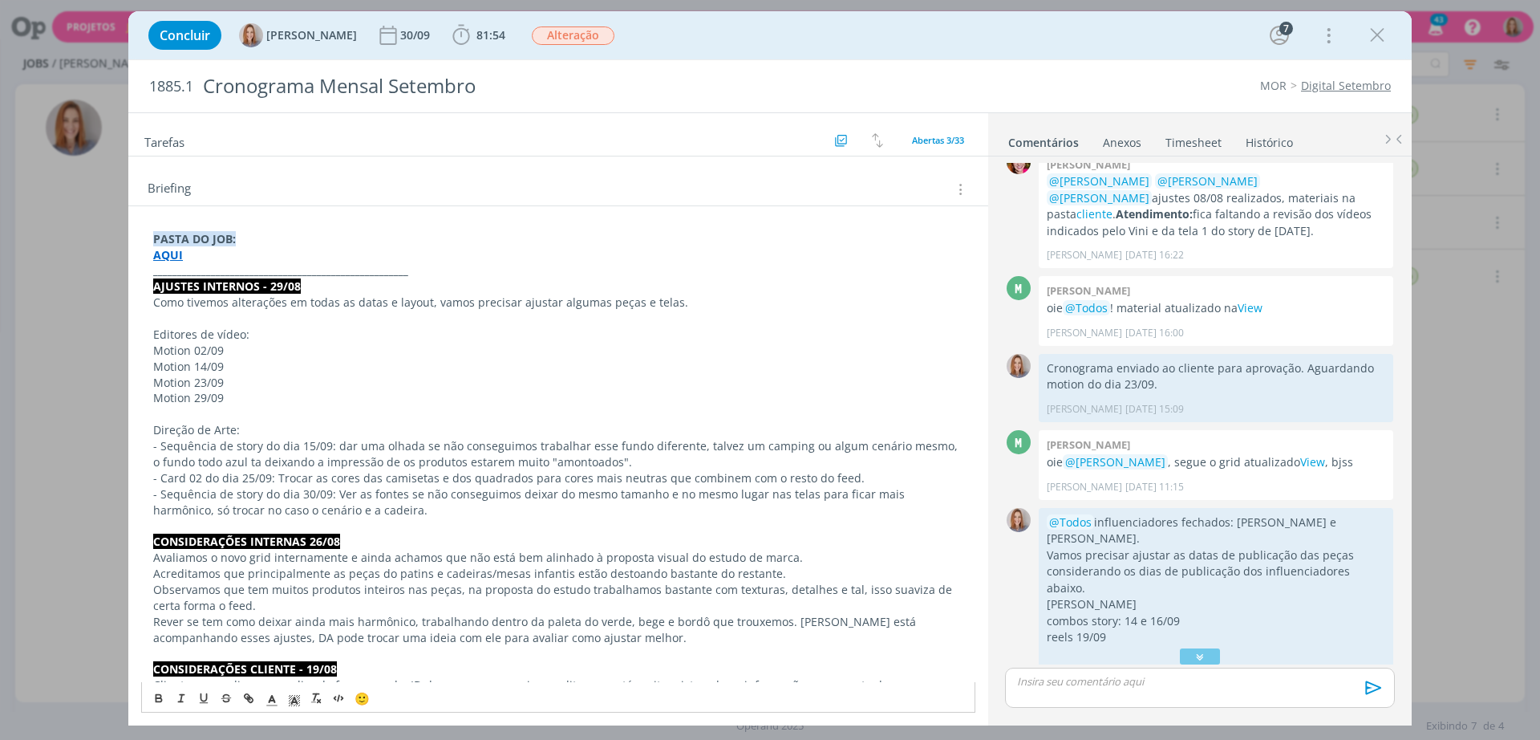
click at [199, 340] on p "Editores de vídeo:" at bounding box center [558, 335] width 810 height 16
click at [203, 335] on p "Editores de vídeo:" at bounding box center [558, 335] width 810 height 16
click at [166, 696] on button "dialog" at bounding box center [159, 697] width 22 height 19
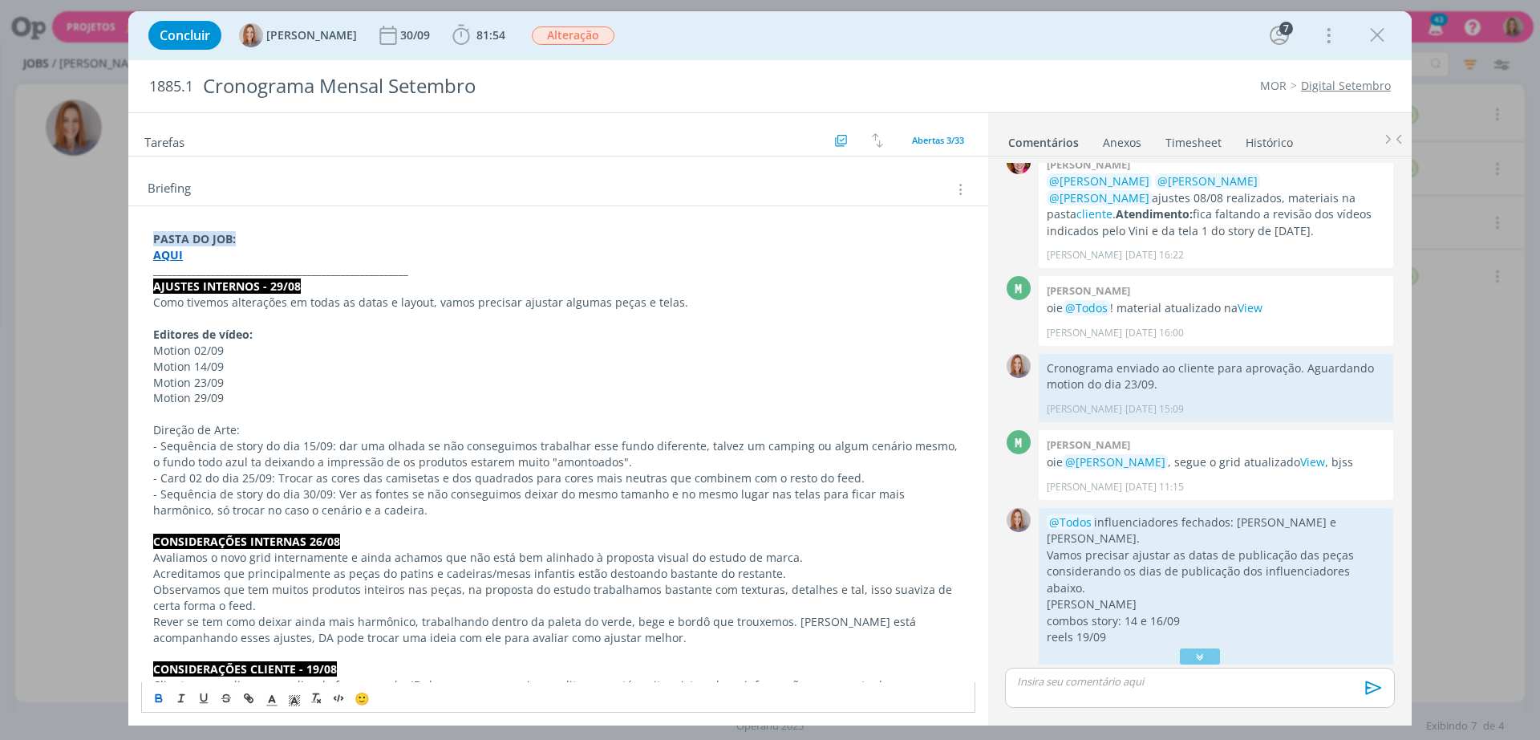
click at [197, 427] on p "Direção de Arte:" at bounding box center [558, 430] width 810 height 16
click at [161, 698] on icon "dialog" at bounding box center [159, 699] width 6 height 3
click at [280, 412] on p "dialog" at bounding box center [558, 414] width 810 height 16
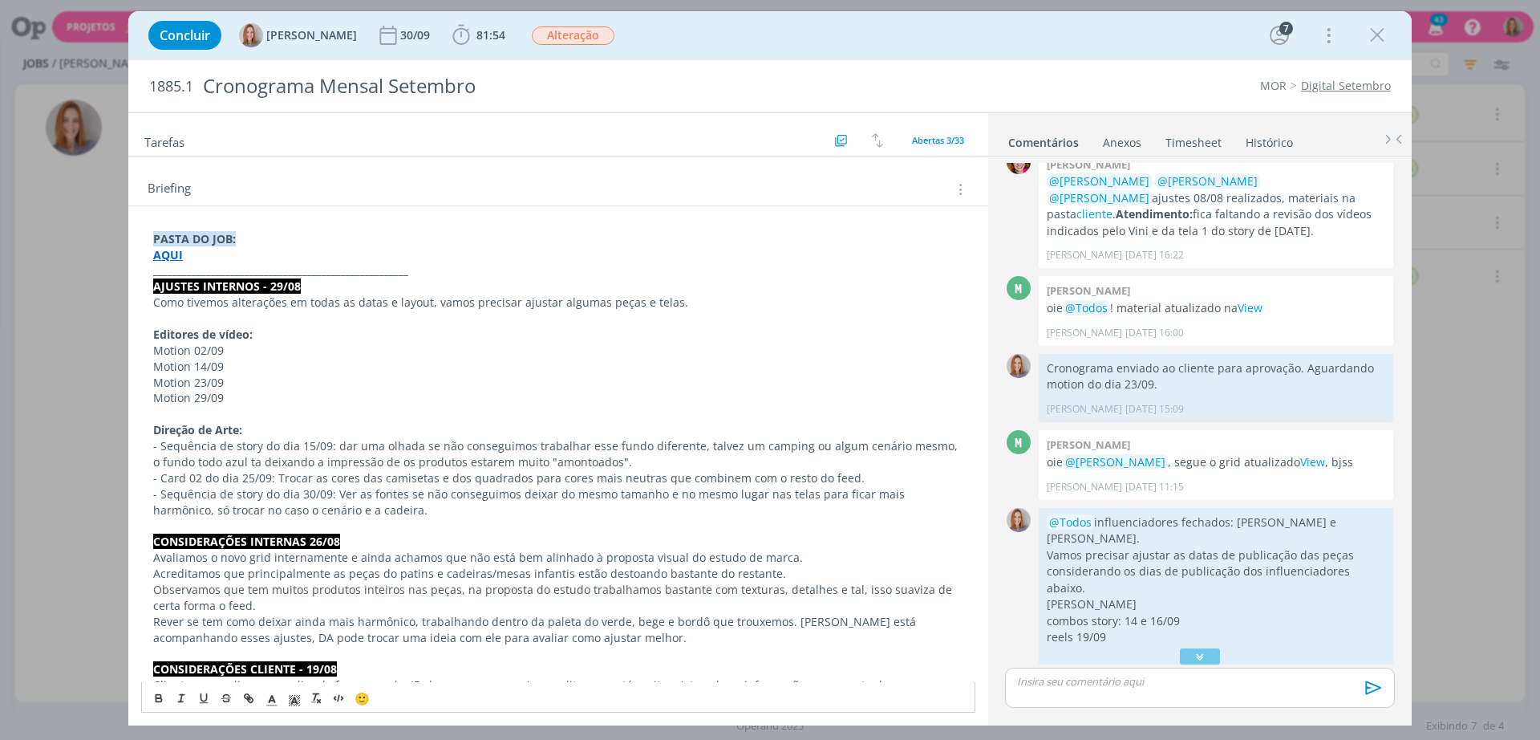
click at [262, 346] on p "Motion 02/09" at bounding box center [558, 351] width 810 height 16
click at [249, 362] on p "Motion 14/09" at bounding box center [558, 367] width 810 height 16
click at [249, 379] on p "Motion 23/09" at bounding box center [558, 383] width 810 height 16
click at [243, 404] on p "Motion 29/09" at bounding box center [558, 398] width 810 height 16
click at [266, 379] on span "Motion 23/09: Falta Criar" at bounding box center [219, 382] width 132 height 15
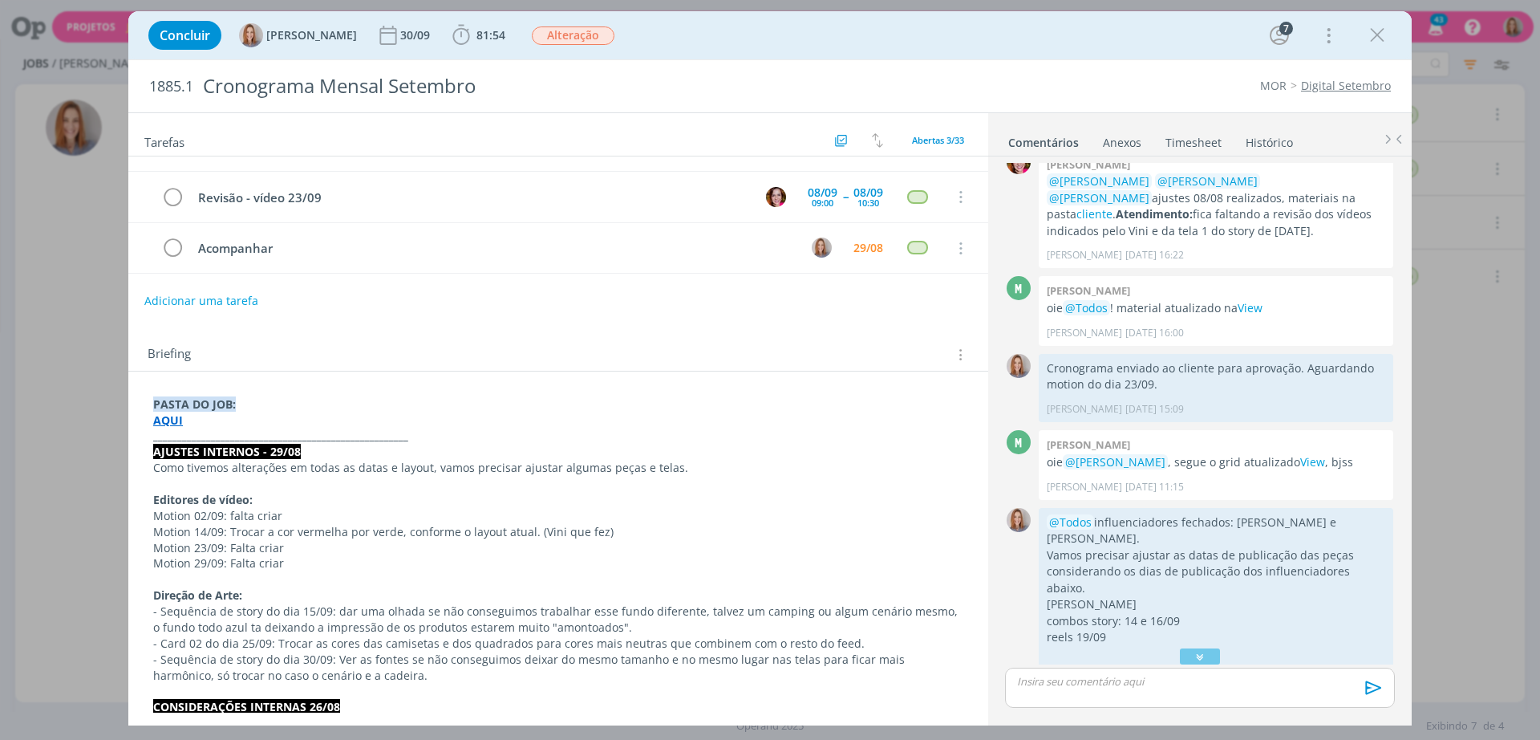
scroll to position [0, 0]
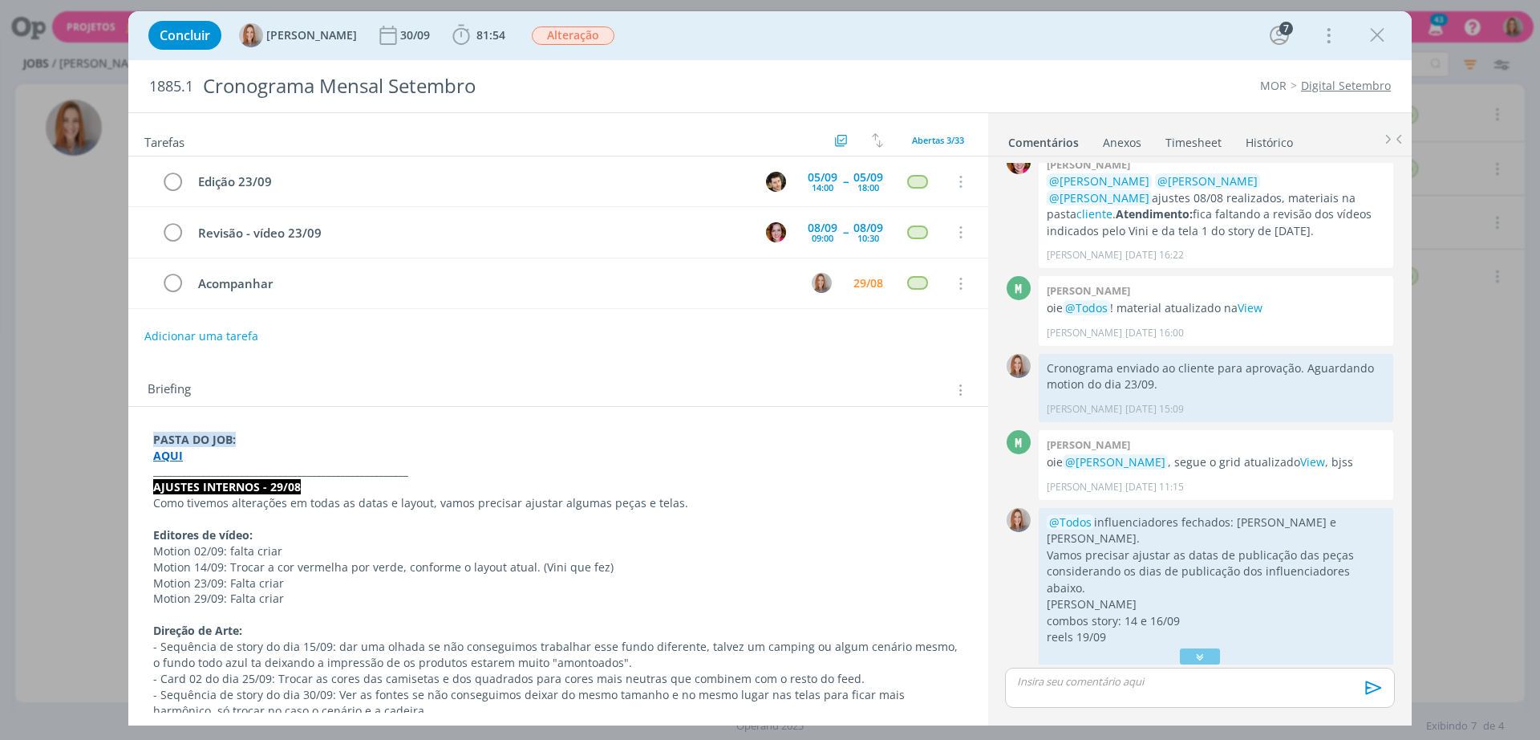
click at [484, 347] on div "Adicionar uma tarefa" at bounding box center [558, 336] width 860 height 29
click at [383, 549] on p "Motion 02/09: falta criar" at bounding box center [558, 551] width 810 height 16
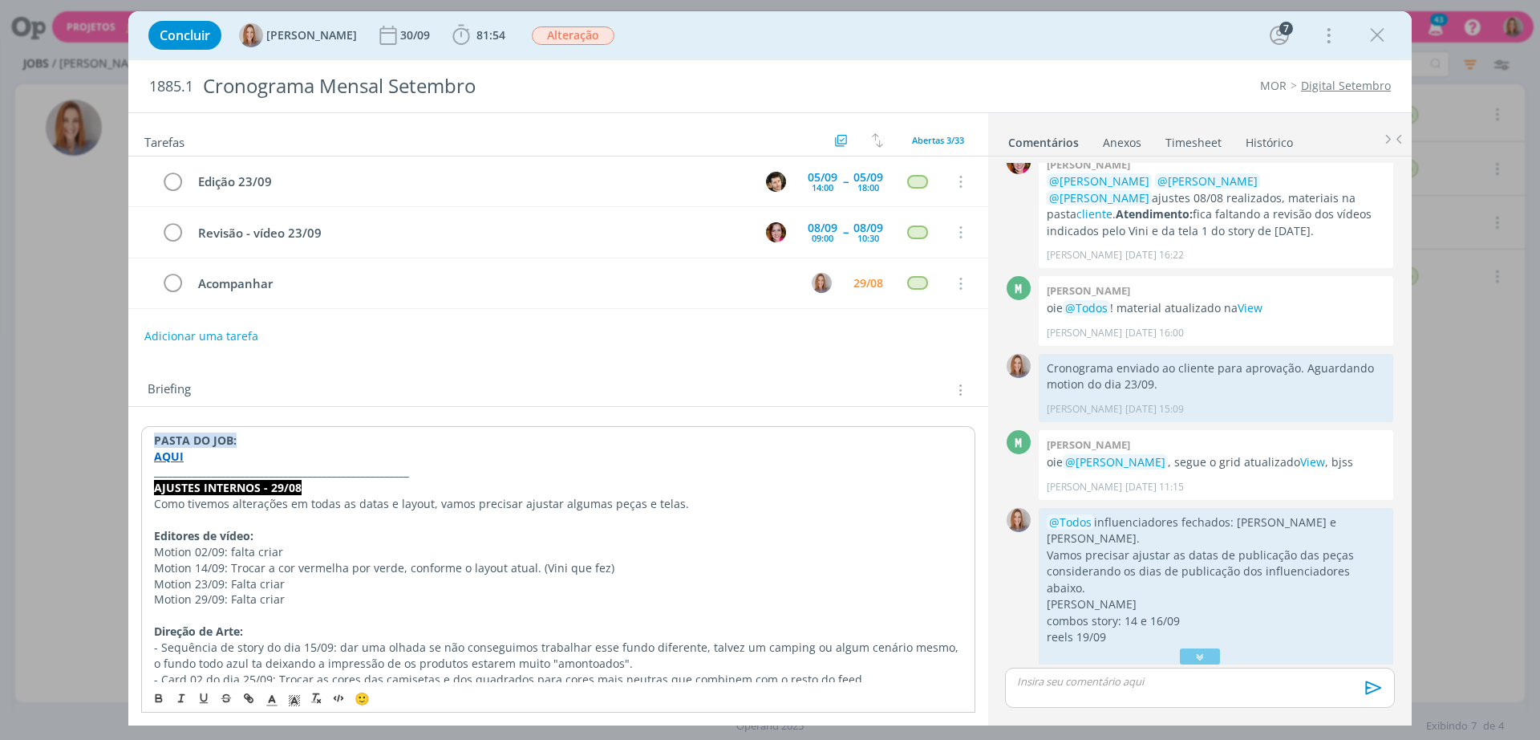
click at [393, 343] on div "Adicionar uma tarefa" at bounding box center [558, 336] width 860 height 29
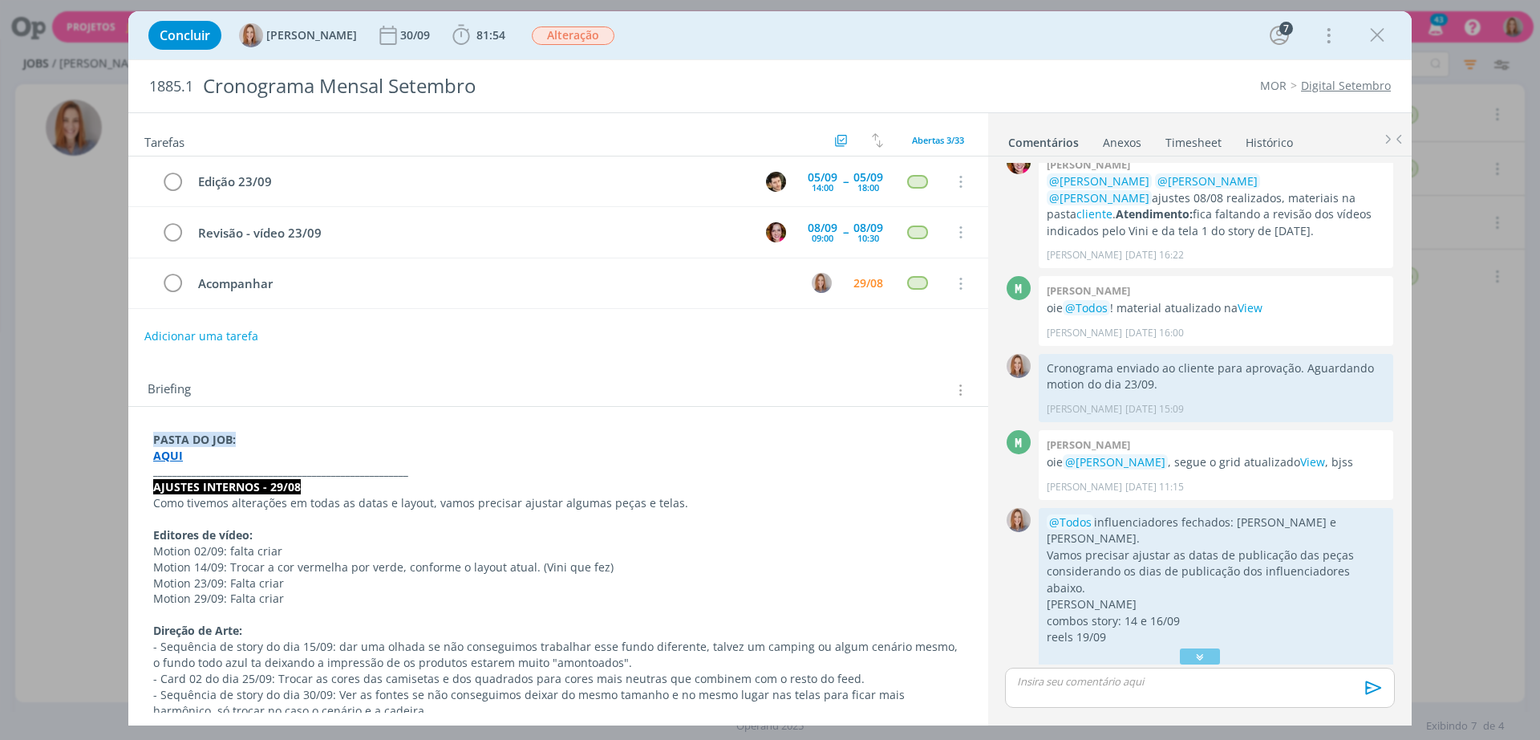
click at [464, 563] on span "Motion 14/09: Trocar a cor vermelha por verde, conforme o layout atual. (Vini q…" at bounding box center [383, 566] width 460 height 15
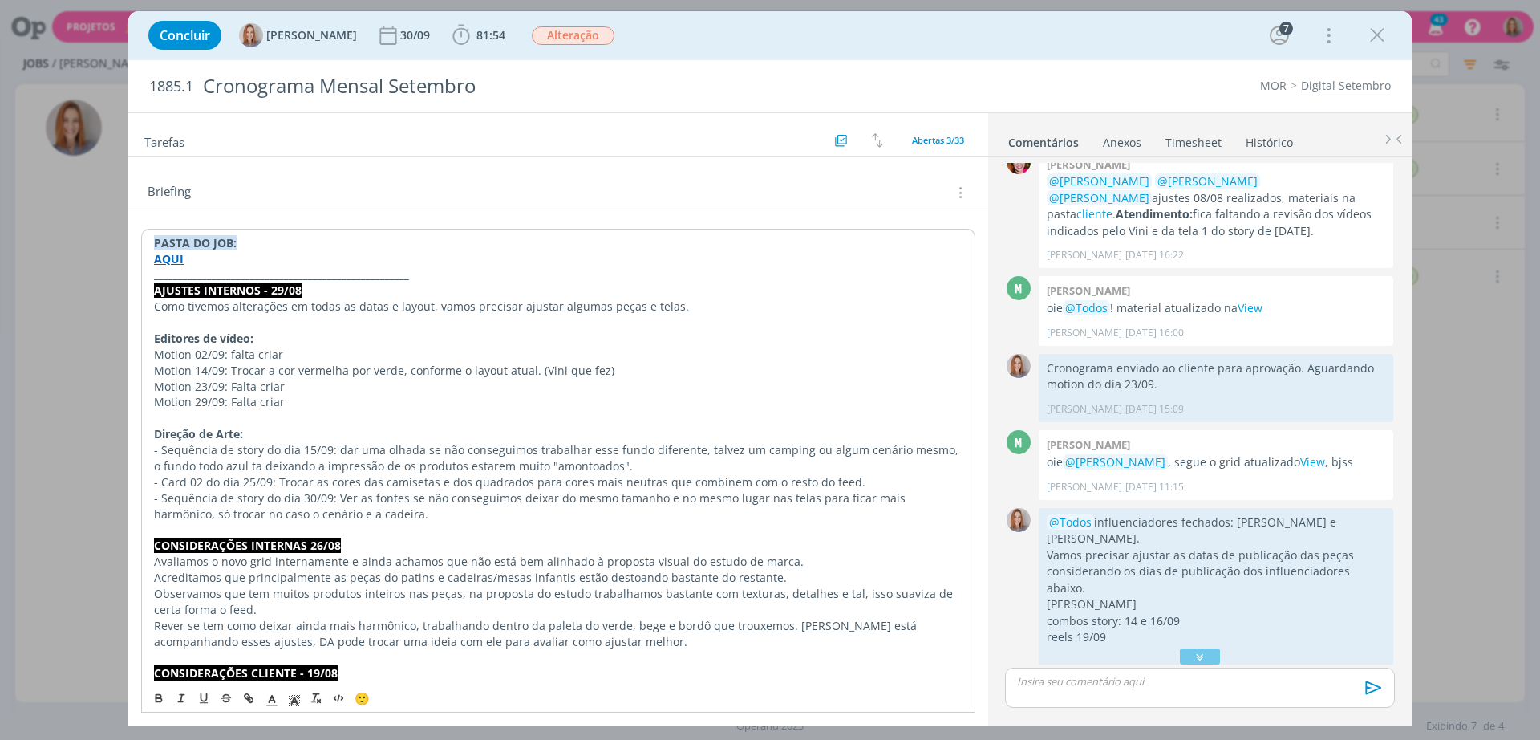
scroll to position [201, 0]
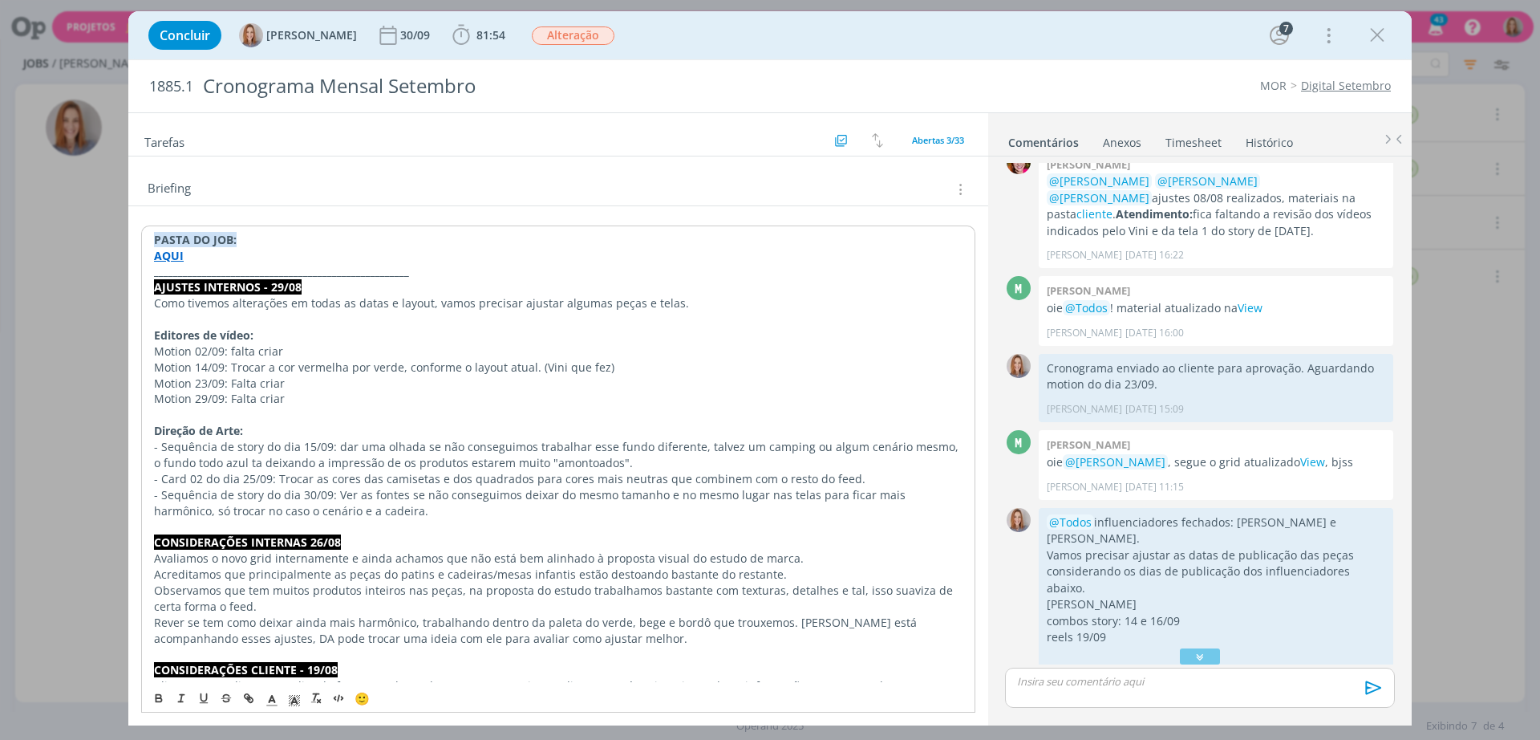
click at [282, 359] on span "Motion 14/09: Trocar a cor vermelha por verde, conforme o layout atual. (Vini q…" at bounding box center [384, 366] width 460 height 15
click at [296, 355] on p "Motion 02/09: falta criar" at bounding box center [558, 351] width 809 height 16
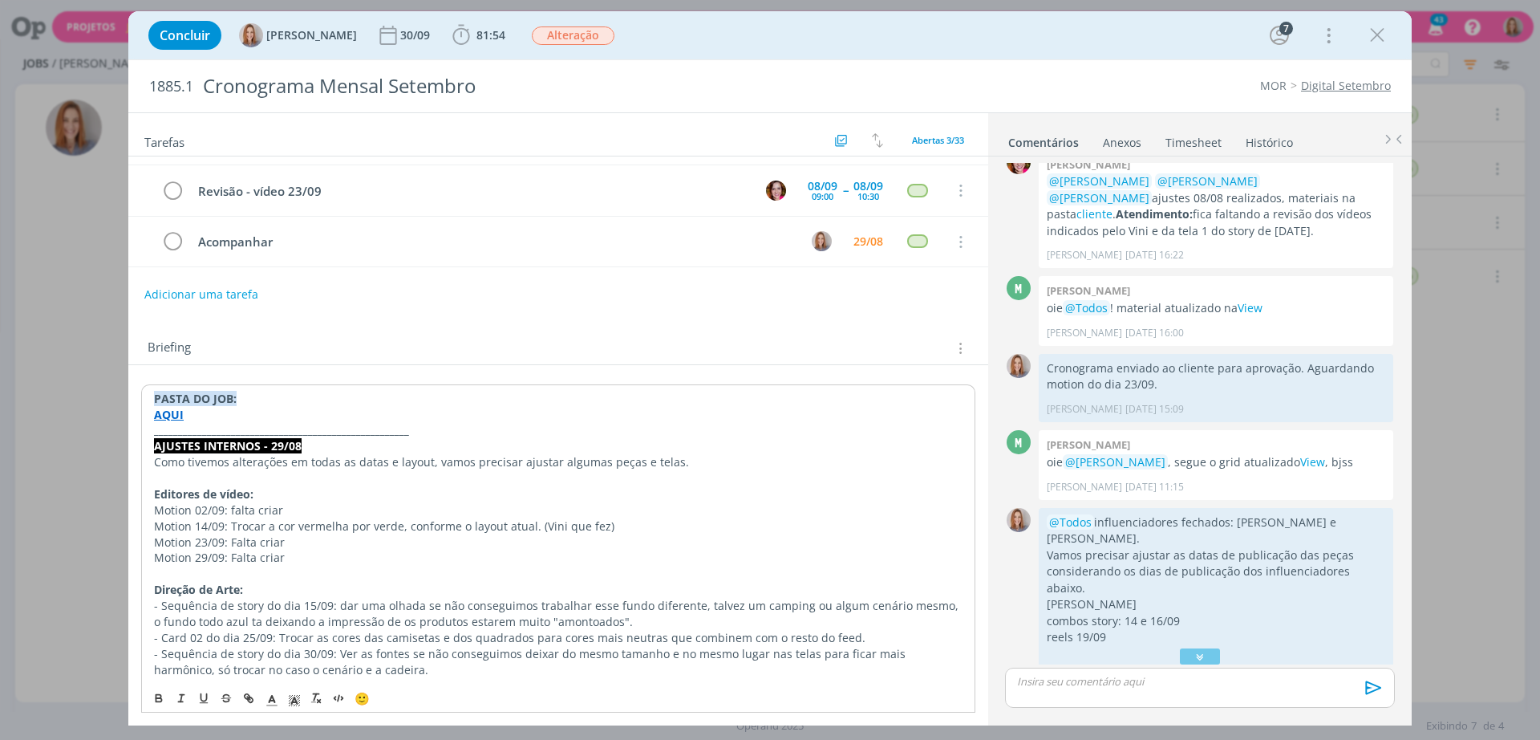
scroll to position [0, 0]
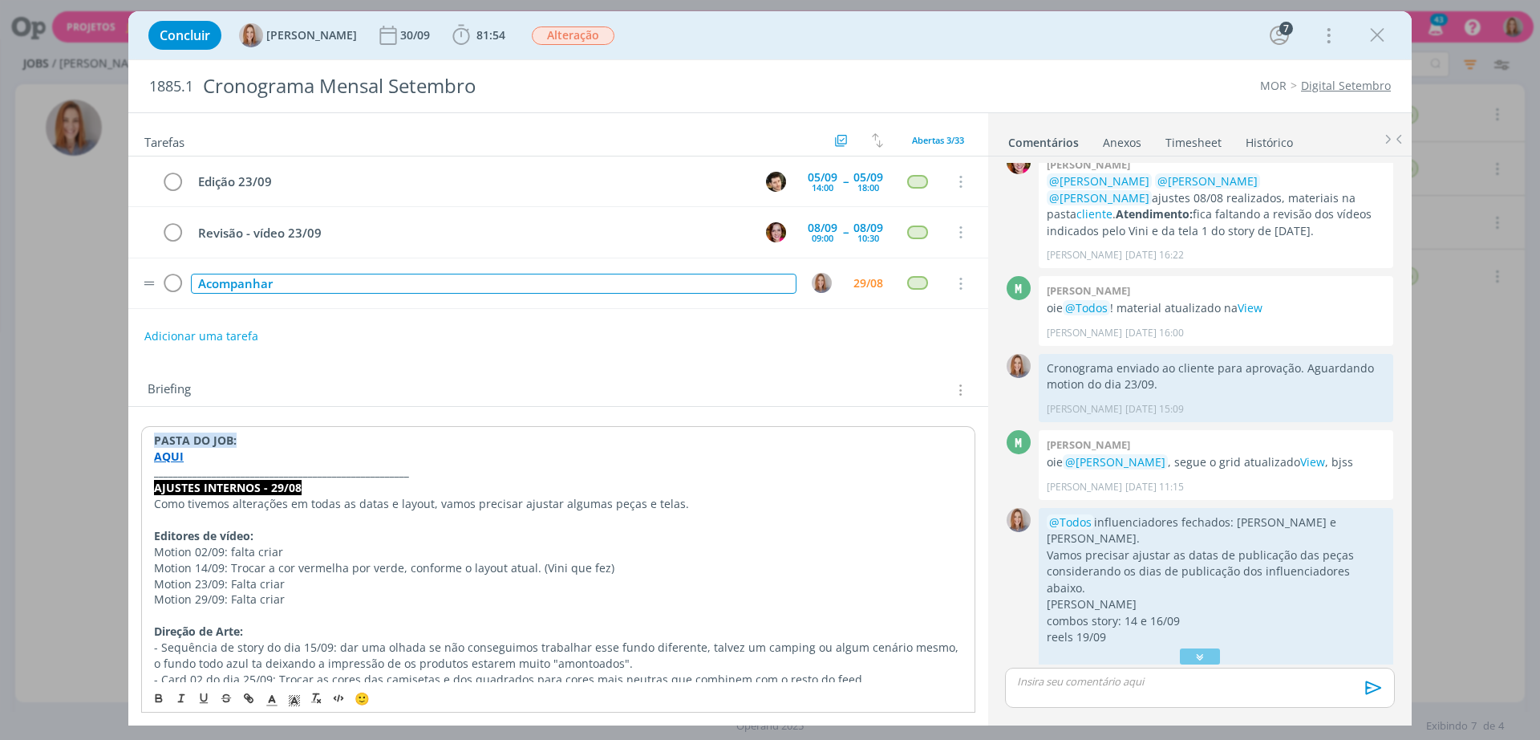
click at [375, 280] on div "Acompanhar" at bounding box center [494, 284] width 606 height 20
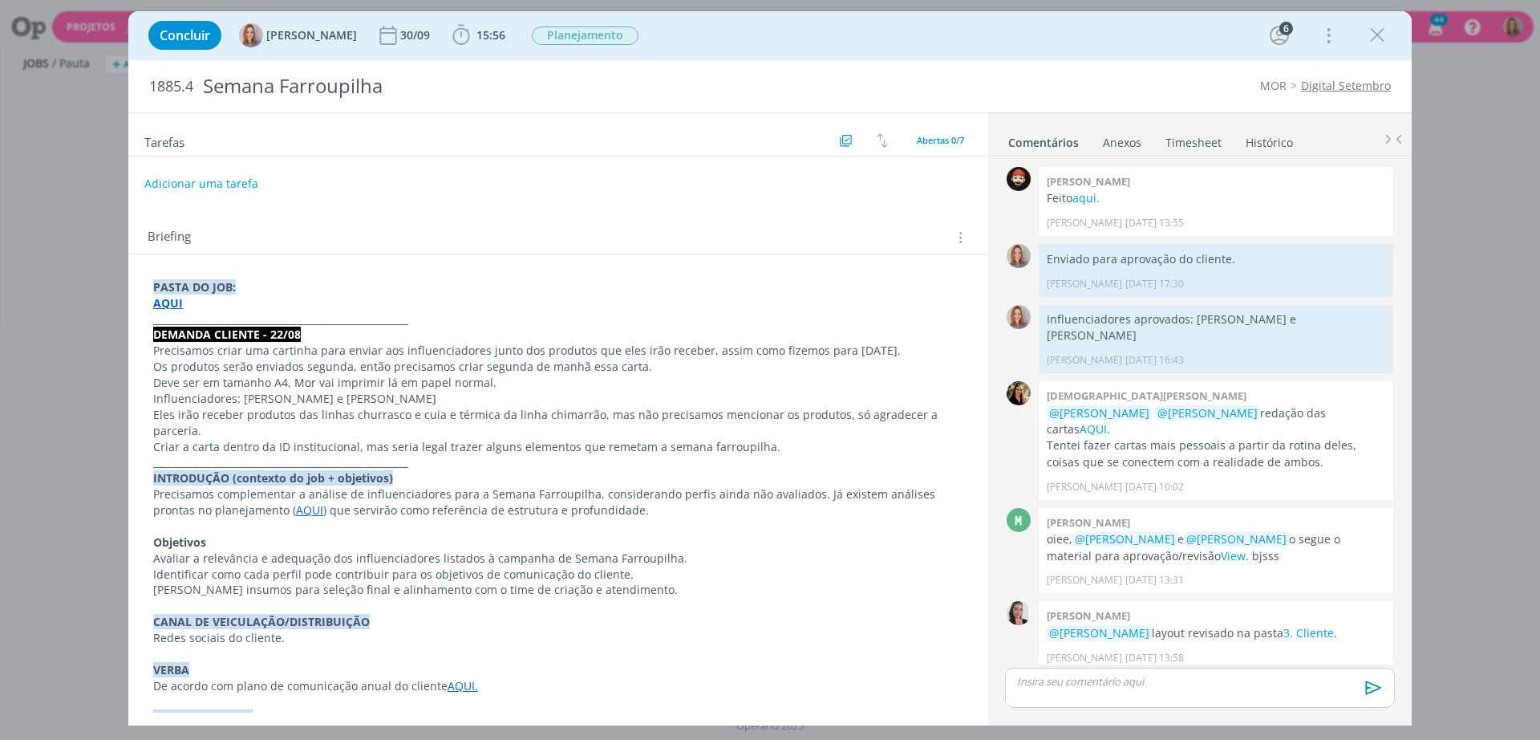
scroll to position [197, 0]
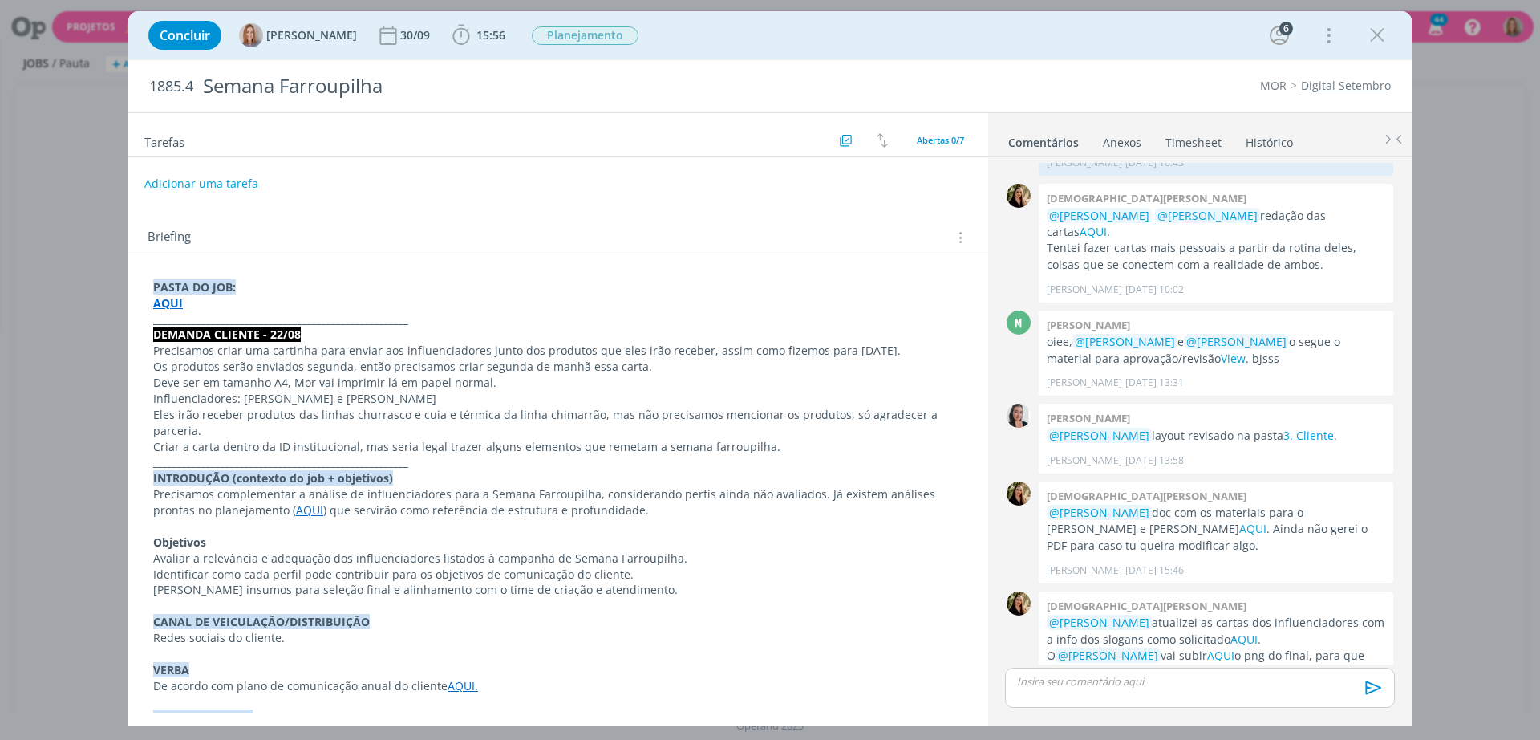
click at [174, 302] on strong "AQUI" at bounding box center [168, 302] width 30 height 15
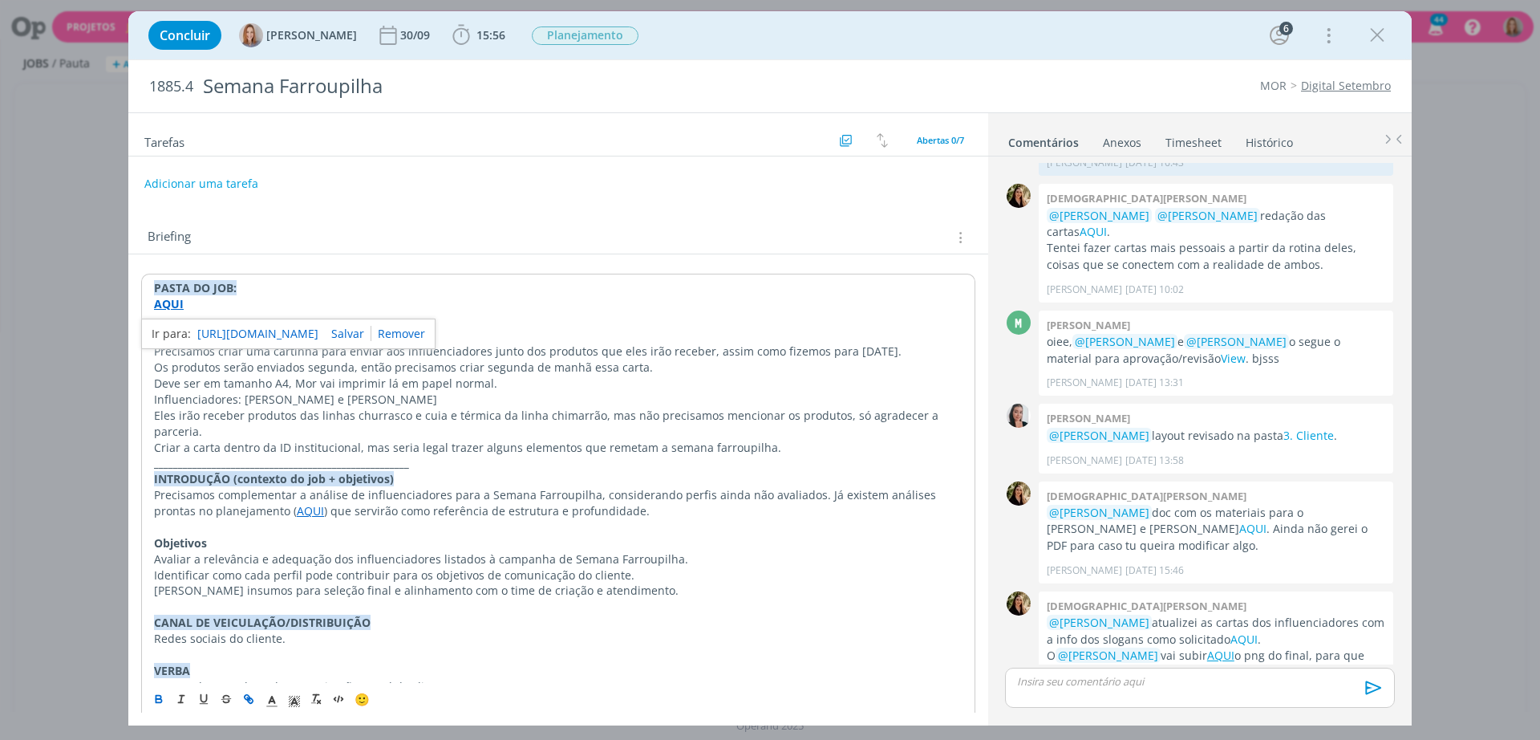
click at [211, 331] on link "[URL][DOMAIN_NAME]" at bounding box center [257, 333] width 121 height 21
click at [686, 216] on div "Briefing Briefings Predefinidos Versões do Briefing Ver Briefing do Projeto" at bounding box center [558, 232] width 860 height 43
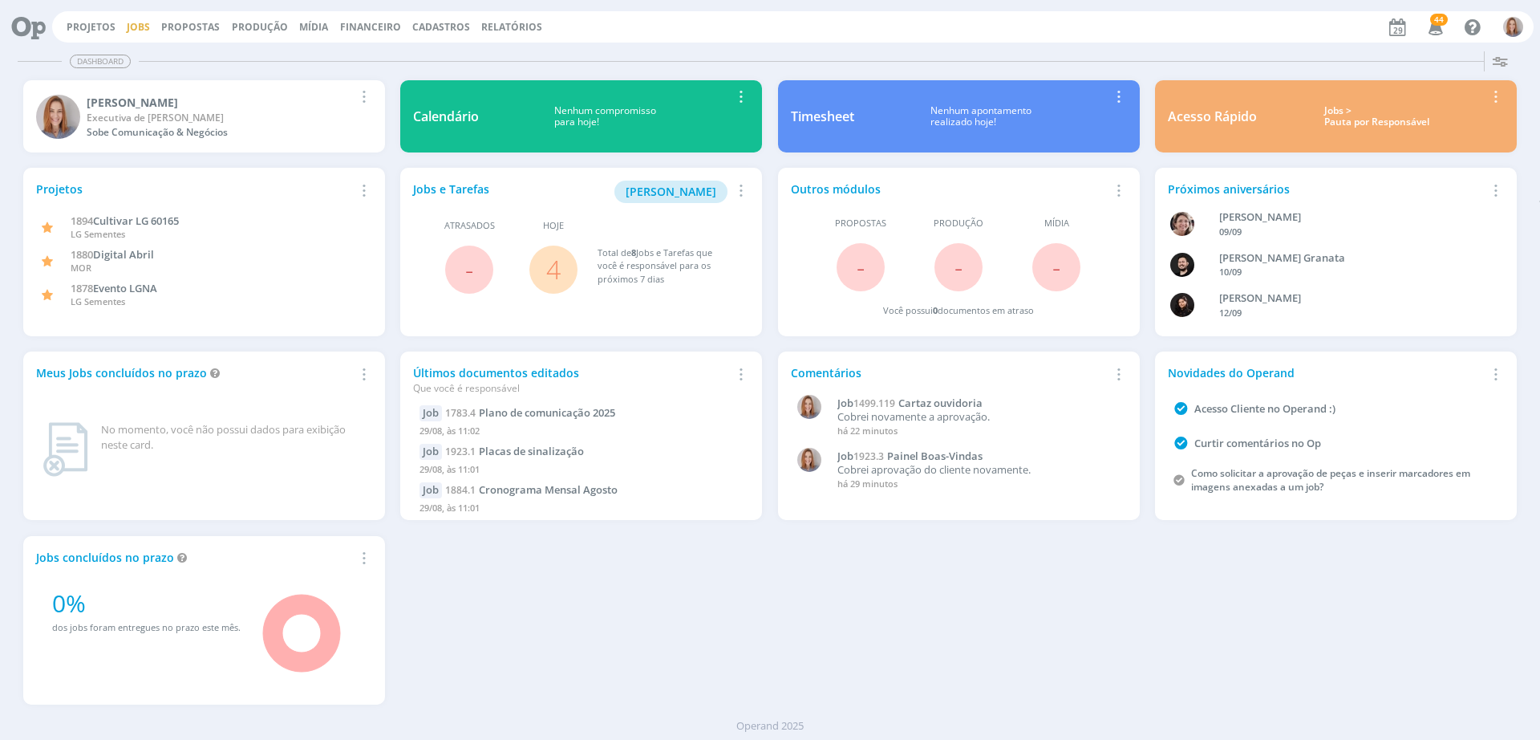
click at [132, 22] on link "Jobs" at bounding box center [138, 27] width 23 height 14
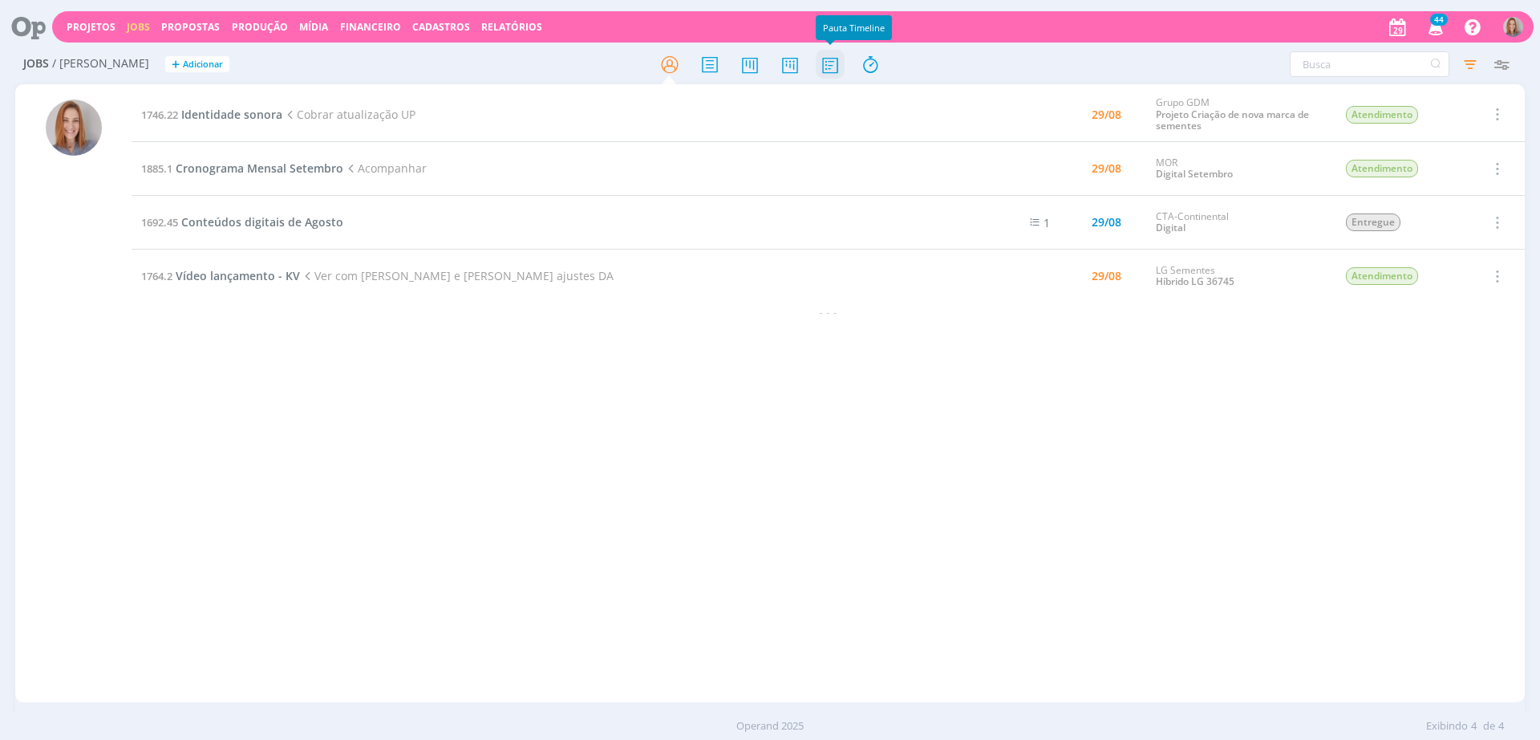
click at [834, 66] on icon at bounding box center [830, 64] width 29 height 31
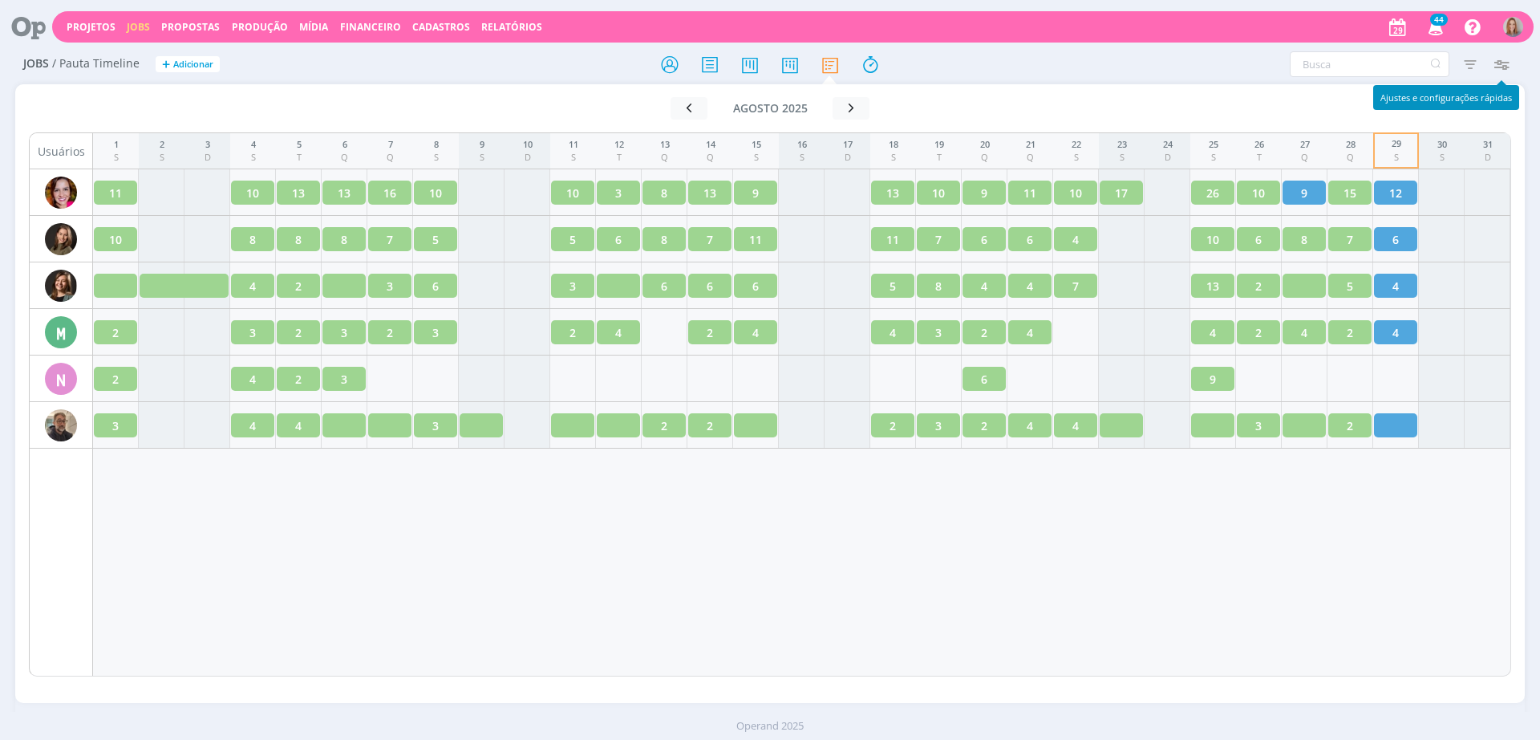
click at [1497, 70] on icon "button" at bounding box center [1501, 64] width 29 height 29
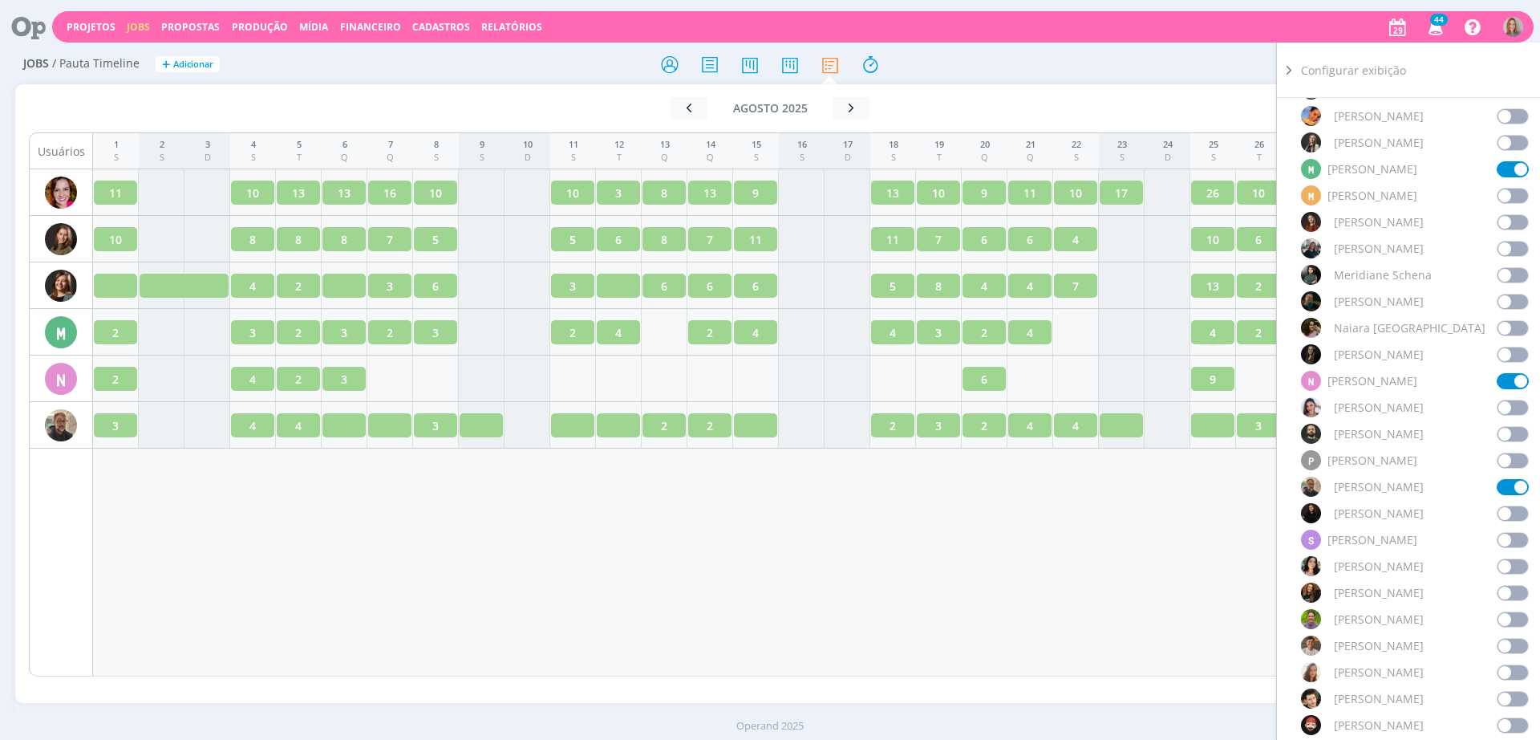
scroll to position [1103, 0]
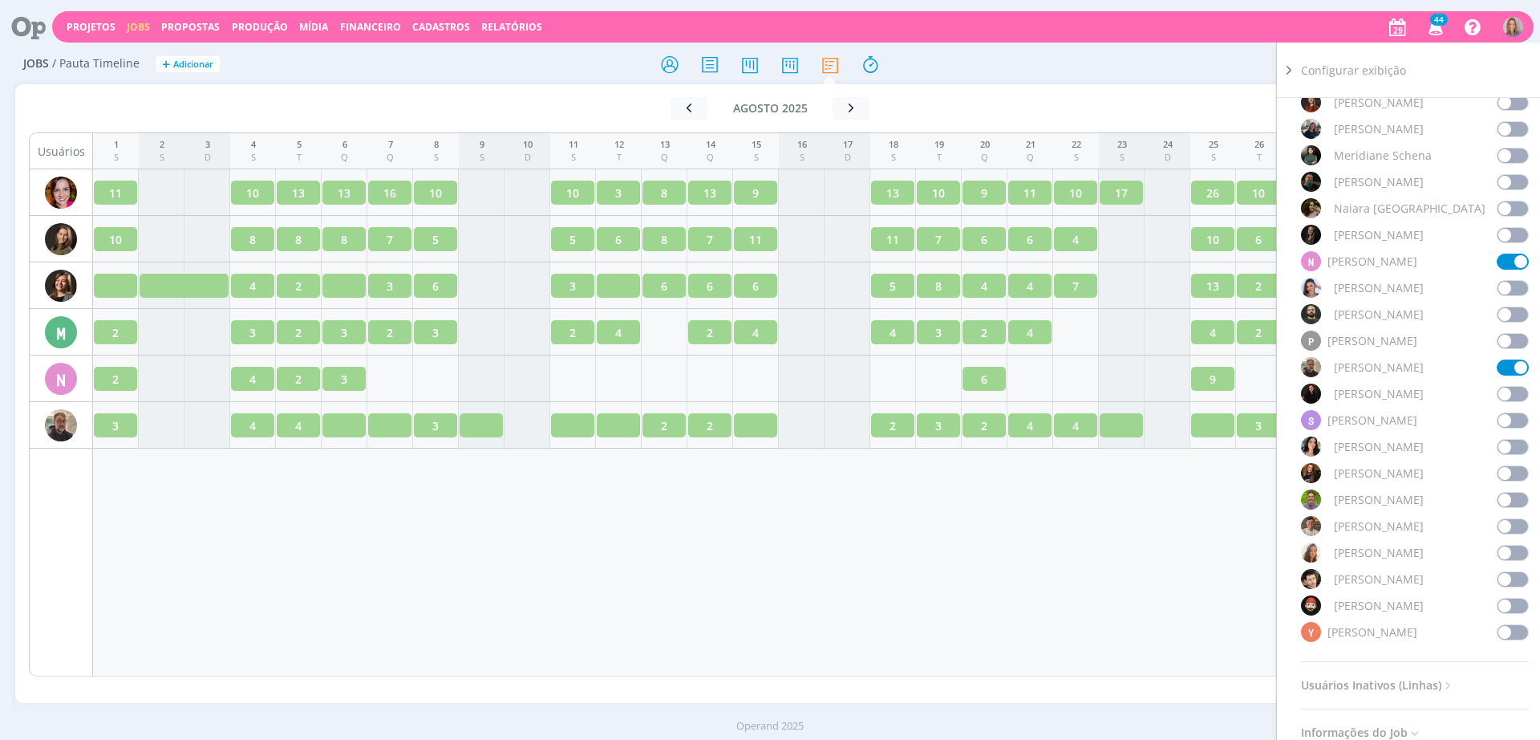
click at [1509, 582] on span at bounding box center [1513, 579] width 32 height 16
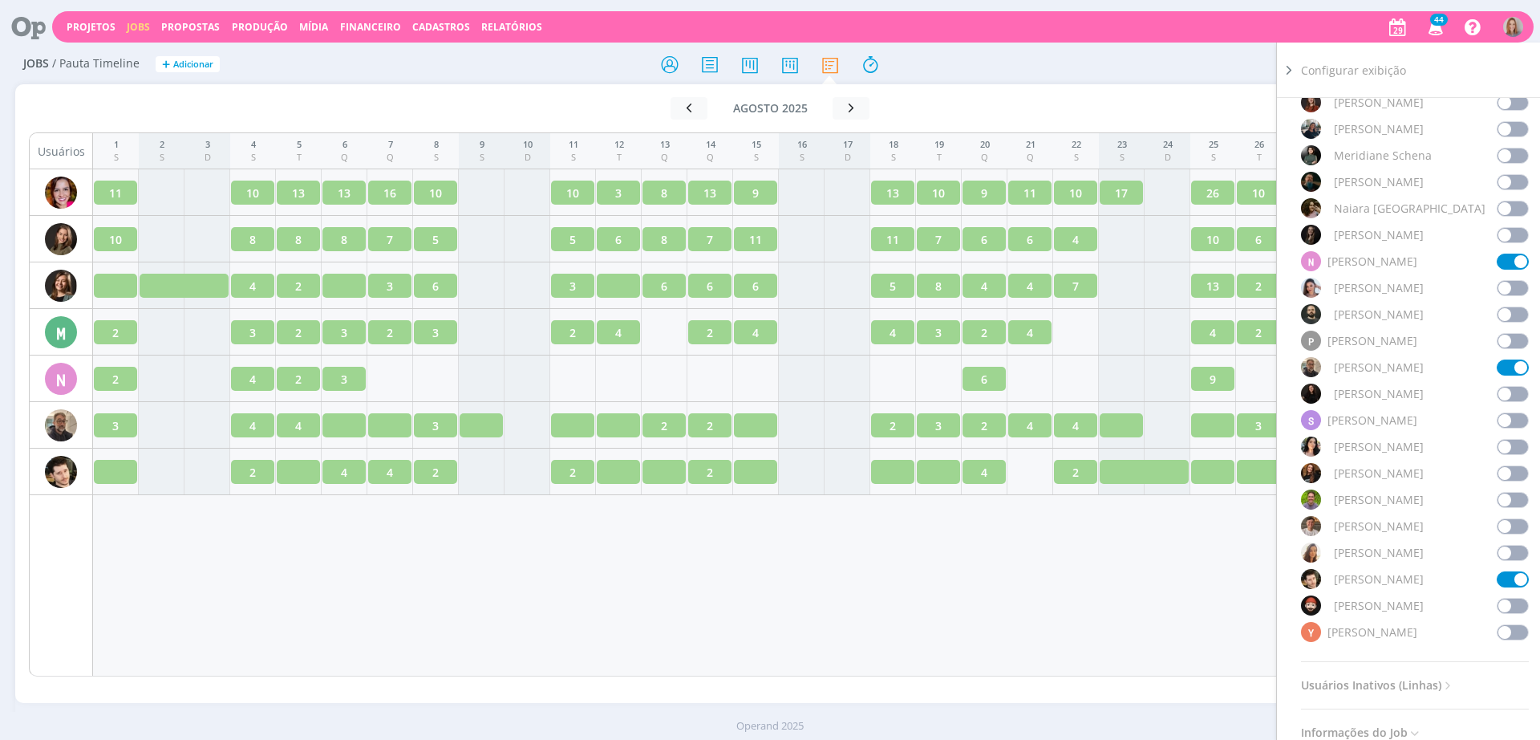
click at [1084, 517] on div "1 S 2 S 3 D 4 S 5 T 6 Q 7 Q 8 S 9 S 10 D 11 S 12 T 13 Q 14 Q 15 S 16 S 17 D 18 …" at bounding box center [802, 404] width 1418 height 544
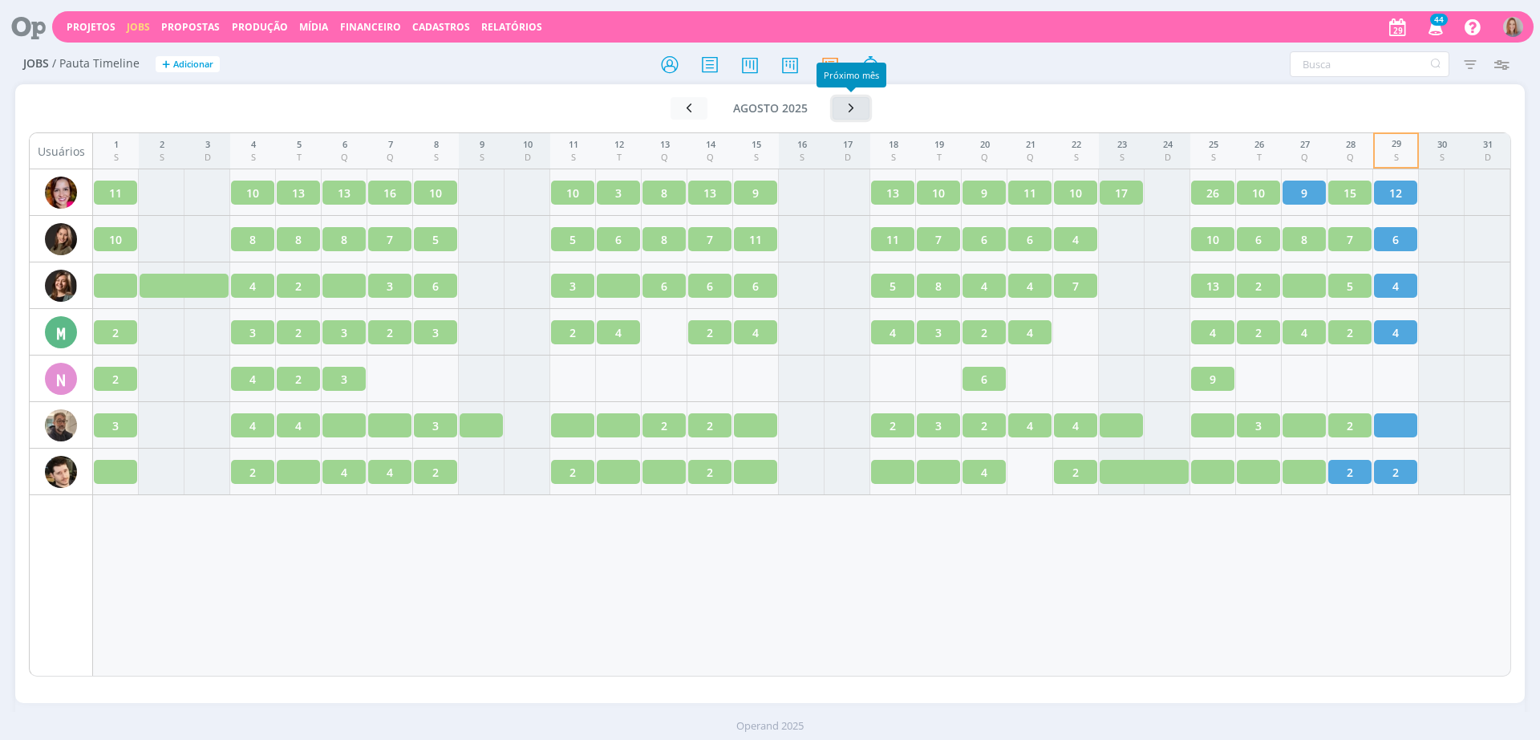
click at [848, 111] on icon "button" at bounding box center [851, 107] width 16 height 15
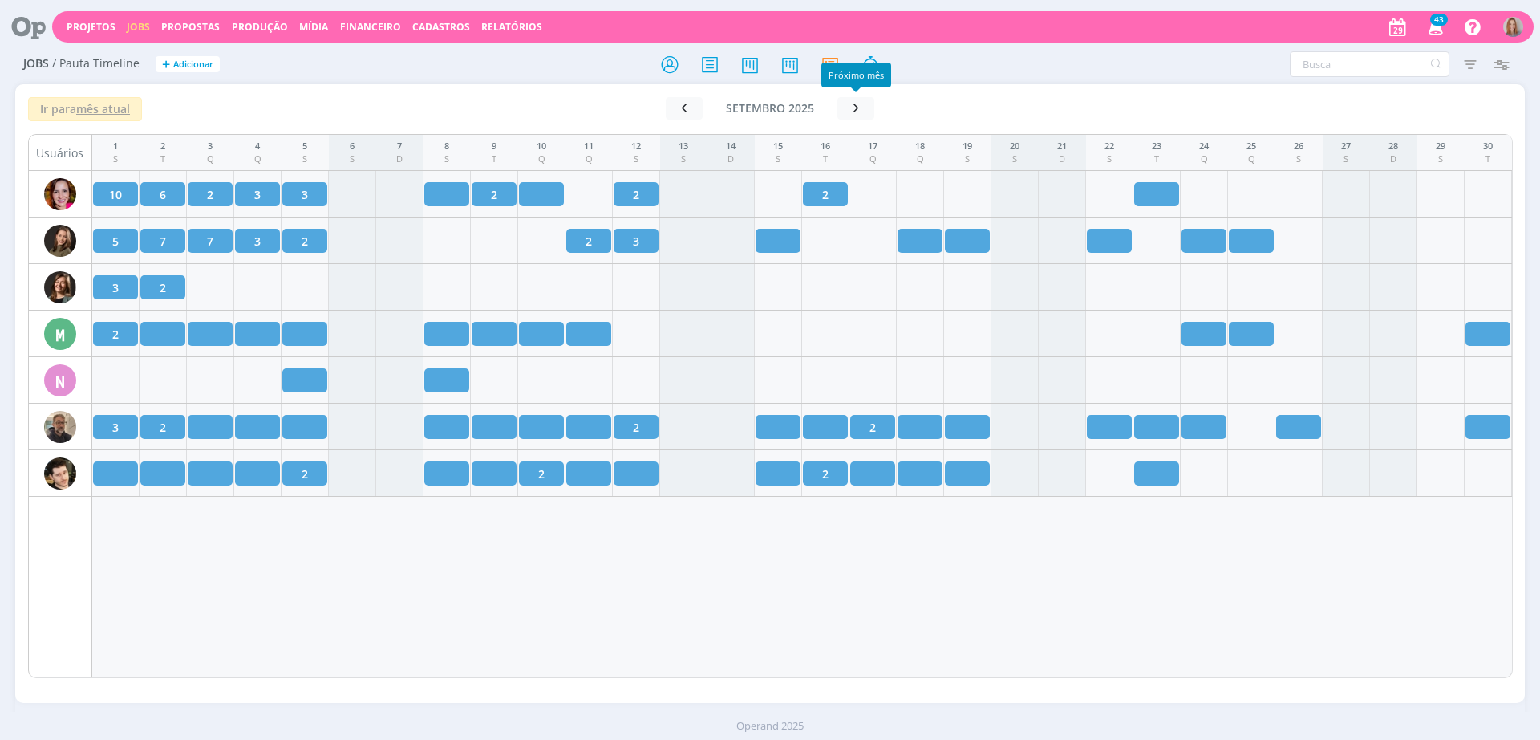
click at [886, 631] on div "1 S 2 T 3 Q 4 Q 5 S 6 S 7 D 8 S 9 T 10 Q 11 Q 12 S 13 S 14 D 15 S 16 T 17 Q 18 …" at bounding box center [802, 406] width 1421 height 544
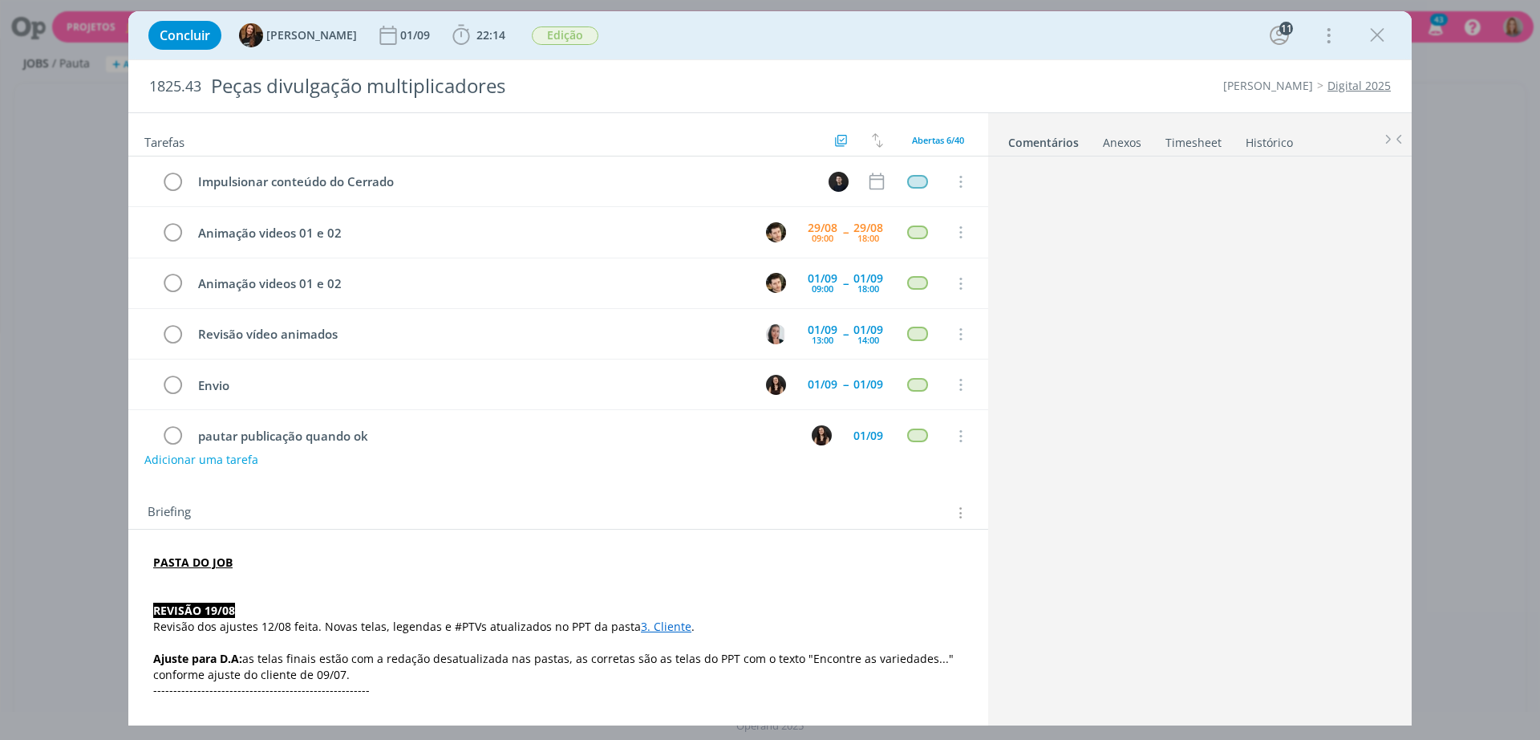
scroll to position [1682, 0]
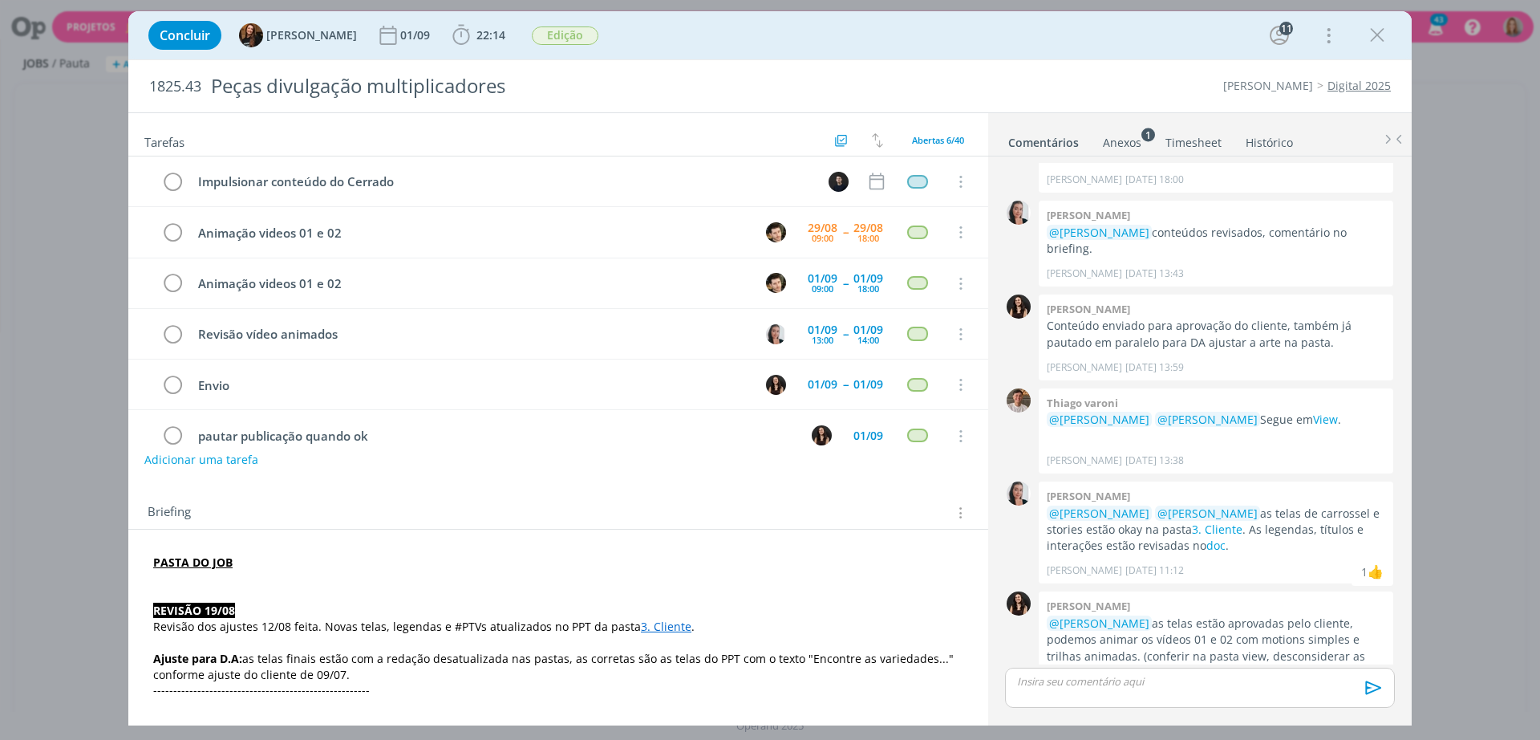
click at [833, 30] on div "Concluir Tayná Morsch 01/09 22:14 Iniciar Apontar Data * 29/08/2025 Horas * 00:…" at bounding box center [770, 35] width 1260 height 39
drag, startPoint x: 1368, startPoint y: 36, endPoint x: 1154, endPoint y: 22, distance: 214.7
click at [1365, 36] on icon "dialog" at bounding box center [1377, 35] width 24 height 24
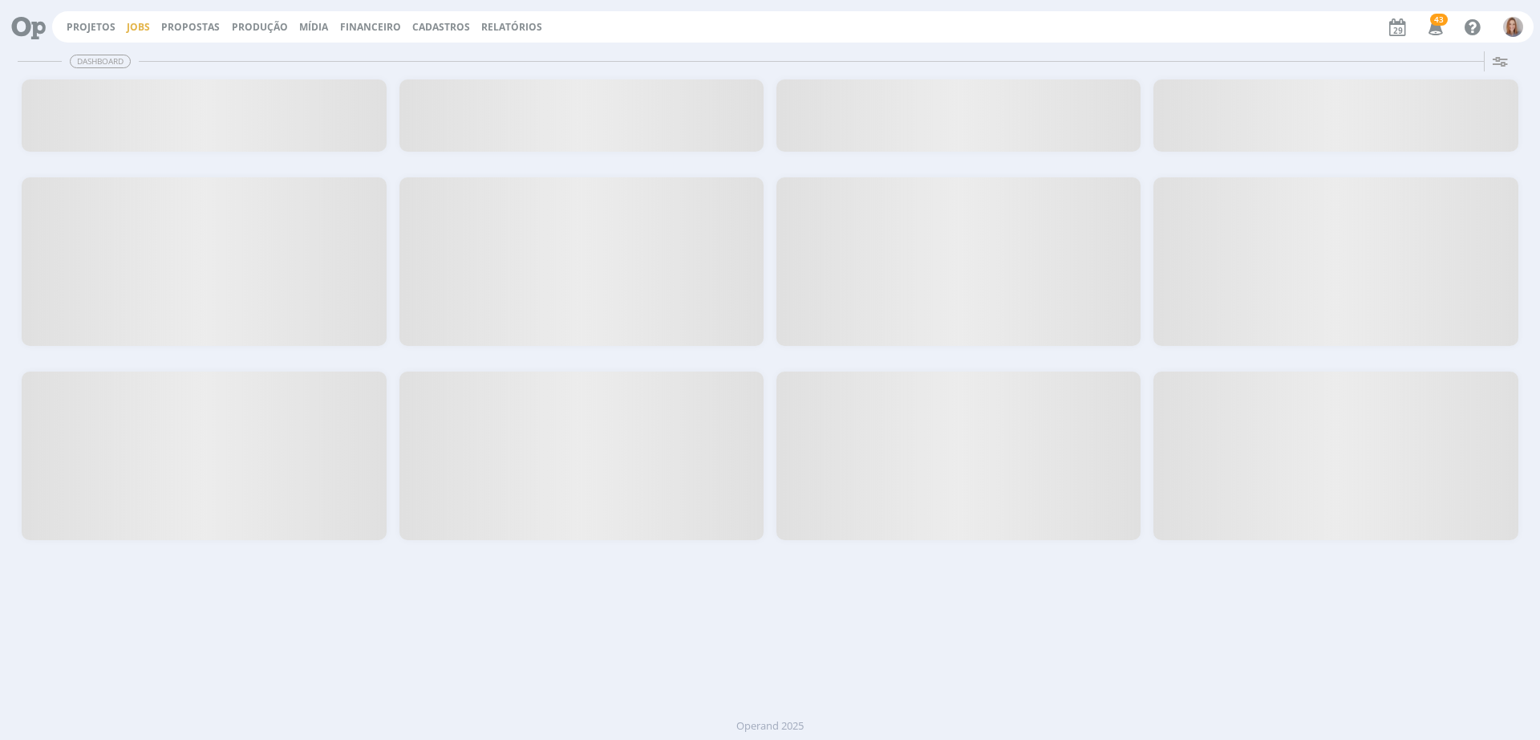
click at [137, 21] on link "Jobs" at bounding box center [138, 27] width 23 height 14
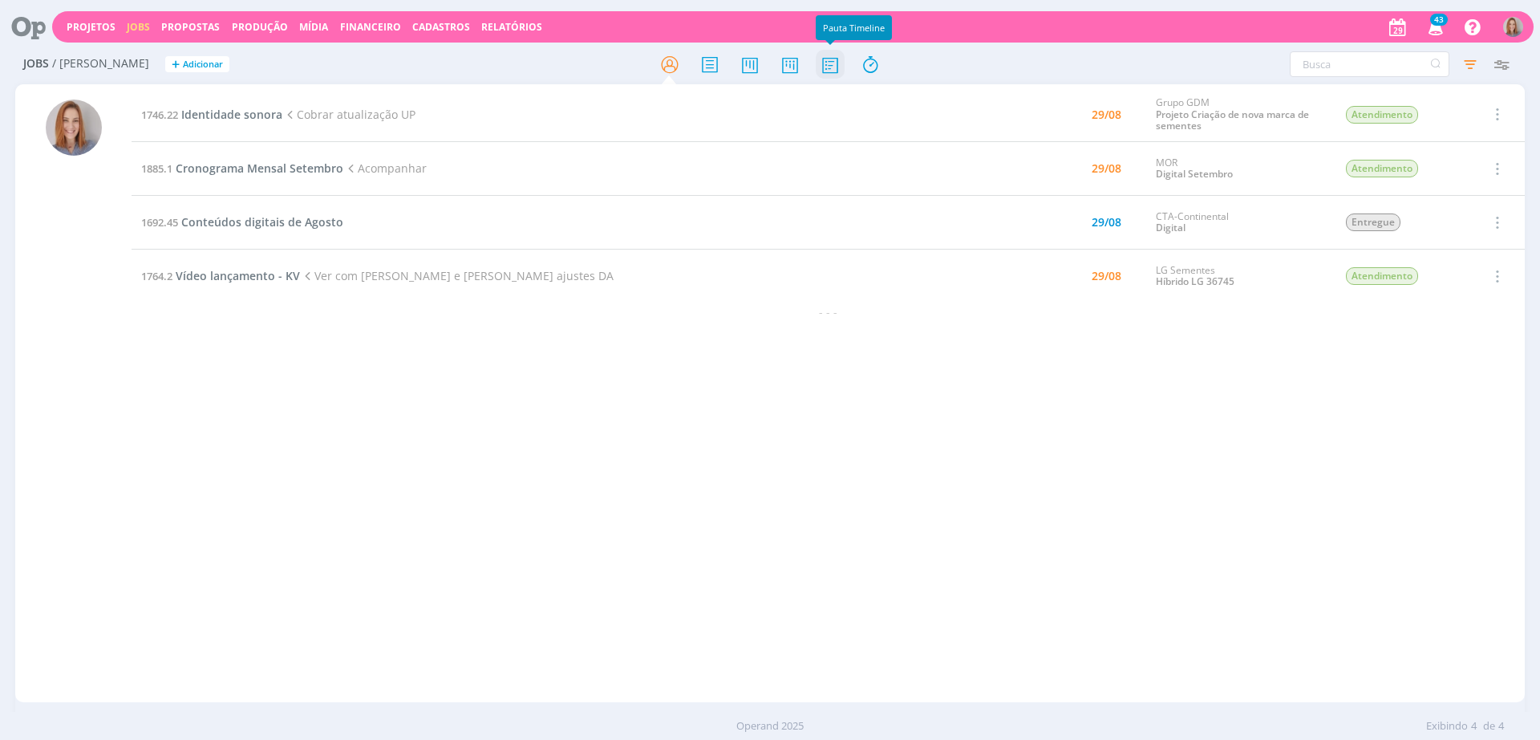
click at [830, 64] on icon at bounding box center [830, 64] width 29 height 31
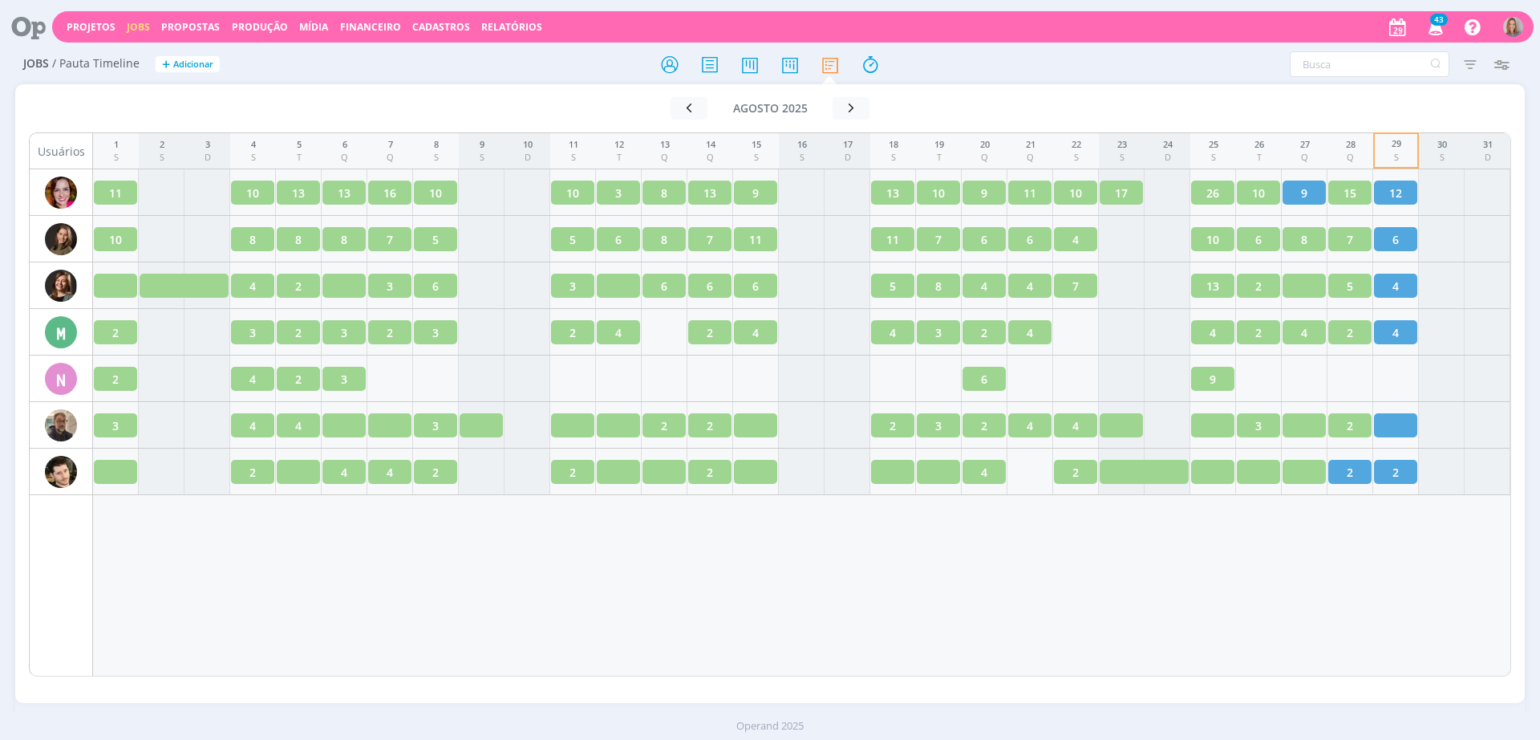
click at [1390, 531] on div "1 S 2 S 3 D 4 S 5 T 6 Q 7 Q 8 S 9 S 10 D 11 S 12 T 13 Q 14 Q 15 S 16 S 17 D 18 …" at bounding box center [802, 404] width 1418 height 544
click at [1378, 534] on div "1 S 2 S 3 D 4 S 5 T 6 Q 7 Q 8 S 9 S 10 D 11 S 12 T 13 Q 14 Q 15 S 16 S 17 D 18 …" at bounding box center [802, 404] width 1418 height 544
click at [851, 107] on icon "button" at bounding box center [851, 107] width 16 height 15
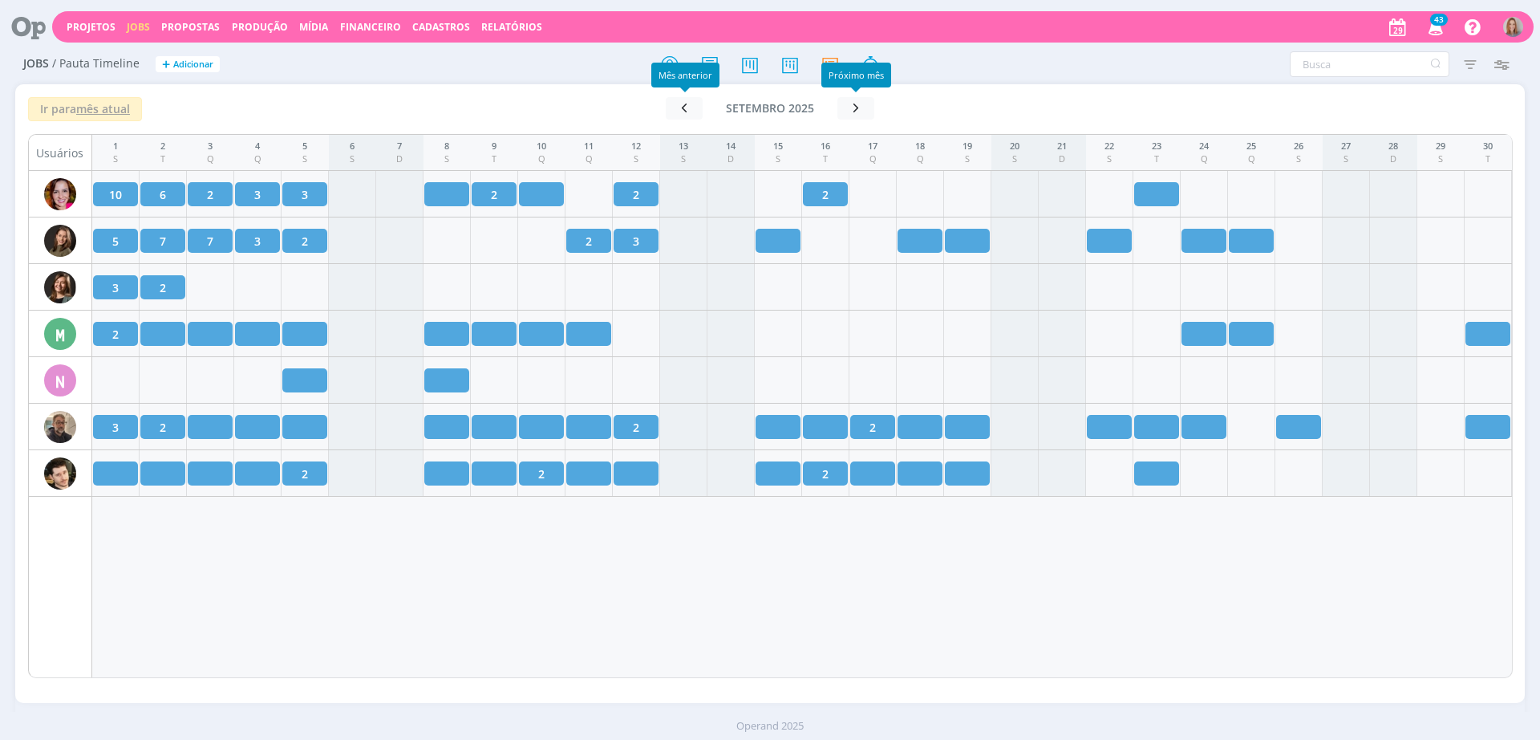
click at [680, 95] on div "Ir para mês atual [DATE] < 2025 > Janeiro Fevereiro Março Abril Maio Junho Julh…" at bounding box center [770, 384] width 1510 height 600
click at [690, 116] on button "button" at bounding box center [684, 108] width 37 height 22
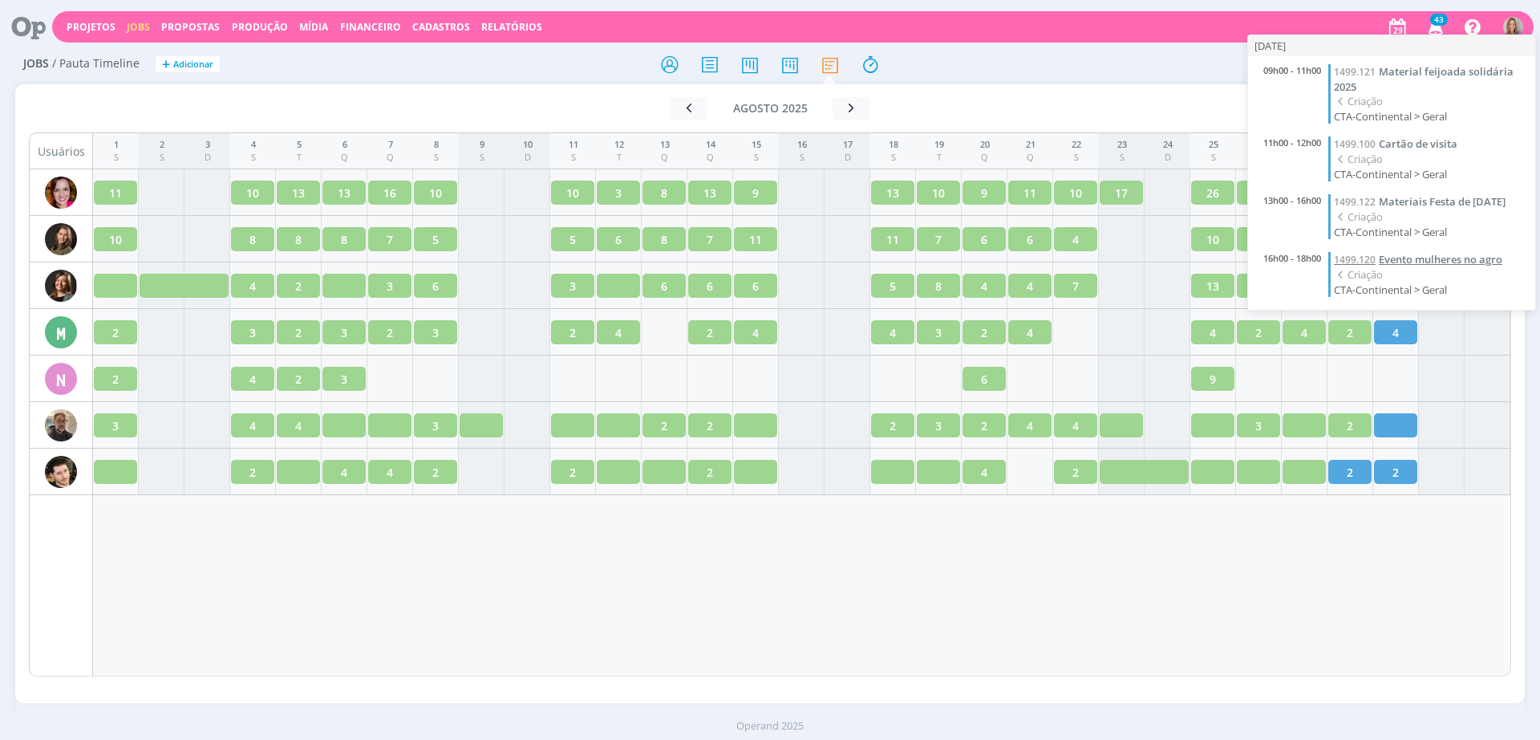
click at [1414, 252] on span "Evento mulheres no agro" at bounding box center [1441, 259] width 124 height 14
